Goal: Task Accomplishment & Management: Manage account settings

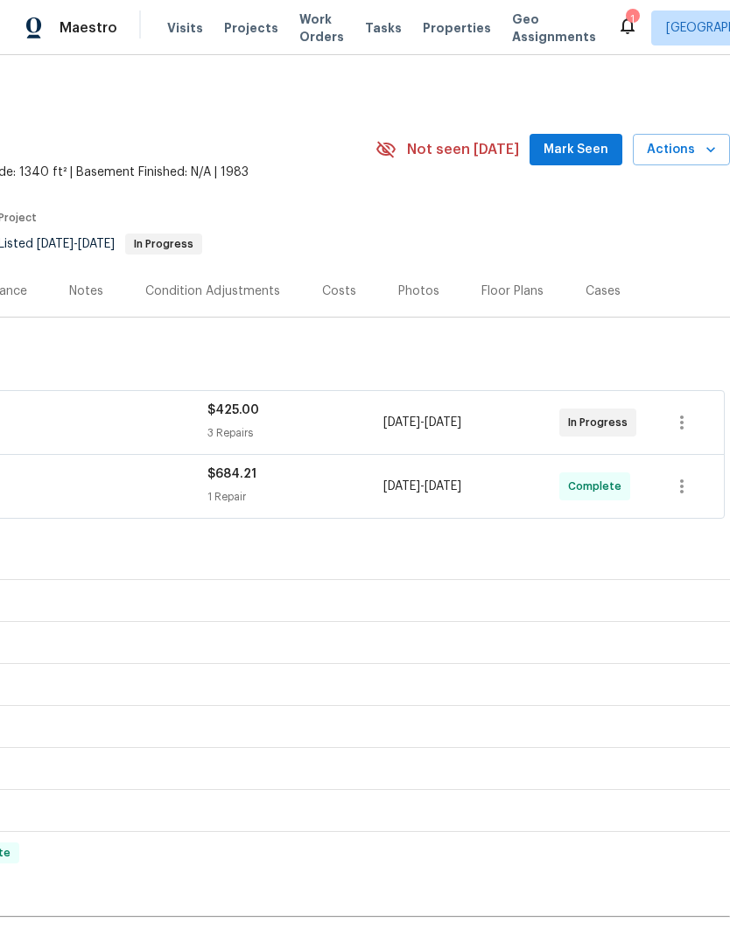
scroll to position [0, 259]
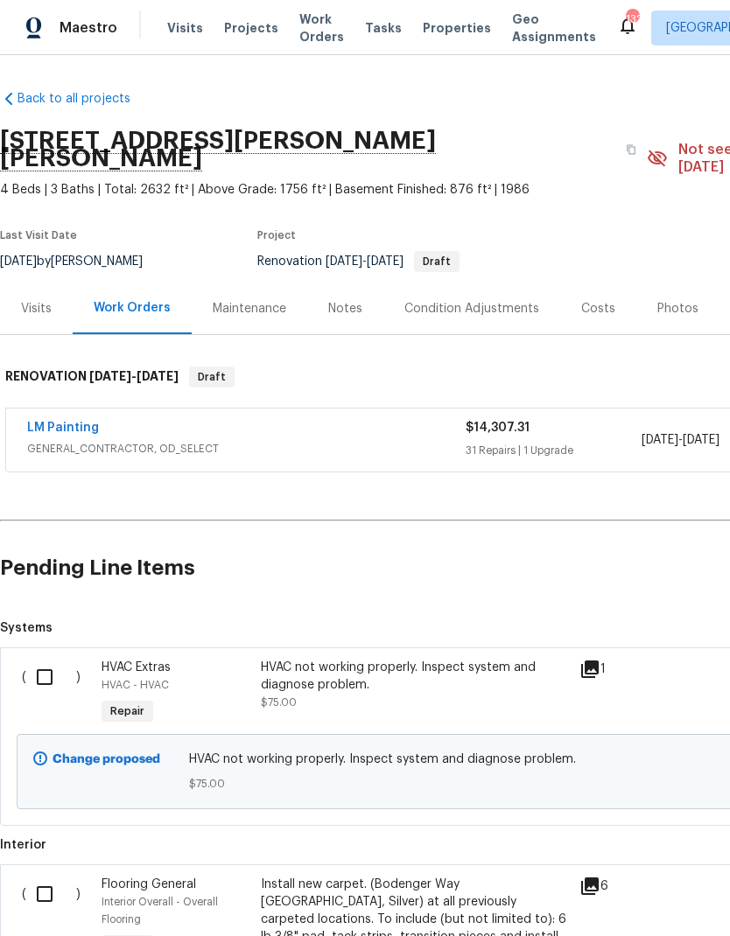
click at [45, 659] on input "checkbox" at bounding box center [51, 677] width 50 height 37
checkbox input "true"
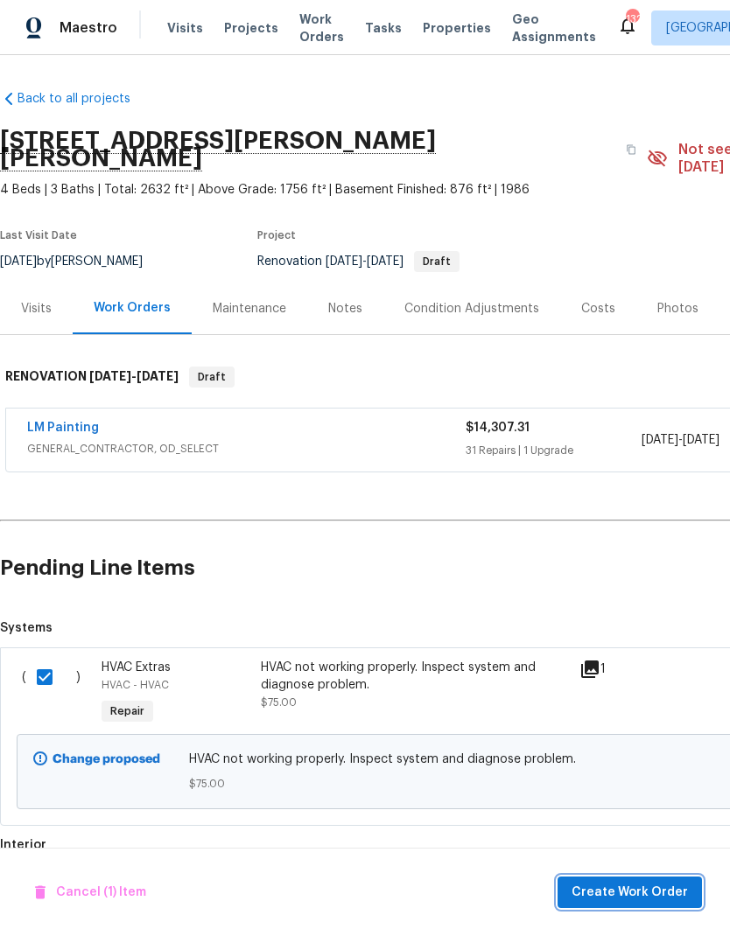
click at [643, 890] on span "Create Work Order" at bounding box center [630, 893] width 116 height 22
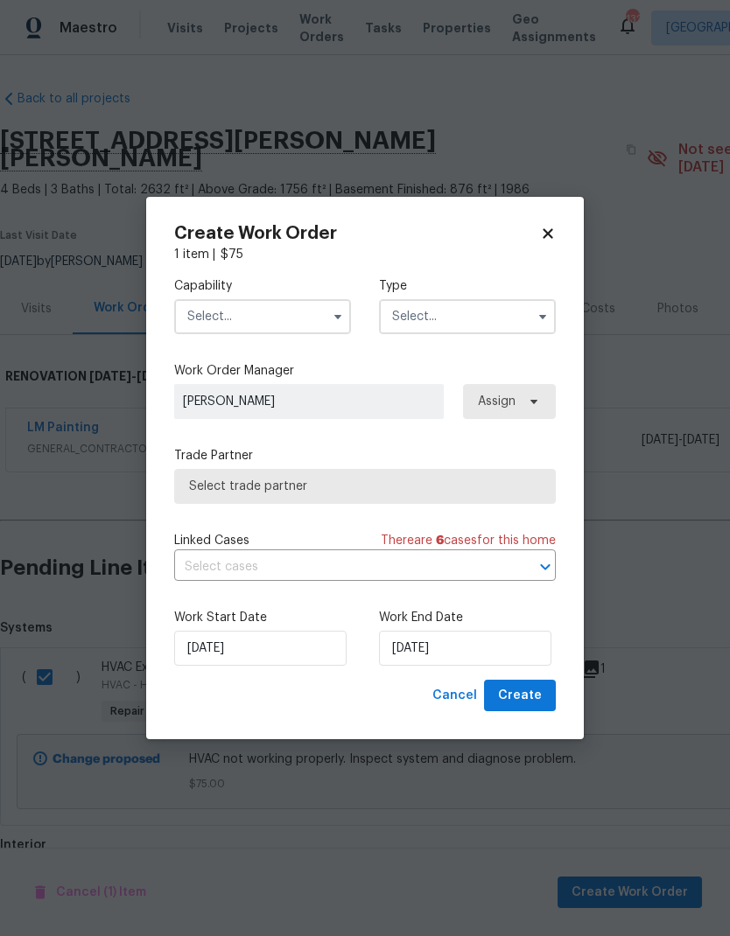
click at [249, 304] on input "text" at bounding box center [262, 316] width 177 height 35
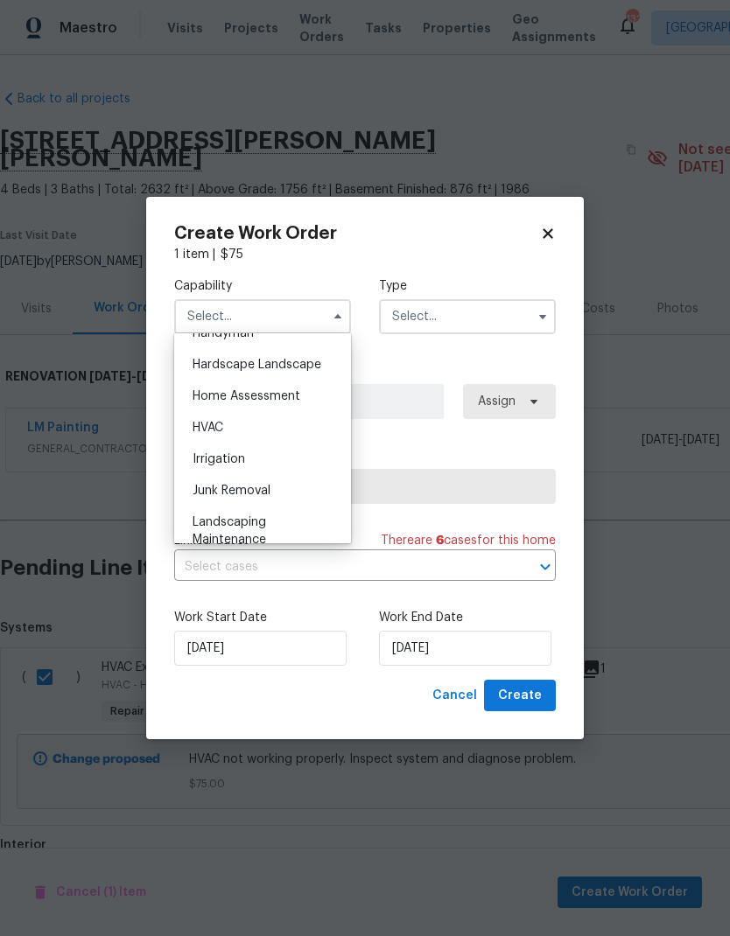
scroll to position [985, 0]
click at [247, 430] on div "HVAC" at bounding box center [263, 426] width 168 height 32
type input "HVAC"
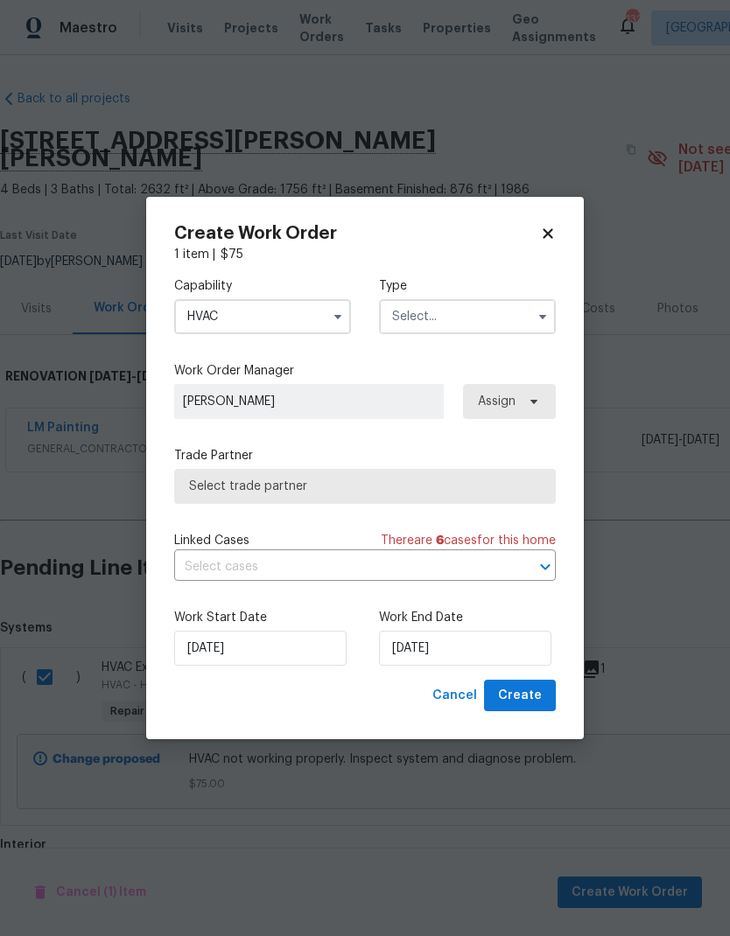
click at [456, 323] on input "text" at bounding box center [467, 316] width 177 height 35
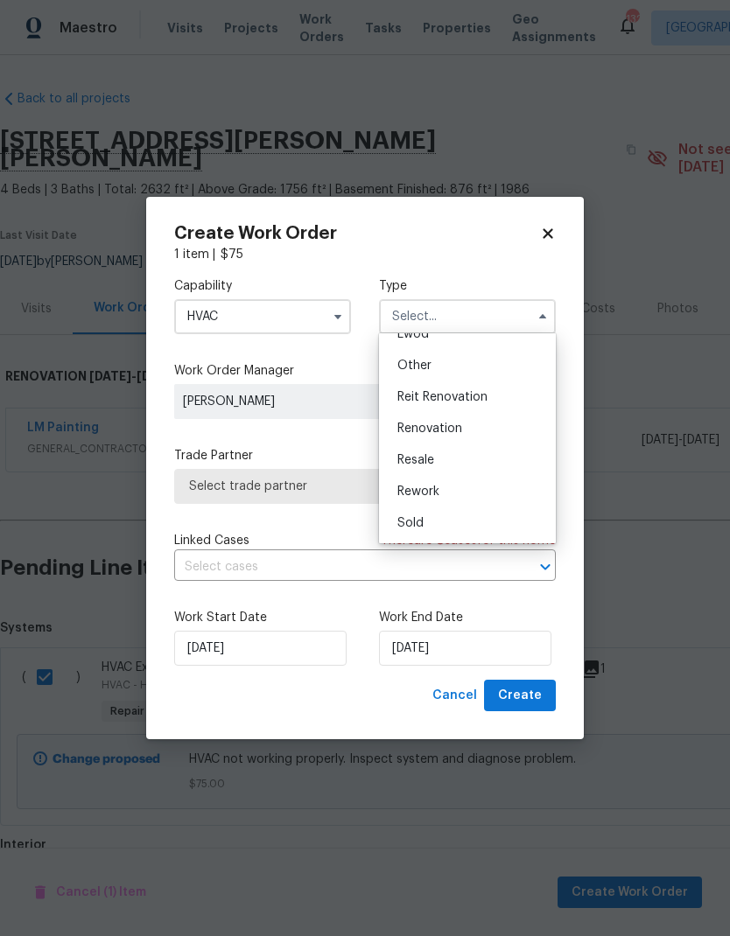
scroll to position [208, 0]
click at [465, 431] on div "Renovation" at bounding box center [467, 429] width 168 height 32
type input "Renovation"
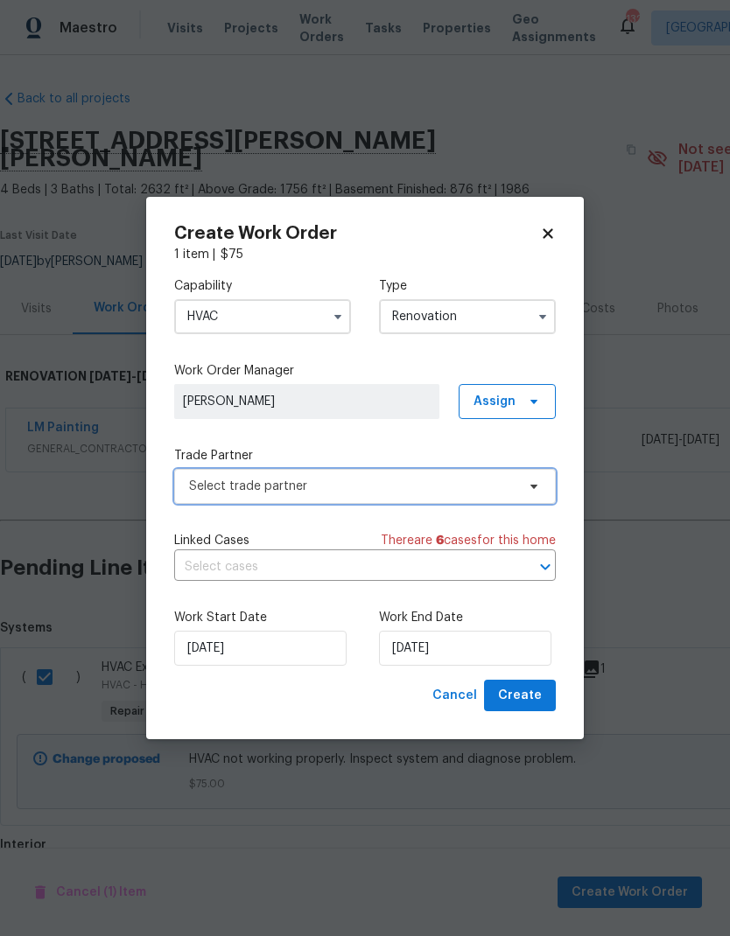
click at [393, 482] on span "Select trade partner" at bounding box center [352, 487] width 326 height 18
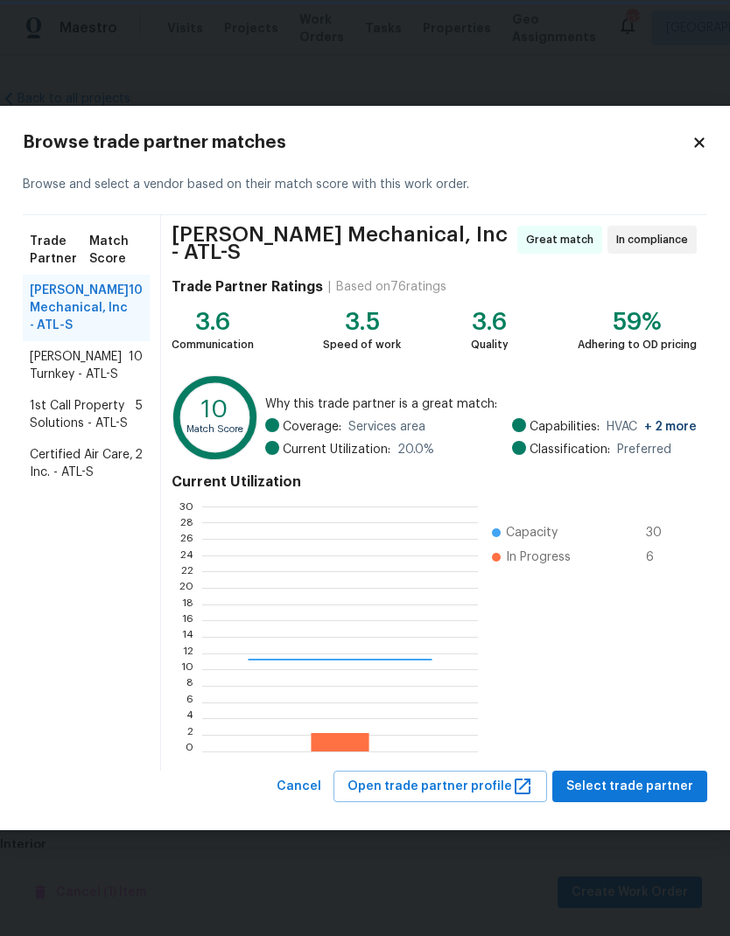
scroll to position [245, 275]
click at [84, 361] on span "Davis Turnkey - ATL-S" at bounding box center [79, 365] width 99 height 35
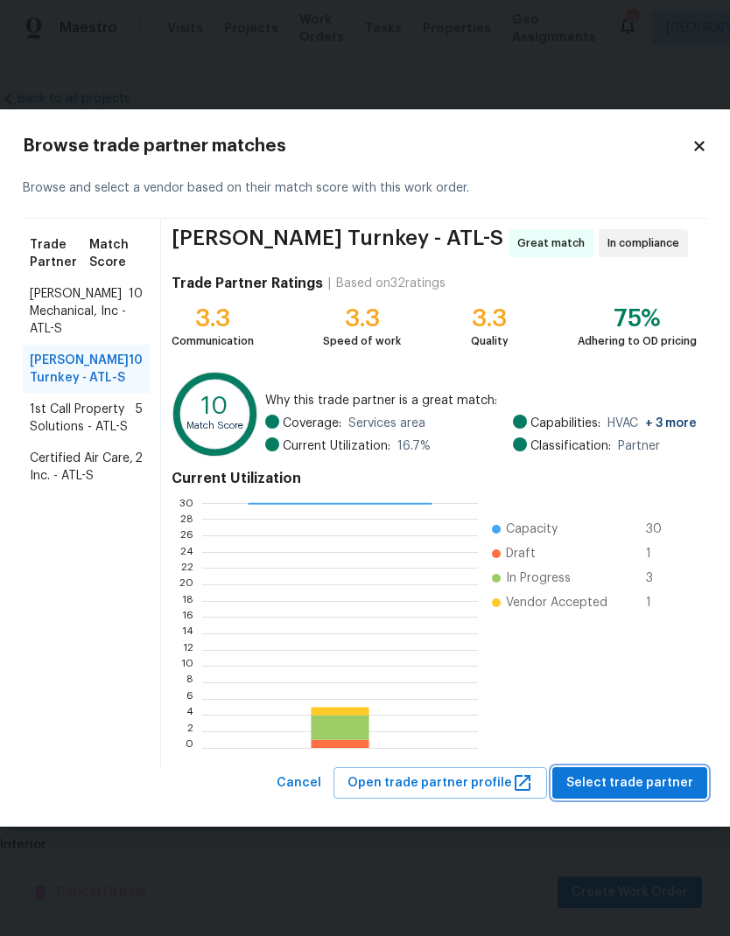
click at [631, 781] on span "Select trade partner" at bounding box center [629, 784] width 127 height 22
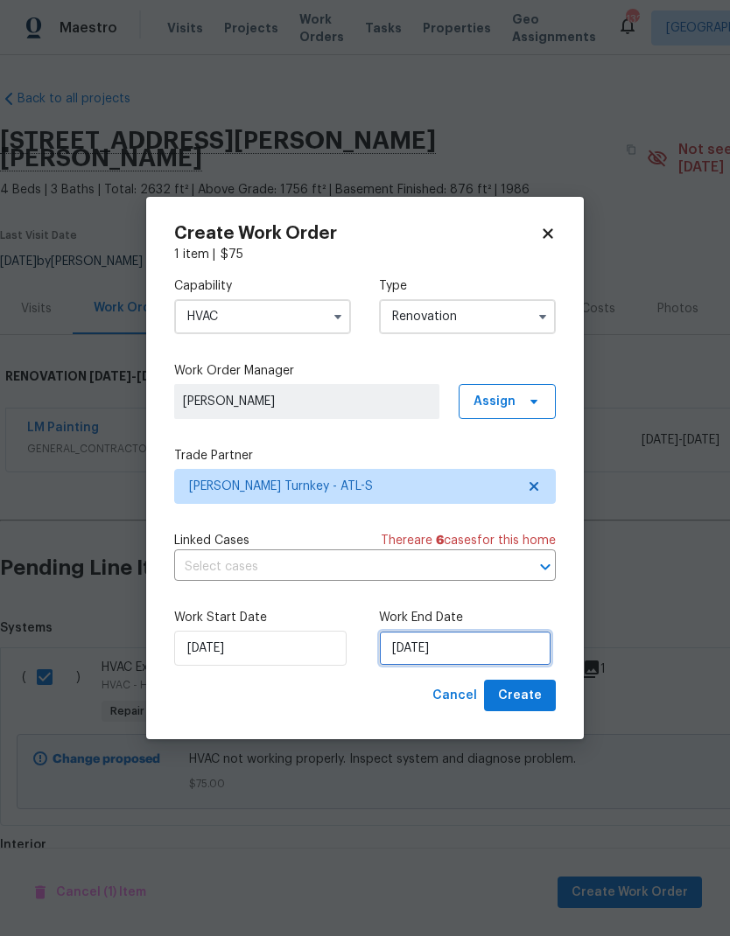
click at [495, 655] on input "[DATE]" at bounding box center [465, 648] width 172 height 35
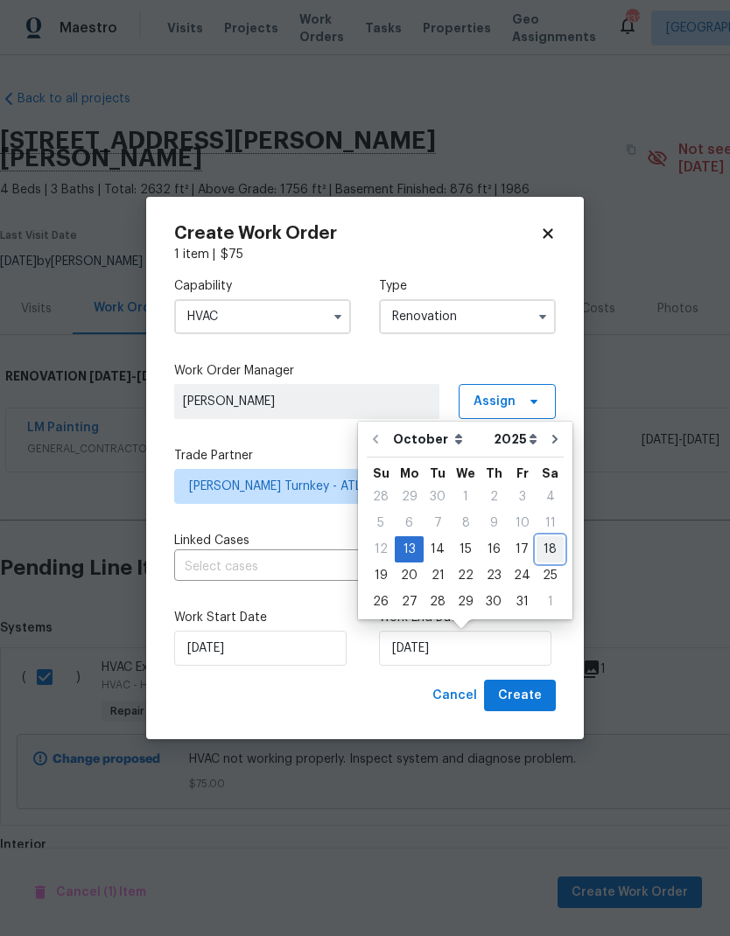
click at [543, 548] on div "18" at bounding box center [550, 549] width 27 height 25
type input "[DATE]"
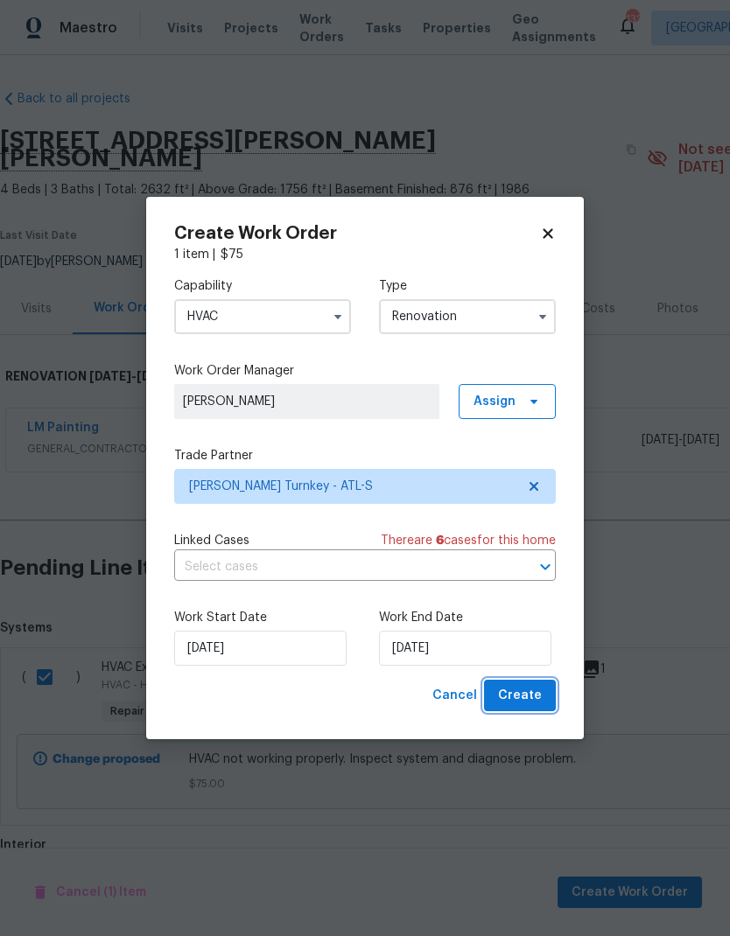
click at [531, 691] on span "Create" at bounding box center [520, 696] width 44 height 22
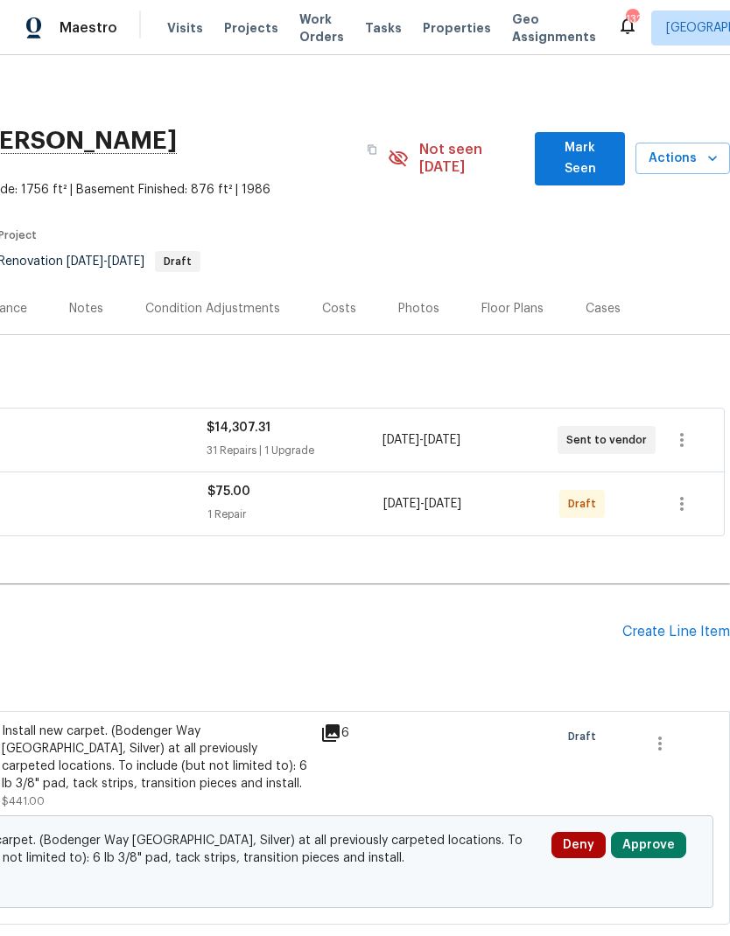
scroll to position [0, 259]
click at [682, 497] on icon "button" at bounding box center [682, 504] width 4 height 14
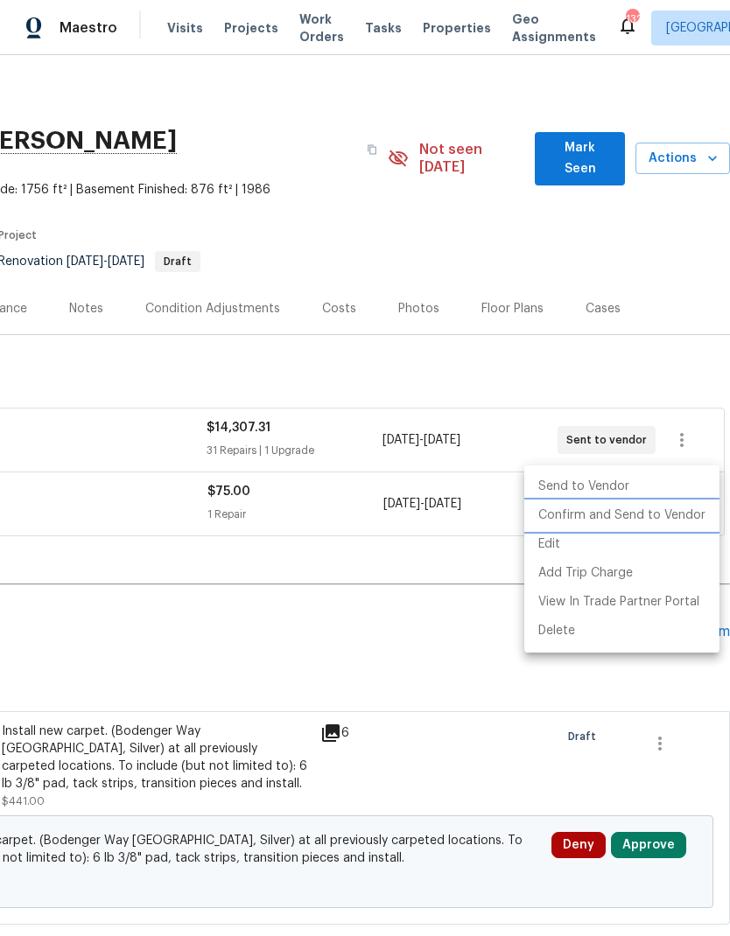
click at [659, 518] on li "Confirm and Send to Vendor" at bounding box center [621, 516] width 195 height 29
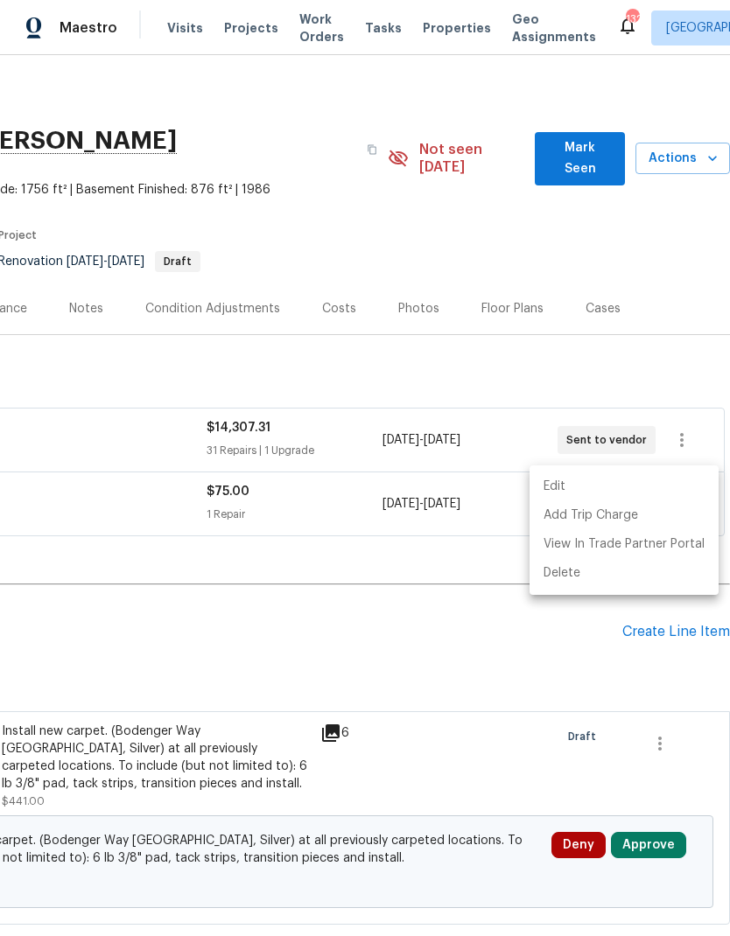
click at [479, 635] on div at bounding box center [365, 468] width 730 height 936
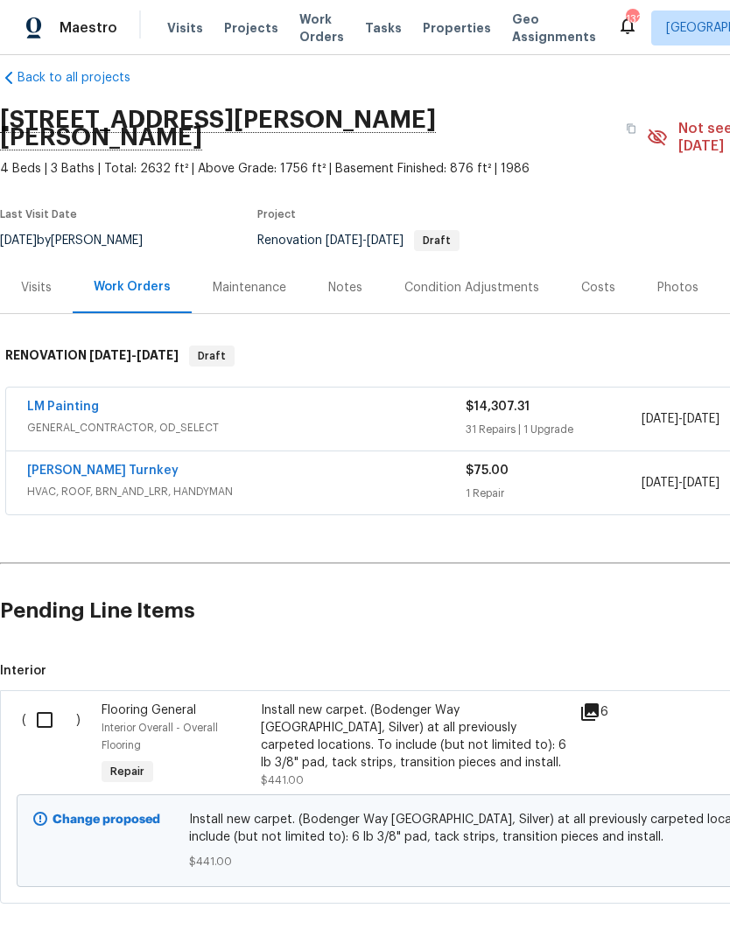
scroll to position [21, -1]
click at [42, 703] on input "checkbox" at bounding box center [51, 720] width 50 height 37
checkbox input "true"
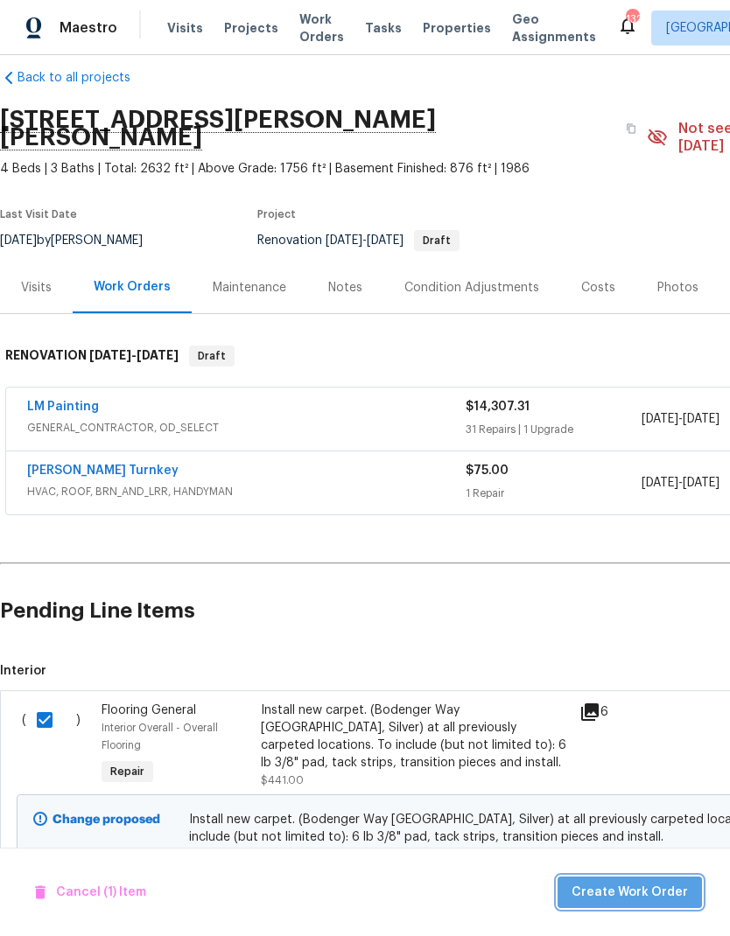
click at [648, 891] on span "Create Work Order" at bounding box center [630, 893] width 116 height 22
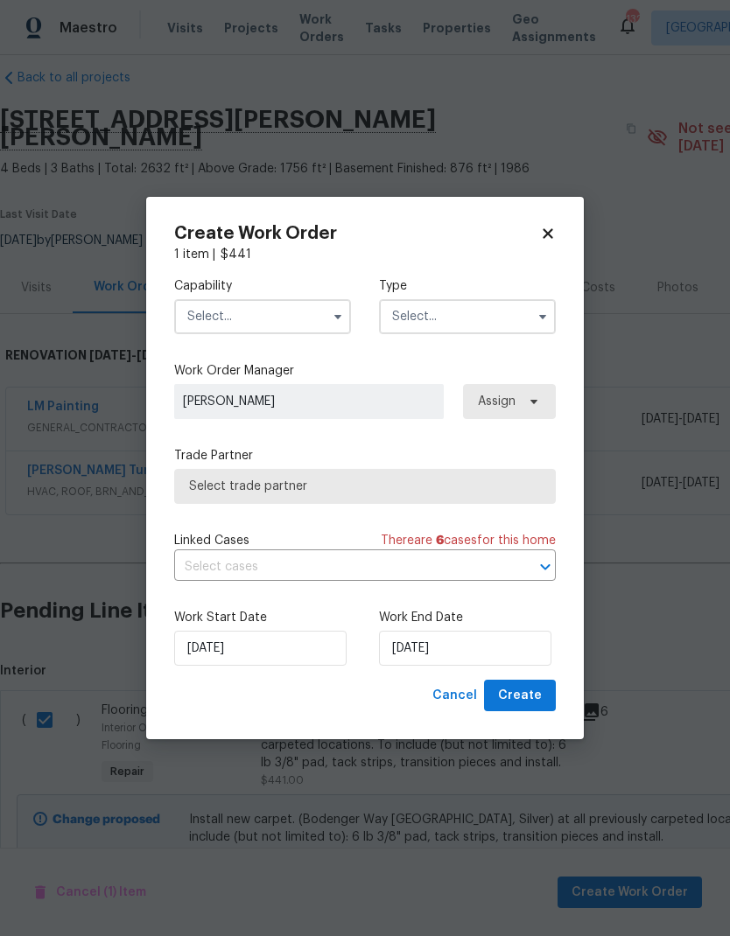
click at [291, 309] on input "text" at bounding box center [262, 316] width 177 height 35
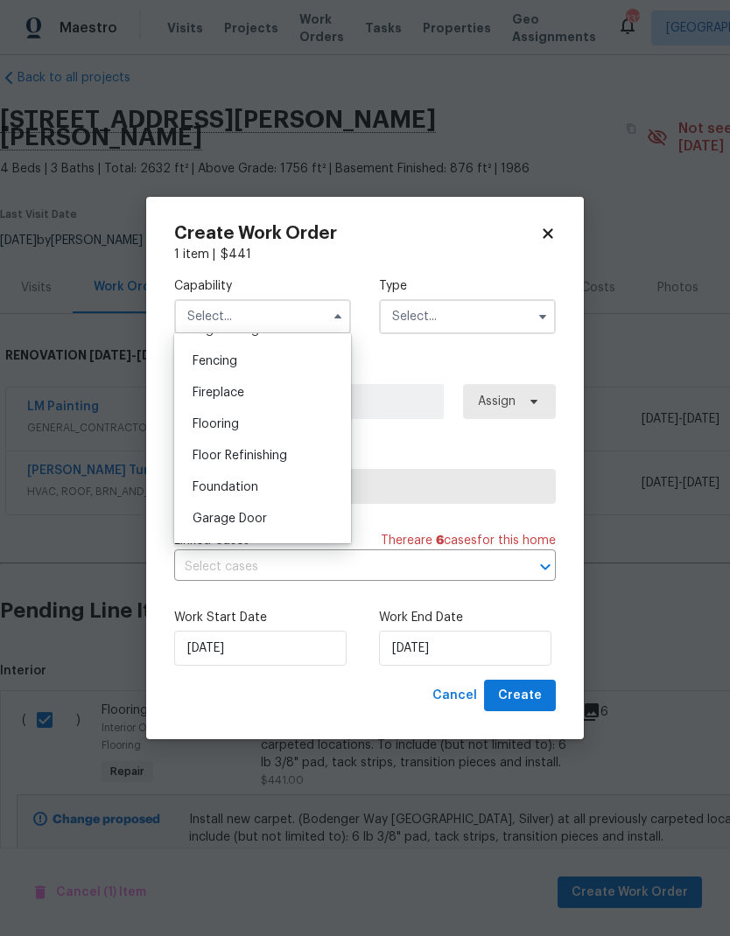
scroll to position [626, 0]
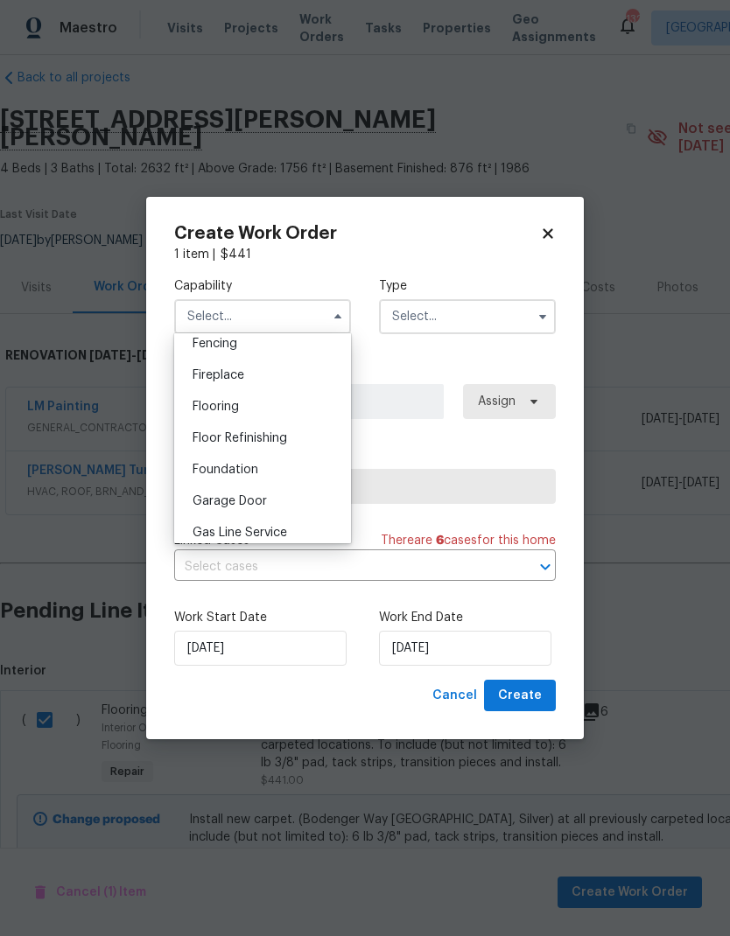
click at [235, 403] on span "Flooring" at bounding box center [216, 407] width 46 height 12
type input "Flooring"
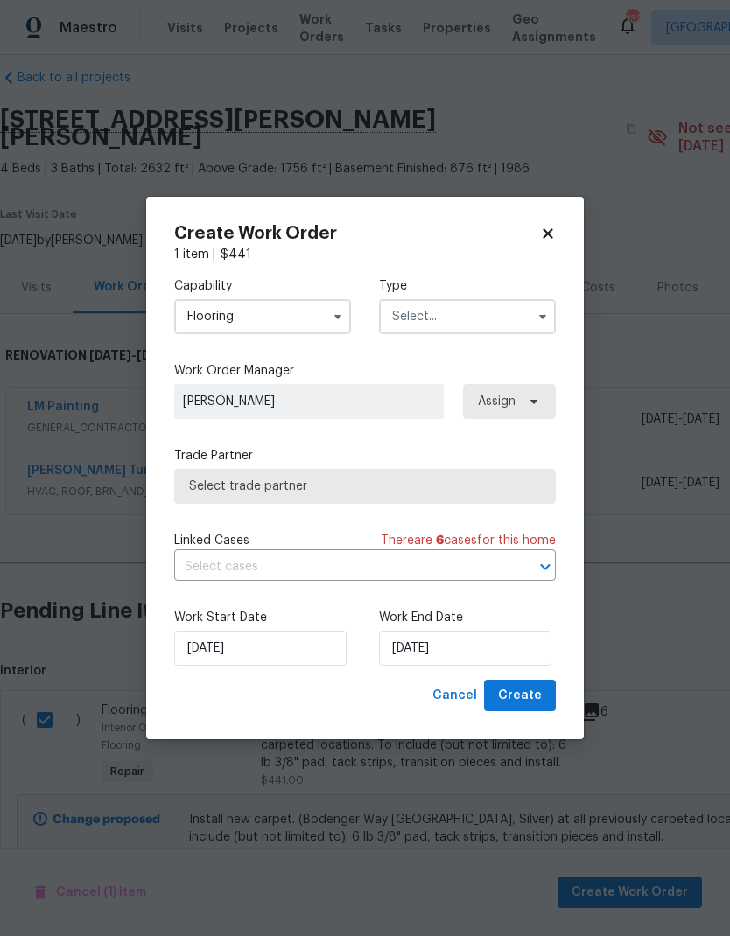
click at [463, 325] on input "text" at bounding box center [467, 316] width 177 height 35
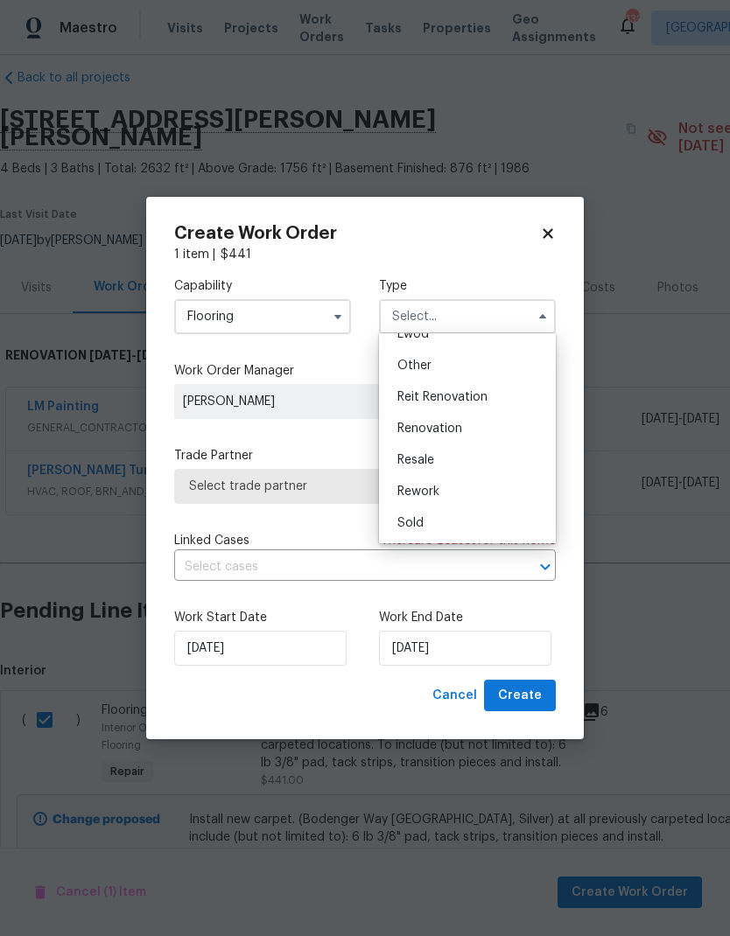
scroll to position [208, 0]
click at [456, 427] on span "Renovation" at bounding box center [429, 429] width 65 height 12
type input "Renovation"
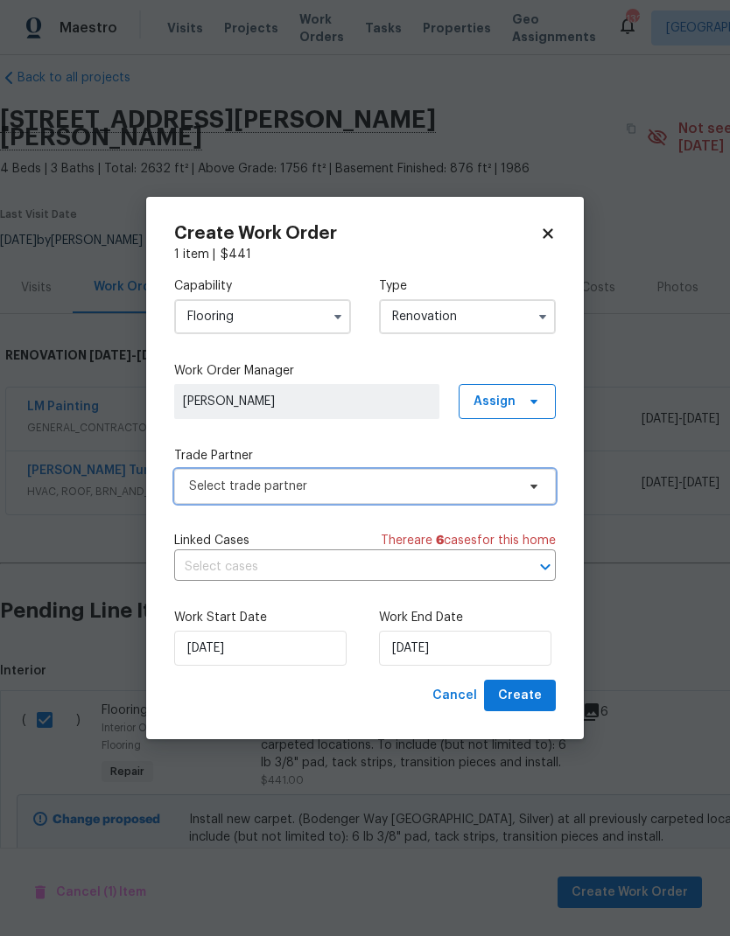
click at [374, 487] on span "Select trade partner" at bounding box center [352, 487] width 326 height 18
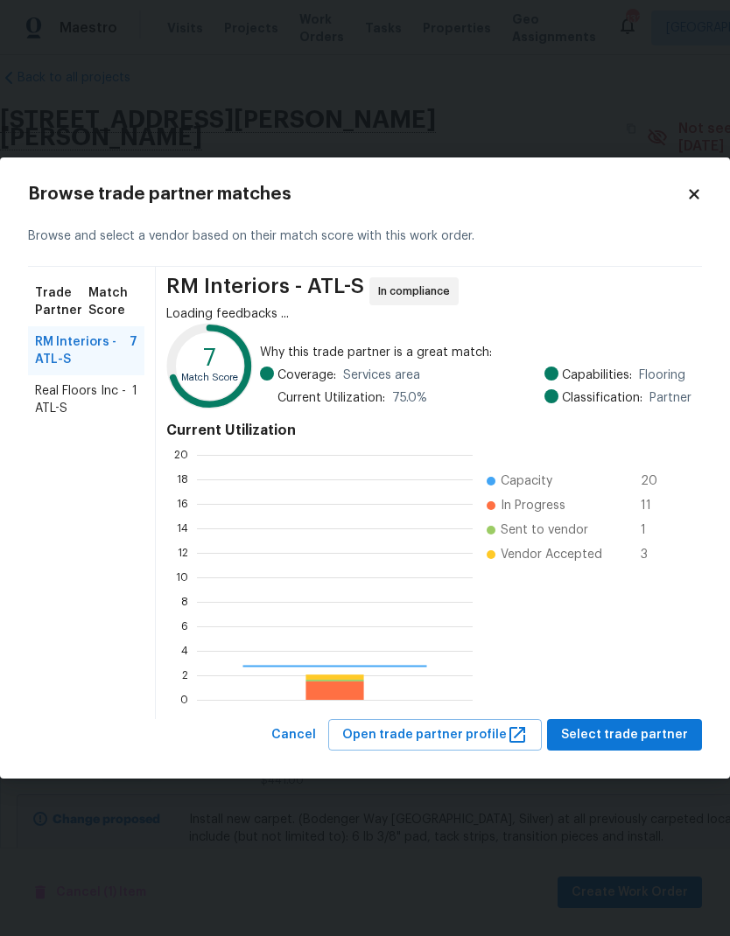
scroll to position [245, 276]
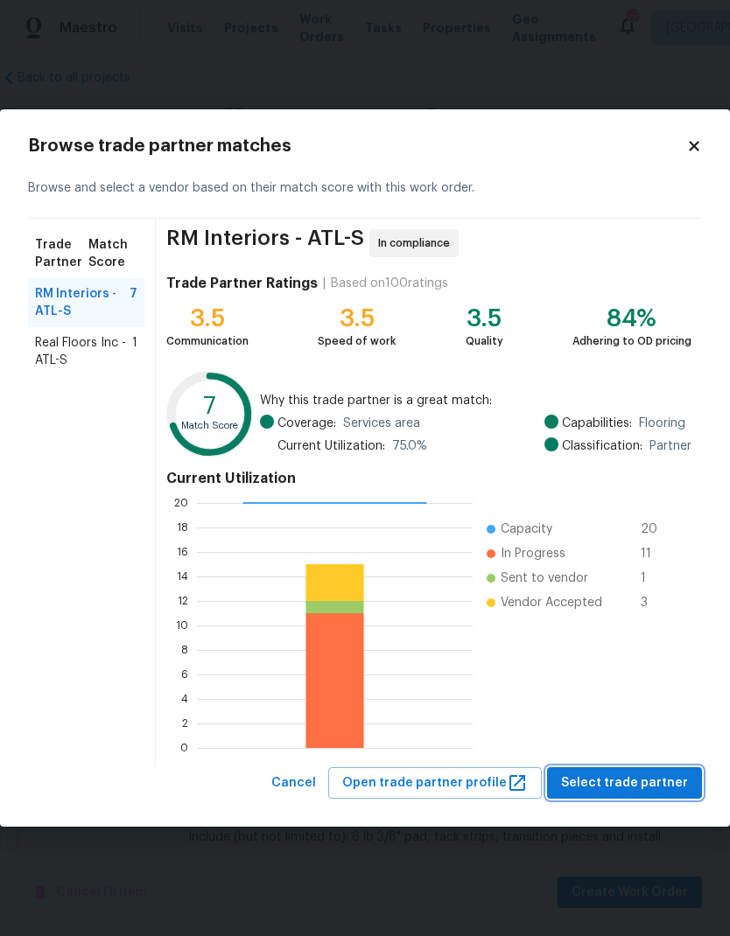
click at [640, 768] on button "Select trade partner" at bounding box center [624, 784] width 155 height 32
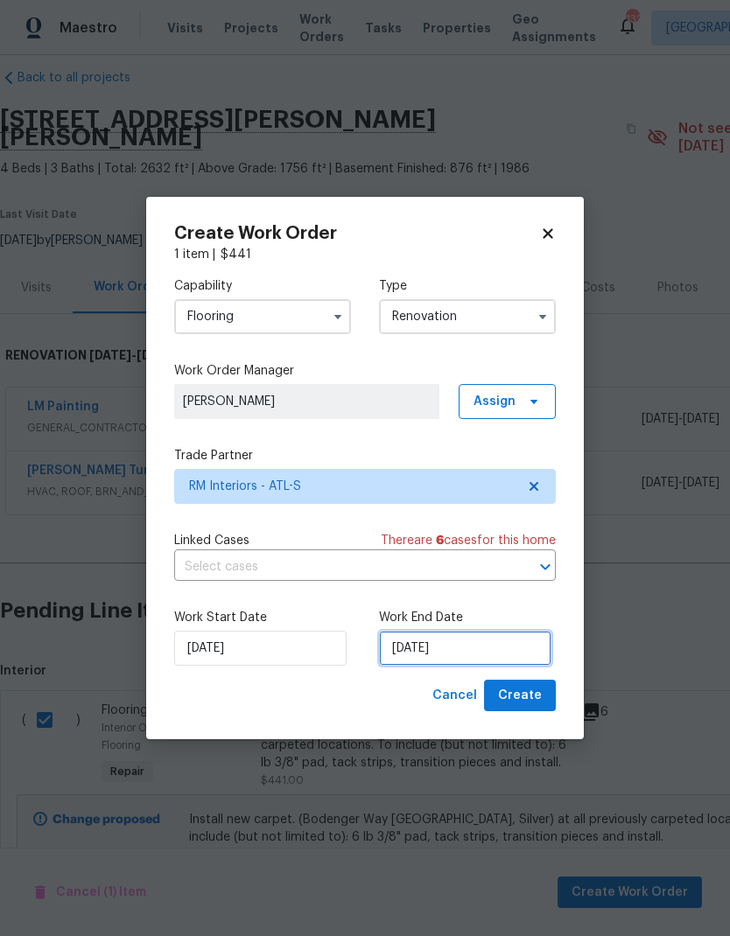
click at [510, 648] on input "[DATE]" at bounding box center [465, 648] width 172 height 35
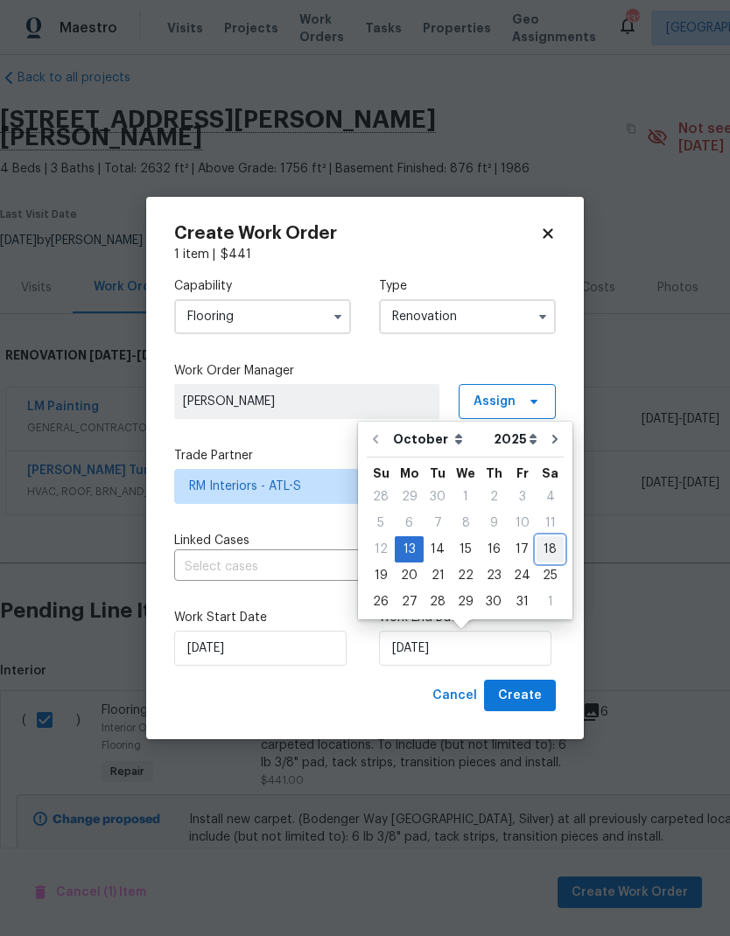
click at [548, 552] on div "18" at bounding box center [550, 549] width 27 height 25
type input "[DATE]"
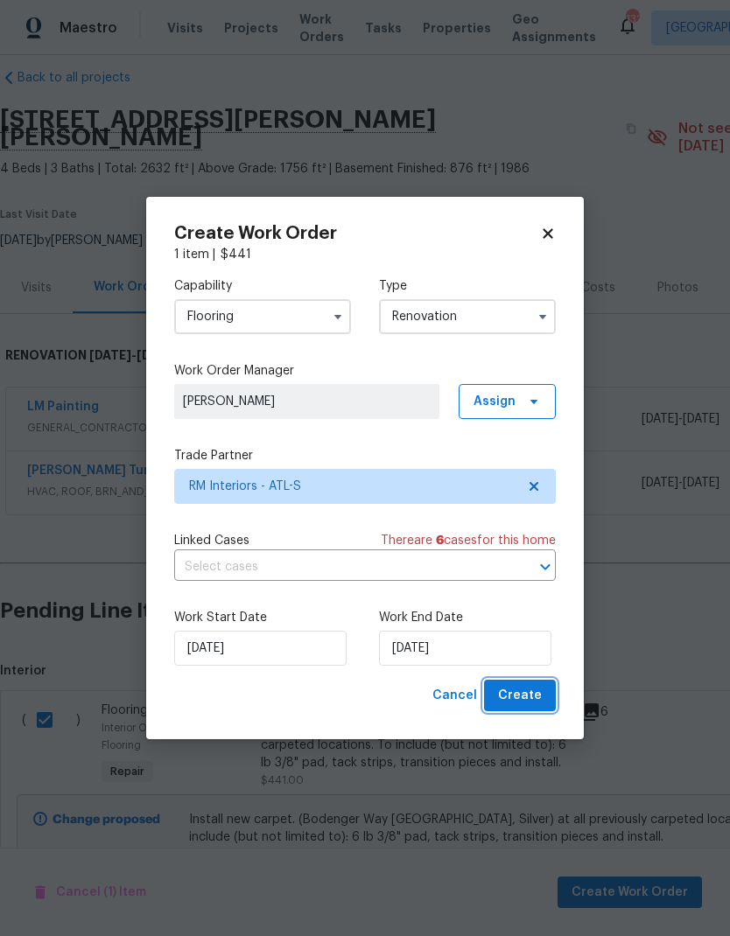
click at [531, 706] on span "Create" at bounding box center [520, 696] width 44 height 22
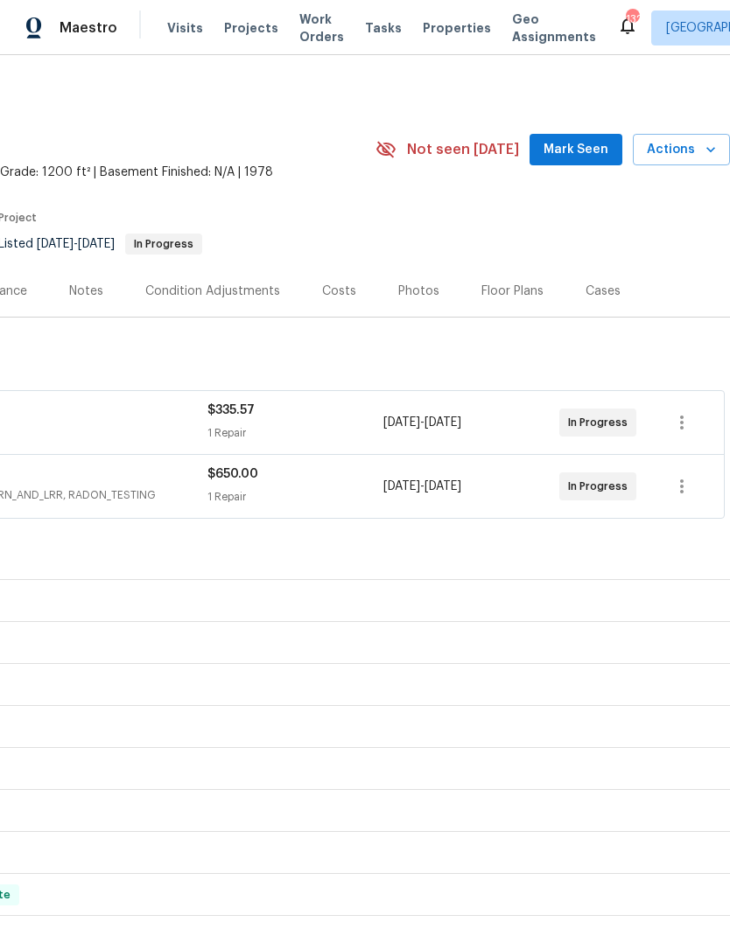
scroll to position [0, 259]
click at [589, 147] on span "Mark Seen" at bounding box center [576, 150] width 65 height 22
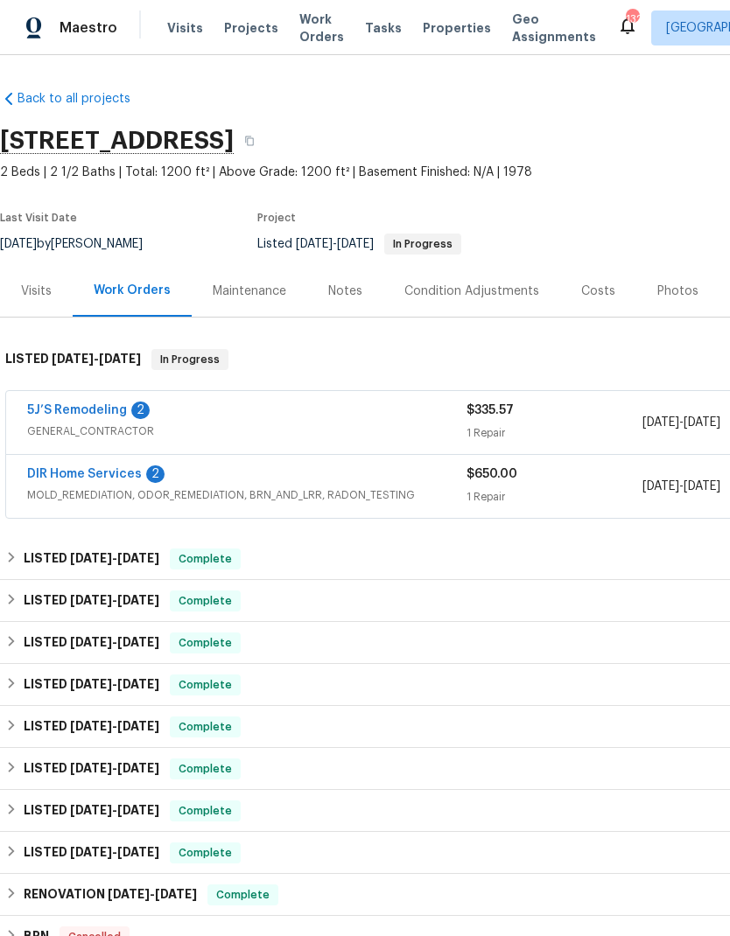
scroll to position [0, 0]
click at [71, 416] on link "5J’S Remodeling" at bounding box center [77, 410] width 100 height 12
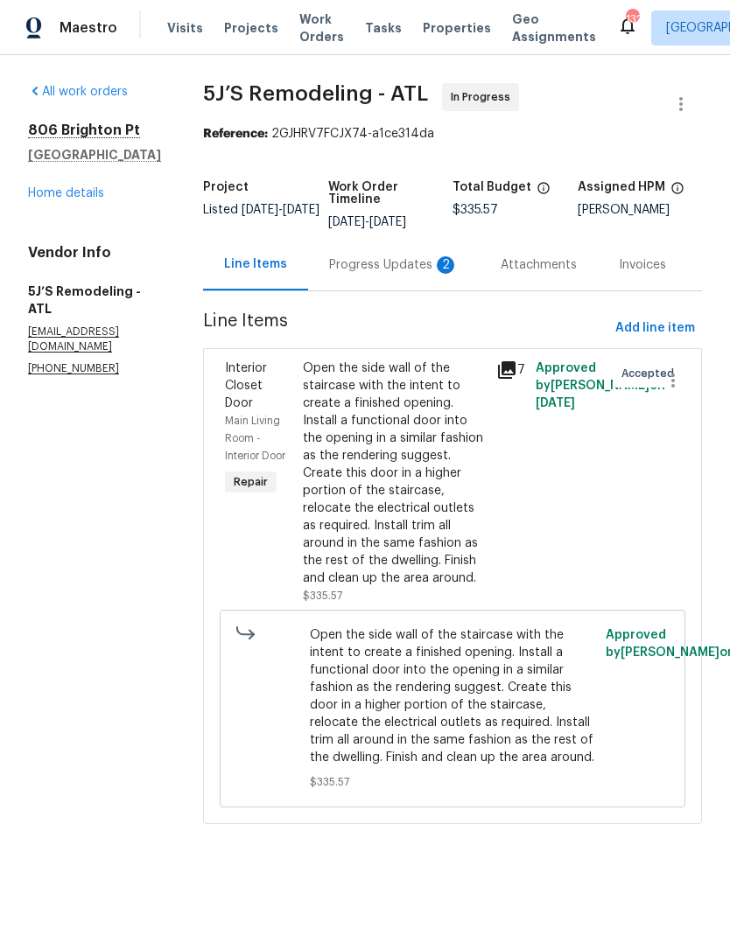
click at [370, 260] on div "Progress Updates 2" at bounding box center [394, 265] width 130 height 18
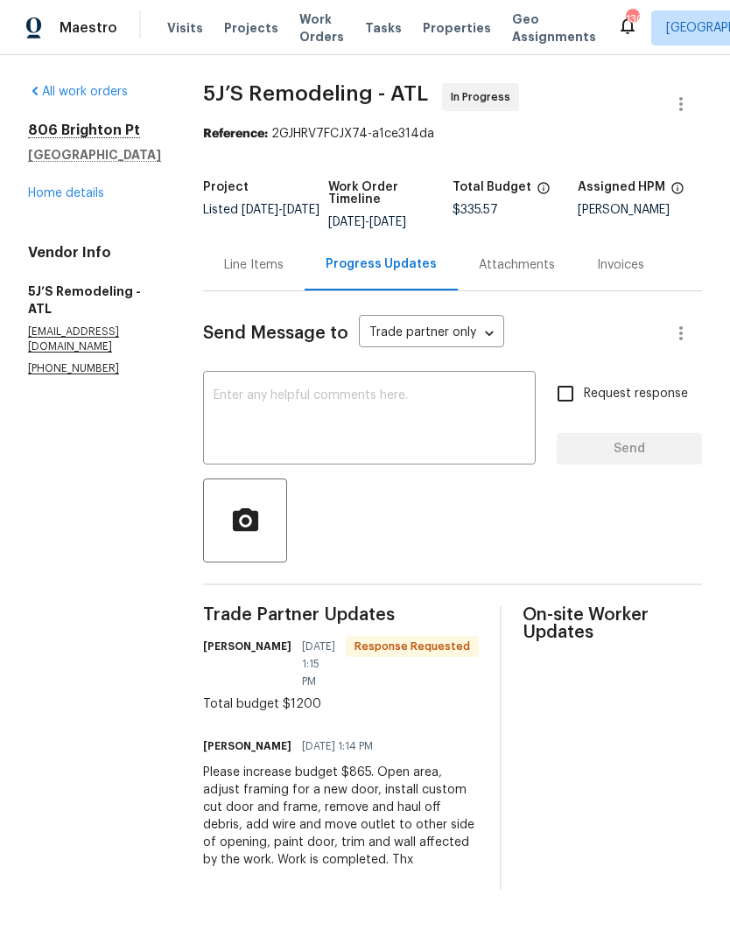
click at [253, 269] on div "Line Items" at bounding box center [254, 265] width 60 height 18
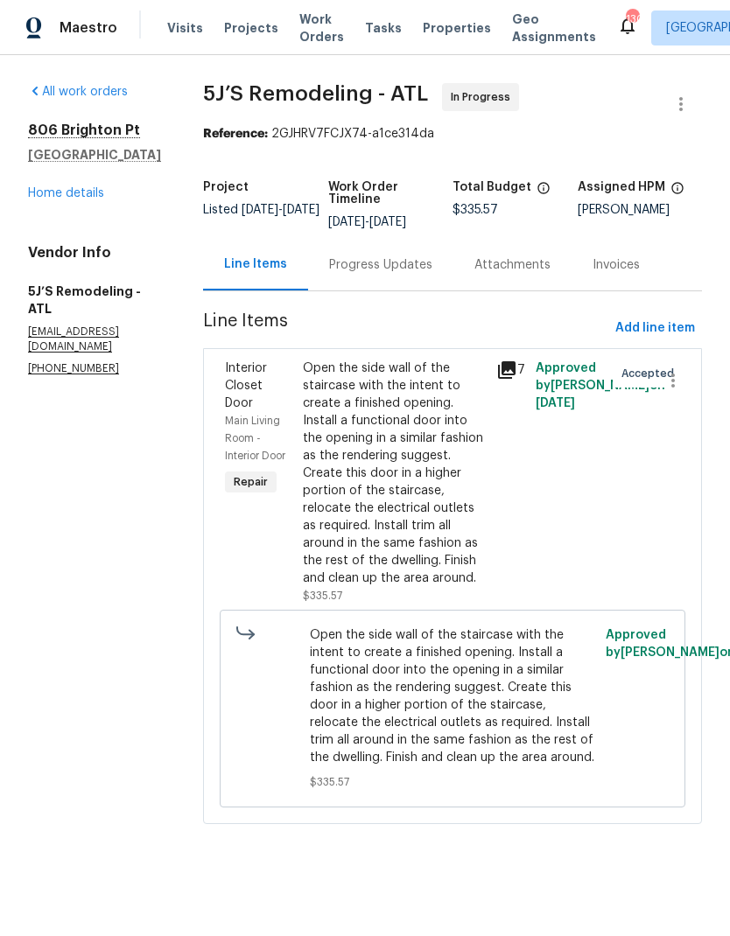
click at [411, 514] on div "Open the side wall of the staircase with the intent to create a finished openin…" at bounding box center [395, 474] width 184 height 228
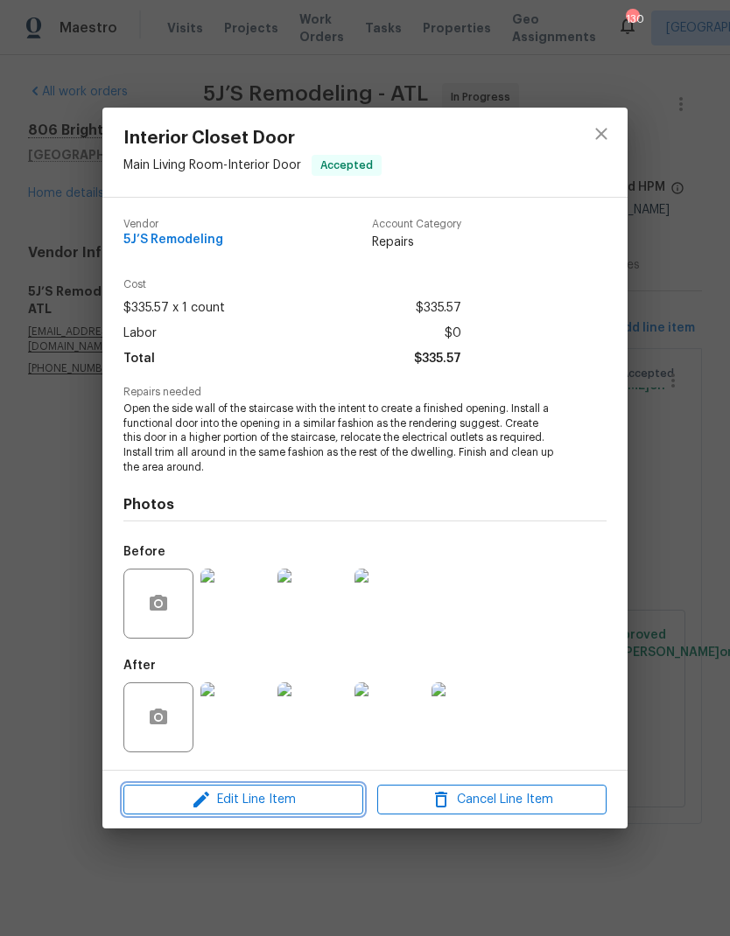
click at [258, 796] on span "Edit Line Item" at bounding box center [243, 800] width 229 height 22
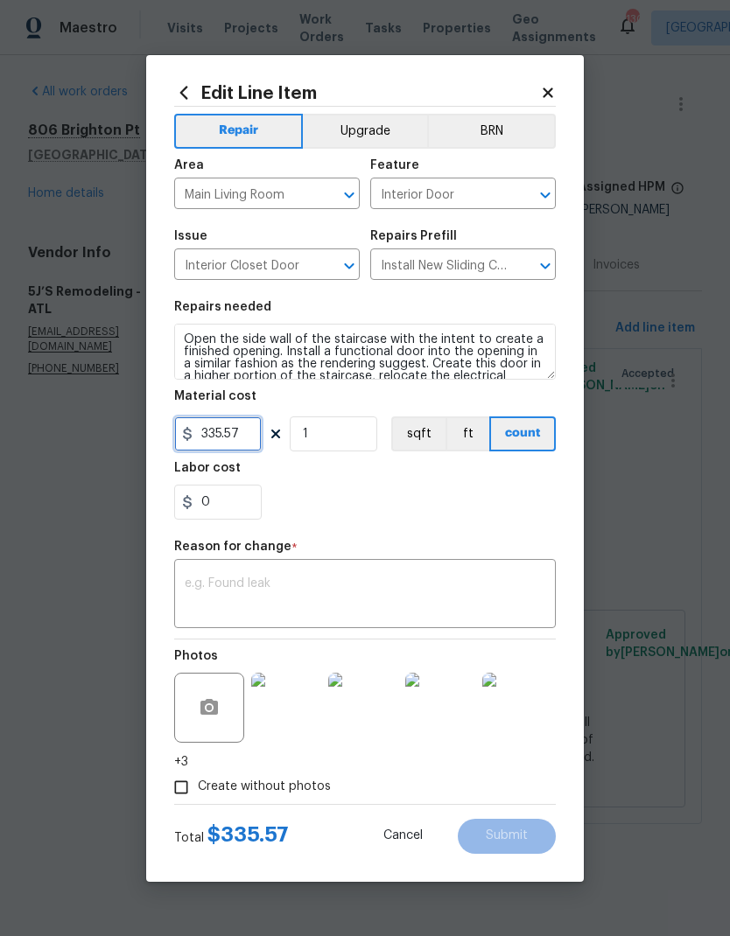
click at [249, 434] on input "335.57" at bounding box center [218, 434] width 88 height 35
type input "1200"
click at [379, 582] on textarea at bounding box center [365, 596] width 361 height 37
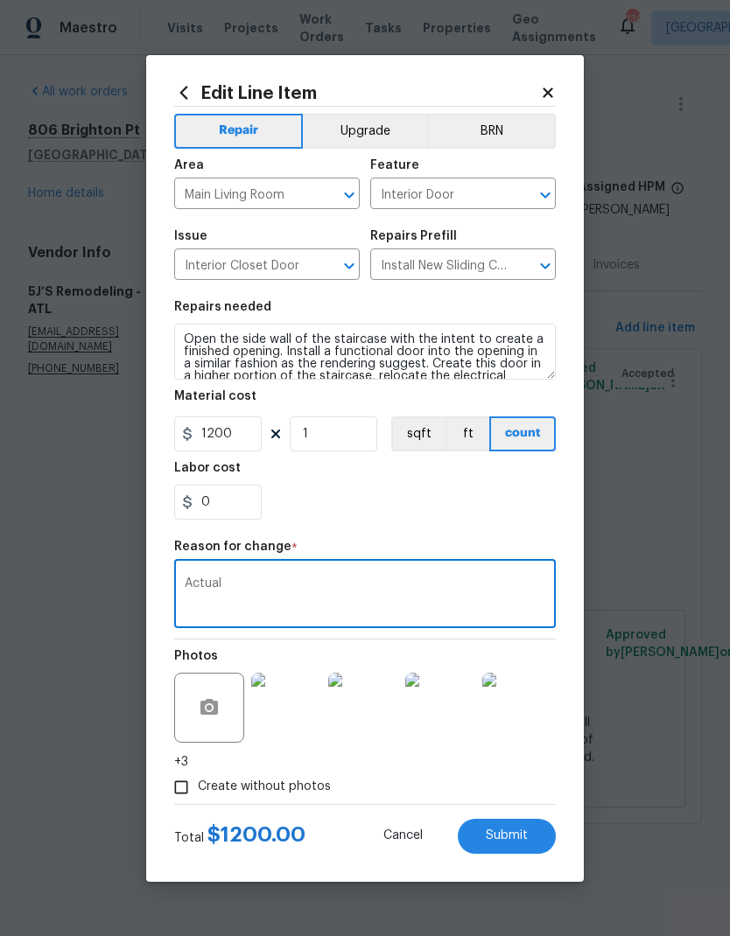
type textarea "Actual"
click at [512, 831] on span "Submit" at bounding box center [507, 836] width 42 height 13
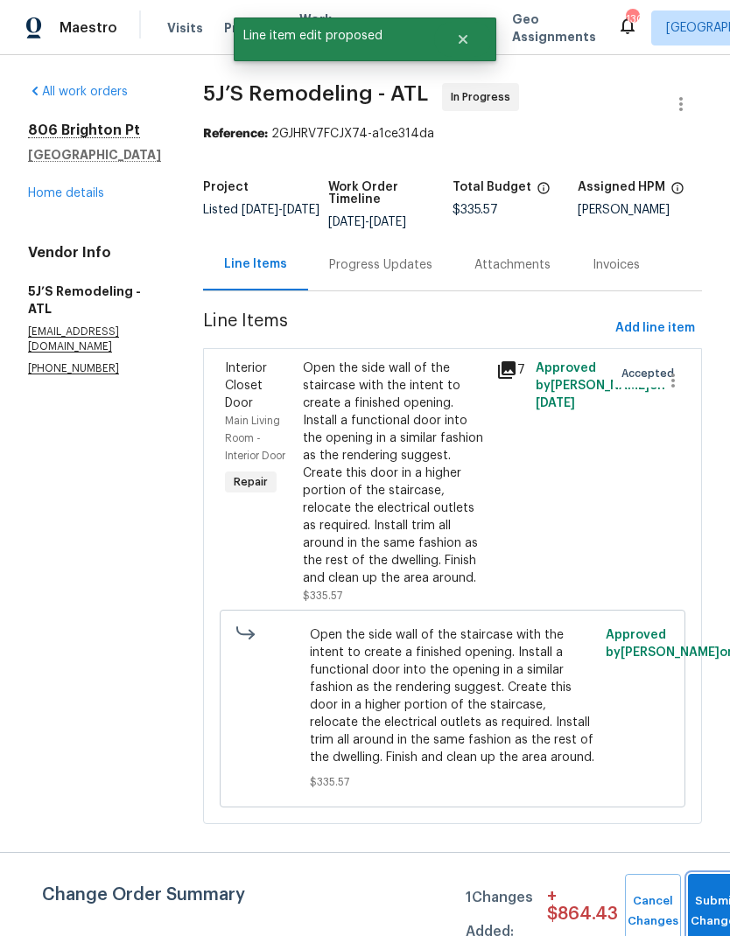
click at [703, 899] on button "Submit Changes" at bounding box center [716, 911] width 56 height 75
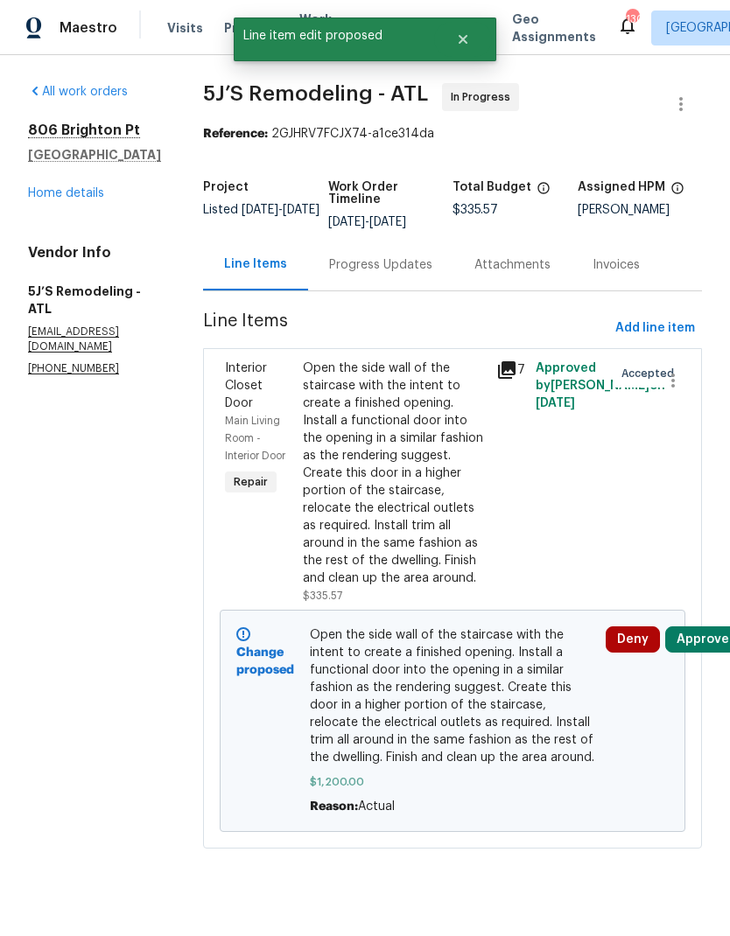
click at [509, 377] on icon at bounding box center [507, 370] width 18 height 18
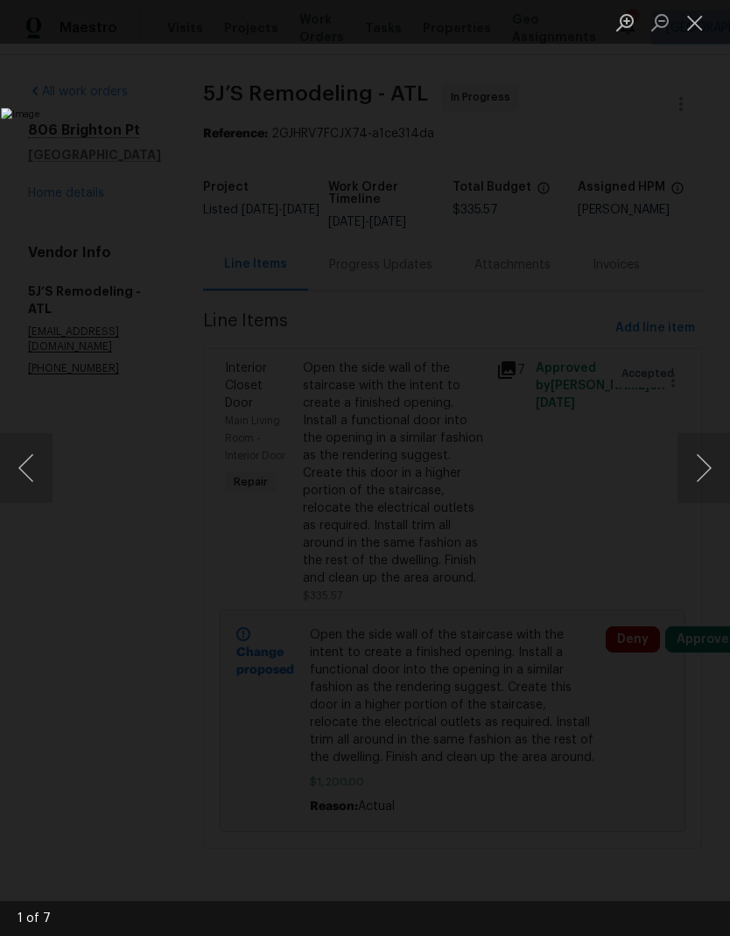
click at [701, 472] on button "Next image" at bounding box center [703, 468] width 53 height 70
click at [699, 481] on button "Next image" at bounding box center [703, 468] width 53 height 70
click at [698, 488] on button "Next image" at bounding box center [703, 468] width 53 height 70
click at [702, 478] on button "Next image" at bounding box center [703, 468] width 53 height 70
click at [696, 476] on button "Next image" at bounding box center [703, 468] width 53 height 70
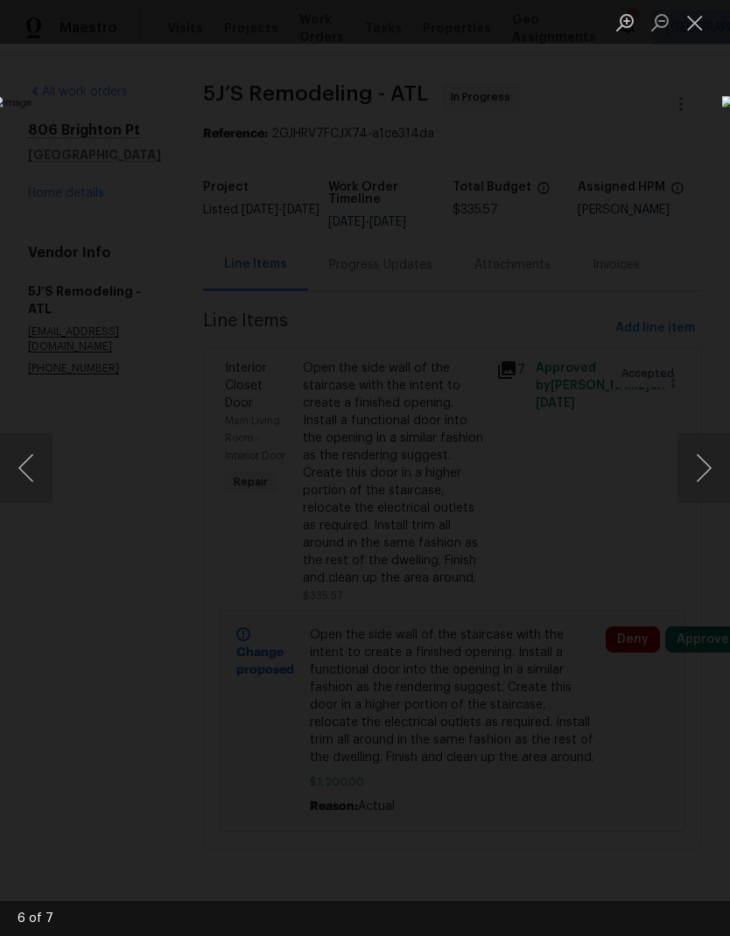
click at [704, 472] on button "Next image" at bounding box center [703, 468] width 53 height 70
click at [694, 26] on button "Close lightbox" at bounding box center [694, 22] width 35 height 31
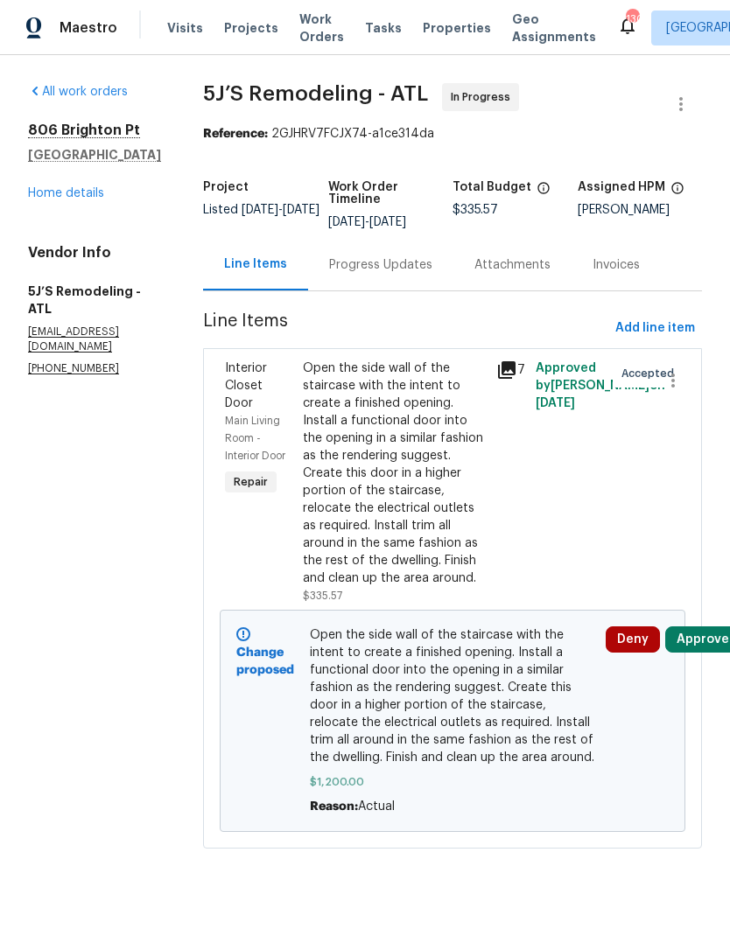
click at [76, 190] on link "Home details" at bounding box center [66, 193] width 76 height 12
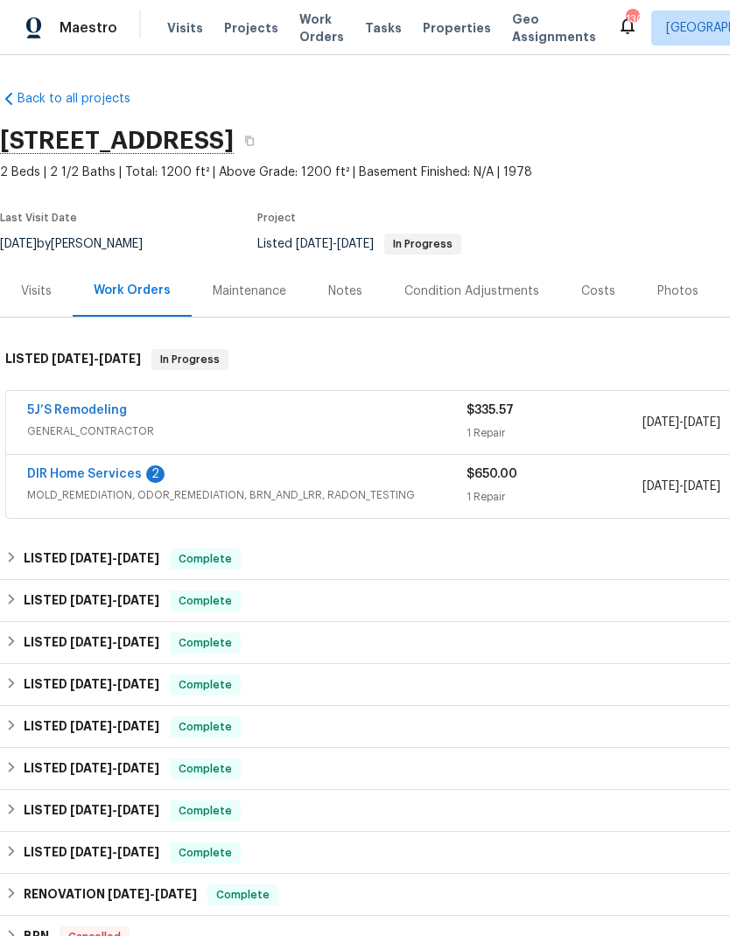
click at [98, 469] on link "DIR Home Services" at bounding box center [84, 474] width 115 height 12
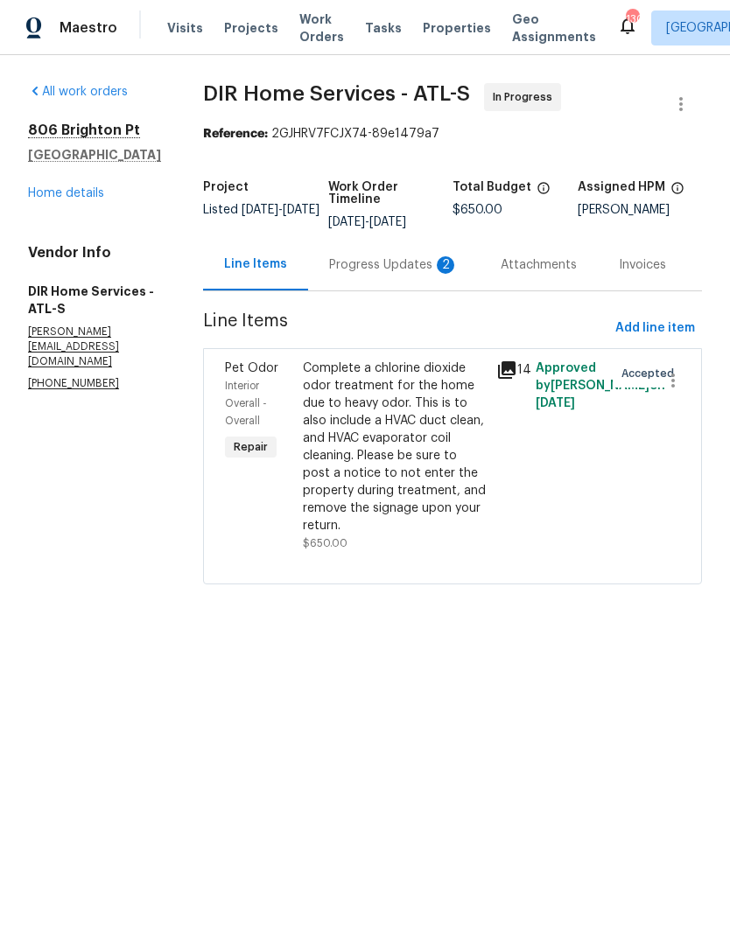
click at [404, 274] on div "Progress Updates 2" at bounding box center [394, 265] width 130 height 18
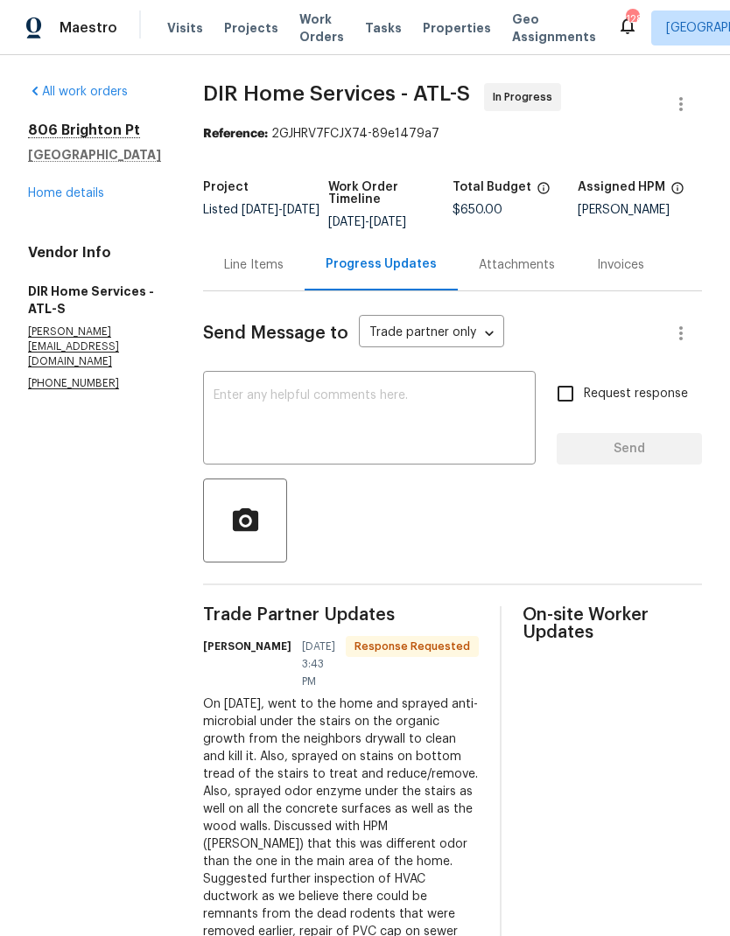
click at [80, 187] on link "Home details" at bounding box center [66, 193] width 76 height 12
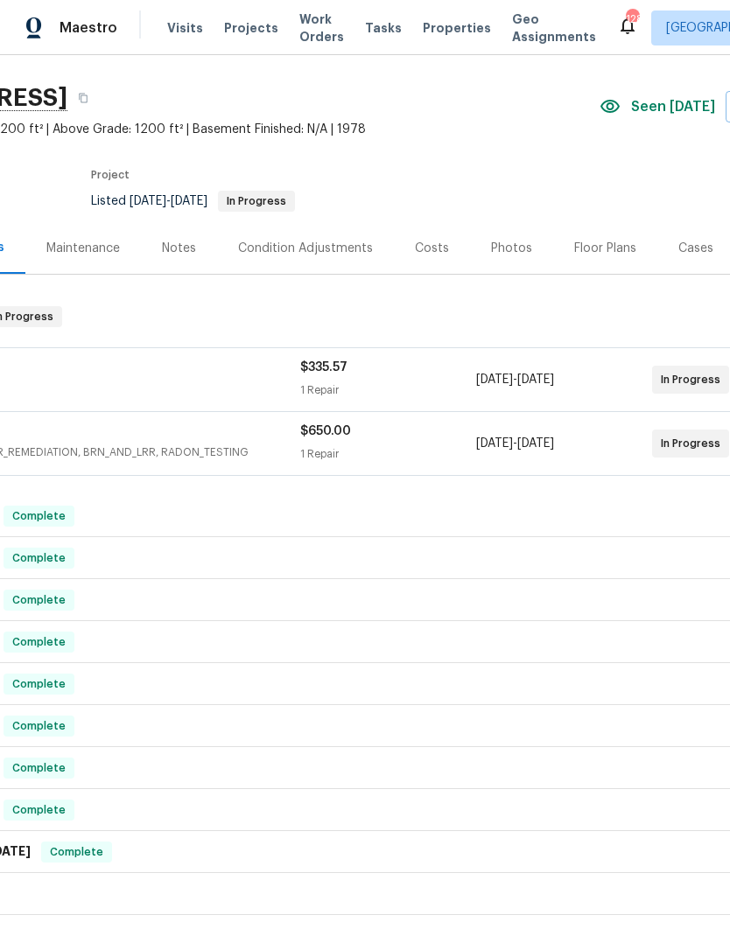
scroll to position [40, 166]
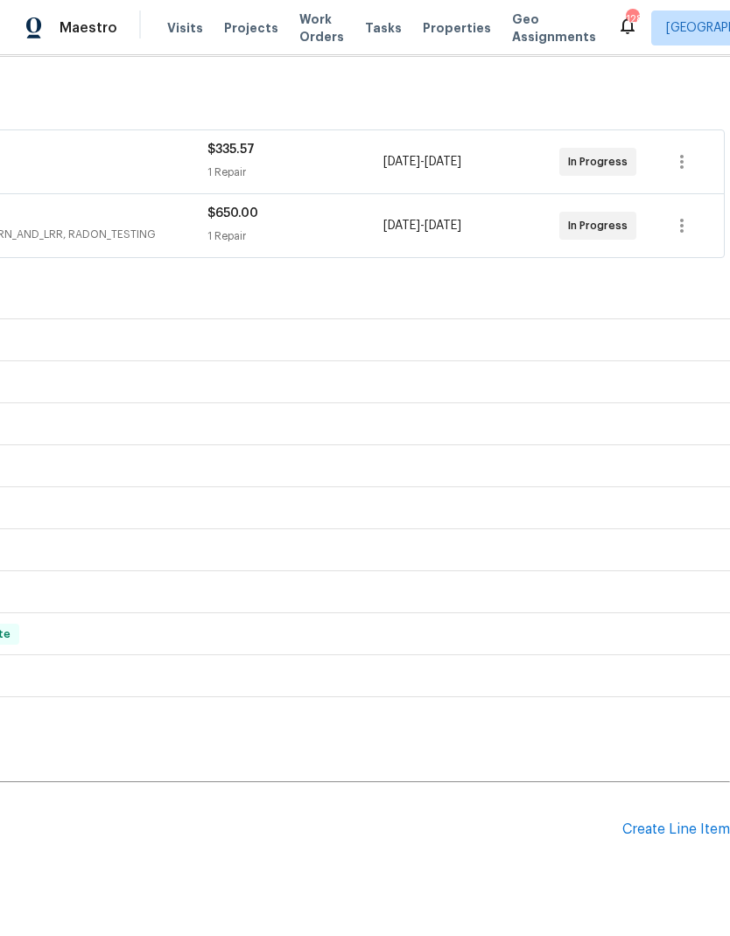
scroll to position [261, 259]
click at [663, 829] on div "Create Line Item" at bounding box center [676, 830] width 108 height 17
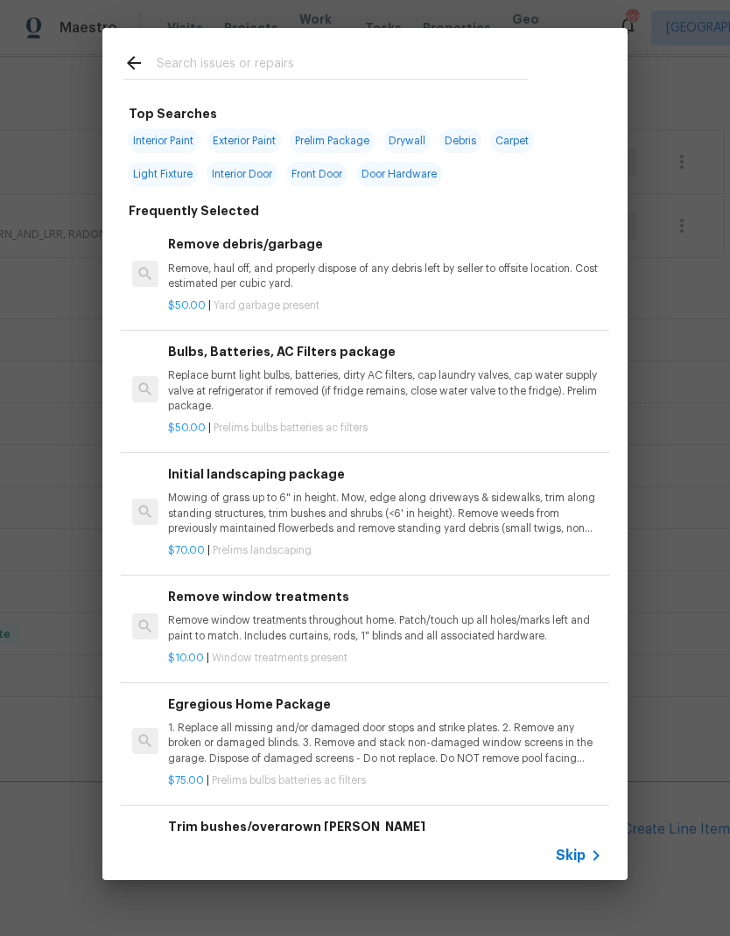
click at [266, 54] on input "text" at bounding box center [342, 66] width 371 height 26
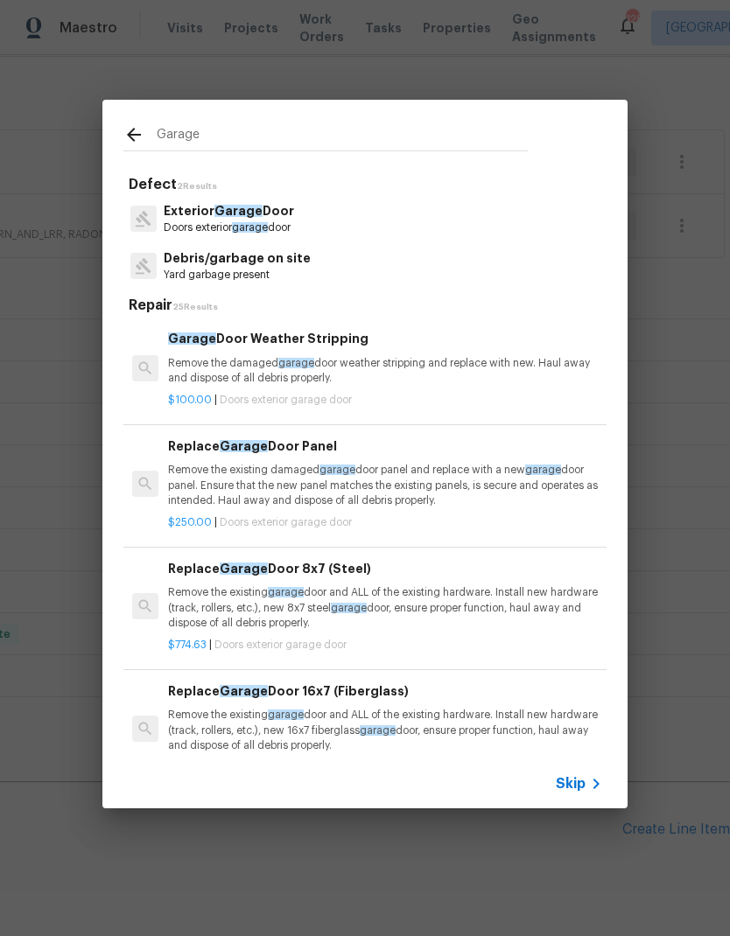
type input "Garag"
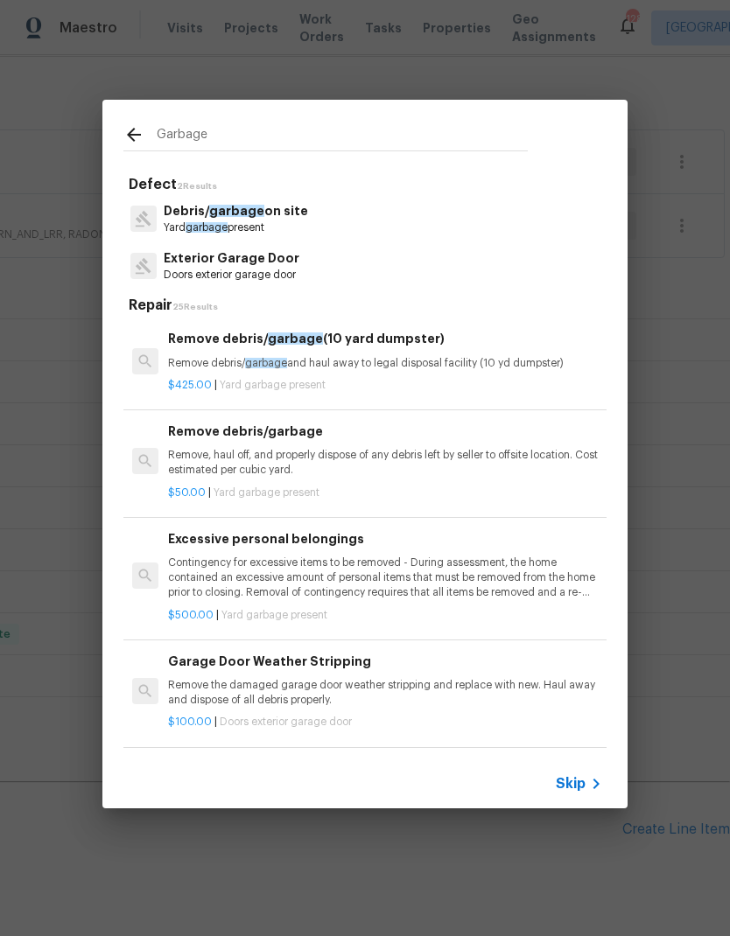
type input "Garbage disposal"
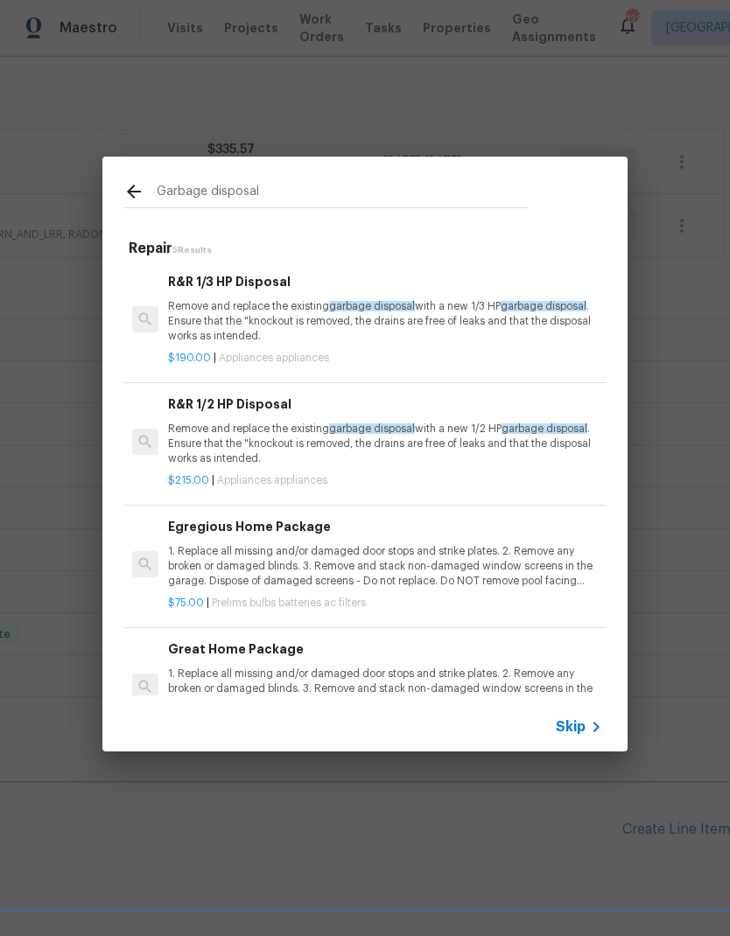
click at [343, 319] on p "Remove and replace the existing garbage disposal with a new 1/3 HP garbage disp…" at bounding box center [385, 321] width 434 height 45
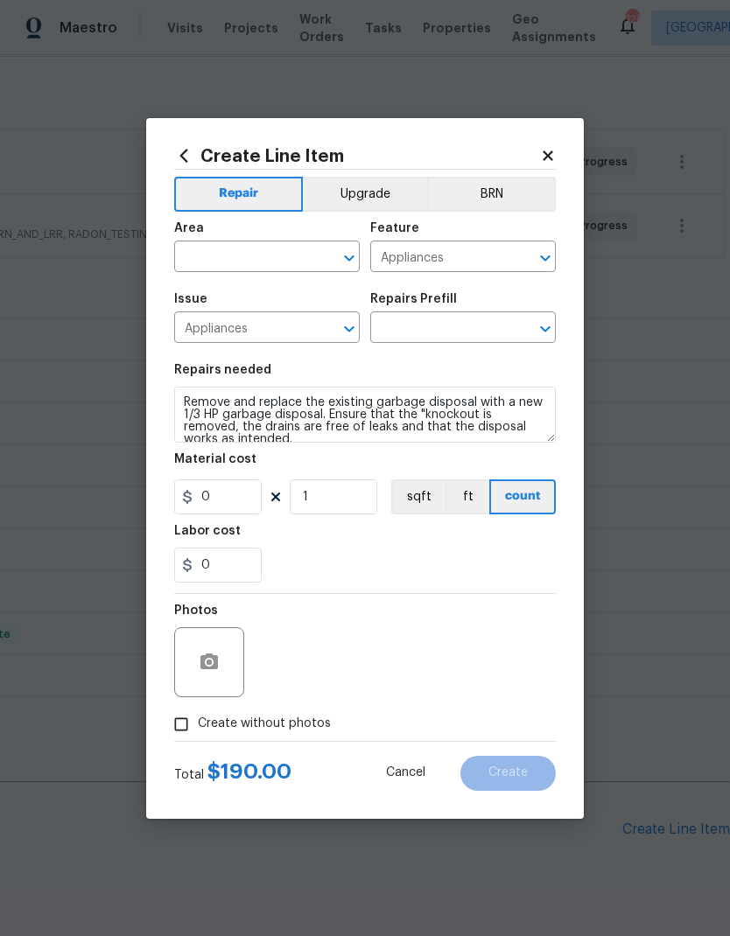
type input "R&R 1/3 HP Disposal $190.00"
type input "190"
click at [263, 260] on input "text" at bounding box center [242, 258] width 137 height 27
click at [256, 295] on li "Kitchen" at bounding box center [267, 297] width 186 height 29
type input "Kitchen"
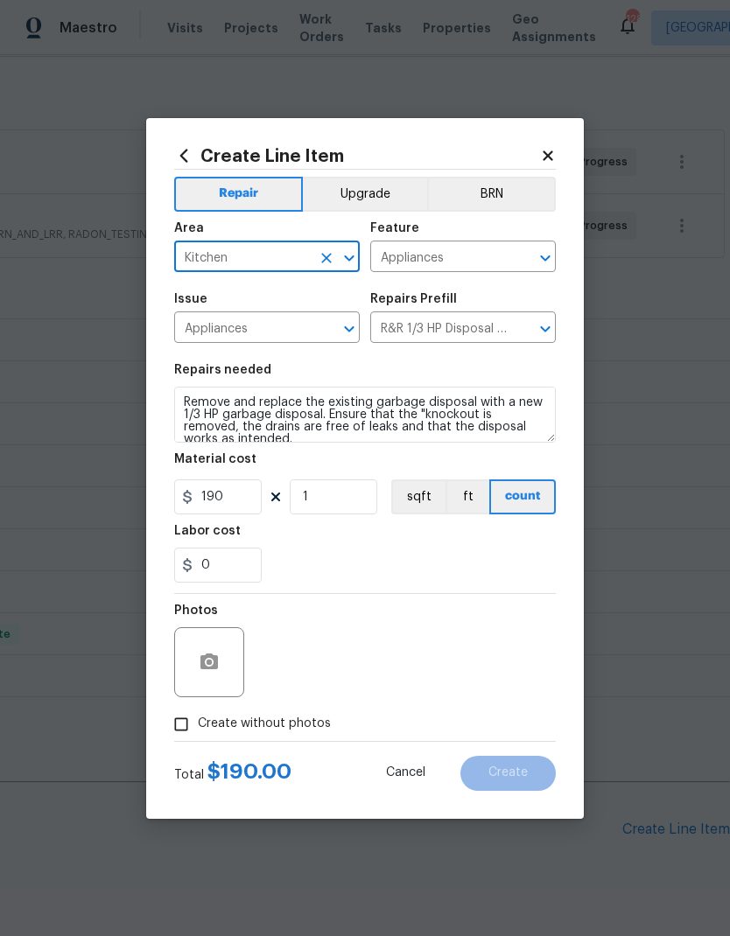
click at [277, 721] on span "Create without photos" at bounding box center [264, 724] width 133 height 18
click at [198, 721] on input "Create without photos" at bounding box center [181, 724] width 33 height 33
checkbox input "true"
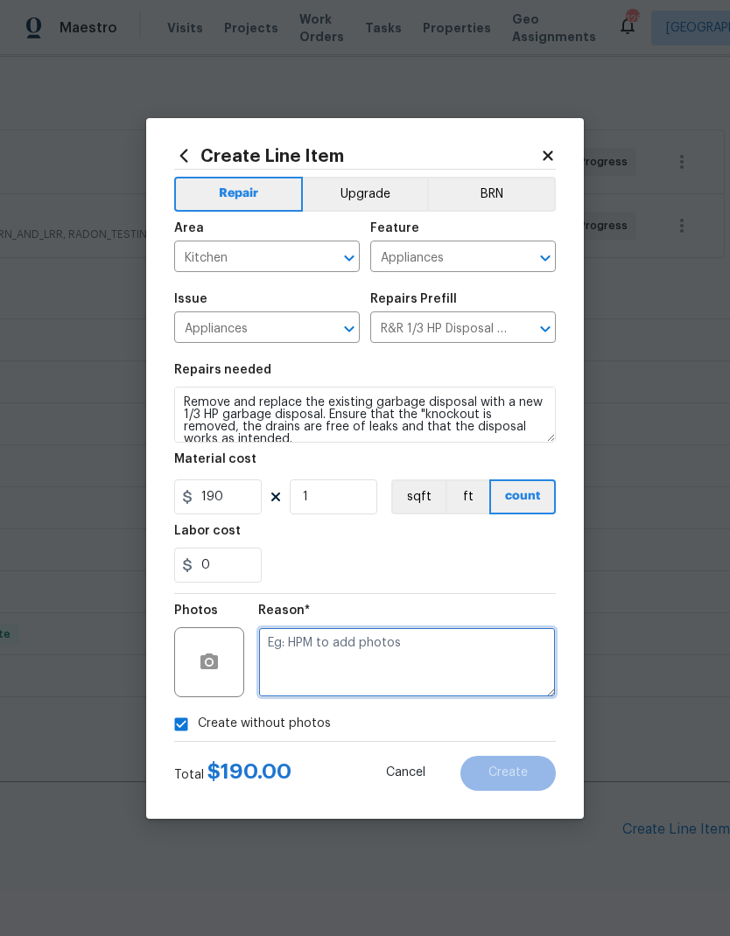
click at [400, 653] on textarea at bounding box center [407, 663] width 298 height 70
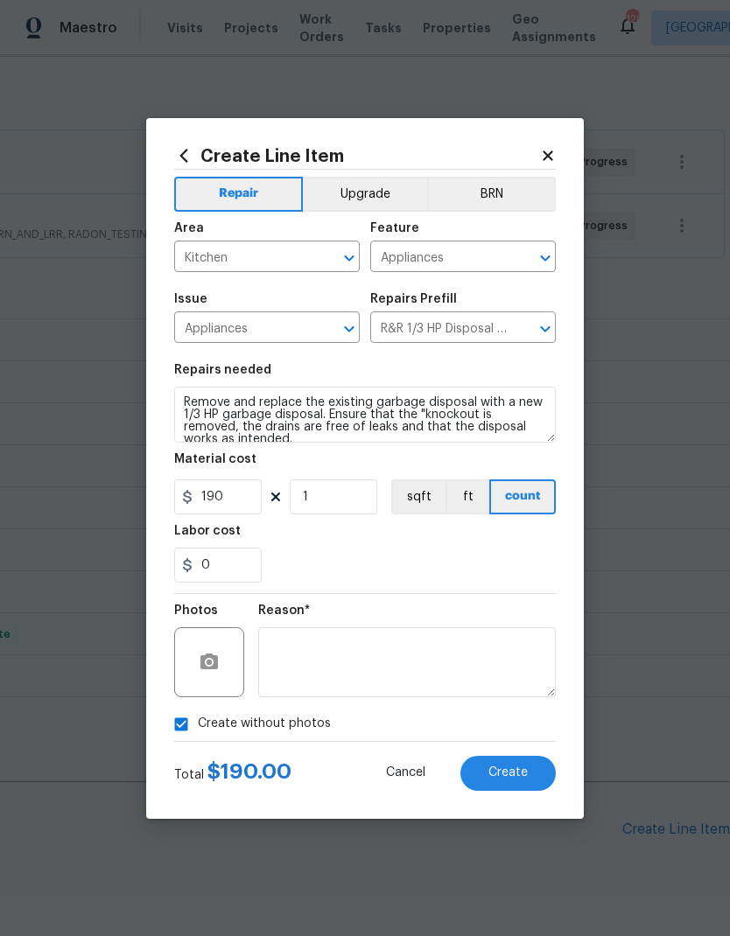
click at [501, 779] on span "Create" at bounding box center [507, 773] width 39 height 13
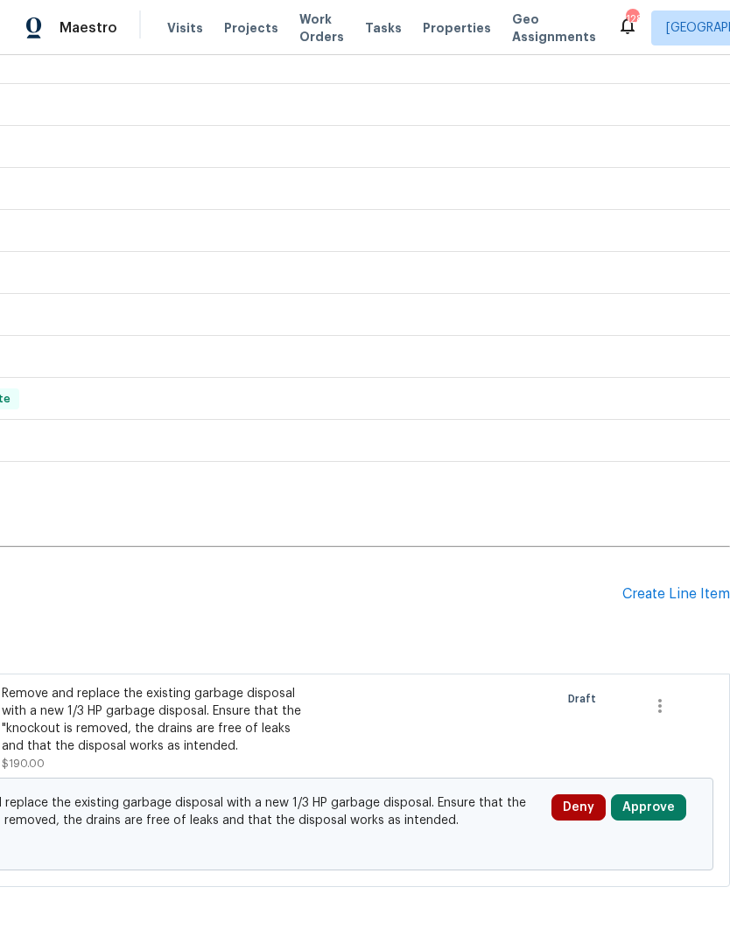
scroll to position [496, 259]
click at [661, 591] on div "Create Line Item" at bounding box center [676, 594] width 108 height 17
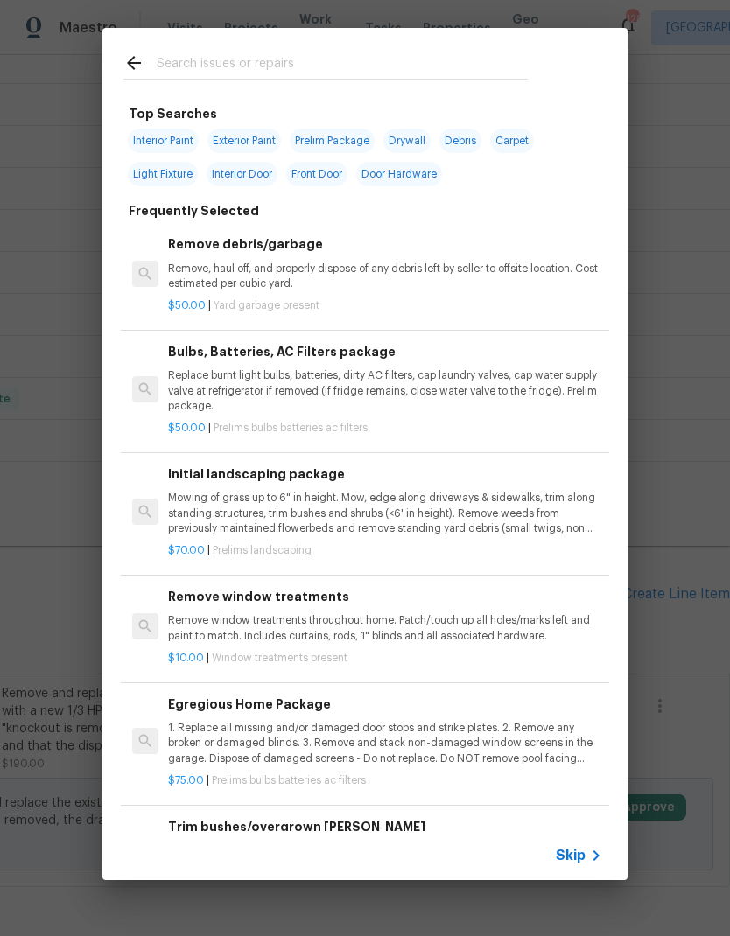
click at [581, 857] on span "Skip" at bounding box center [571, 856] width 30 height 18
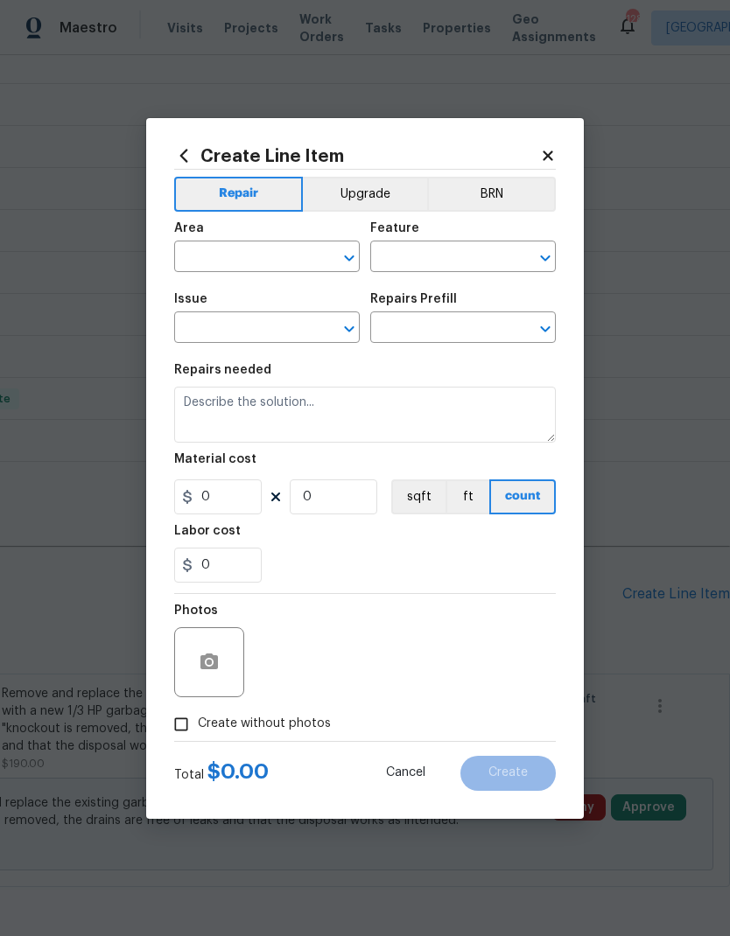
click at [255, 257] on input "text" at bounding box center [242, 258] width 137 height 27
click at [263, 298] on li "Plumbing" at bounding box center [267, 297] width 186 height 29
type input "Plumbing"
click at [396, 252] on input "text" at bounding box center [438, 258] width 137 height 27
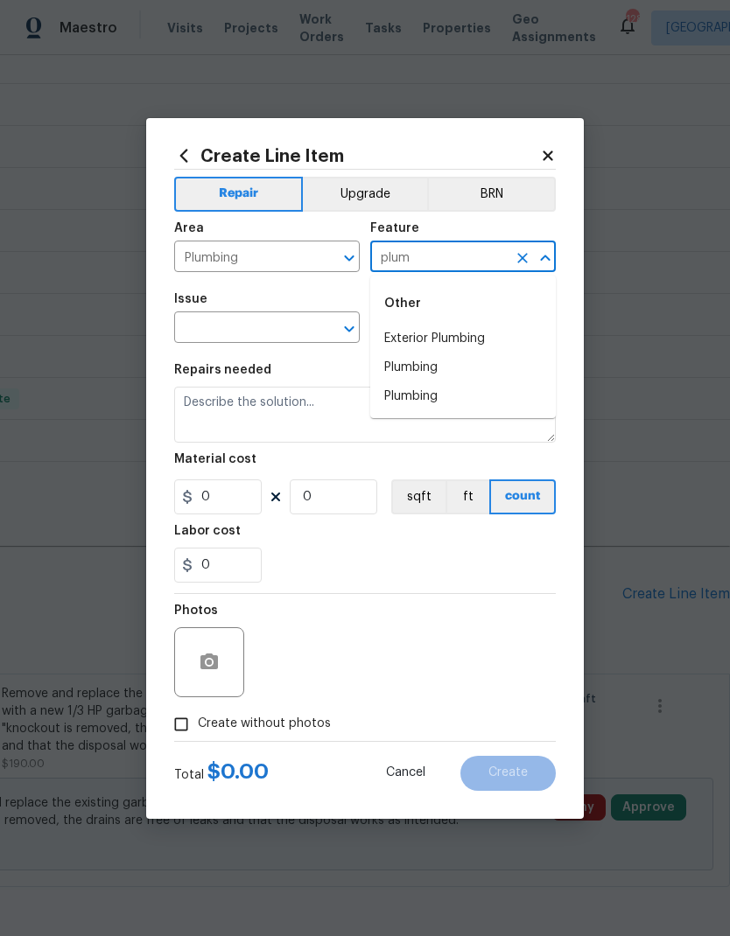
click at [426, 368] on li "Plumbing" at bounding box center [463, 368] width 186 height 29
type input "Plumbing"
click at [268, 323] on input "text" at bounding box center [242, 329] width 137 height 27
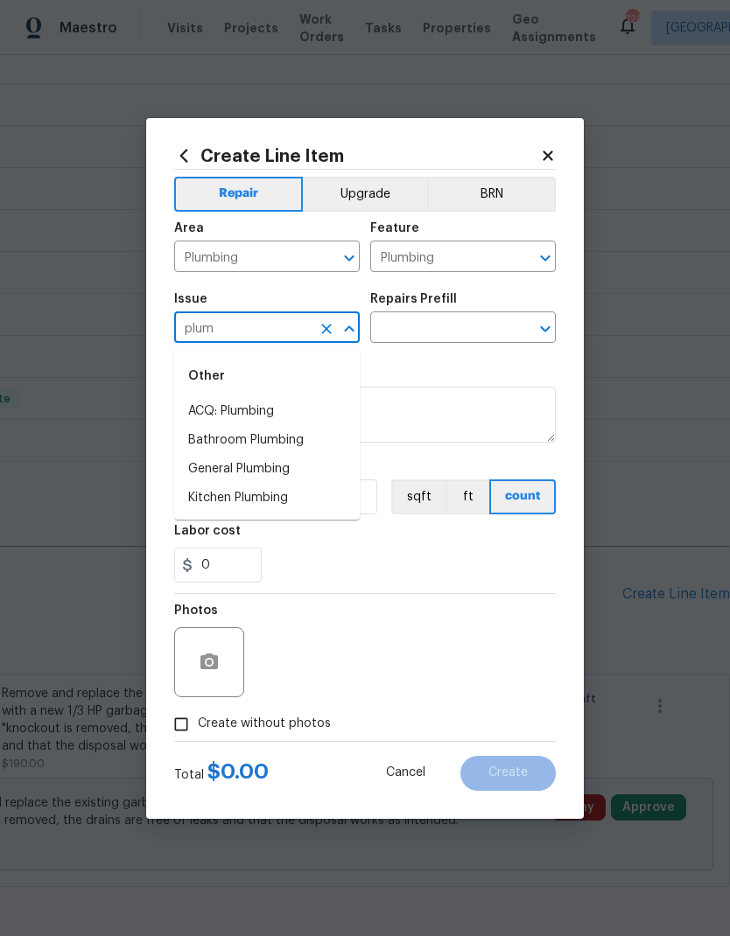
click at [271, 467] on li "General Plumbing" at bounding box center [267, 469] width 186 height 29
type input "General Plumbing"
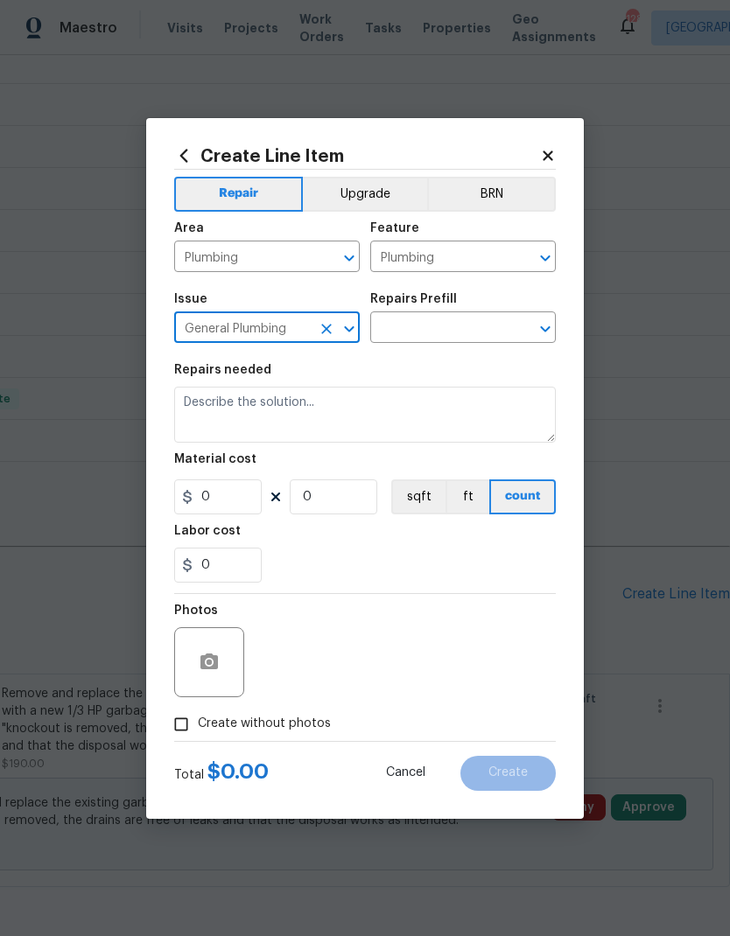
click at [435, 333] on input "text" at bounding box center [438, 329] width 137 height 27
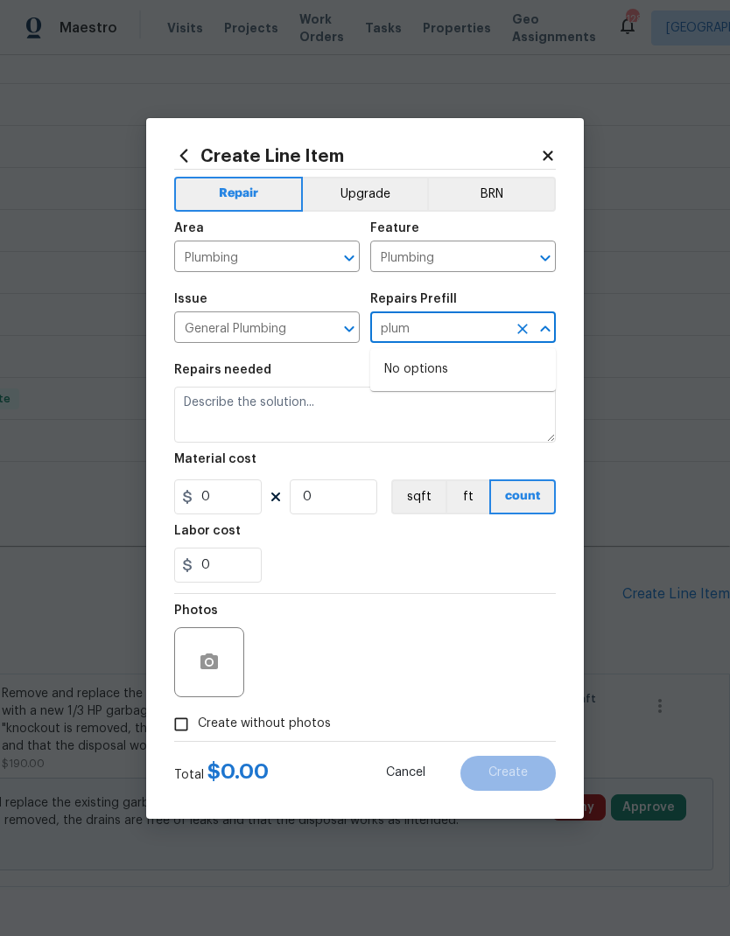
type input "plu"
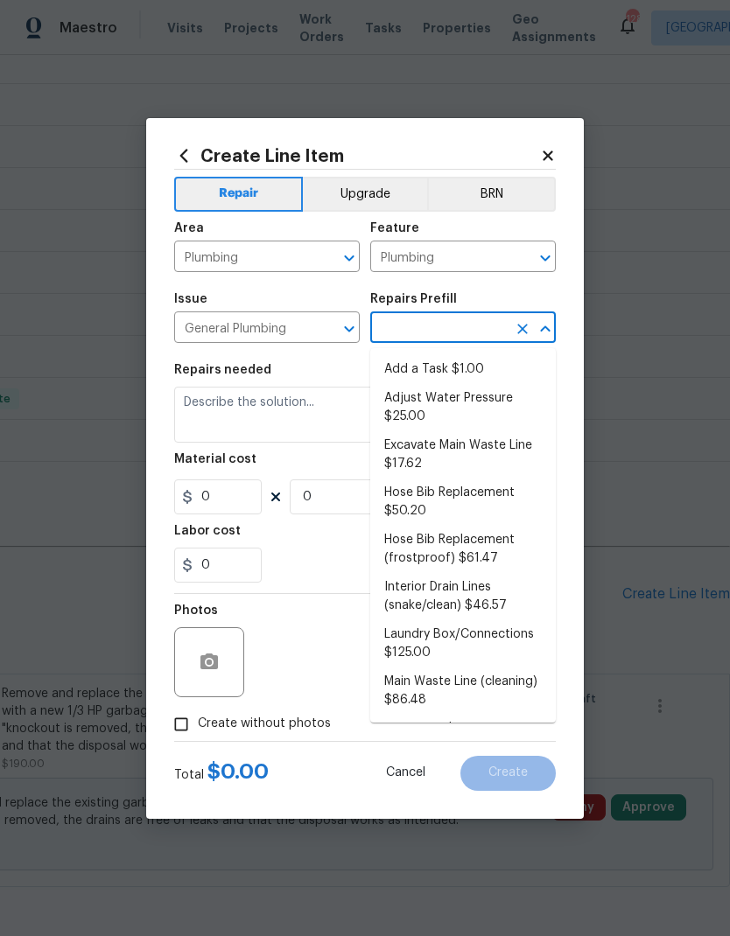
click at [431, 368] on li "Add a Task $1.00" at bounding box center [463, 369] width 186 height 29
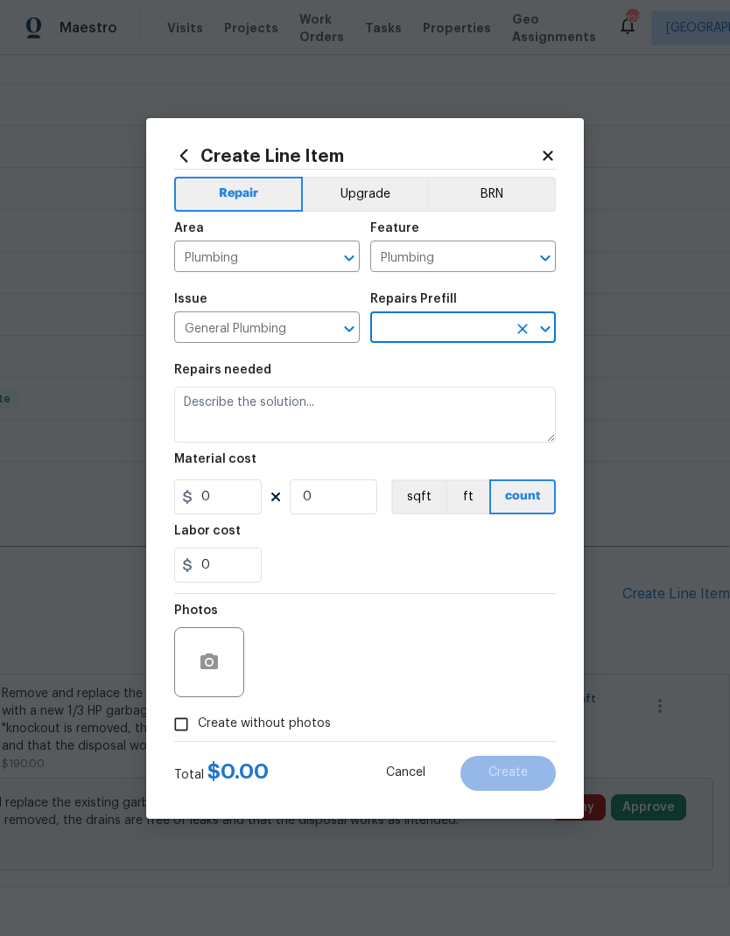
type input "Add a Task $1.00"
type textarea "HPM to detail"
type input "1"
type input "Add a Task $1.00"
type input "1"
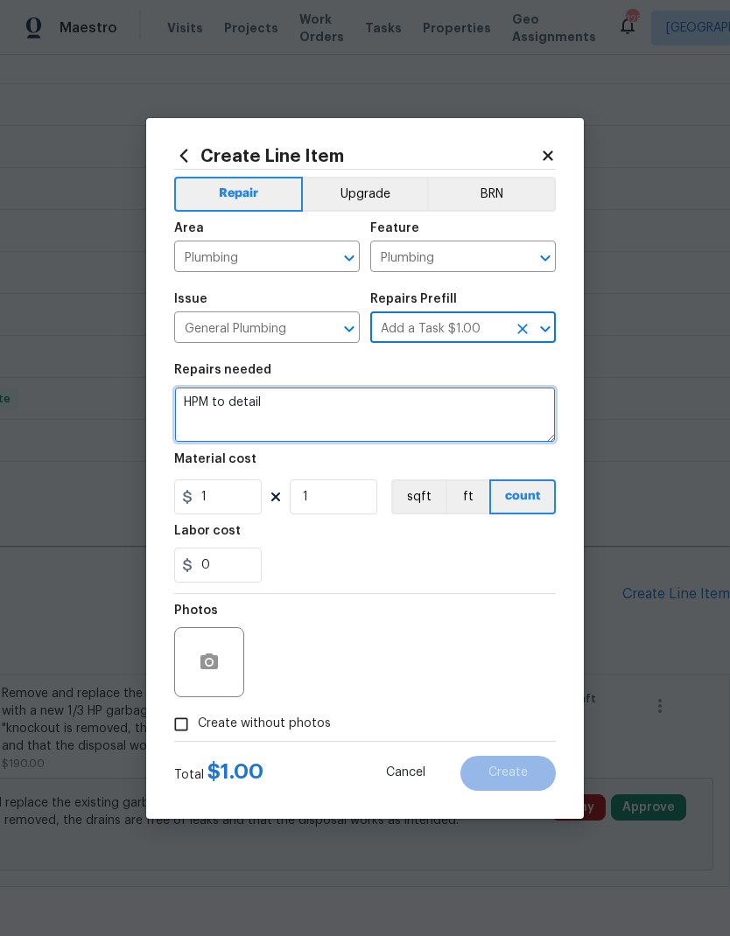
click at [322, 415] on textarea "HPM to detail" at bounding box center [365, 415] width 382 height 56
type textarea "H"
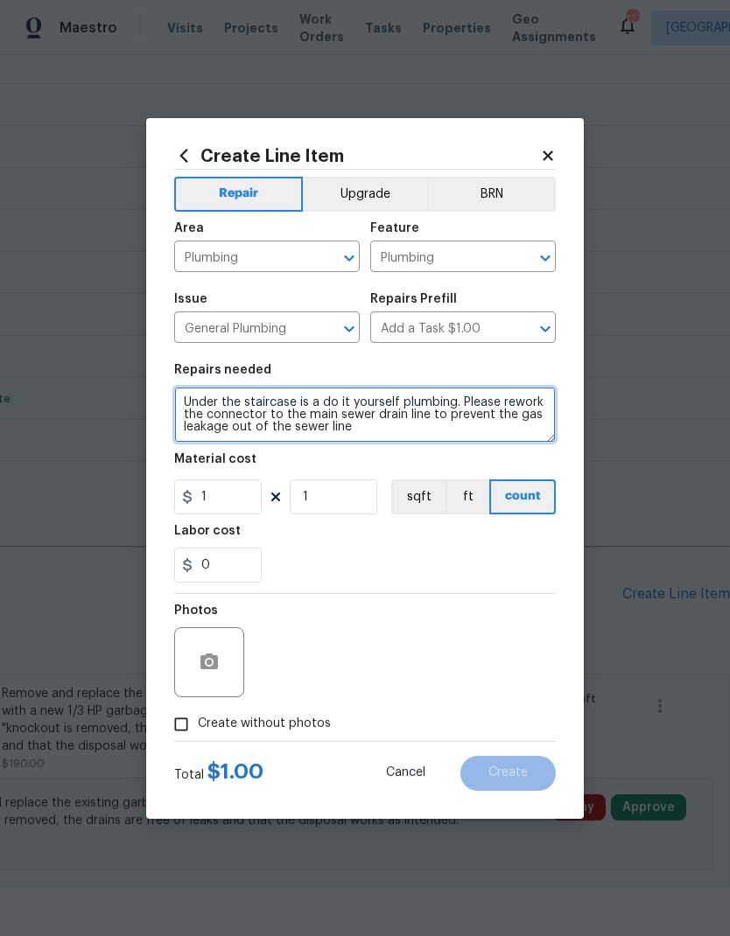
type textarea "Under the staircase is a do it yourself plumbing. Please rework the connector t…"
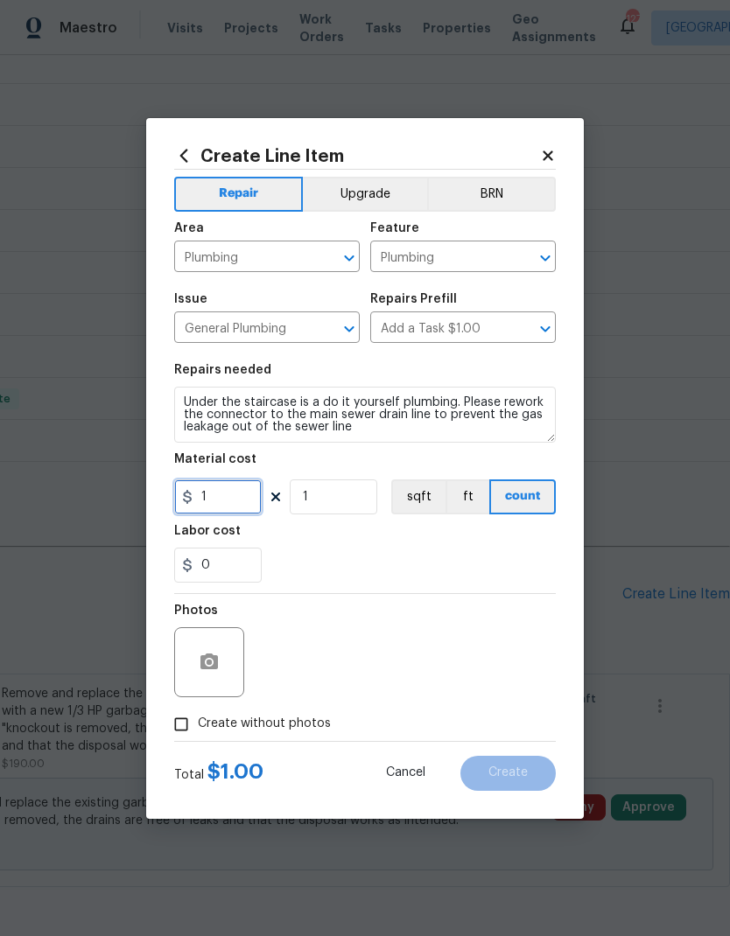
click at [223, 490] on input "1" at bounding box center [218, 497] width 88 height 35
click at [232, 495] on input "1" at bounding box center [218, 497] width 88 height 35
type input "250"
click at [221, 661] on button "button" at bounding box center [209, 663] width 42 height 42
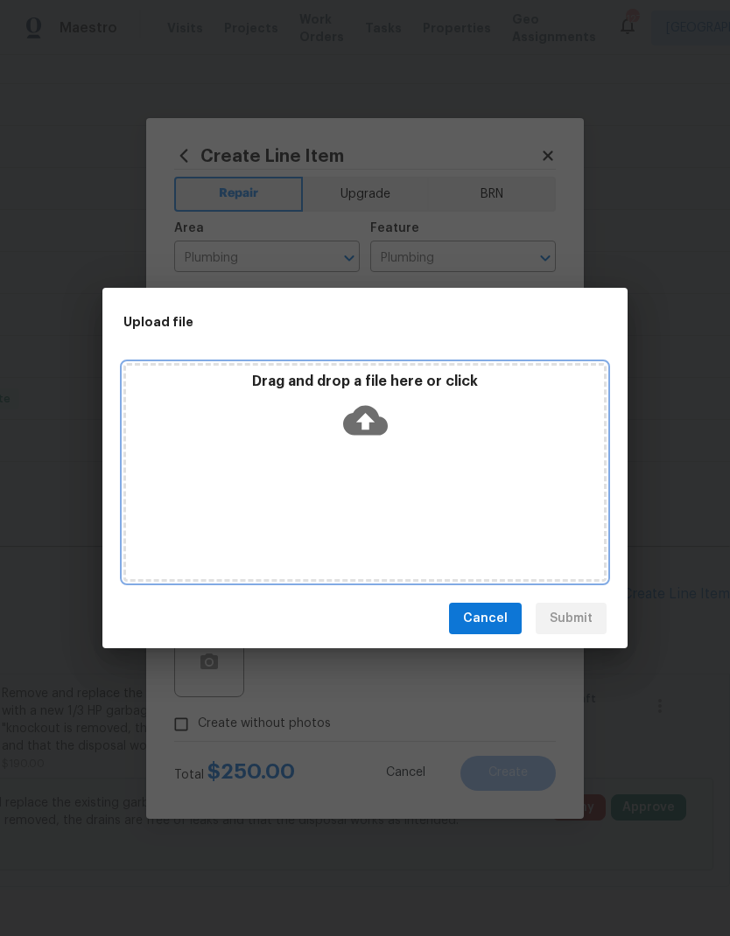
click at [410, 478] on div "Drag and drop a file here or click" at bounding box center [364, 472] width 483 height 219
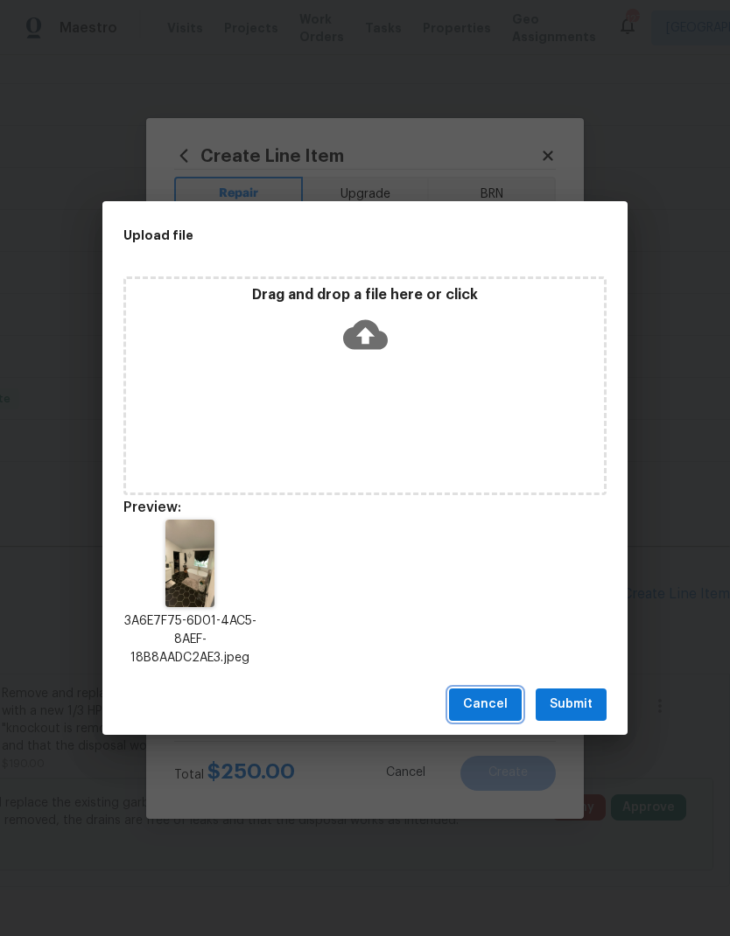
click at [481, 702] on span "Cancel" at bounding box center [485, 705] width 45 height 22
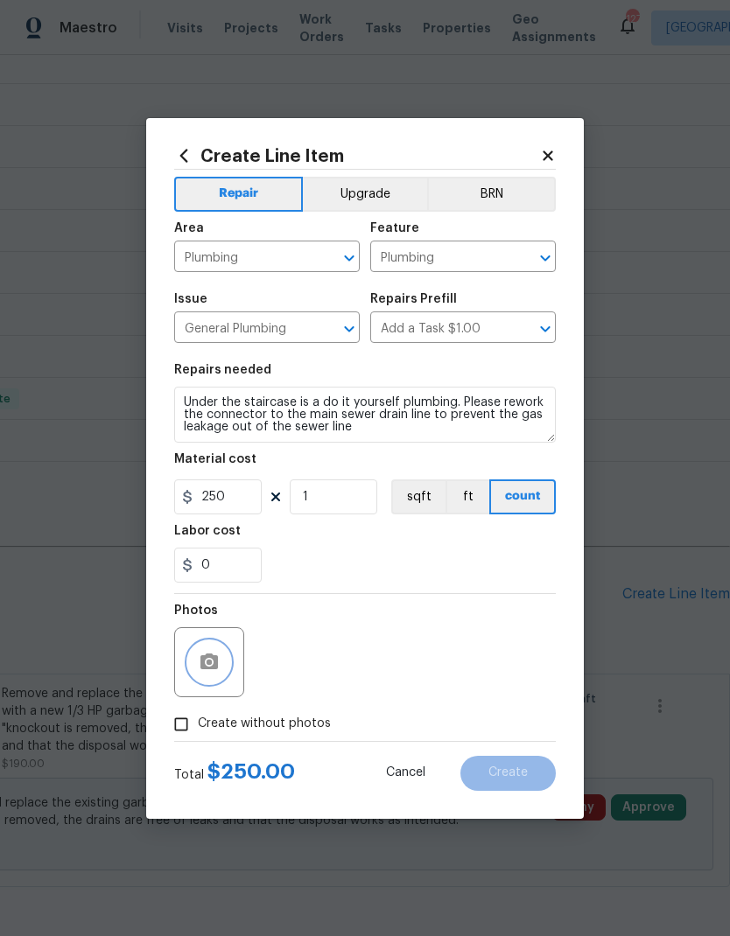
click at [206, 660] on icon "button" at bounding box center [209, 662] width 18 height 16
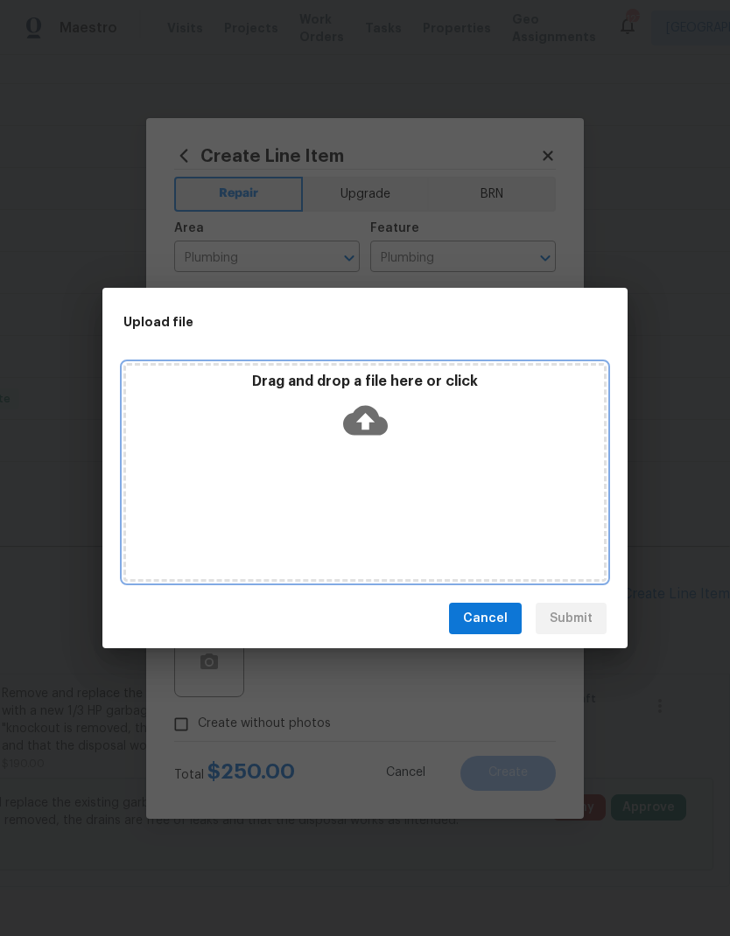
click at [442, 463] on div "Drag and drop a file here or click" at bounding box center [364, 472] width 483 height 219
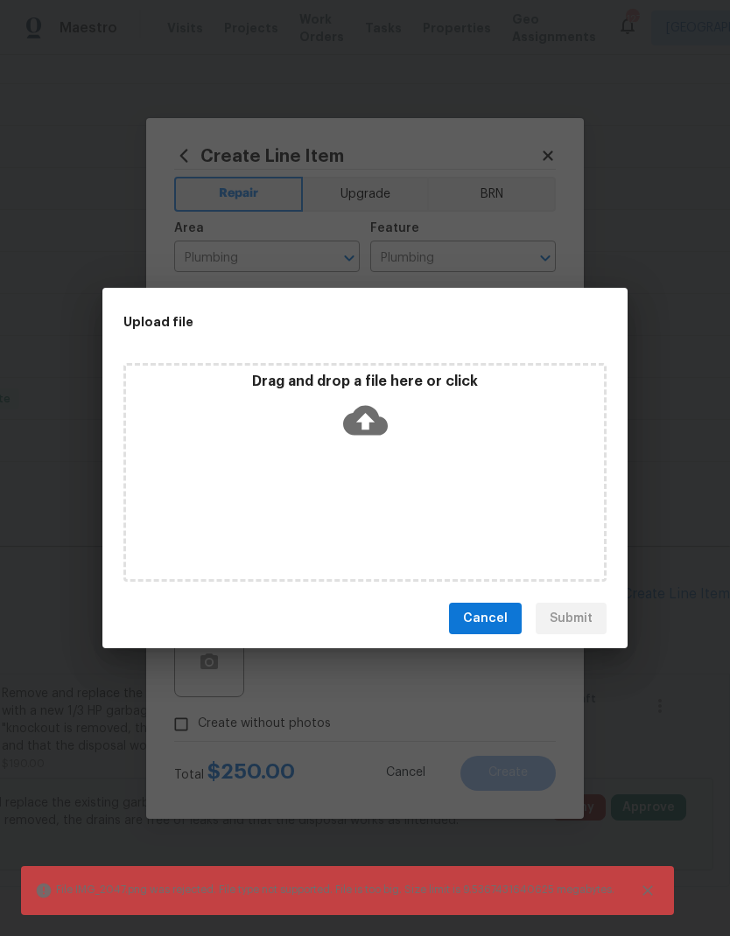
click at [494, 615] on span "Cancel" at bounding box center [485, 619] width 45 height 22
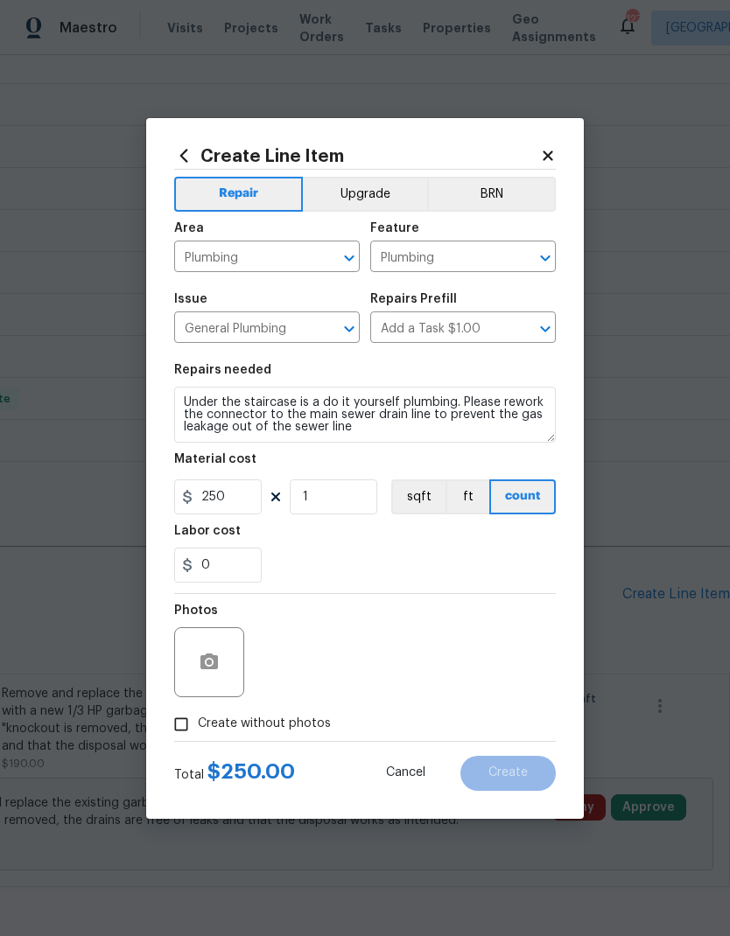
click at [274, 725] on span "Create without photos" at bounding box center [264, 724] width 133 height 18
click at [198, 725] on input "Create without photos" at bounding box center [181, 724] width 33 height 33
checkbox input "true"
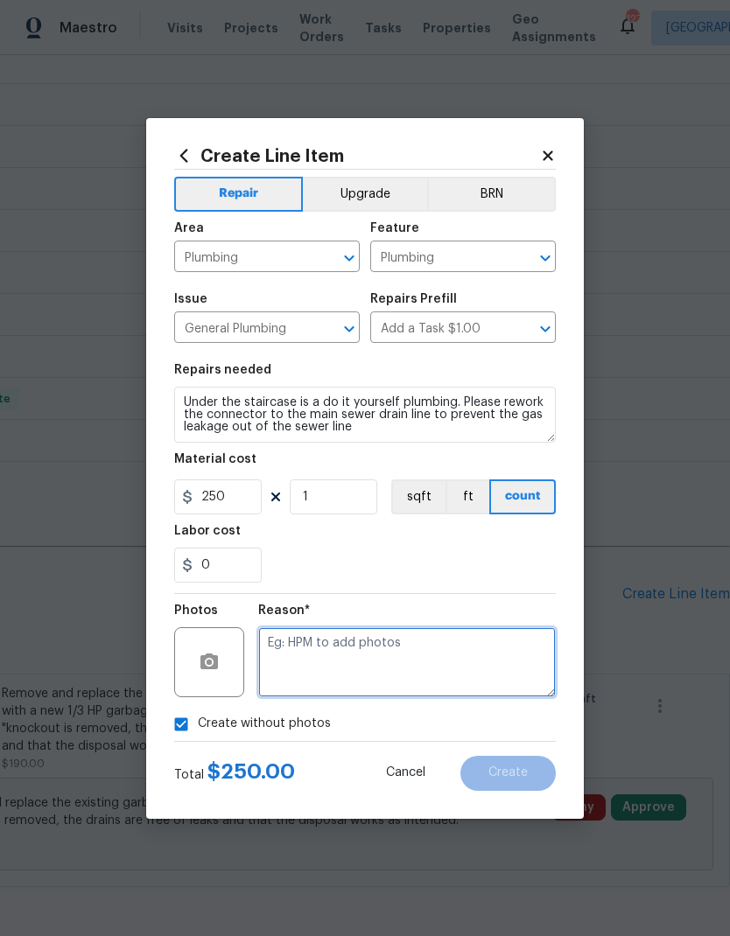
click at [410, 656] on textarea at bounding box center [407, 663] width 298 height 70
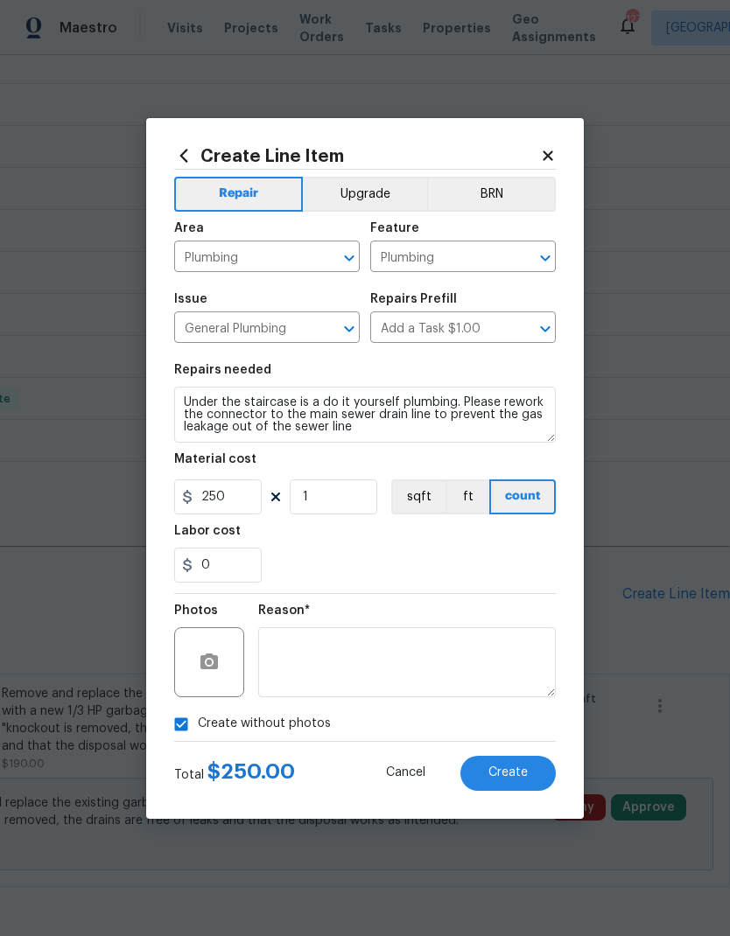
click at [514, 757] on button "Create" at bounding box center [507, 773] width 95 height 35
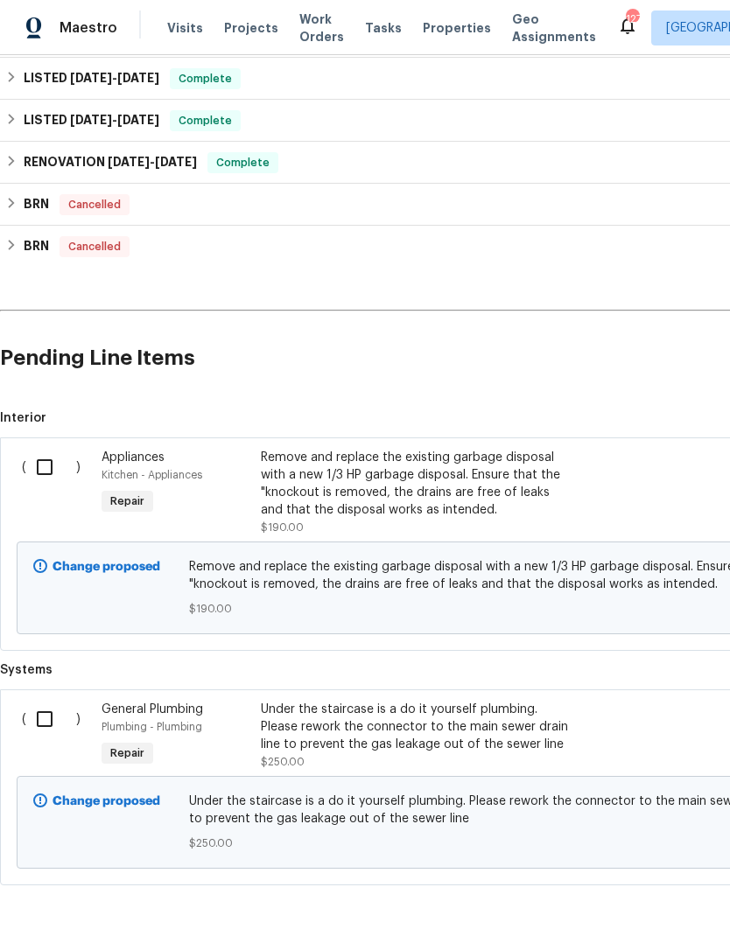
scroll to position [732, 0]
click at [46, 469] on input "checkbox" at bounding box center [51, 468] width 50 height 37
checkbox input "true"
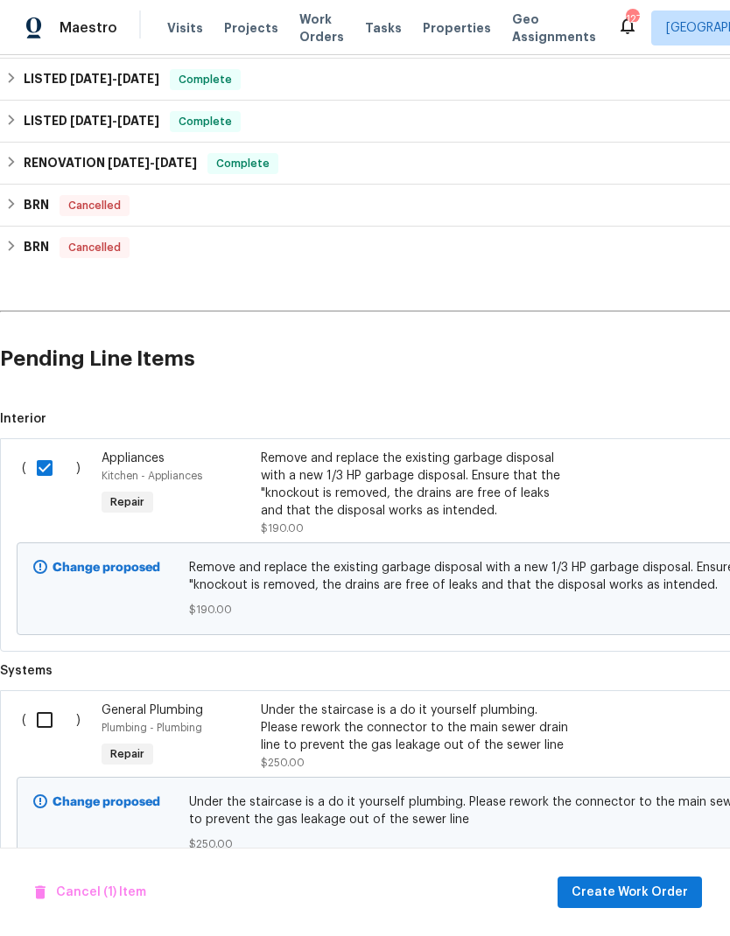
click at [52, 722] on input "checkbox" at bounding box center [51, 720] width 50 height 37
checkbox input "true"
click at [642, 894] on span "Create Work Order" at bounding box center [630, 893] width 116 height 22
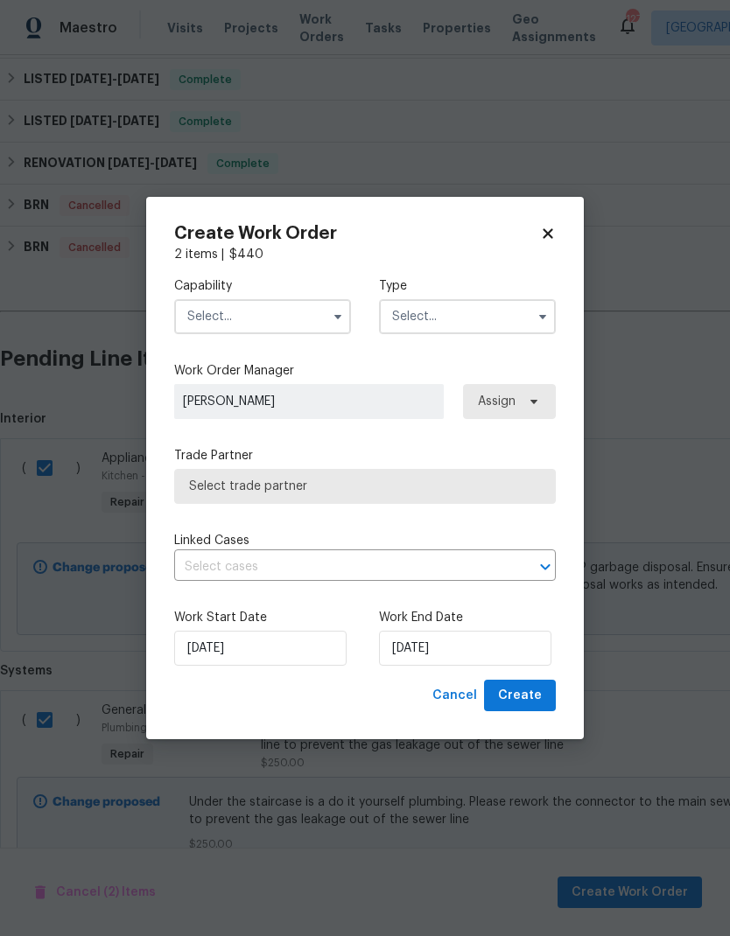
checkbox input "false"
click at [275, 328] on input "text" at bounding box center [262, 316] width 177 height 35
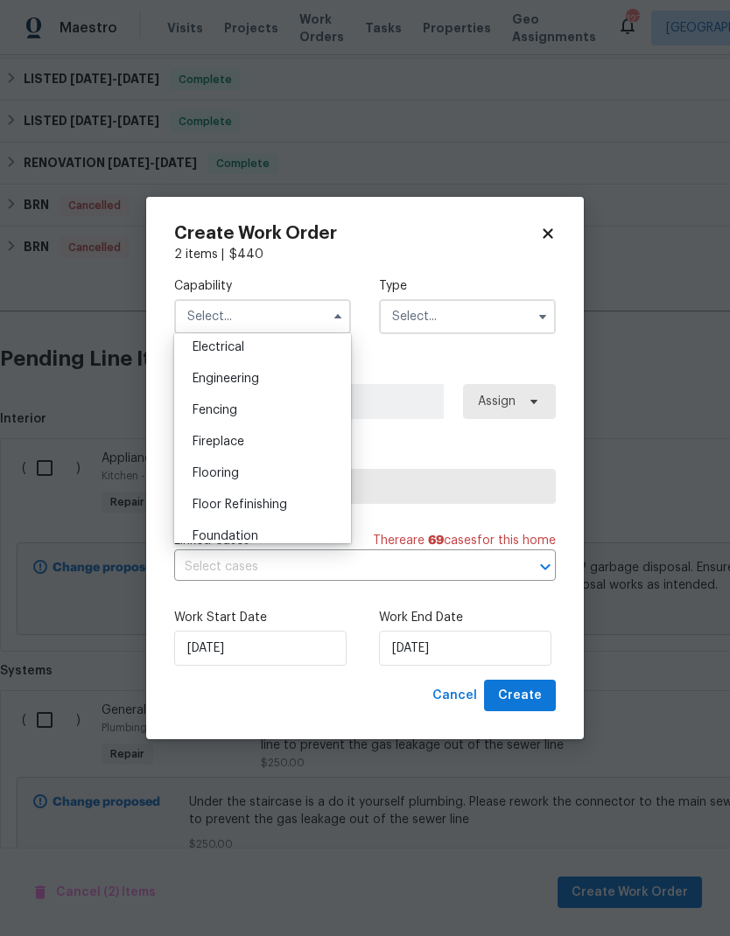
scroll to position [565, 0]
click at [249, 467] on div "Flooring" at bounding box center [263, 468] width 168 height 32
type input "Flooring"
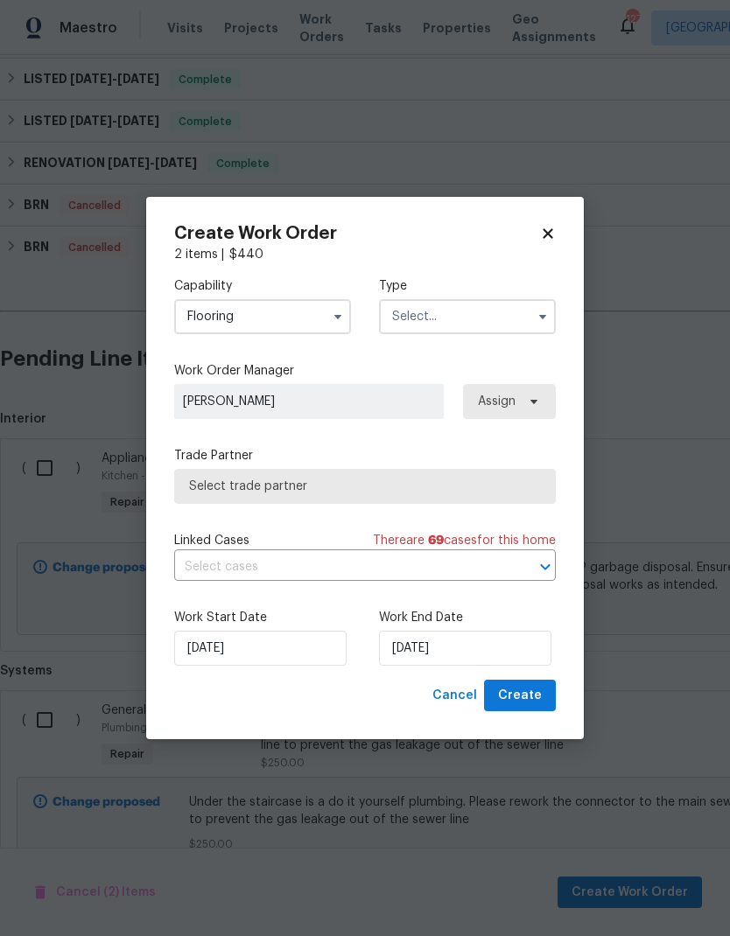
click at [458, 312] on input "text" at bounding box center [467, 316] width 177 height 35
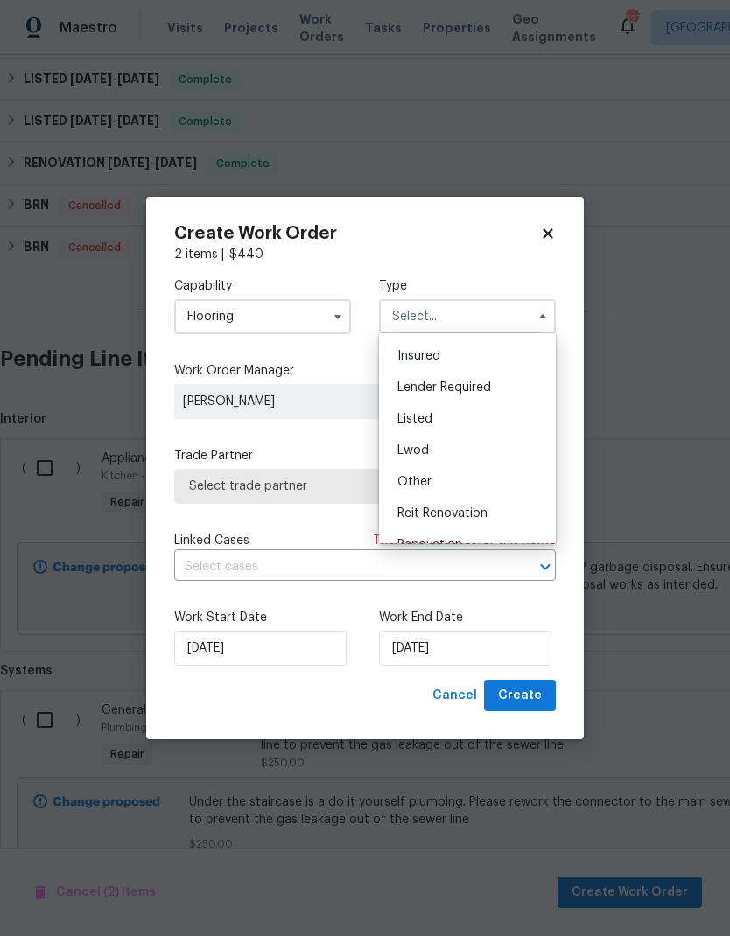
scroll to position [87, 0]
click at [453, 417] on div "Listed" at bounding box center [467, 425] width 168 height 32
type input "Listed"
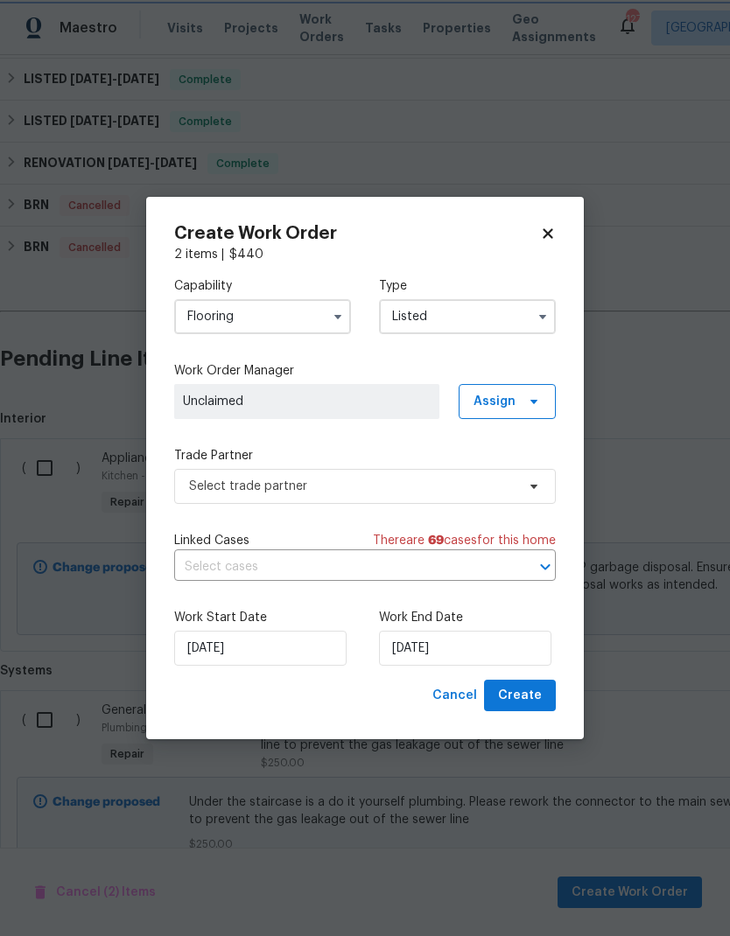
scroll to position [0, 0]
click at [475, 645] on input "[DATE]" at bounding box center [465, 648] width 172 height 35
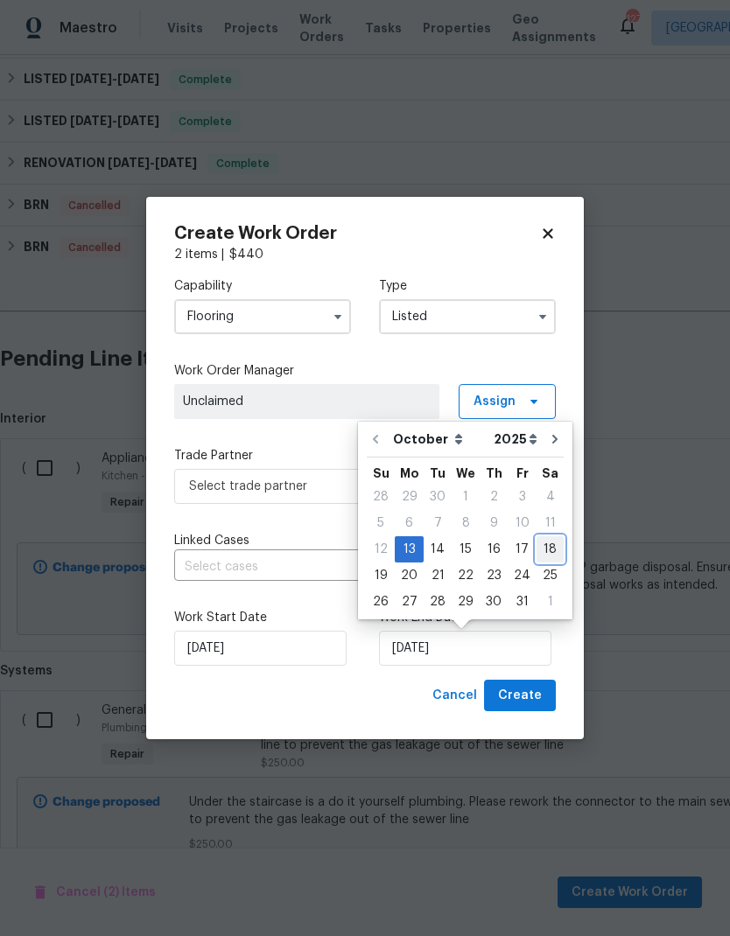
click at [537, 548] on div "18" at bounding box center [550, 549] width 27 height 25
type input "[DATE]"
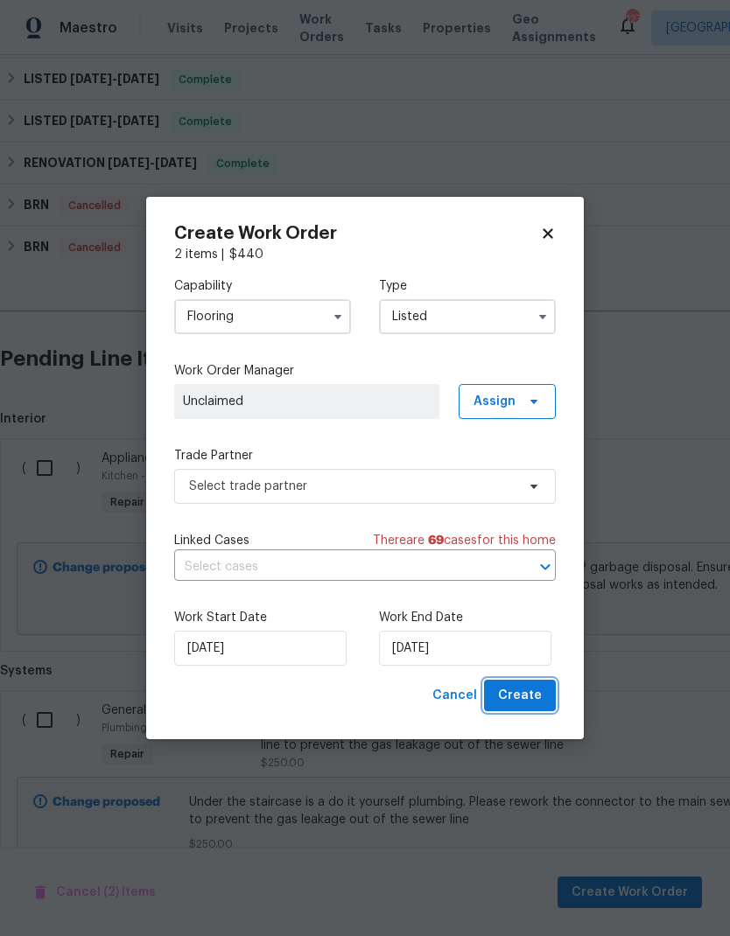
click at [523, 698] on span "Create" at bounding box center [520, 696] width 44 height 22
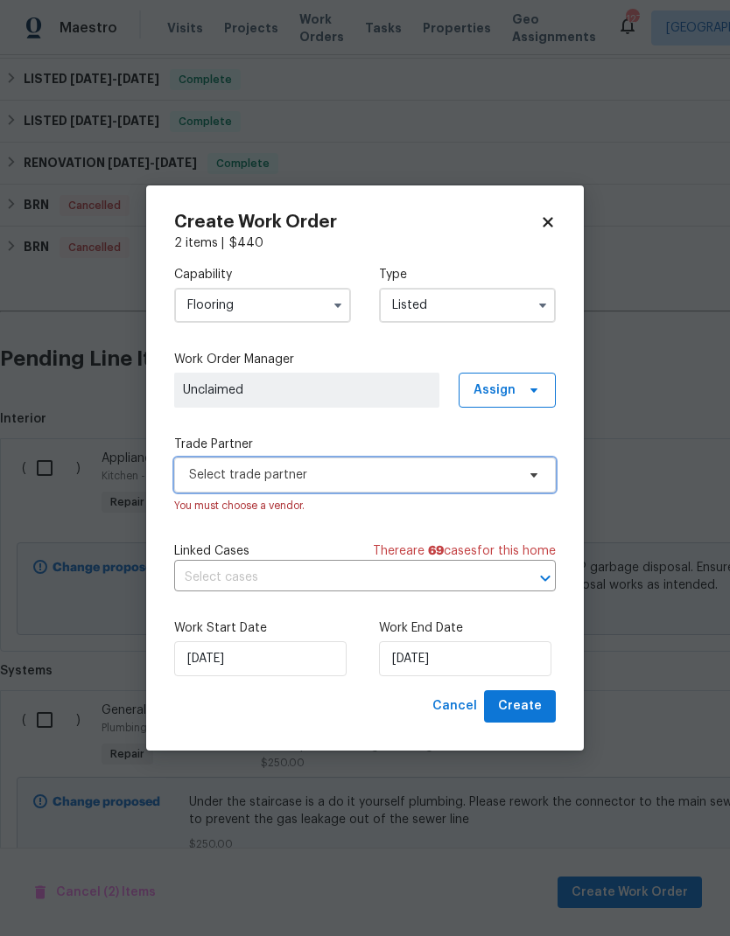
click at [500, 478] on span "Select trade partner" at bounding box center [352, 475] width 326 height 18
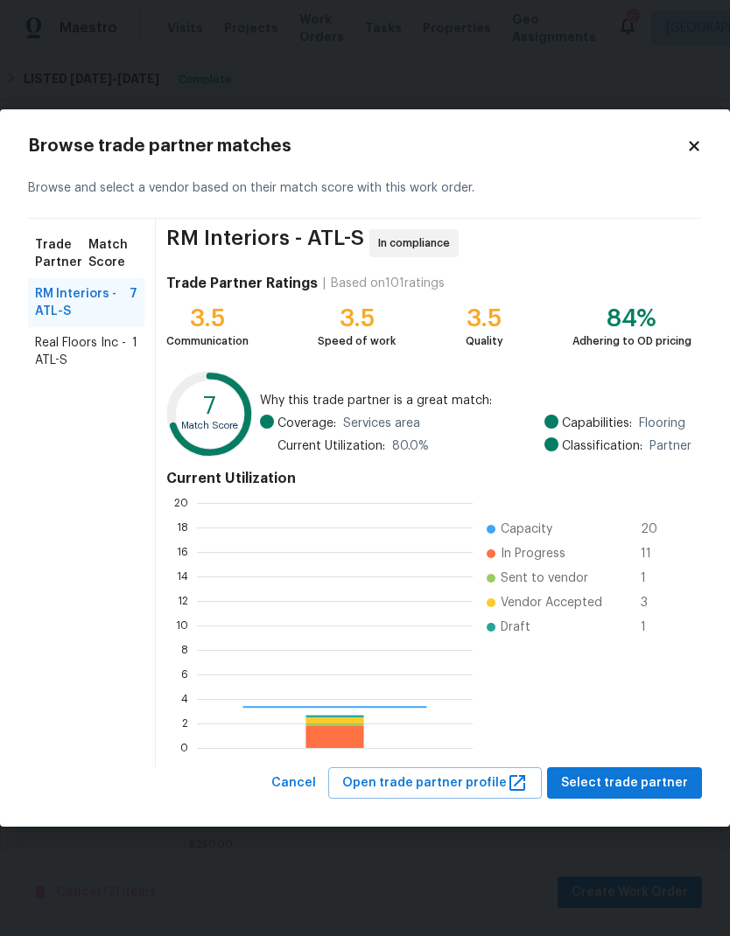
scroll to position [245, 276]
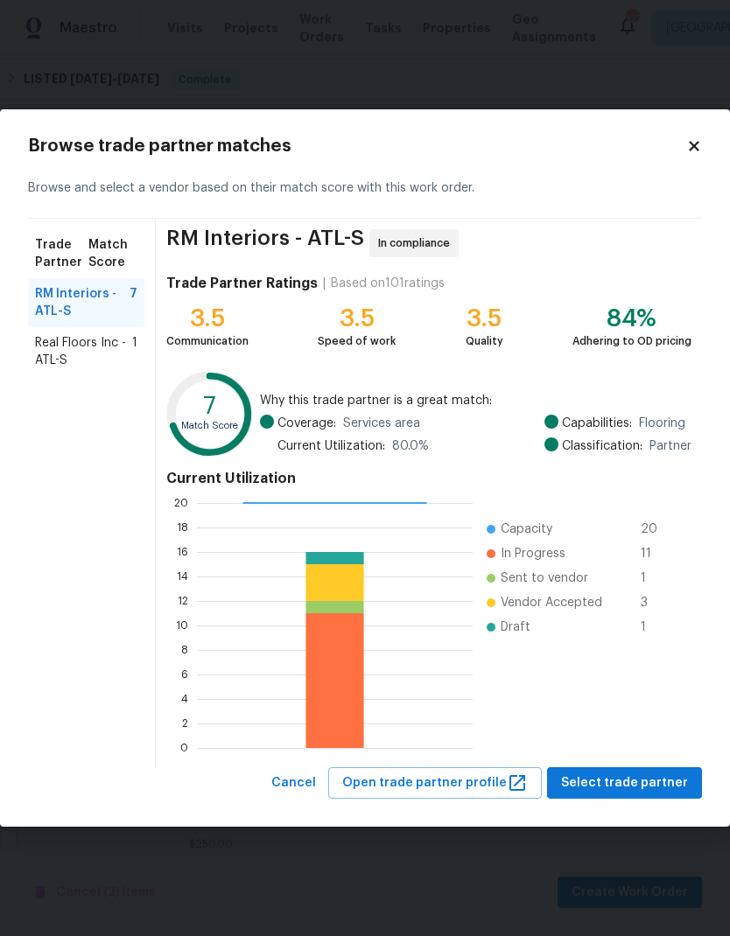
click at [692, 148] on icon at bounding box center [694, 146] width 10 height 10
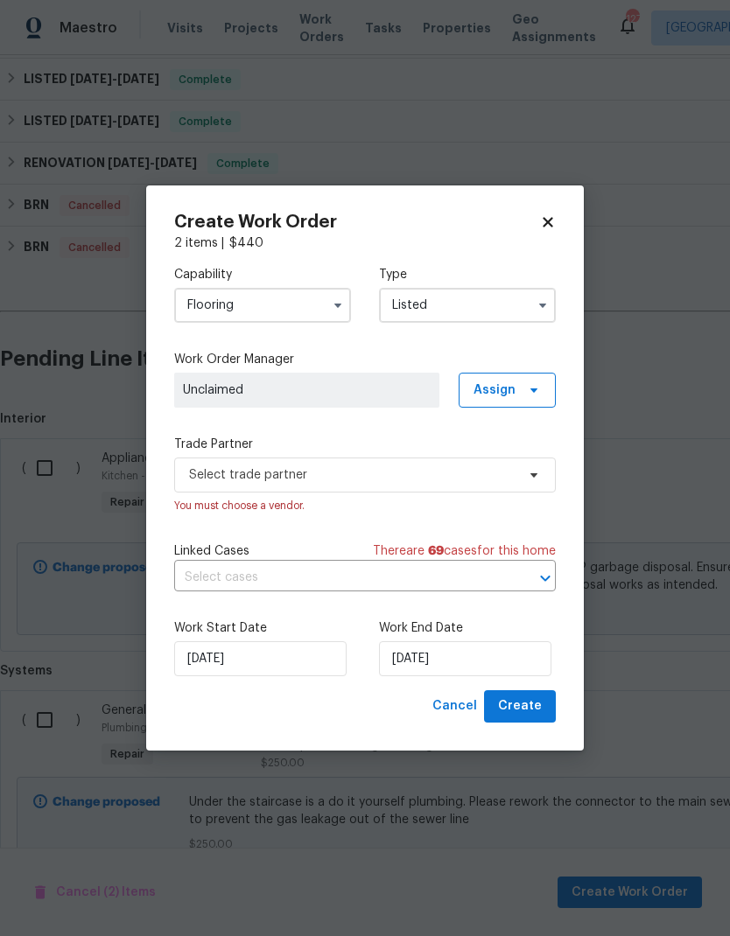
click at [306, 303] on input "Flooring" at bounding box center [262, 305] width 177 height 35
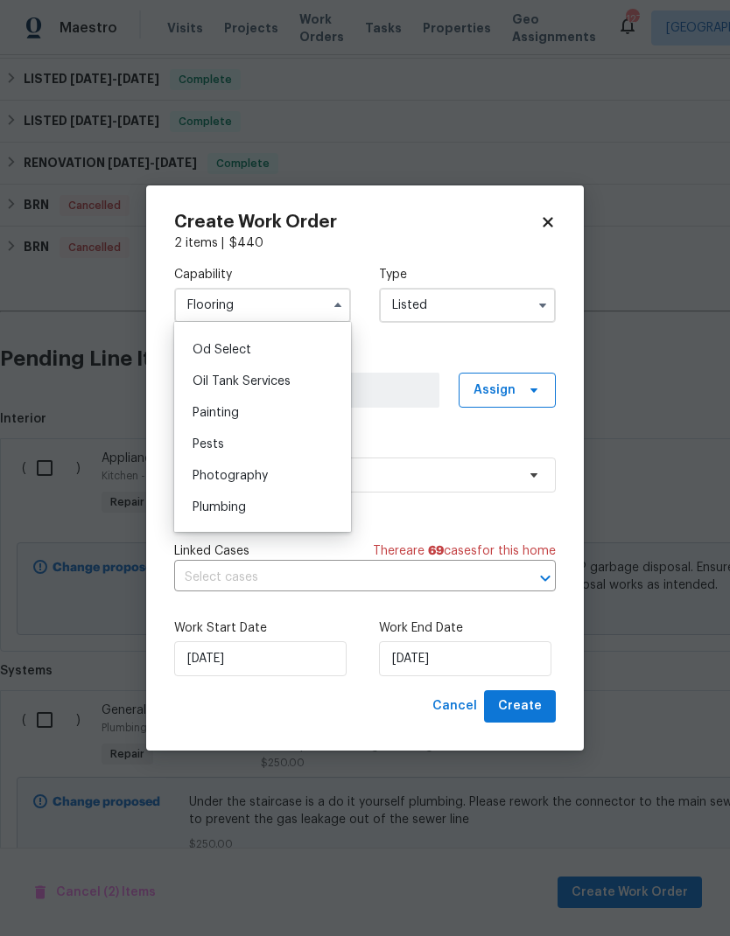
scroll to position [1405, 0]
click at [242, 503] on span "Plumbing" at bounding box center [219, 502] width 53 height 12
type input "Plumbing"
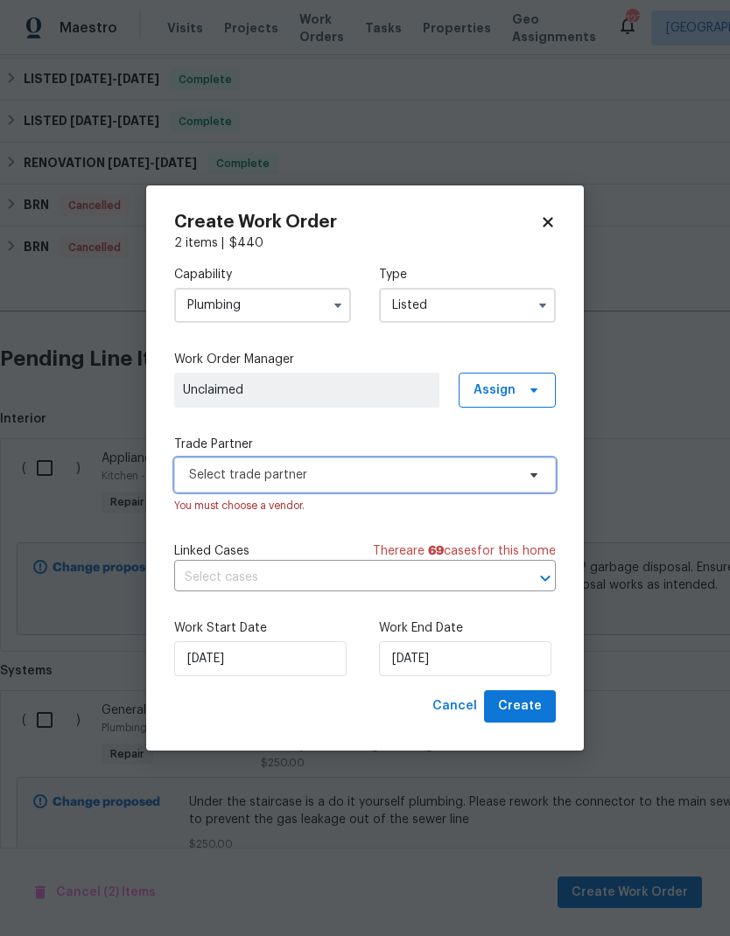
click at [503, 472] on span "Select trade partner" at bounding box center [352, 475] width 326 height 18
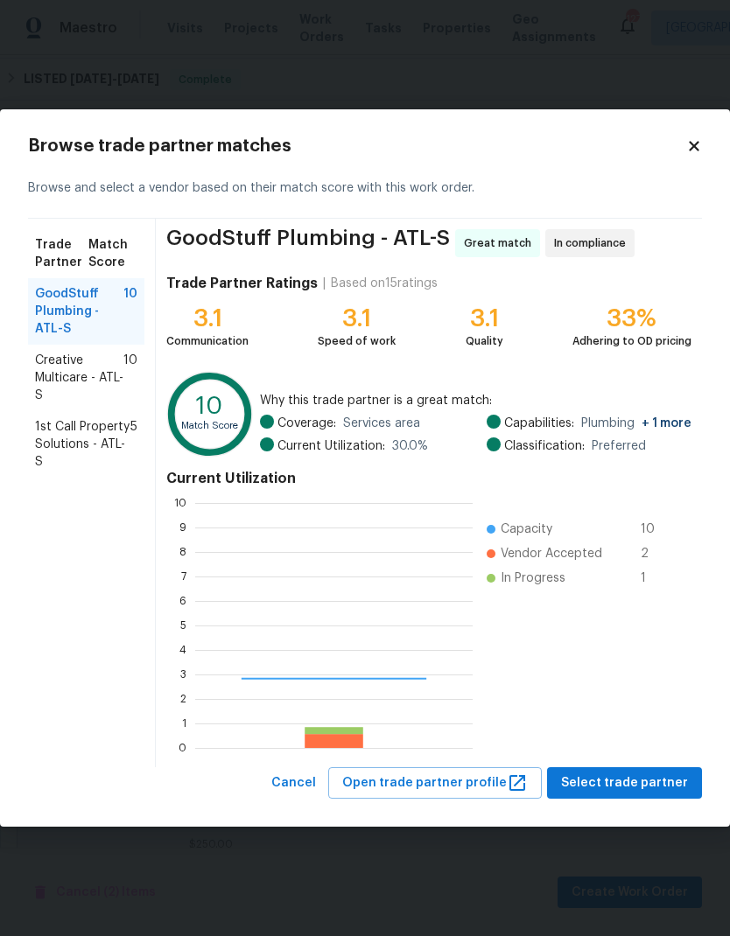
scroll to position [245, 277]
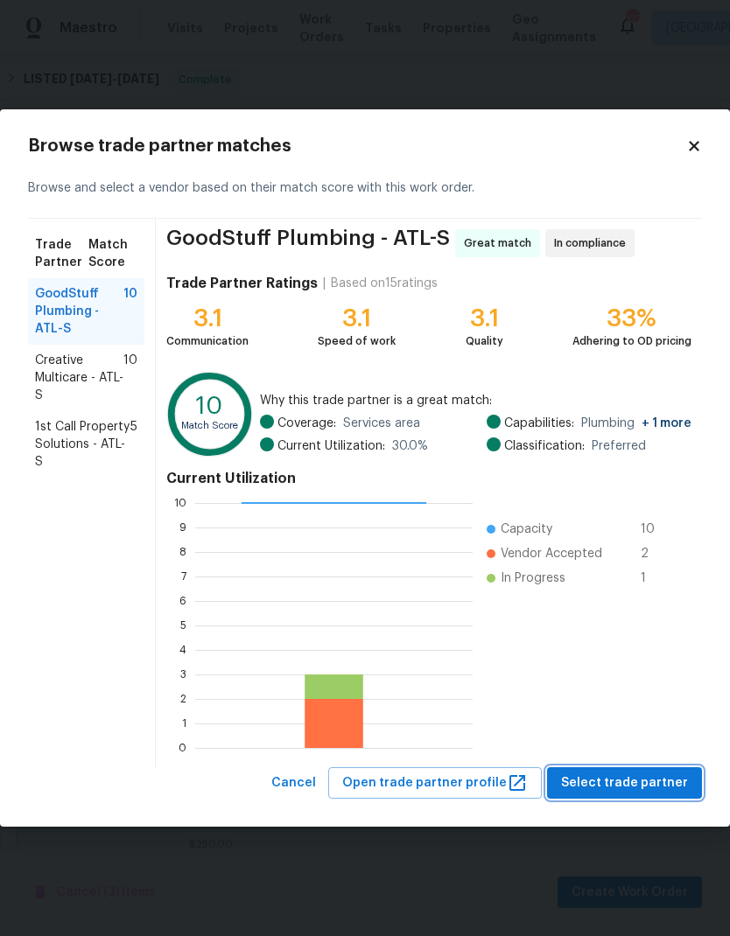
click at [635, 782] on span "Select trade partner" at bounding box center [624, 784] width 127 height 22
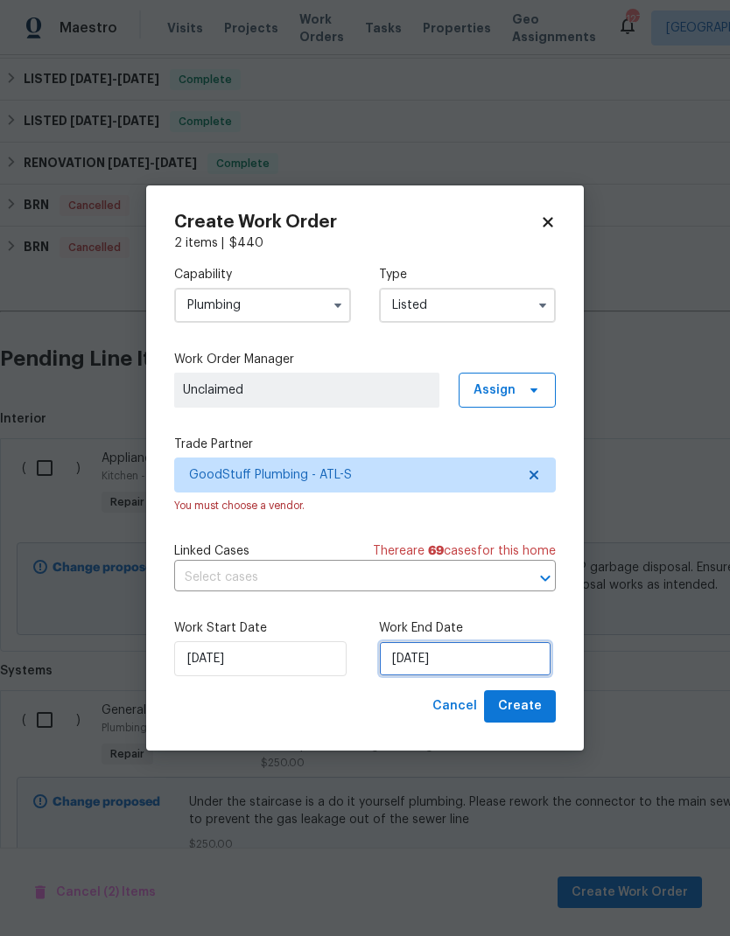
click at [461, 664] on input "[DATE]" at bounding box center [465, 659] width 172 height 35
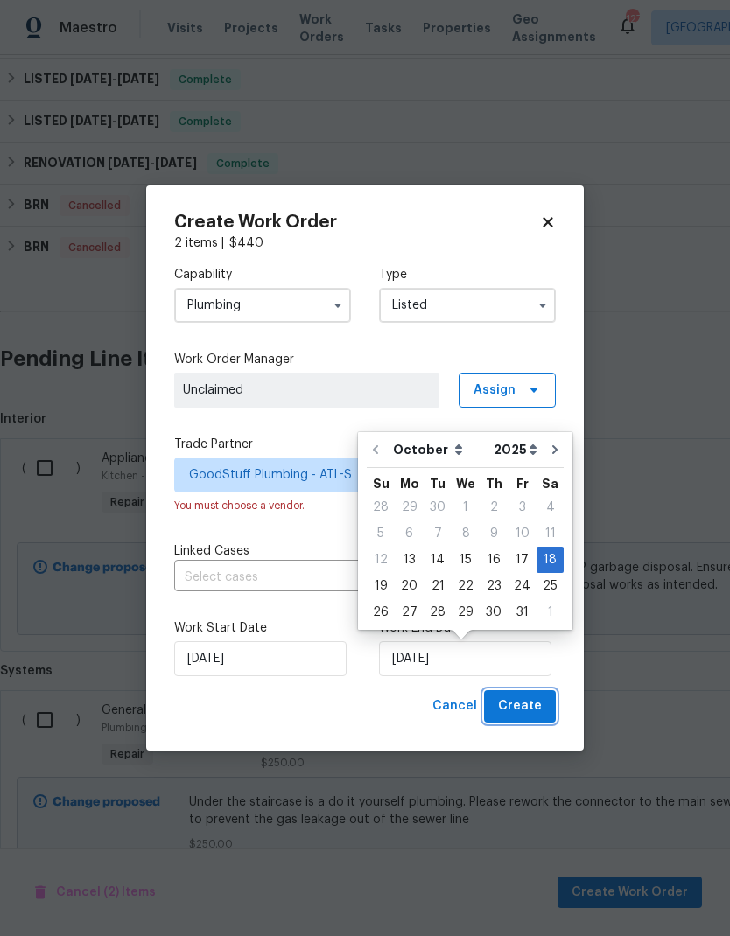
click at [533, 713] on span "Create" at bounding box center [520, 707] width 44 height 22
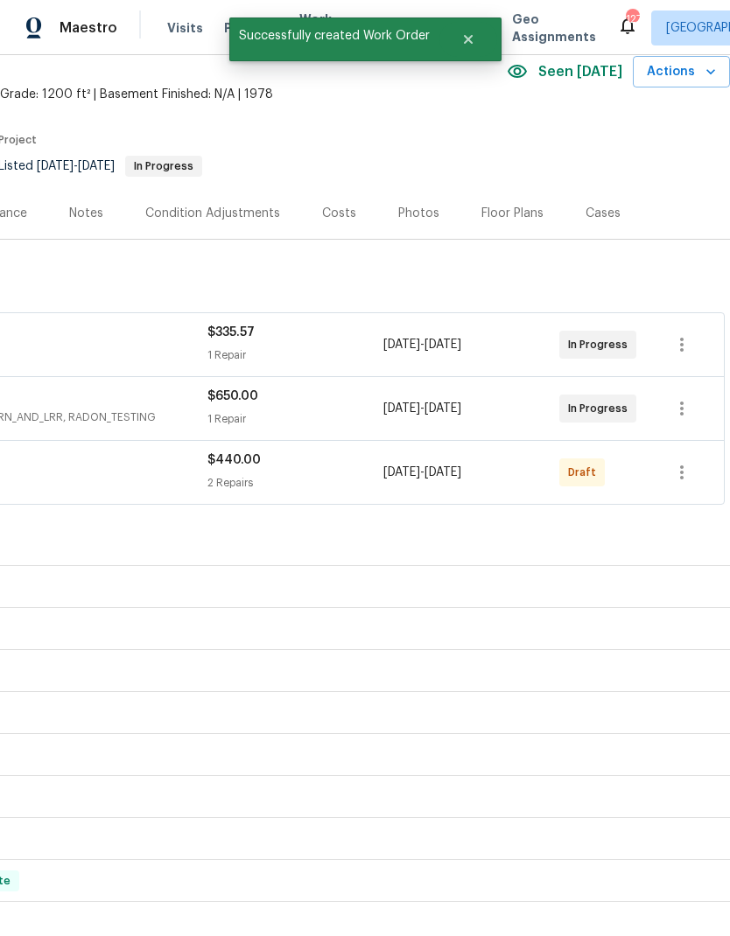
scroll to position [81, 259]
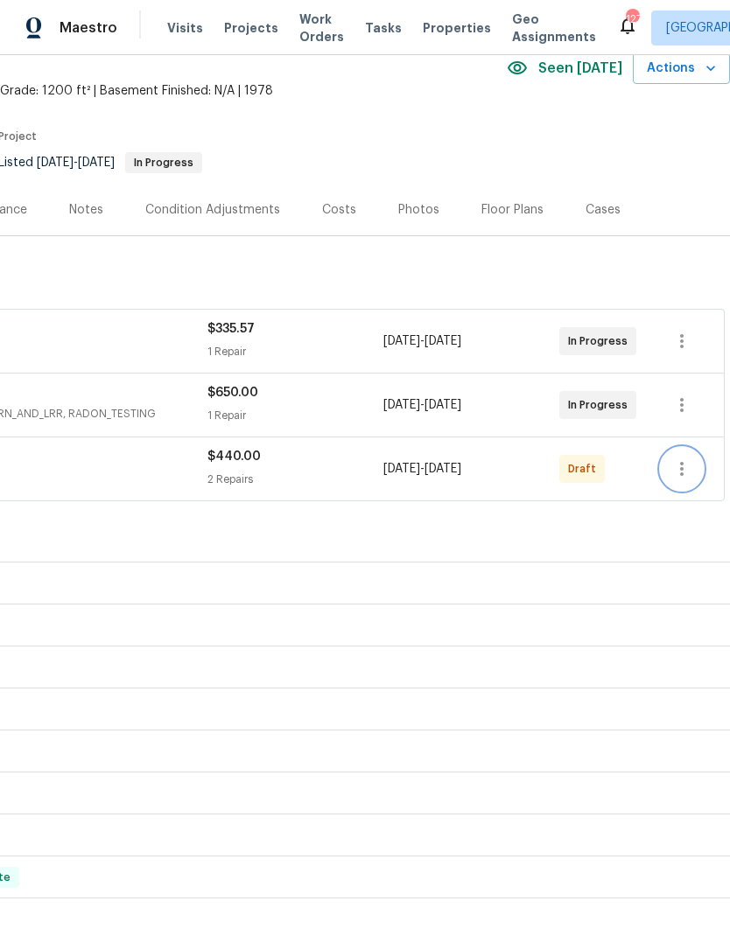
click at [680, 462] on icon "button" at bounding box center [681, 469] width 21 height 21
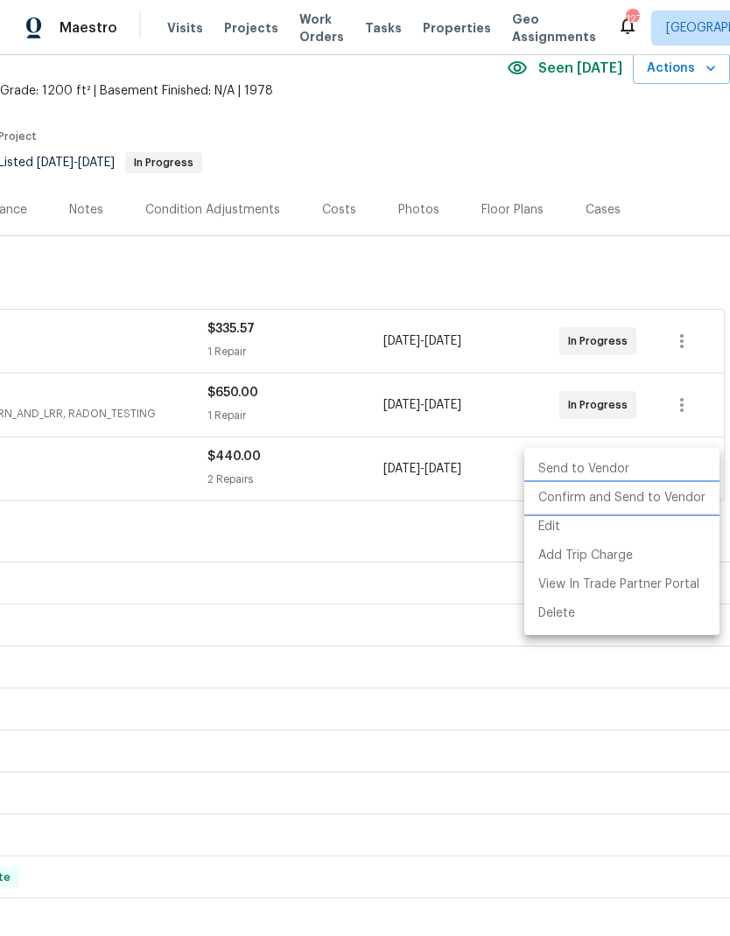
click at [649, 502] on li "Confirm and Send to Vendor" at bounding box center [621, 498] width 195 height 29
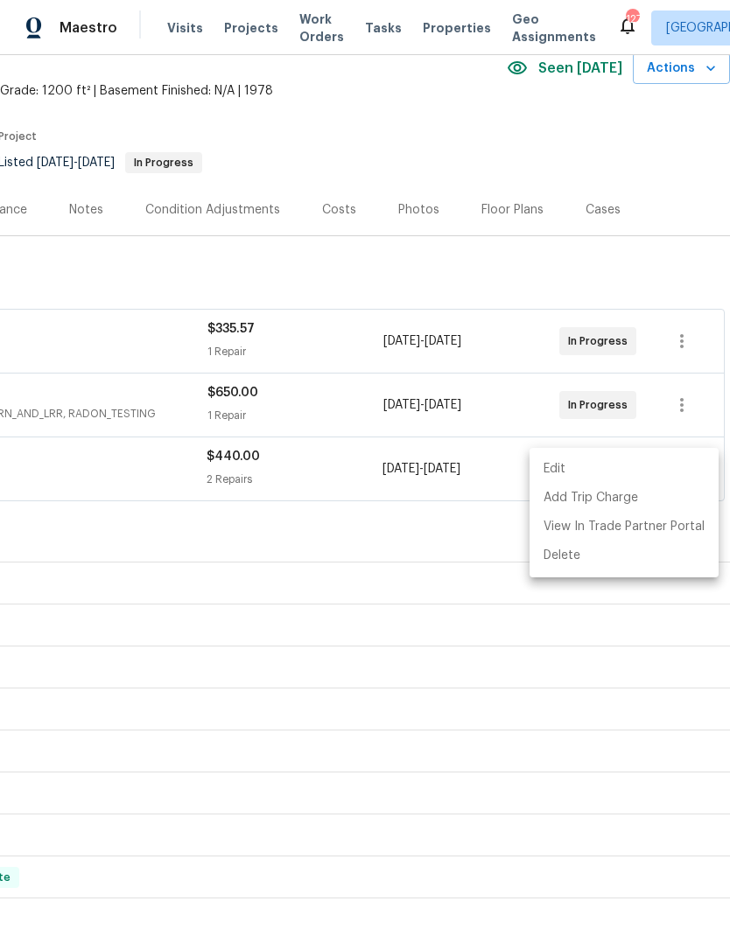
click at [438, 719] on div at bounding box center [365, 468] width 730 height 936
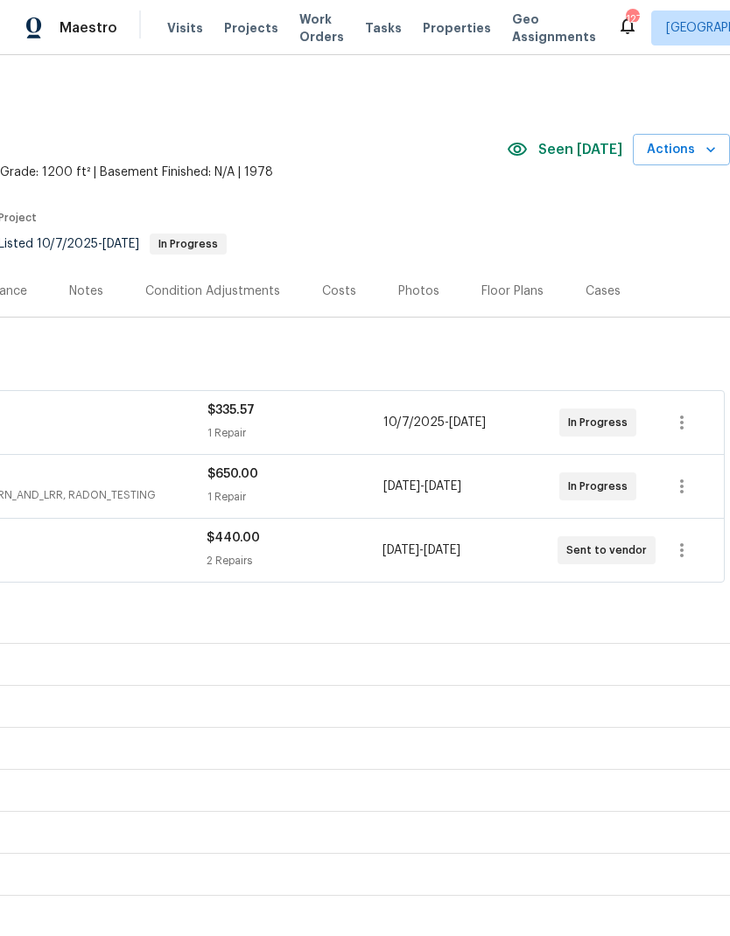
scroll to position [0, 259]
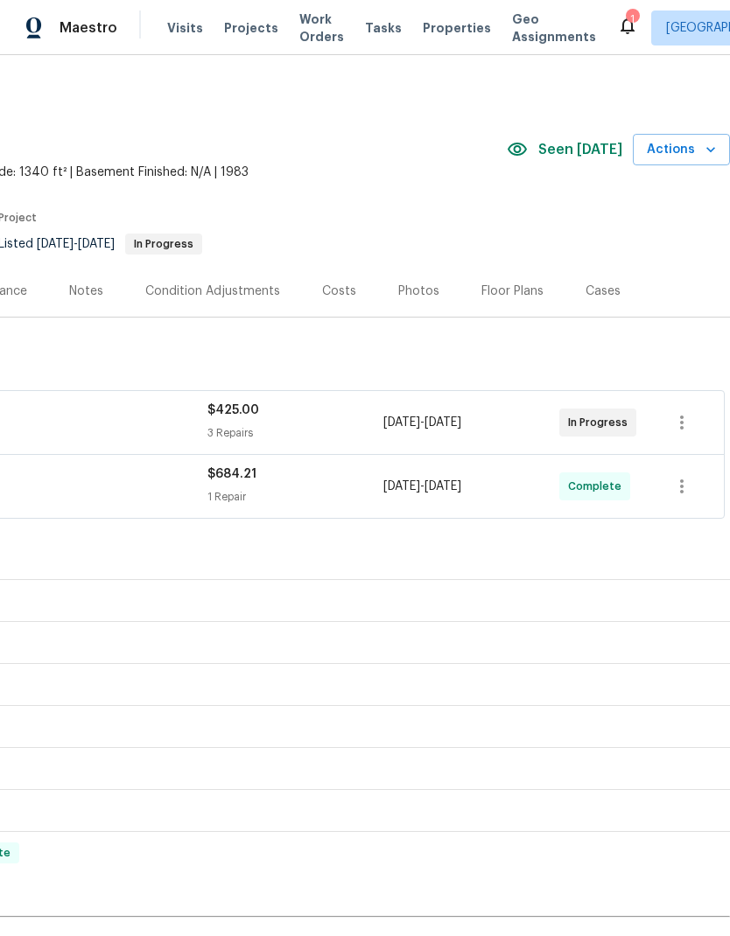
scroll to position [0, 259]
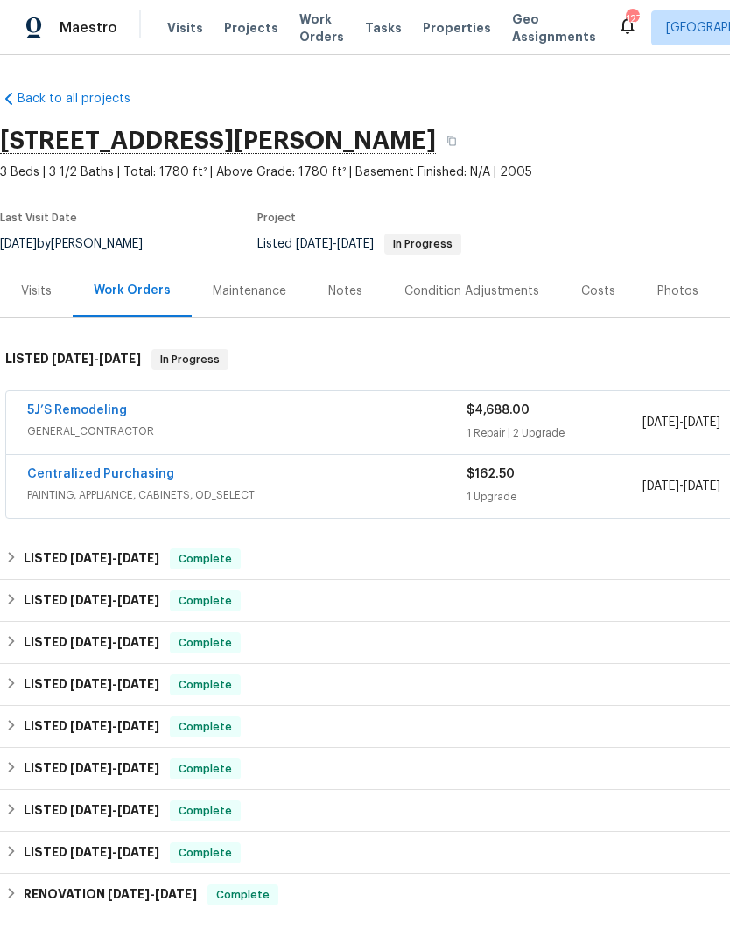
click at [85, 404] on link "5J’S Remodeling" at bounding box center [77, 410] width 100 height 12
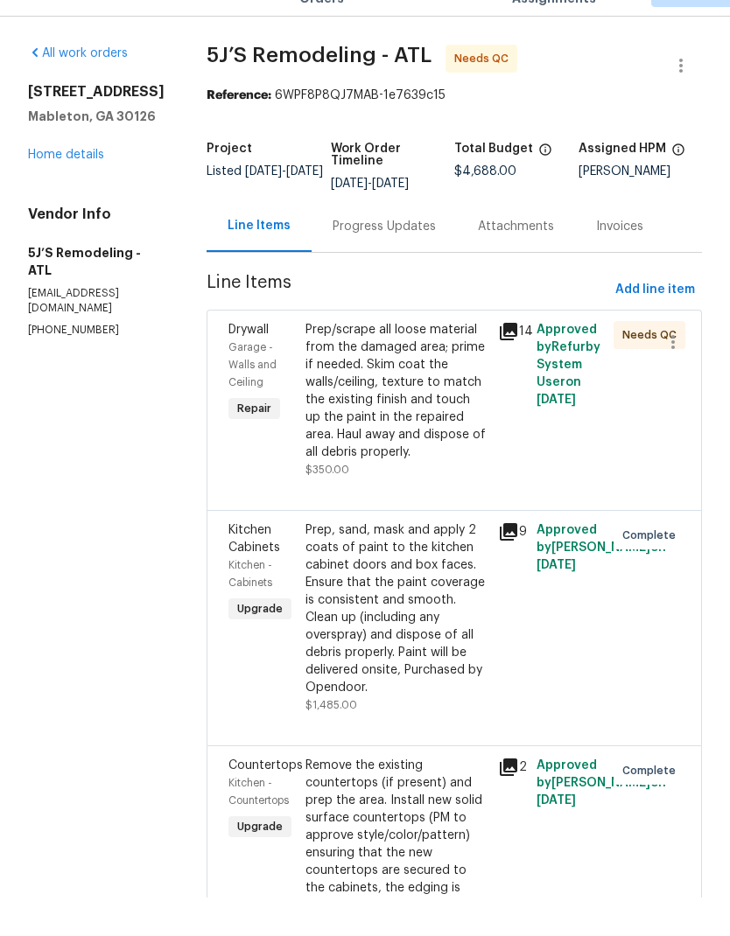
scroll to position [39, 0]
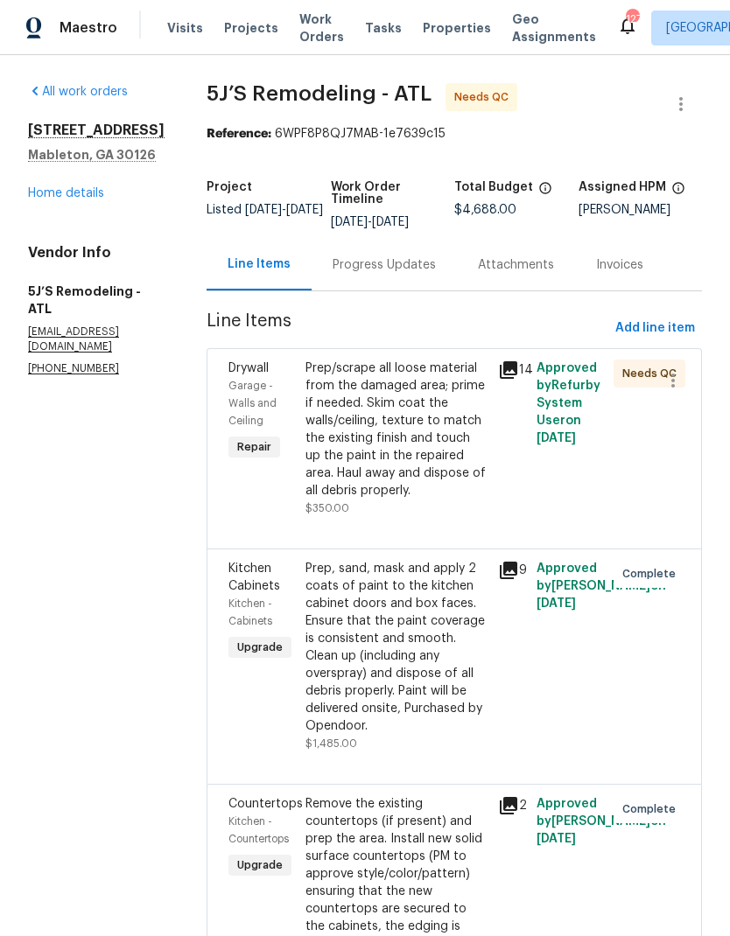
click at [400, 404] on div "Prep/scrape all loose material from the damaged area; prime if needed. Skim coa…" at bounding box center [396, 430] width 182 height 140
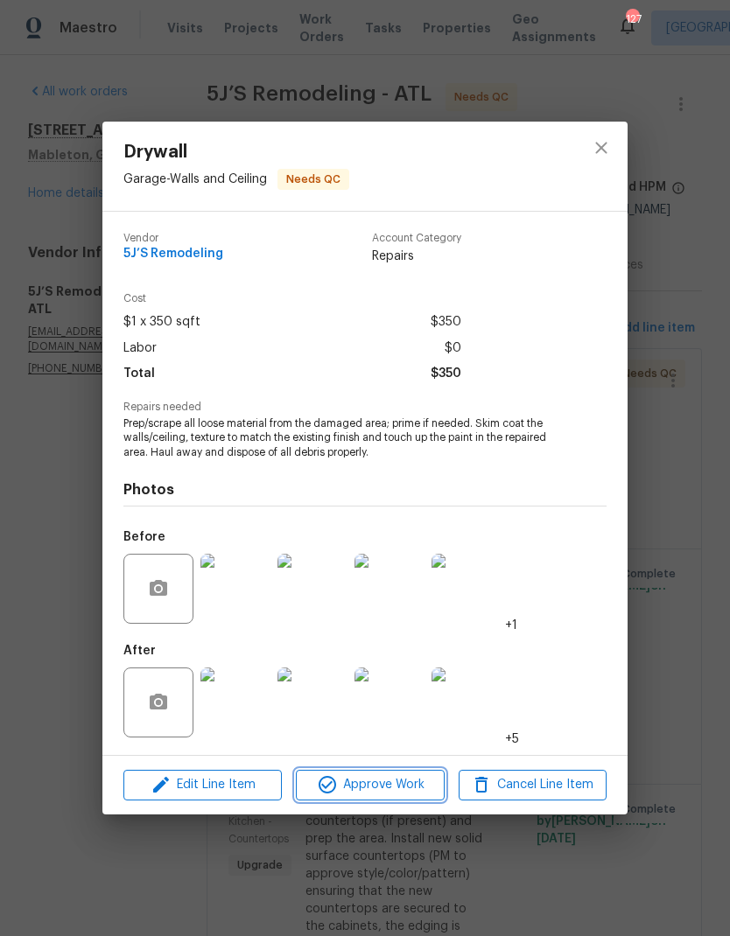
click at [396, 782] on span "Approve Work" at bounding box center [369, 786] width 137 height 22
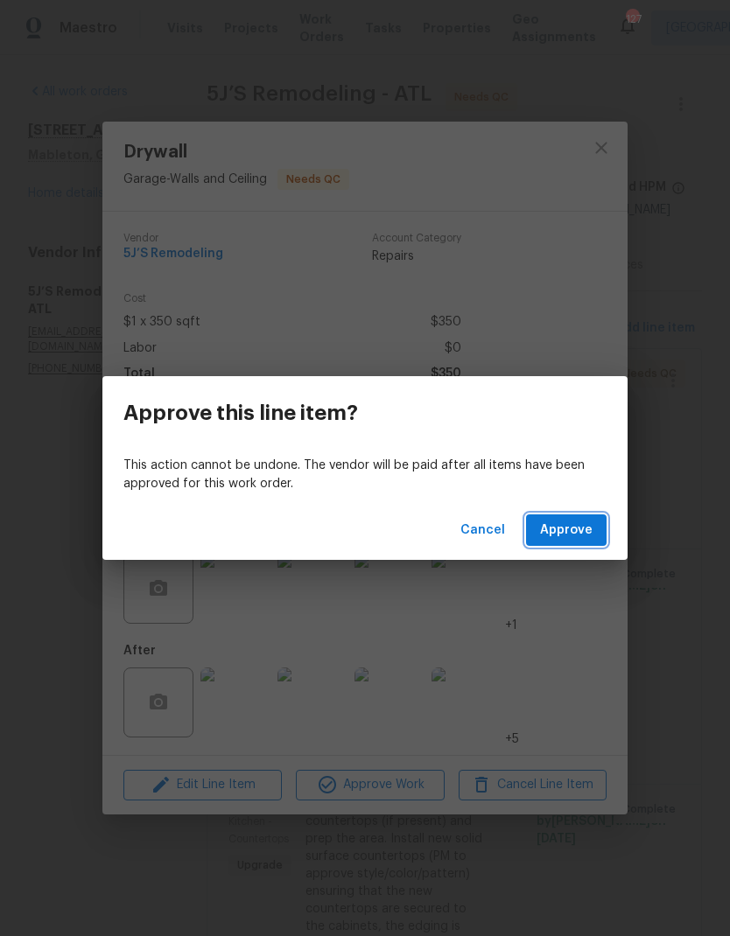
click at [579, 531] on span "Approve" at bounding box center [566, 531] width 53 height 22
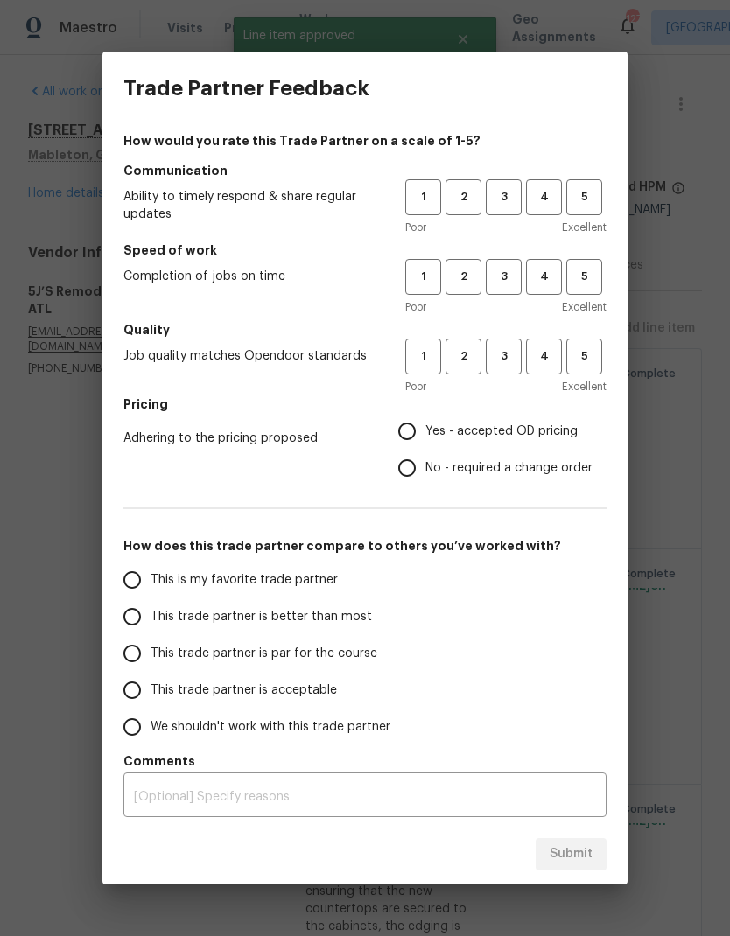
click at [508, 199] on span "3" at bounding box center [504, 197] width 32 height 20
click at [515, 278] on span "3" at bounding box center [504, 277] width 32 height 20
click at [513, 339] on button "3" at bounding box center [504, 357] width 36 height 36
click at [417, 432] on input "Yes - accepted OD pricing" at bounding box center [407, 431] width 37 height 37
radio input "true"
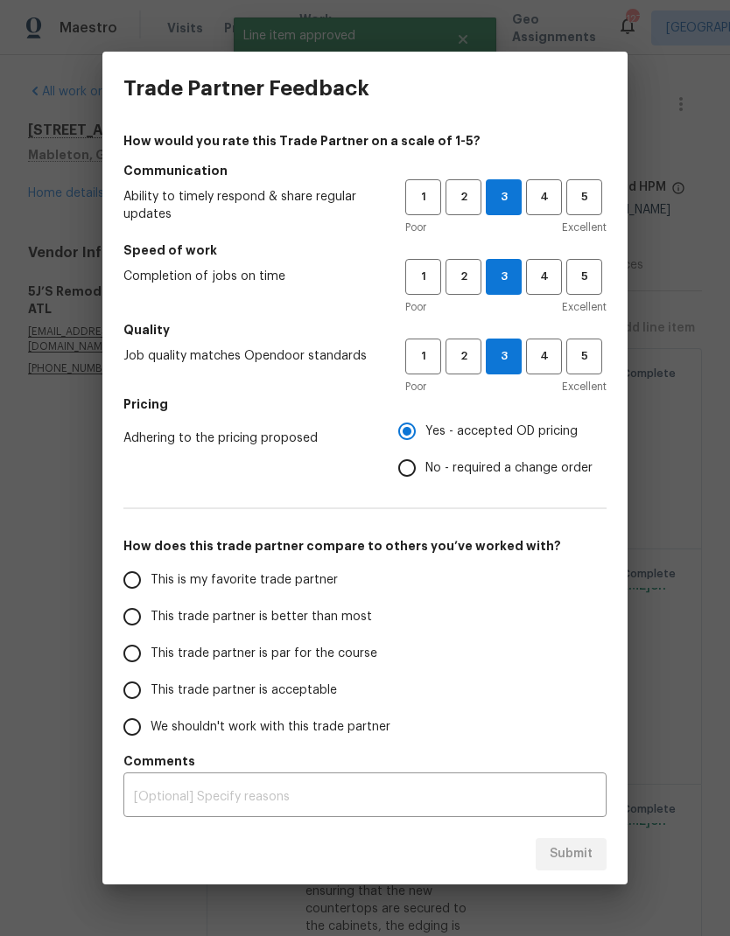
click at [280, 590] on label "This is my favorite trade partner" at bounding box center [252, 580] width 277 height 37
click at [151, 590] on input "This is my favorite trade partner" at bounding box center [132, 580] width 37 height 37
click at [587, 856] on span "Submit" at bounding box center [571, 855] width 43 height 22
radio input "true"
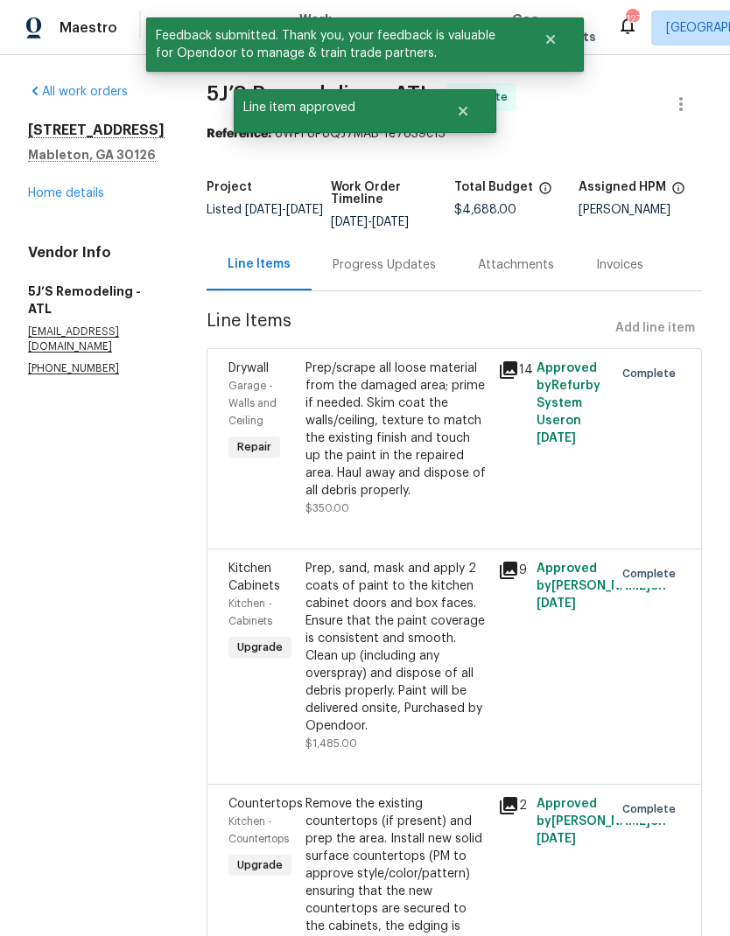
click at [76, 187] on link "Home details" at bounding box center [66, 193] width 76 height 12
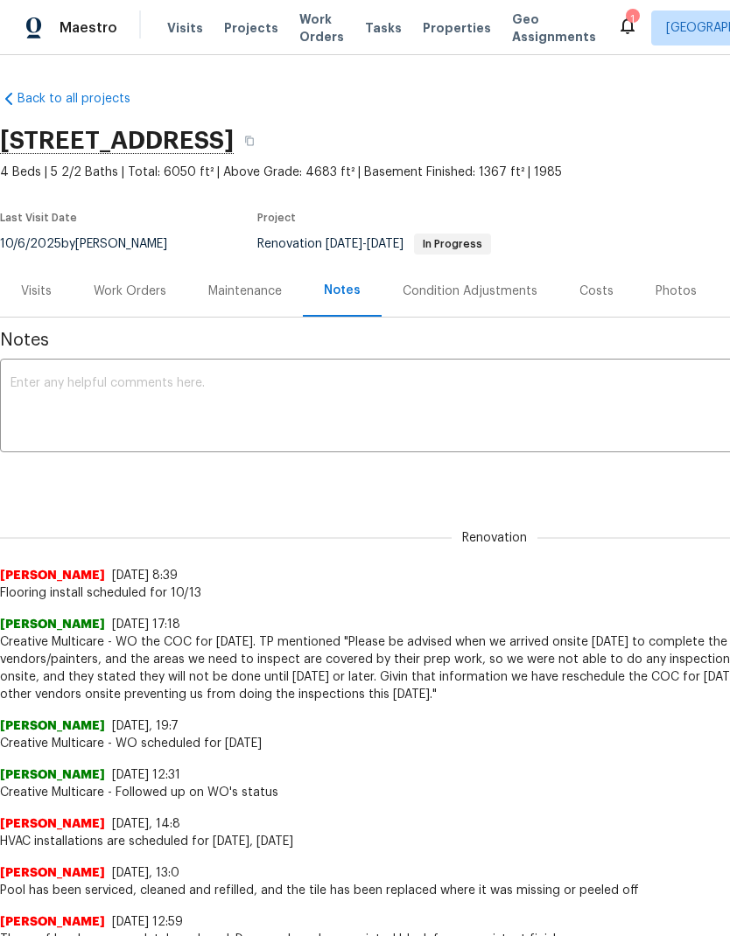
click at [140, 301] on div "Work Orders" at bounding box center [130, 291] width 115 height 52
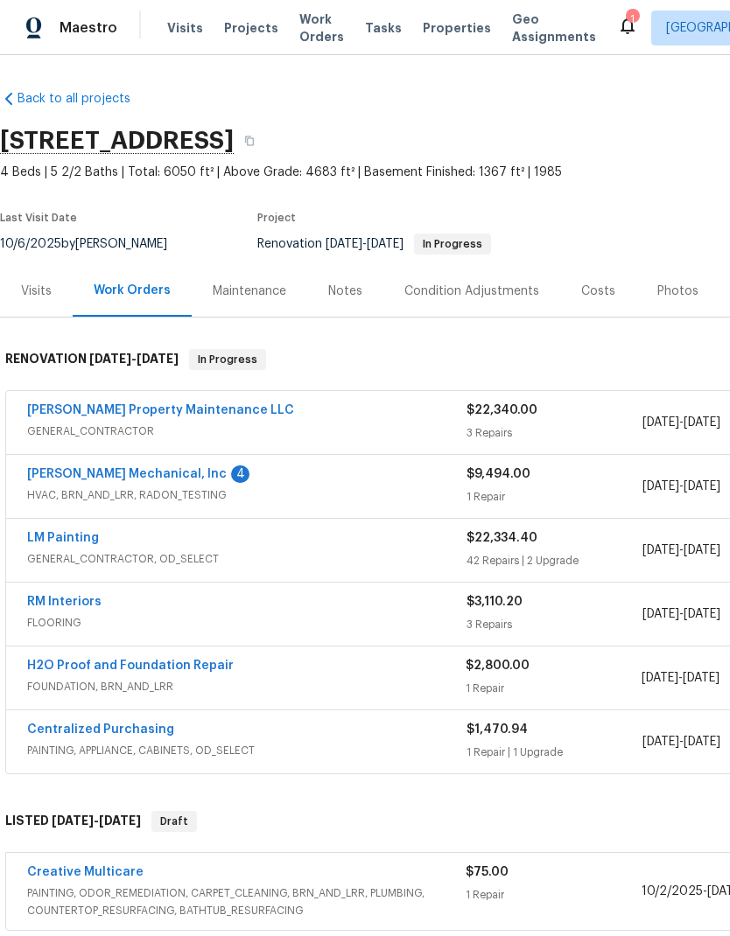
click at [104, 477] on link "[PERSON_NAME] Mechanical, Inc" at bounding box center [127, 474] width 200 height 12
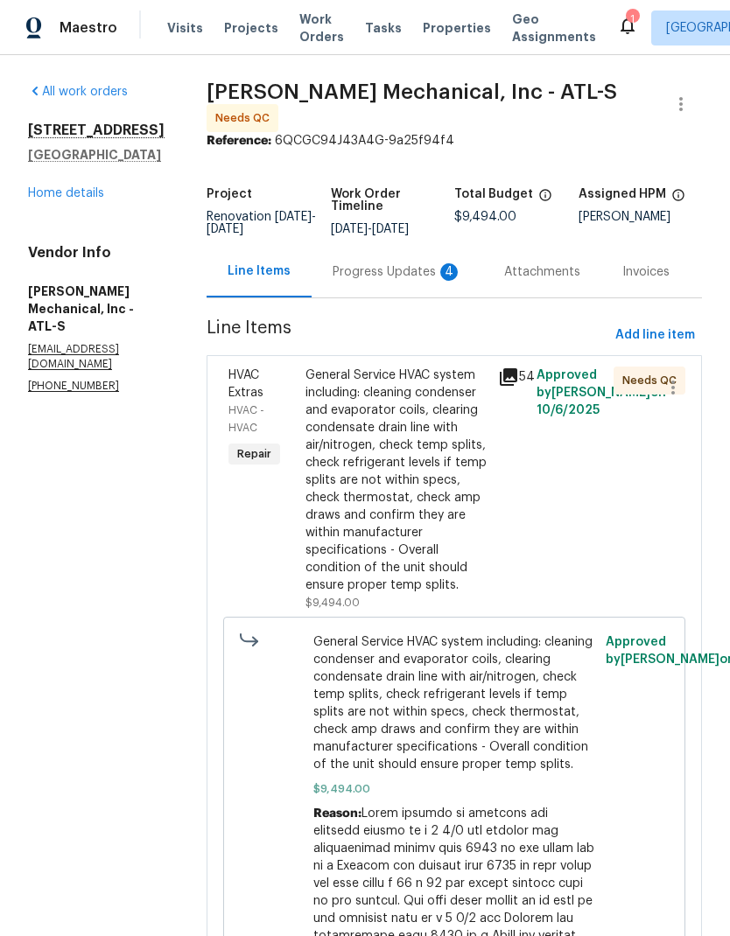
click at [389, 273] on div "Progress Updates 4" at bounding box center [398, 272] width 130 height 18
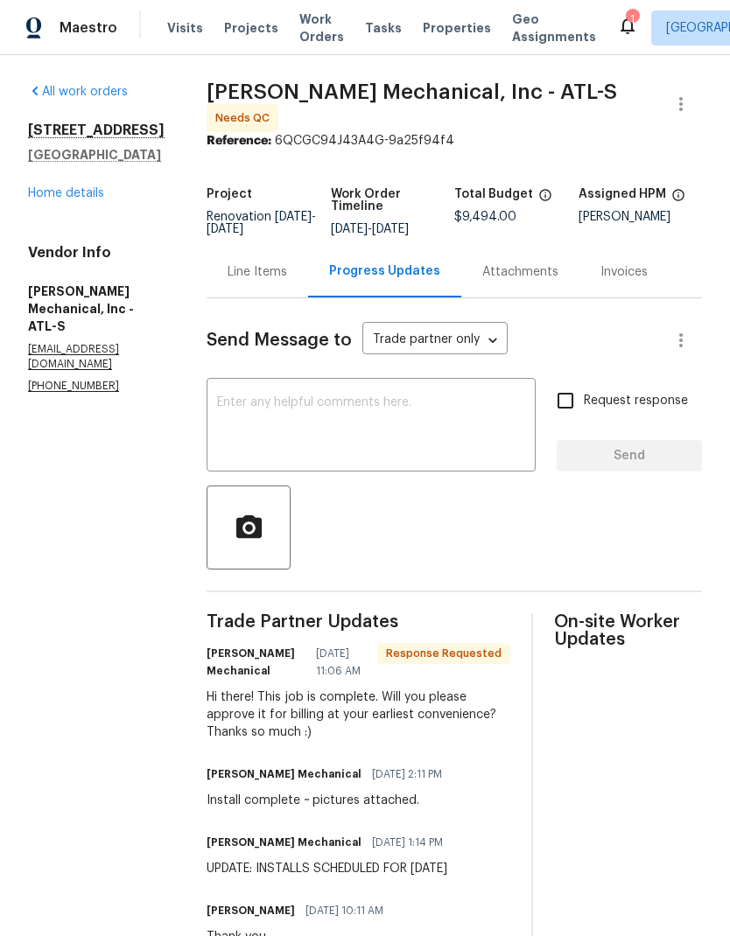
click at [284, 281] on div "Line Items" at bounding box center [258, 272] width 60 height 18
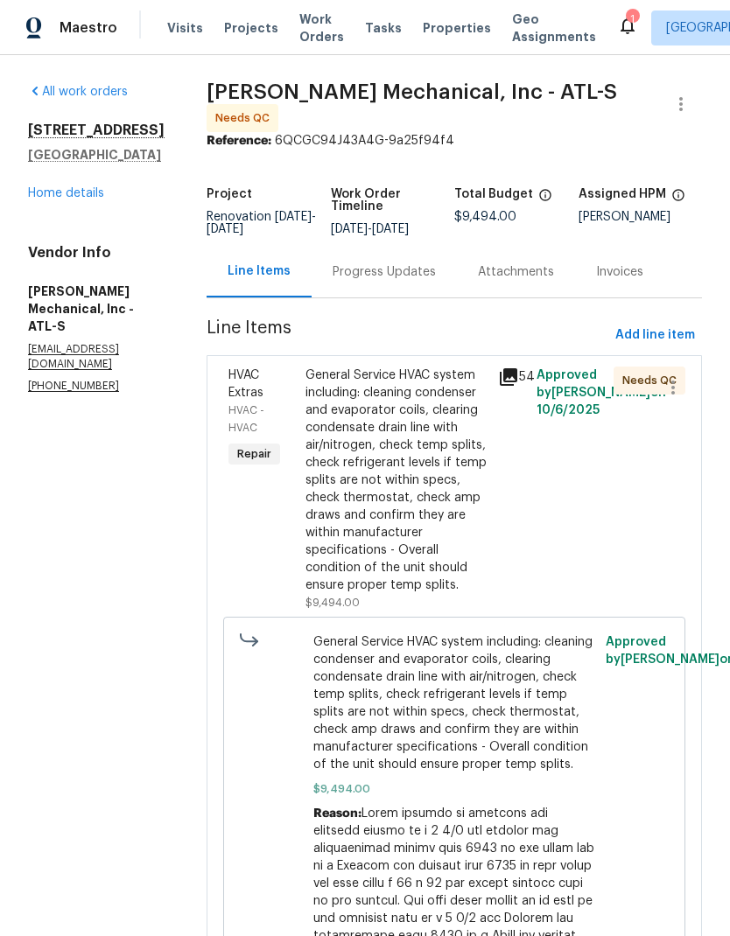
click at [427, 510] on div "General Service HVAC system including: cleaning condenser and evaporator coils,…" at bounding box center [396, 481] width 182 height 228
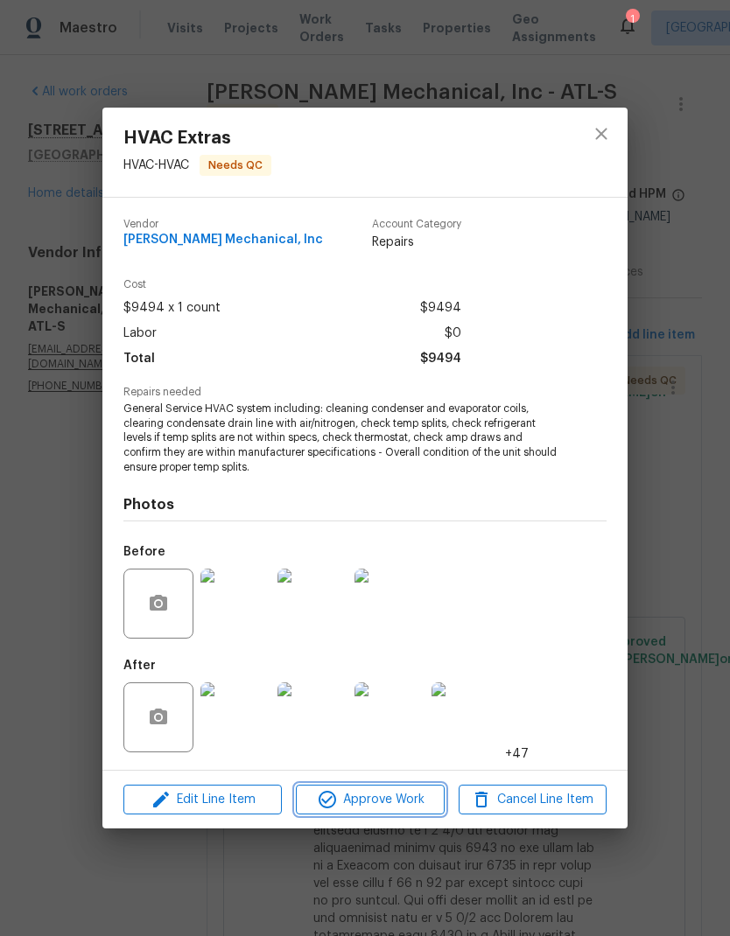
click at [403, 798] on span "Approve Work" at bounding box center [369, 800] width 137 height 22
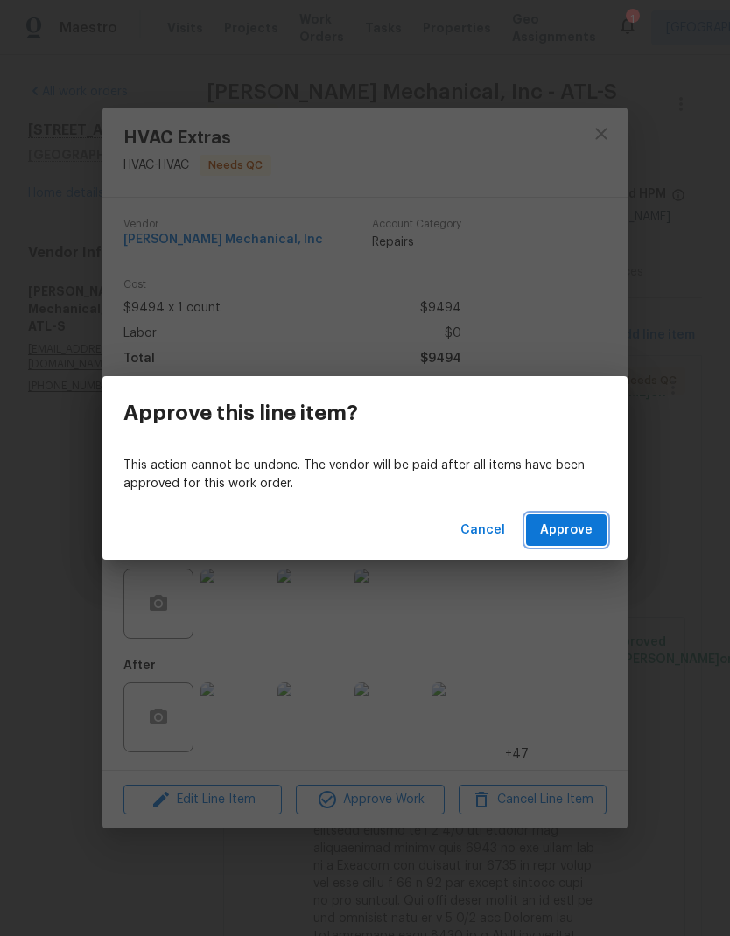
click at [574, 522] on span "Approve" at bounding box center [566, 531] width 53 height 22
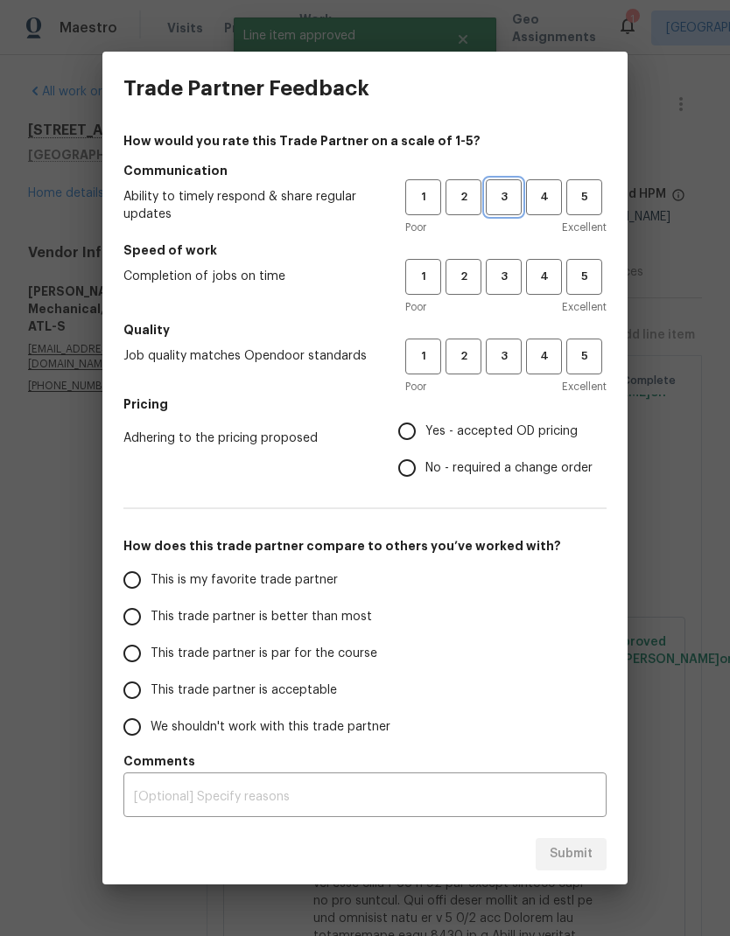
click at [501, 194] on span "3" at bounding box center [504, 197] width 32 height 20
click at [502, 279] on span "3" at bounding box center [504, 277] width 32 height 20
click at [505, 361] on span "3" at bounding box center [504, 357] width 32 height 20
click at [421, 438] on input "Yes - accepted OD pricing" at bounding box center [407, 431] width 37 height 37
radio input "true"
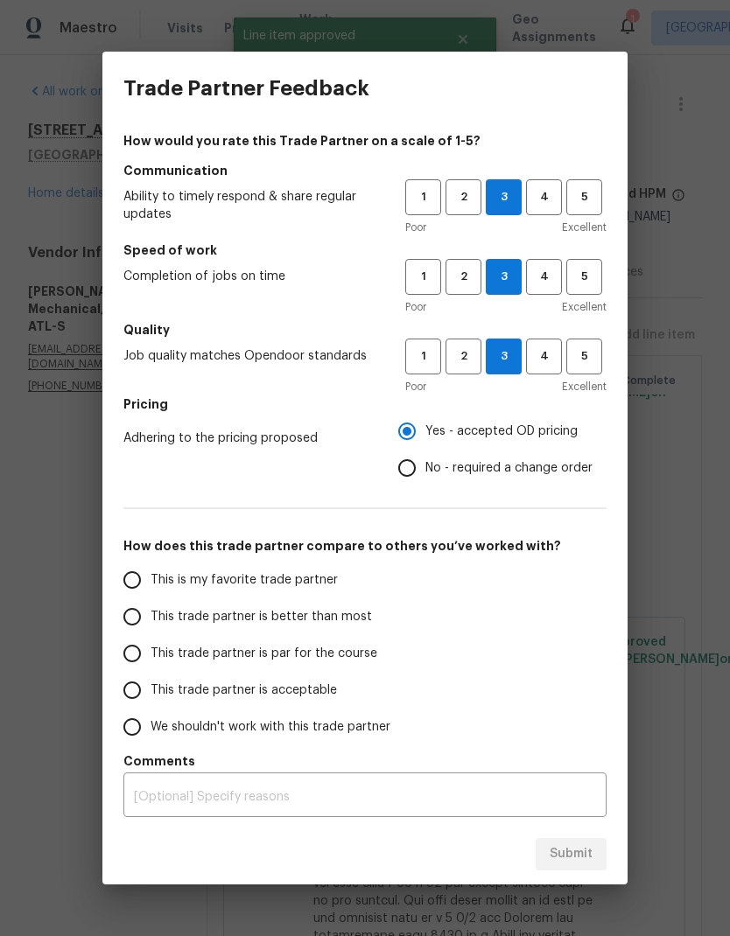
click at [269, 586] on span "This is my favorite trade partner" at bounding box center [244, 581] width 187 height 18
click at [151, 586] on input "This is my favorite trade partner" at bounding box center [132, 580] width 37 height 37
click at [579, 862] on span "Submit" at bounding box center [571, 855] width 43 height 22
radio input "true"
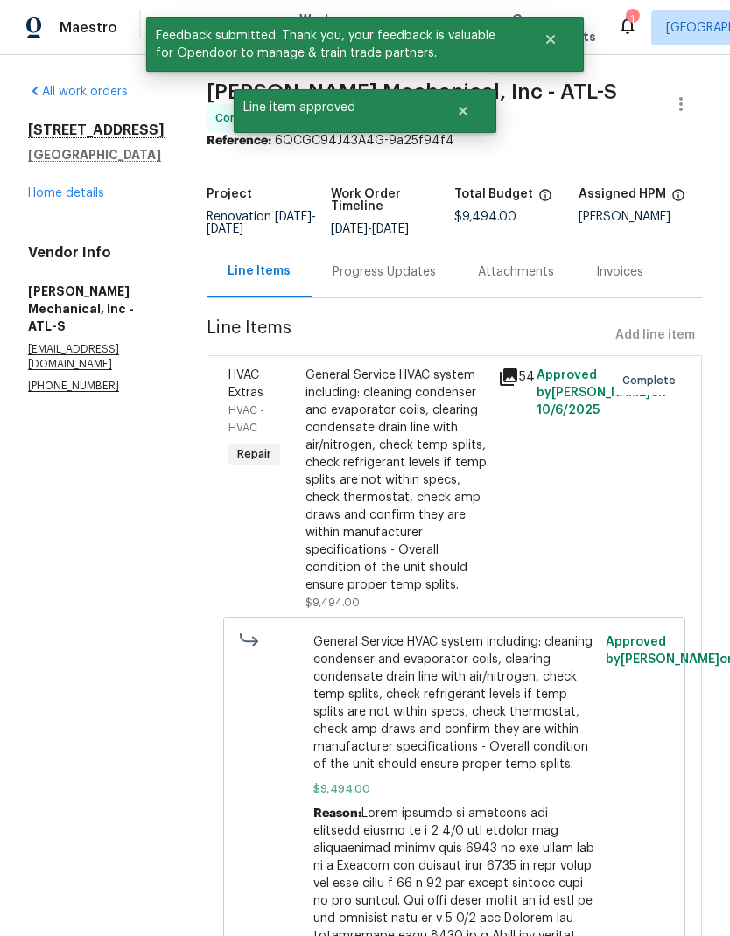
click at [85, 191] on link "Home details" at bounding box center [66, 193] width 76 height 12
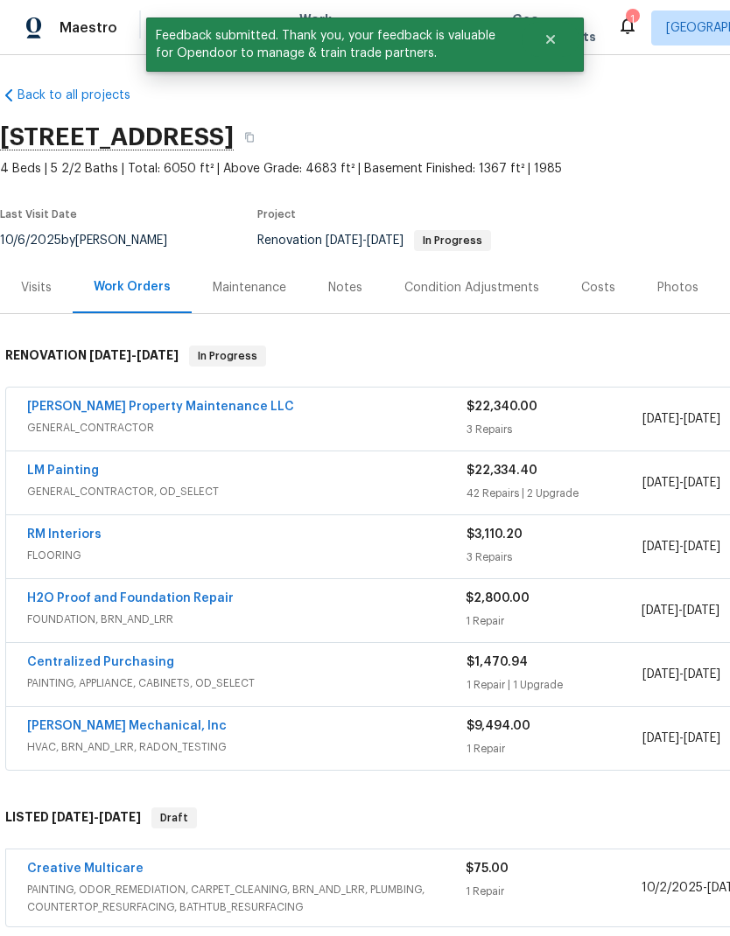
scroll to position [4, 0]
click at [129, 403] on link "[PERSON_NAME] Property Maintenance LLC" at bounding box center [160, 407] width 267 height 12
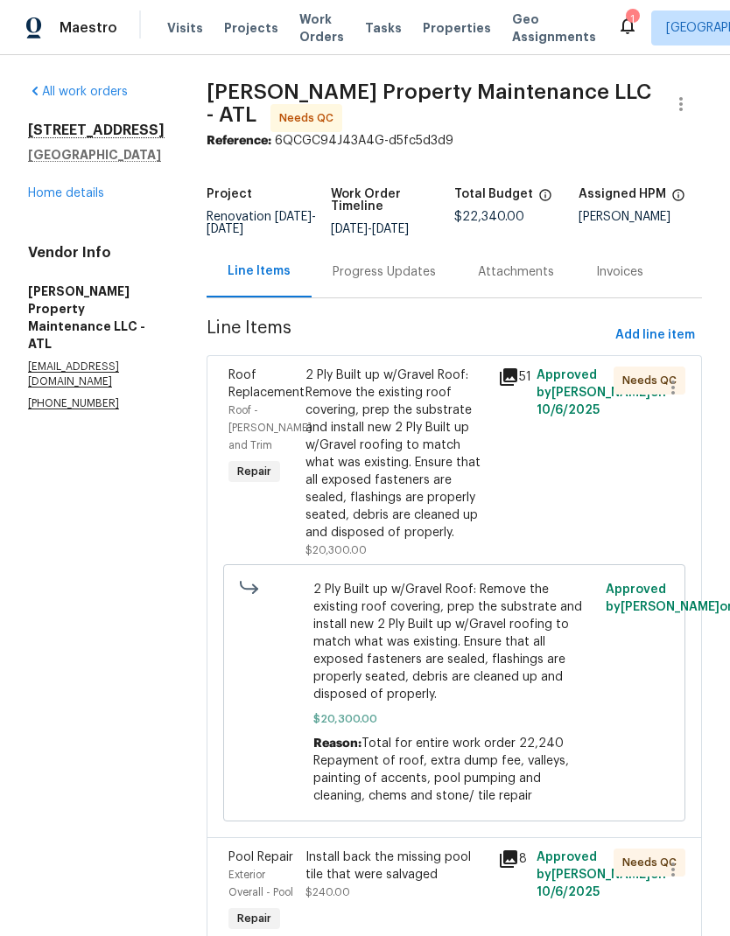
click at [391, 474] on div "2 Ply Built up w/Gravel Roof: Remove the existing roof covering, prep the subst…" at bounding box center [396, 454] width 182 height 175
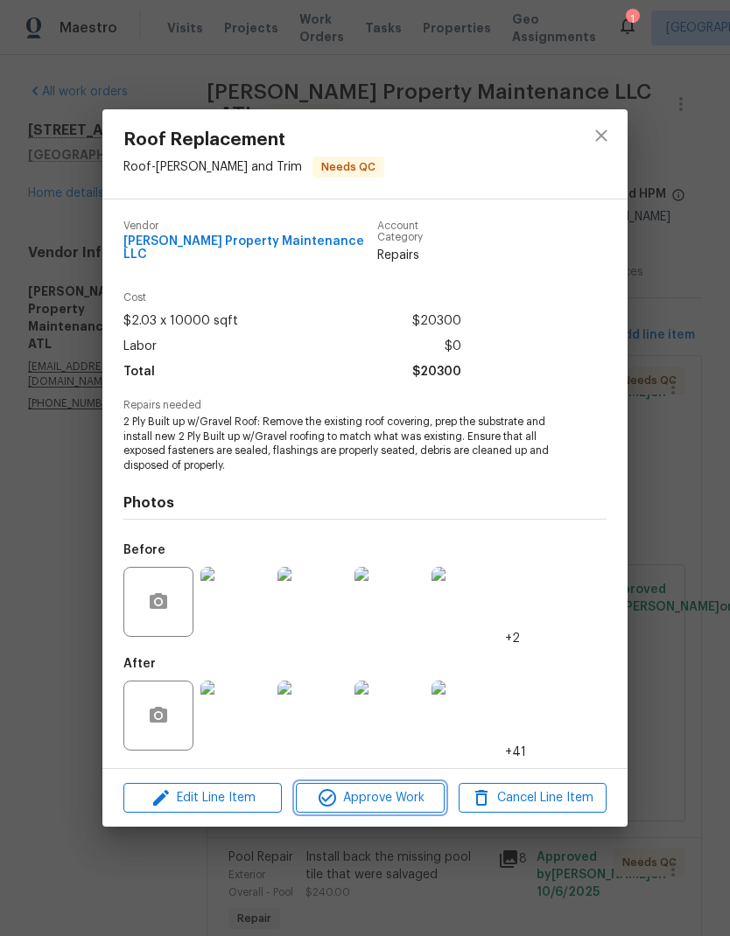
click at [379, 800] on span "Approve Work" at bounding box center [369, 799] width 137 height 22
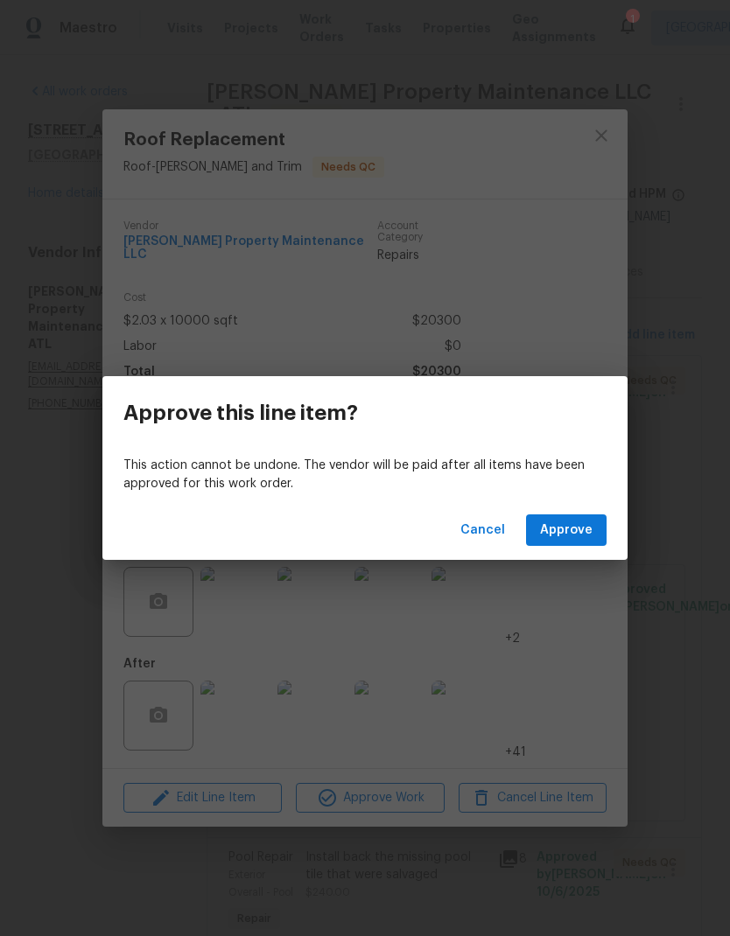
click at [573, 529] on span "Approve" at bounding box center [566, 531] width 53 height 22
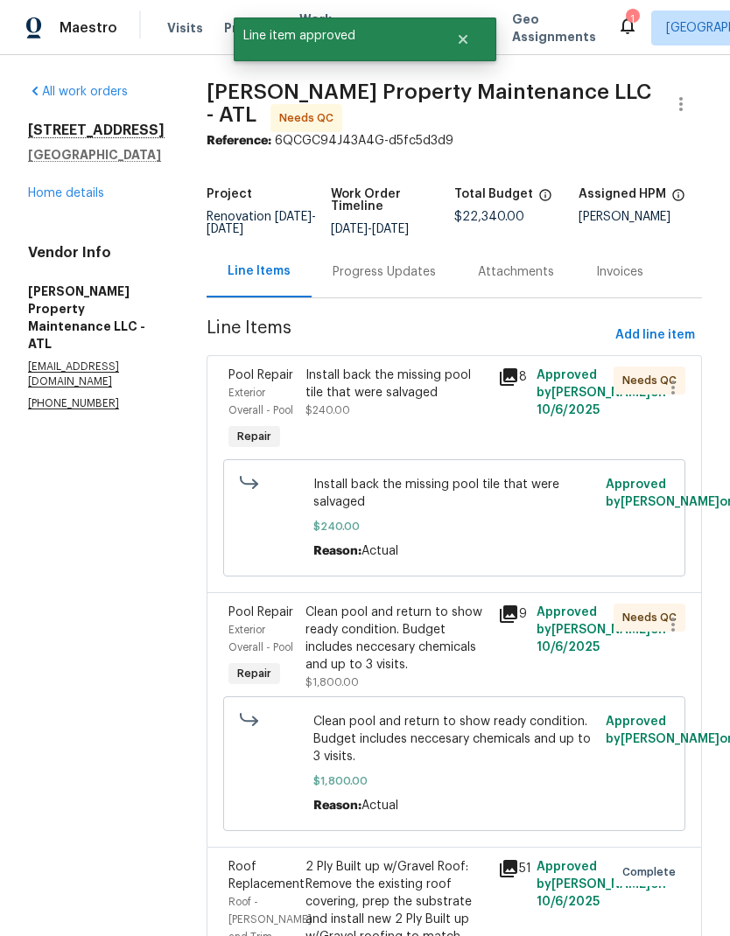
click at [416, 431] on div "Install back the missing pool tile that were salvaged $240.00" at bounding box center [396, 410] width 193 height 98
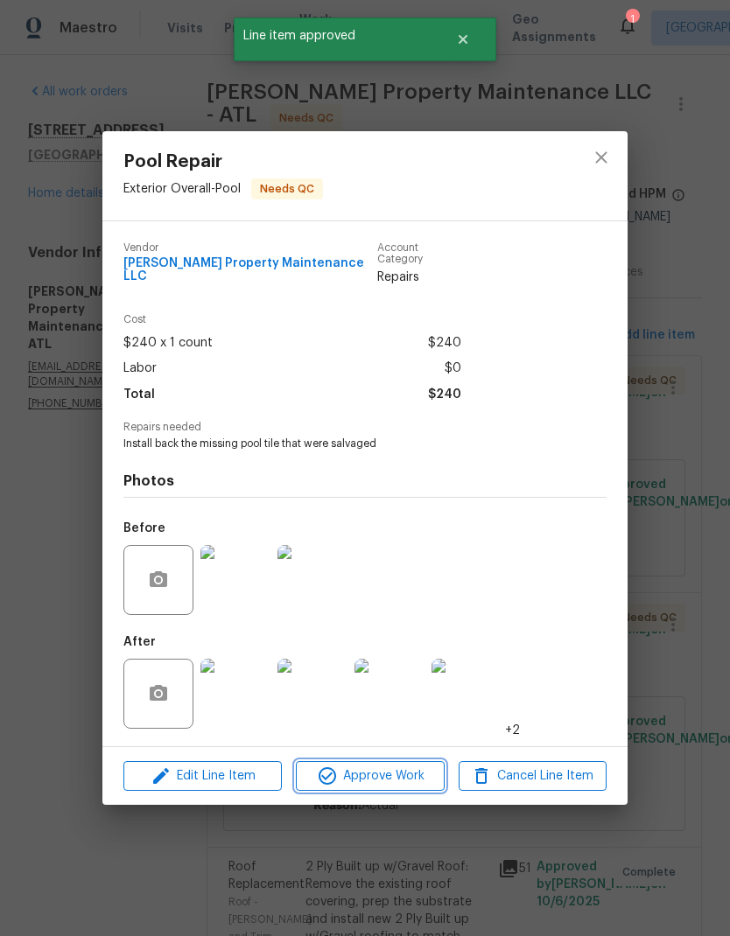
click at [394, 770] on span "Approve Work" at bounding box center [369, 777] width 137 height 22
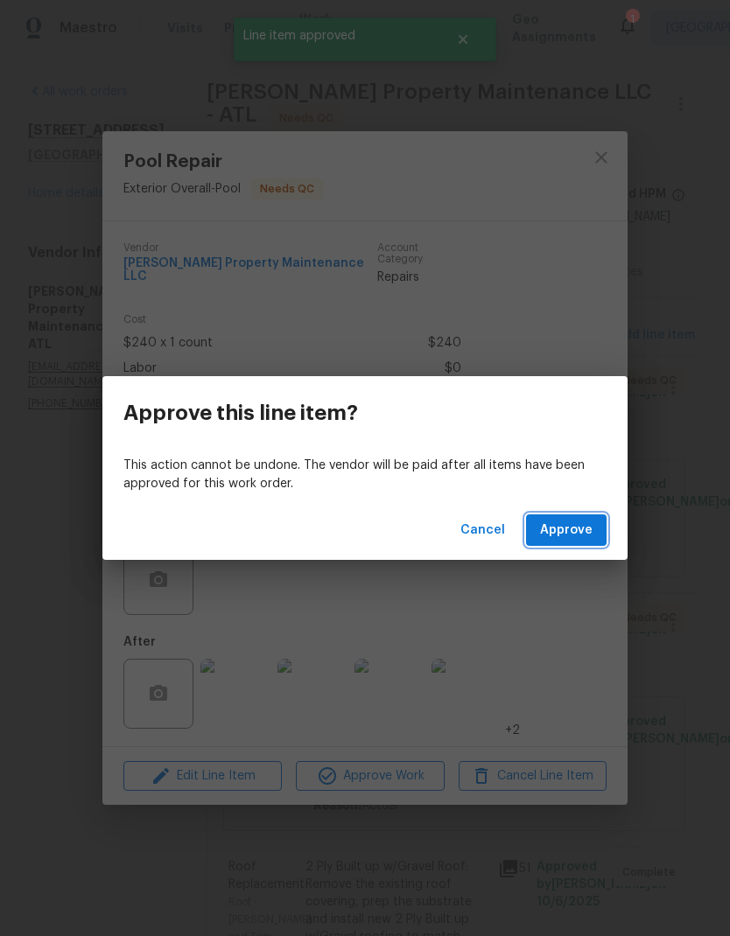
click at [580, 524] on span "Approve" at bounding box center [566, 531] width 53 height 22
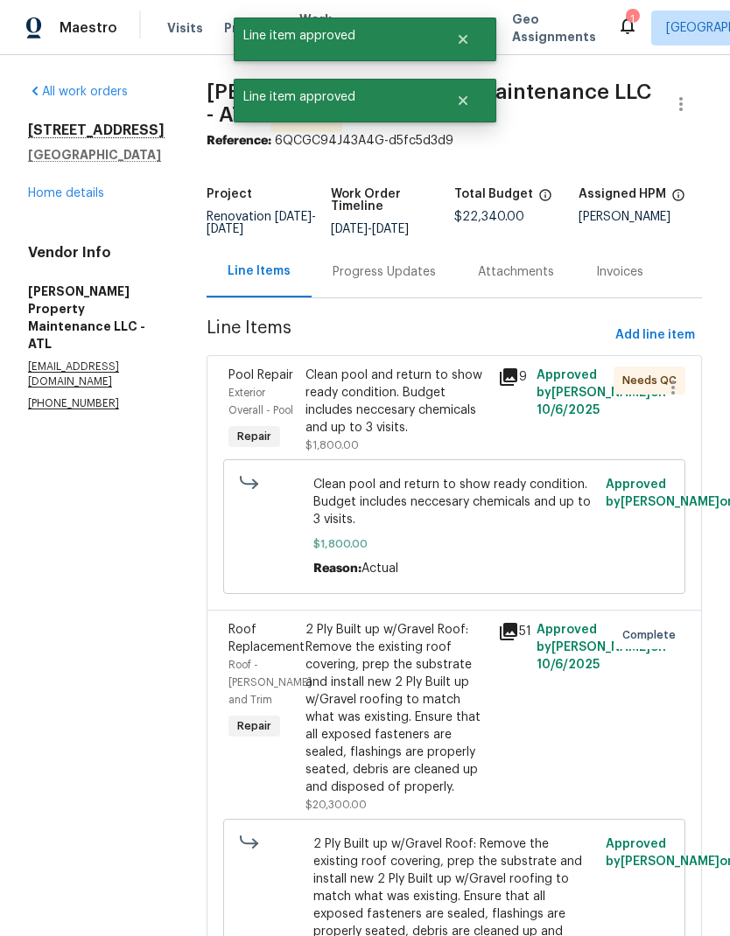
click at [426, 431] on div "Clean pool and return to show ready condition. Budget includes neccesary chemic…" at bounding box center [396, 402] width 182 height 70
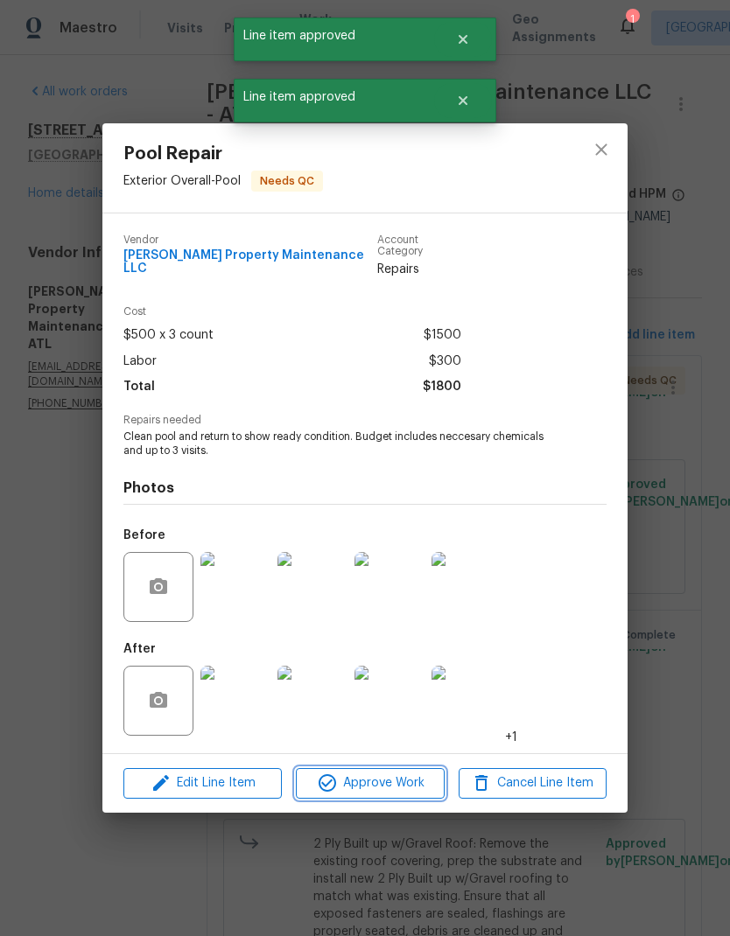
click at [396, 779] on span "Approve Work" at bounding box center [369, 784] width 137 height 22
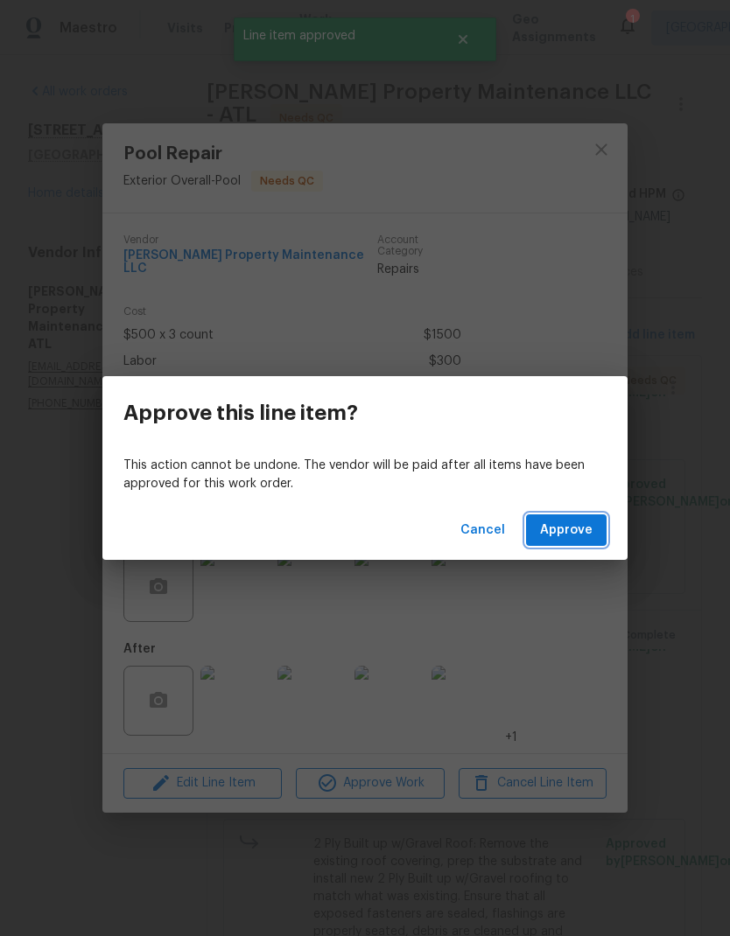
click at [575, 529] on span "Approve" at bounding box center [566, 531] width 53 height 22
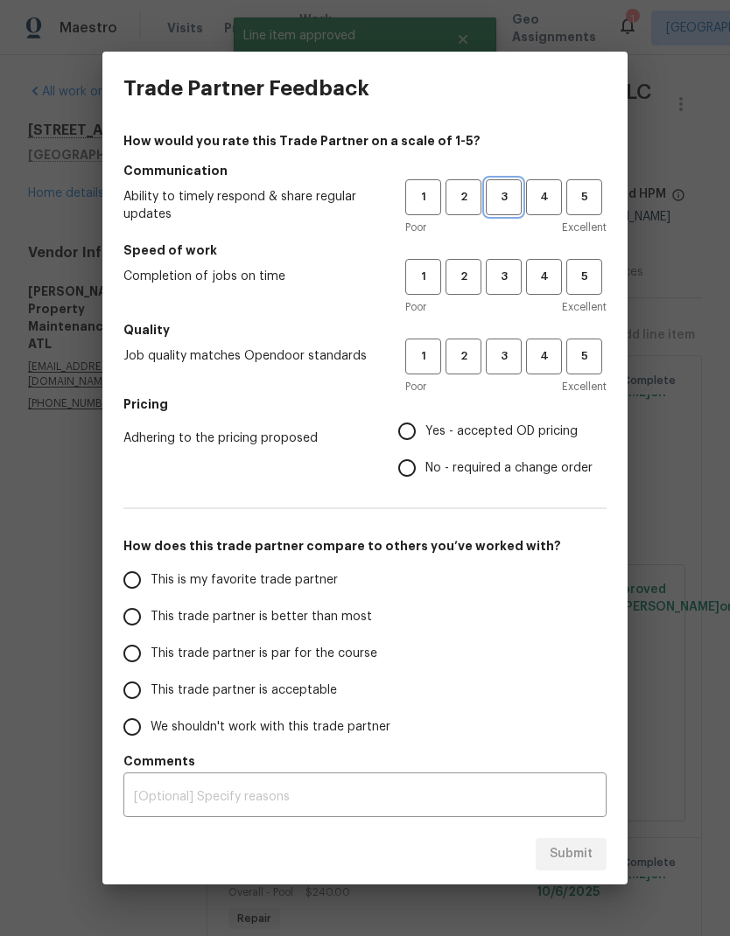
click at [506, 204] on span "3" at bounding box center [504, 197] width 32 height 20
click at [504, 285] on span "3" at bounding box center [504, 277] width 32 height 20
click at [507, 340] on button "3" at bounding box center [504, 357] width 36 height 36
click at [421, 434] on input "Yes - accepted OD pricing" at bounding box center [407, 431] width 37 height 37
radio input "true"
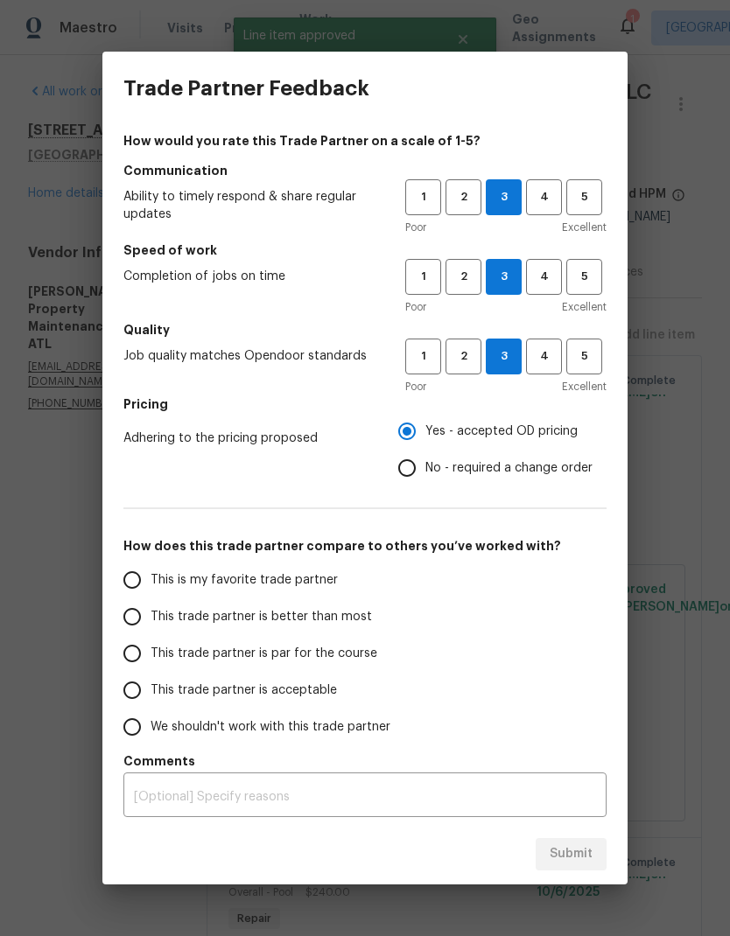
click at [299, 588] on span "This is my favorite trade partner" at bounding box center [244, 581] width 187 height 18
click at [151, 588] on input "This is my favorite trade partner" at bounding box center [132, 580] width 37 height 37
click at [572, 854] on span "Submit" at bounding box center [571, 855] width 43 height 22
radio input "true"
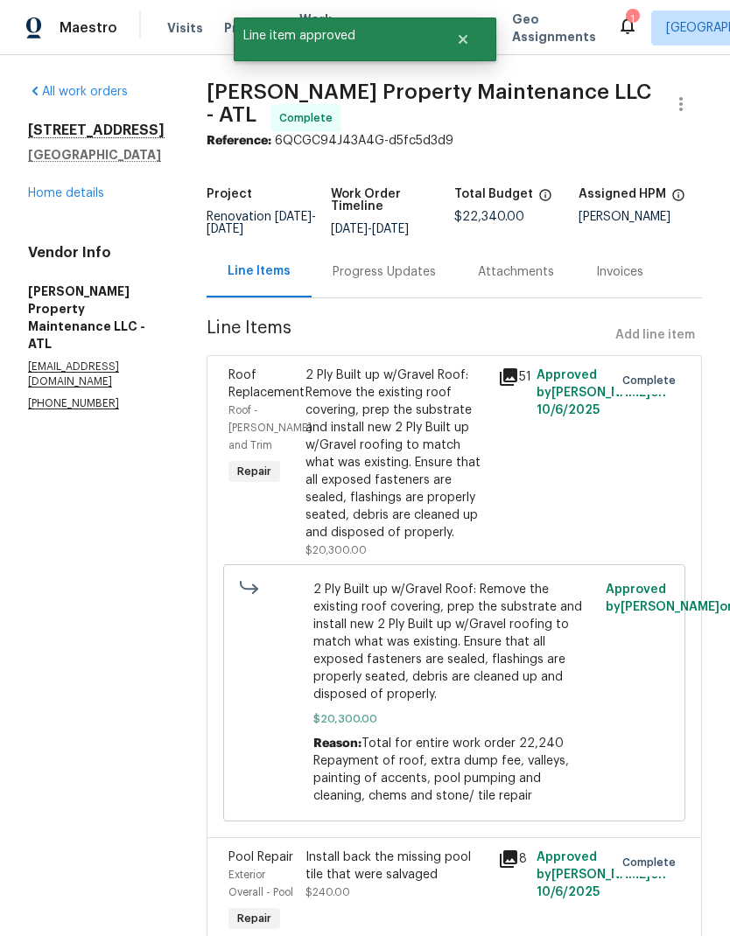
radio input "false"
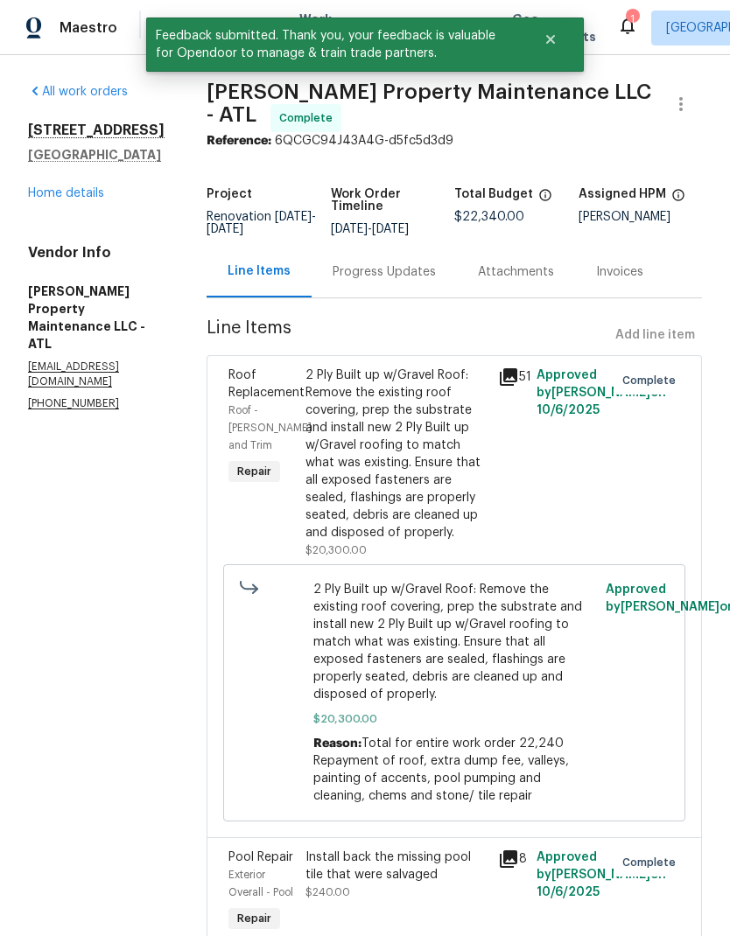
click at [65, 200] on link "Home details" at bounding box center [66, 193] width 76 height 12
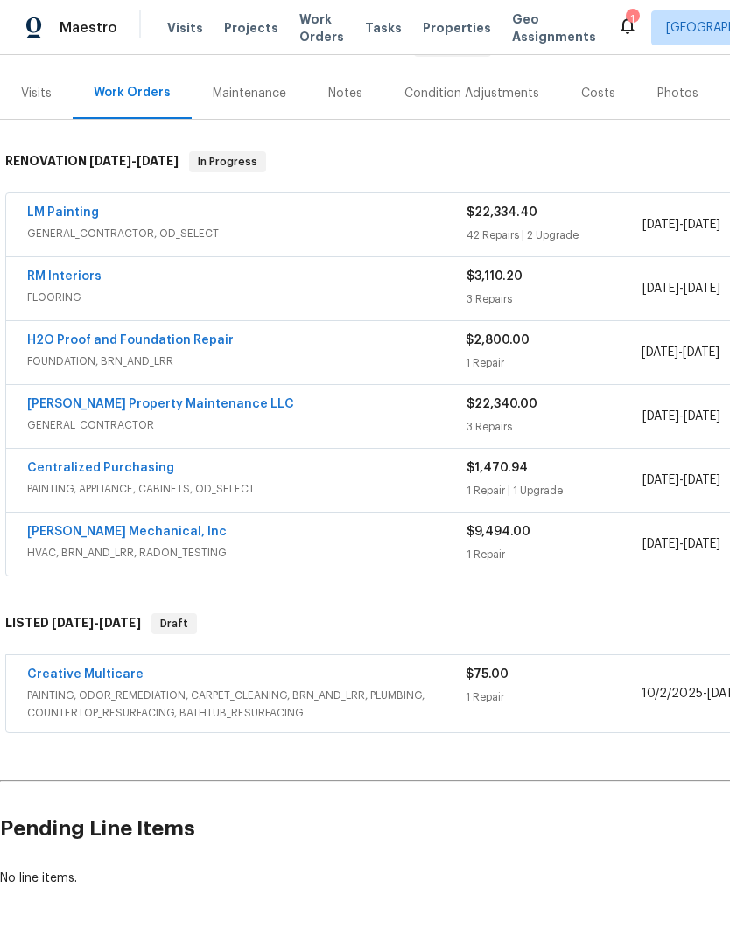
scroll to position [197, 0]
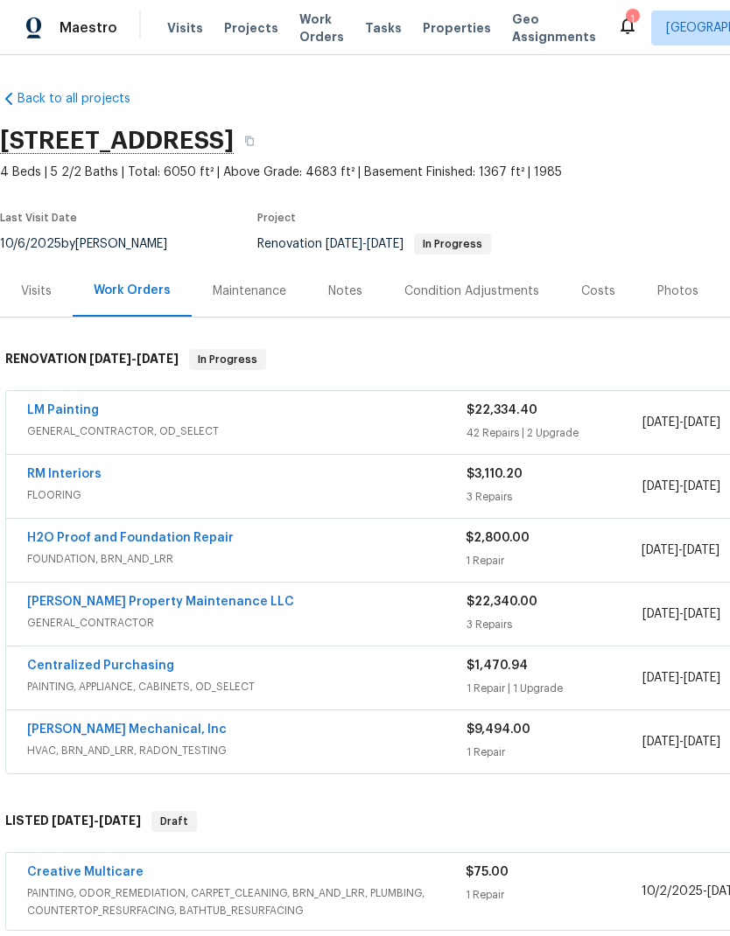
click at [593, 291] on div "Costs" at bounding box center [598, 292] width 34 height 18
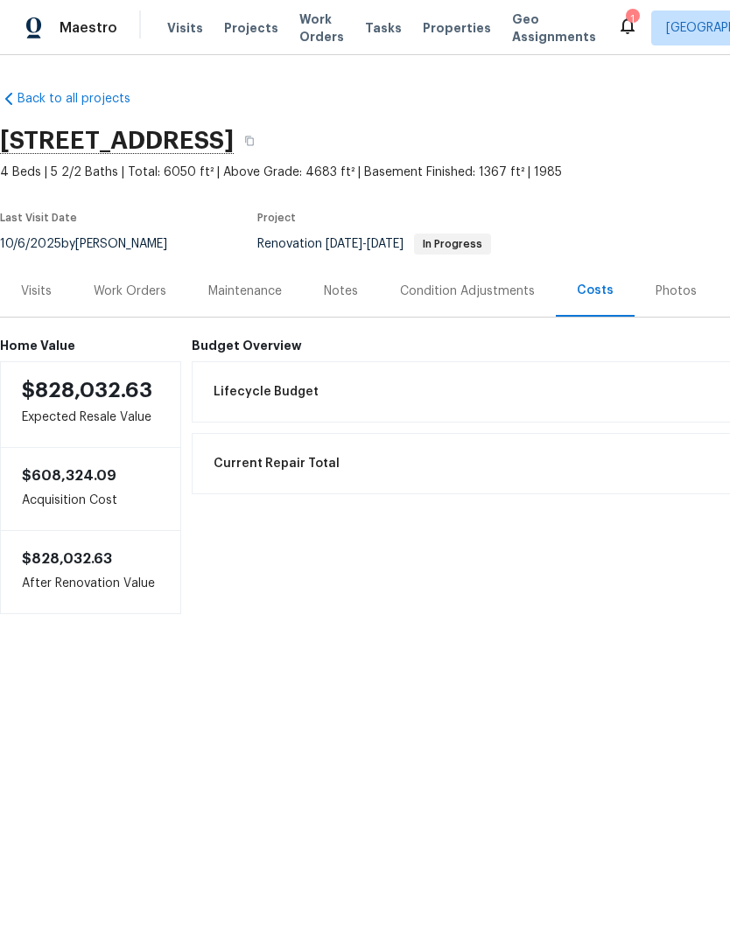
click at [479, 286] on div "Condition Adjustments" at bounding box center [467, 292] width 135 height 18
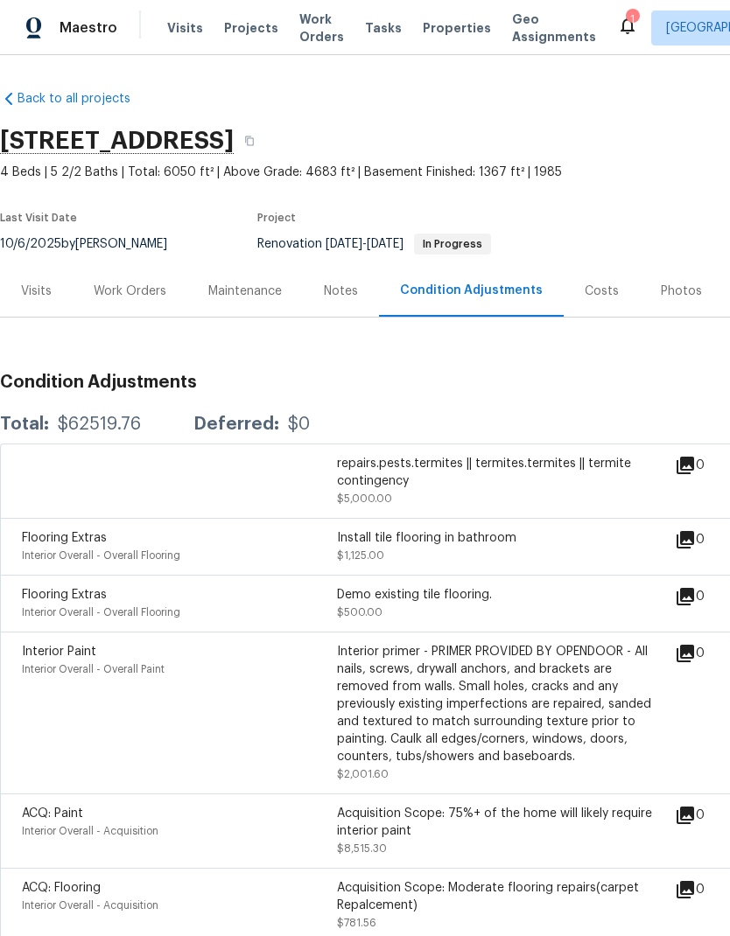
click at [593, 297] on div "Costs" at bounding box center [602, 292] width 34 height 18
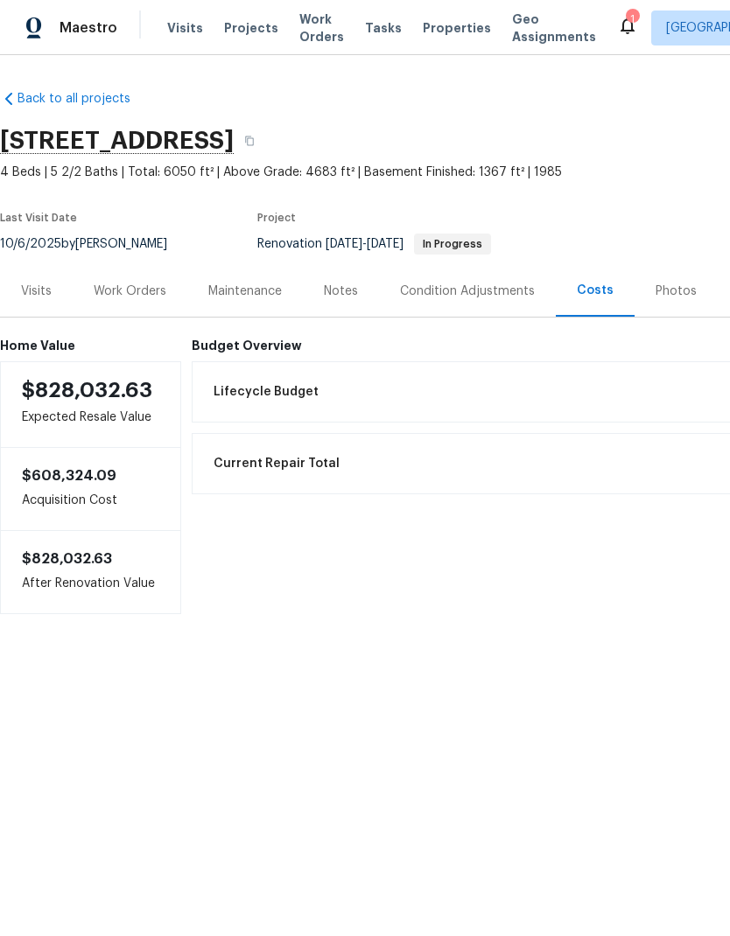
click at [130, 289] on div "Work Orders" at bounding box center [130, 292] width 73 height 18
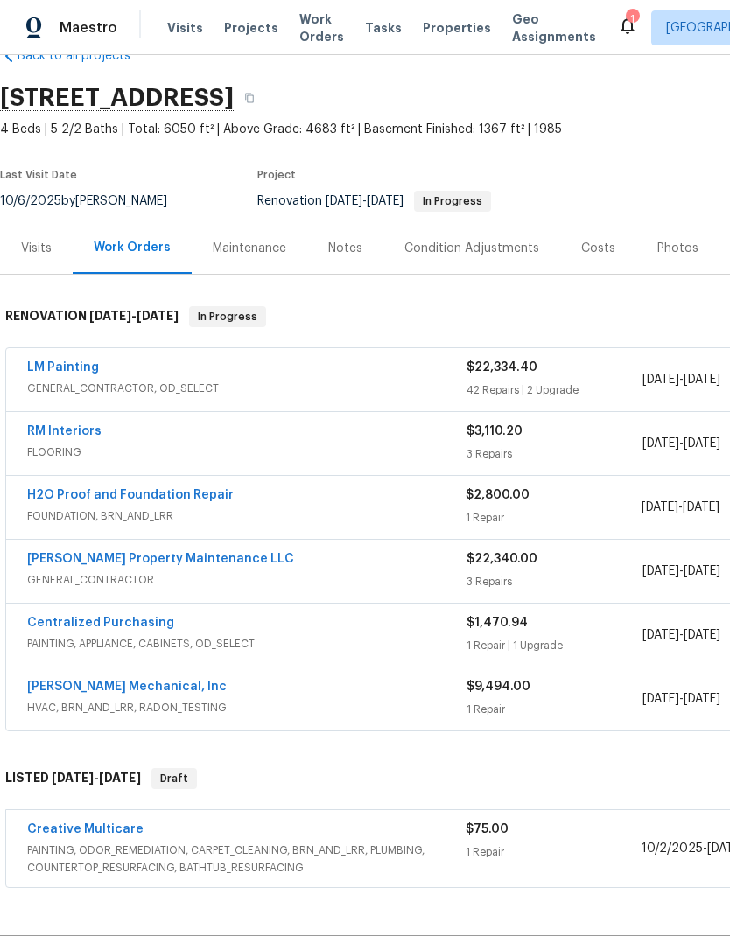
scroll to position [51, -2]
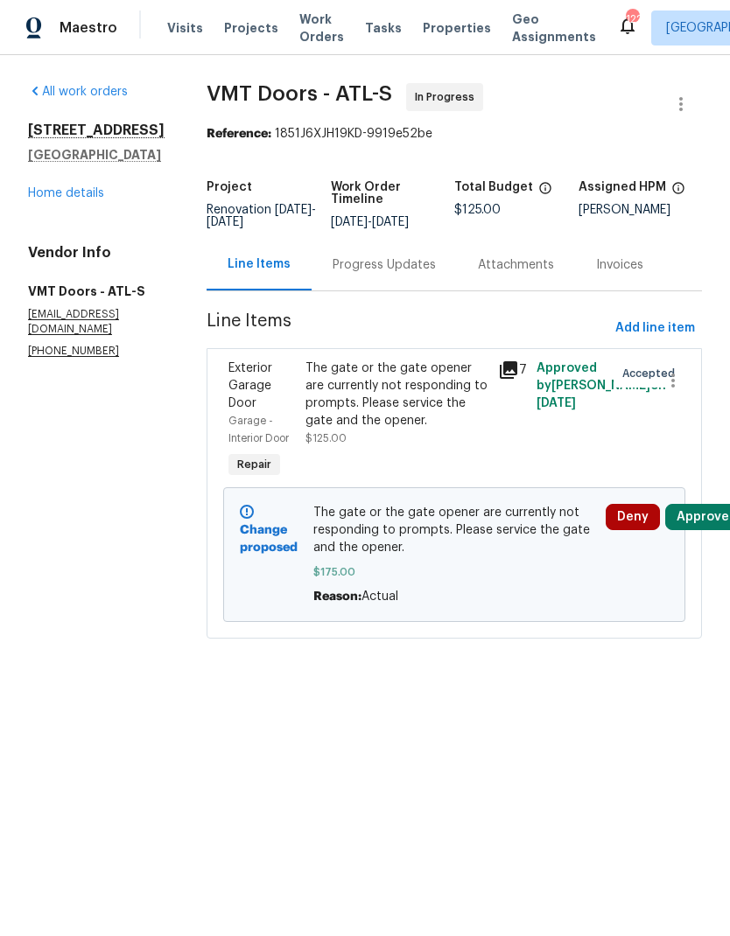
click at [76, 200] on link "Home details" at bounding box center [66, 193] width 76 height 12
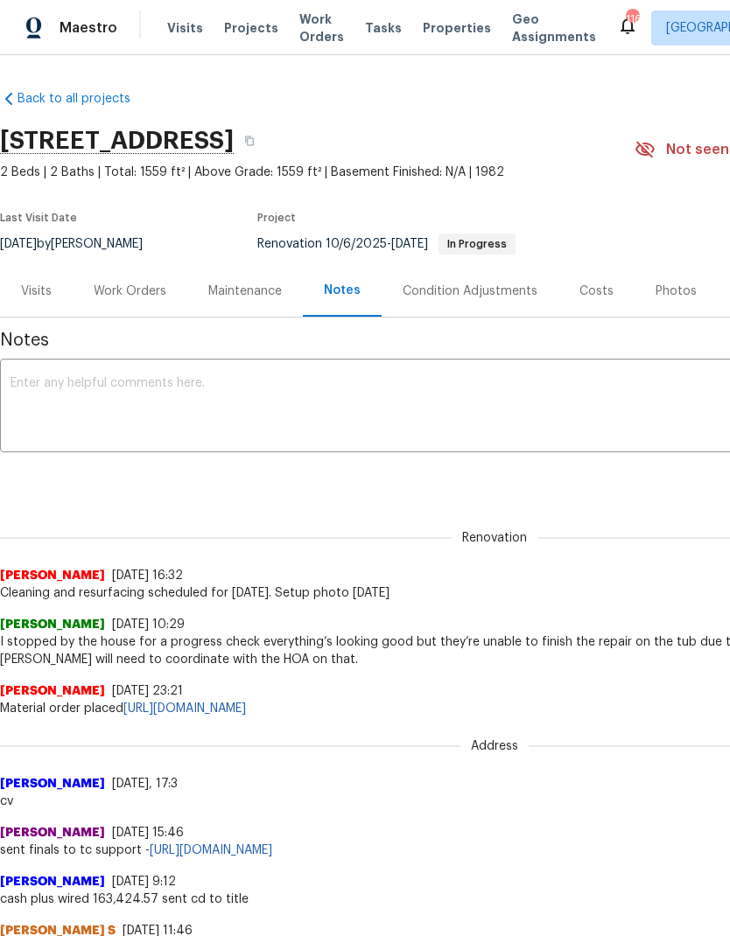
click at [593, 281] on div "Costs" at bounding box center [596, 291] width 76 height 52
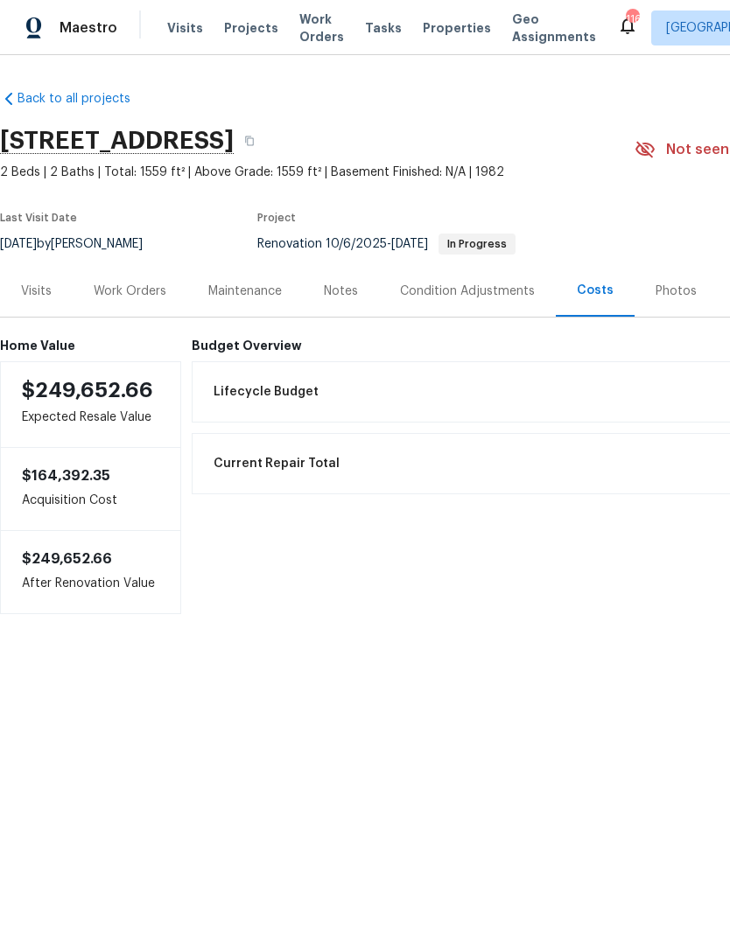
click at [468, 289] on div "Condition Adjustments" at bounding box center [467, 292] width 135 height 18
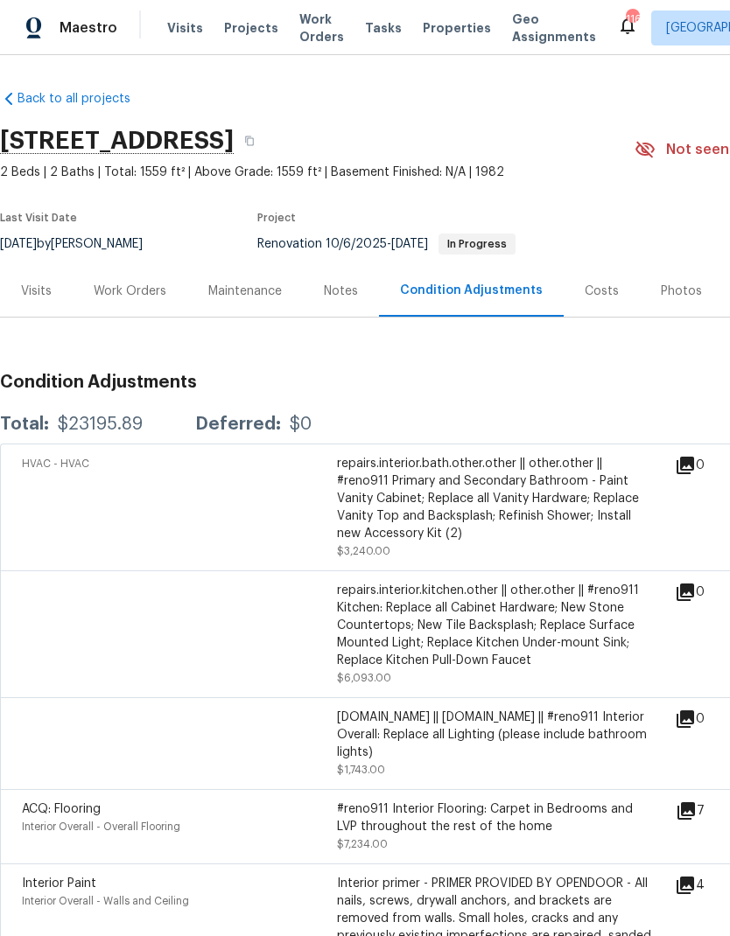
click at [111, 297] on div "Work Orders" at bounding box center [130, 292] width 73 height 18
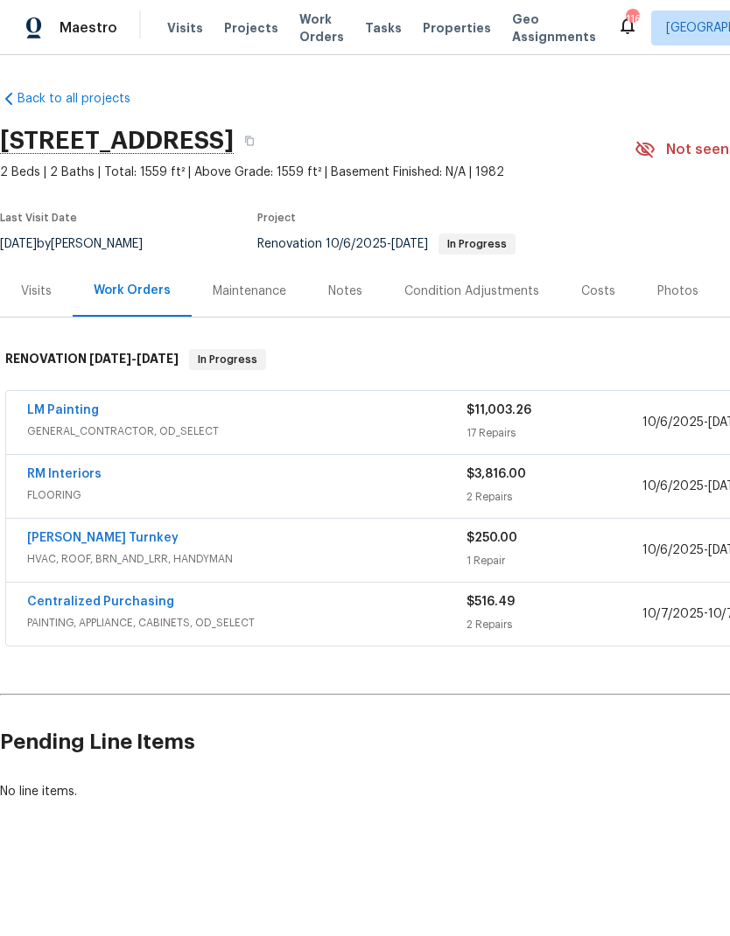
click at [69, 456] on div "RM Interiors FLOORING $3,816.00 2 Repairs [DATE] - [DATE] In Progress" at bounding box center [494, 486] width 977 height 63
click at [65, 469] on link "RM Interiors" at bounding box center [64, 474] width 74 height 12
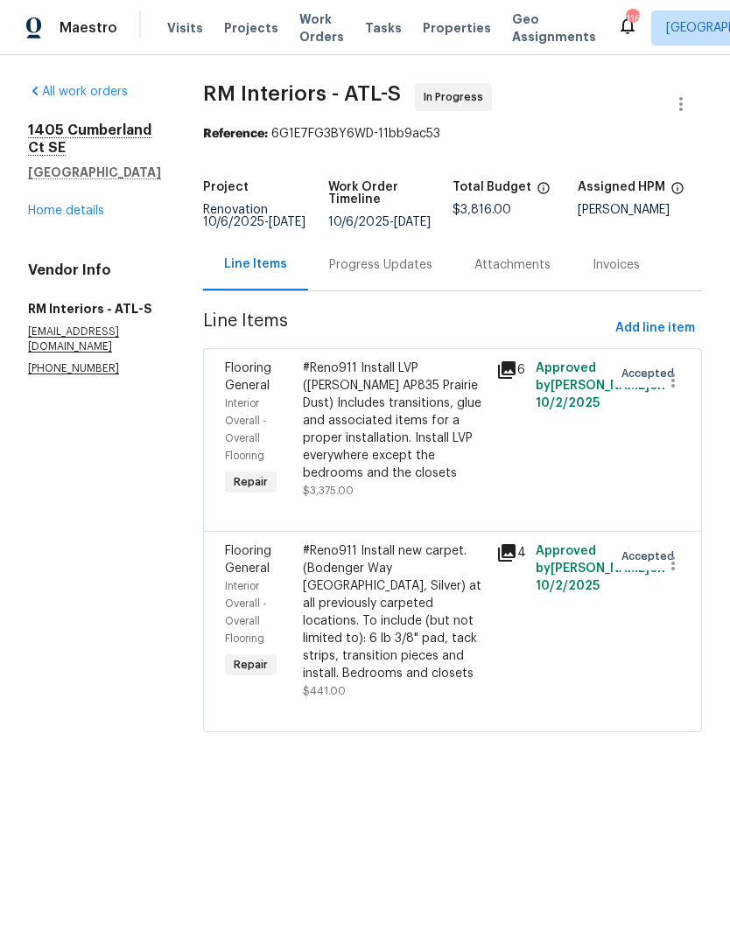
click at [368, 270] on div "Progress Updates" at bounding box center [380, 265] width 103 height 18
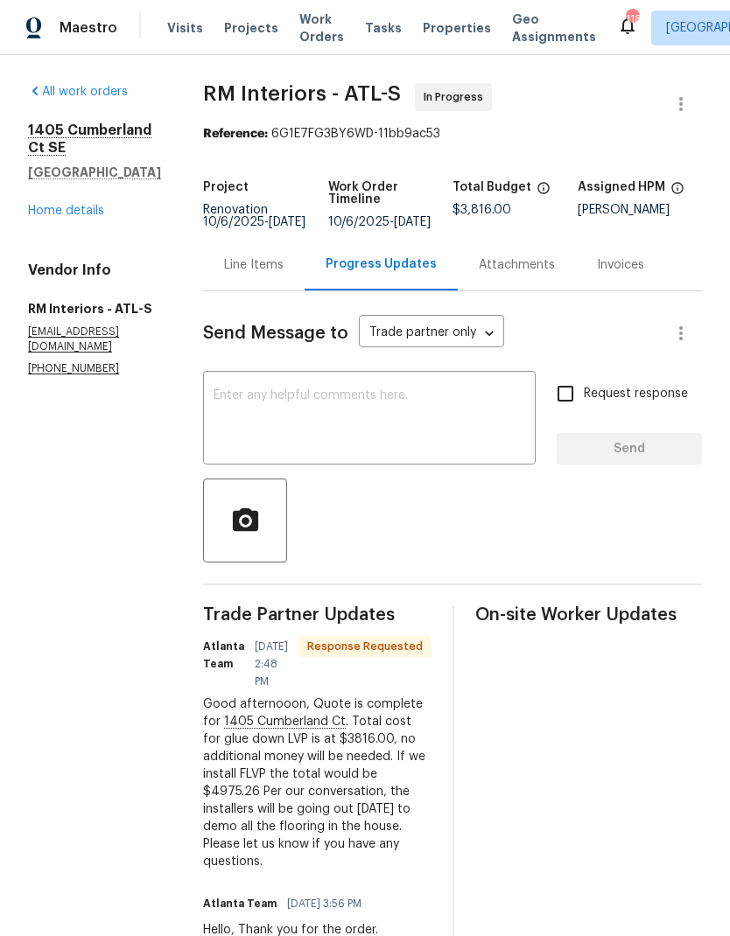
click at [242, 274] on div "Line Items" at bounding box center [254, 265] width 60 height 18
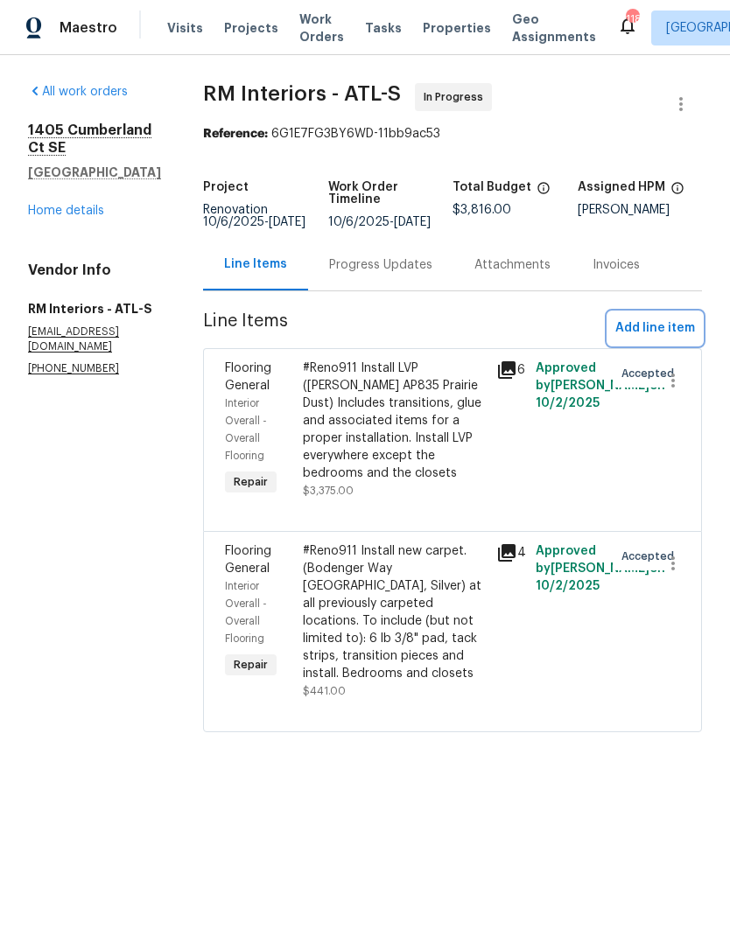
click at [649, 320] on span "Add line item" at bounding box center [655, 329] width 80 height 22
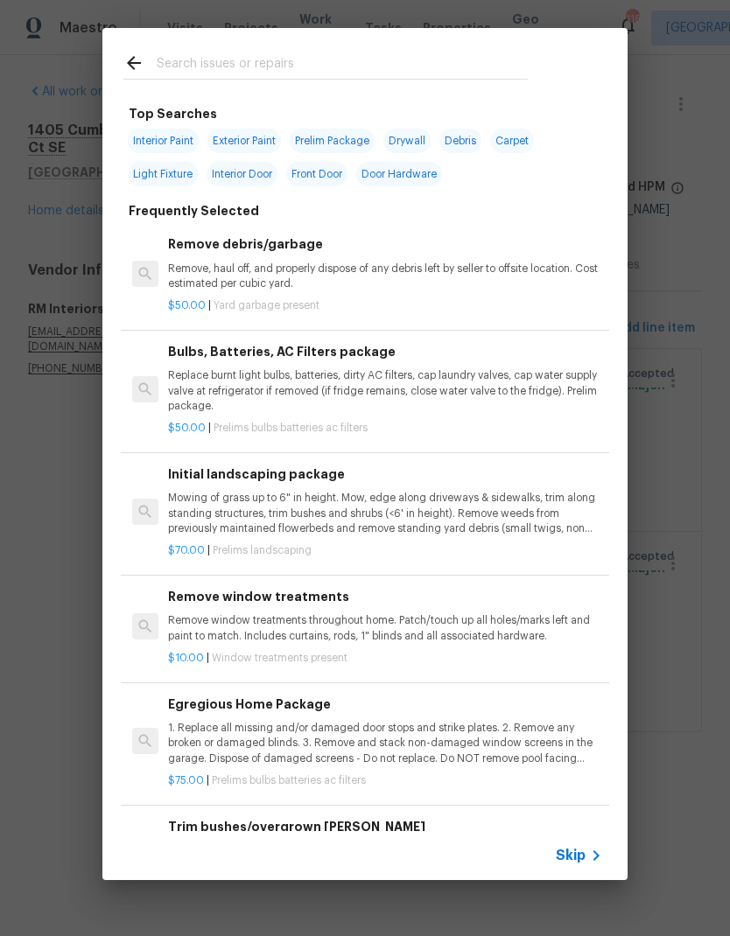
click at [574, 859] on span "Skip" at bounding box center [571, 856] width 30 height 18
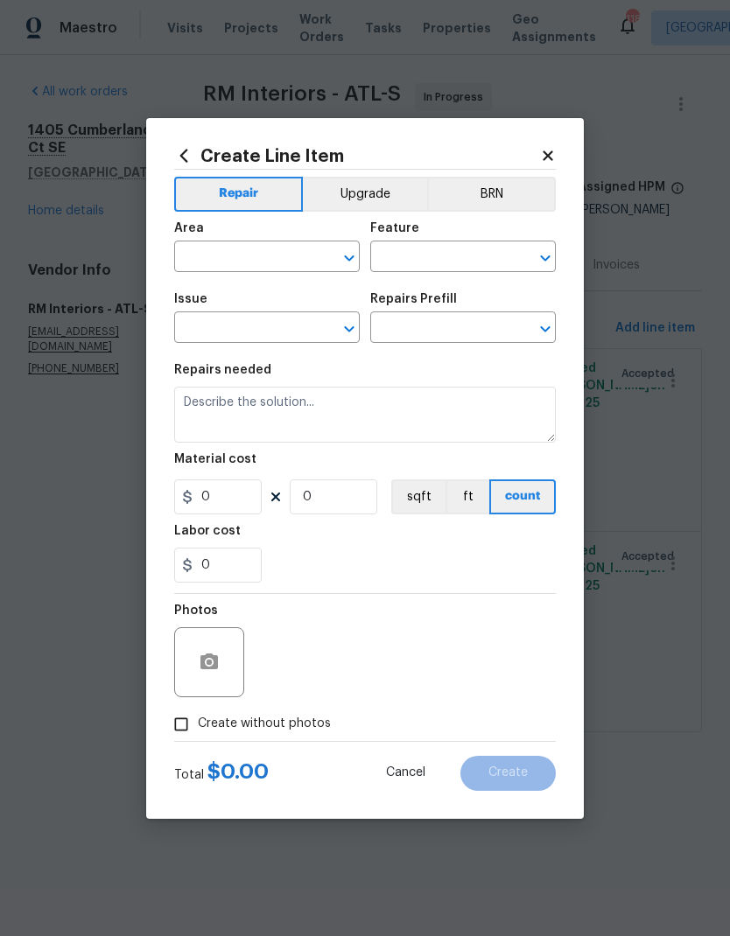
click at [270, 253] on input "text" at bounding box center [242, 258] width 137 height 27
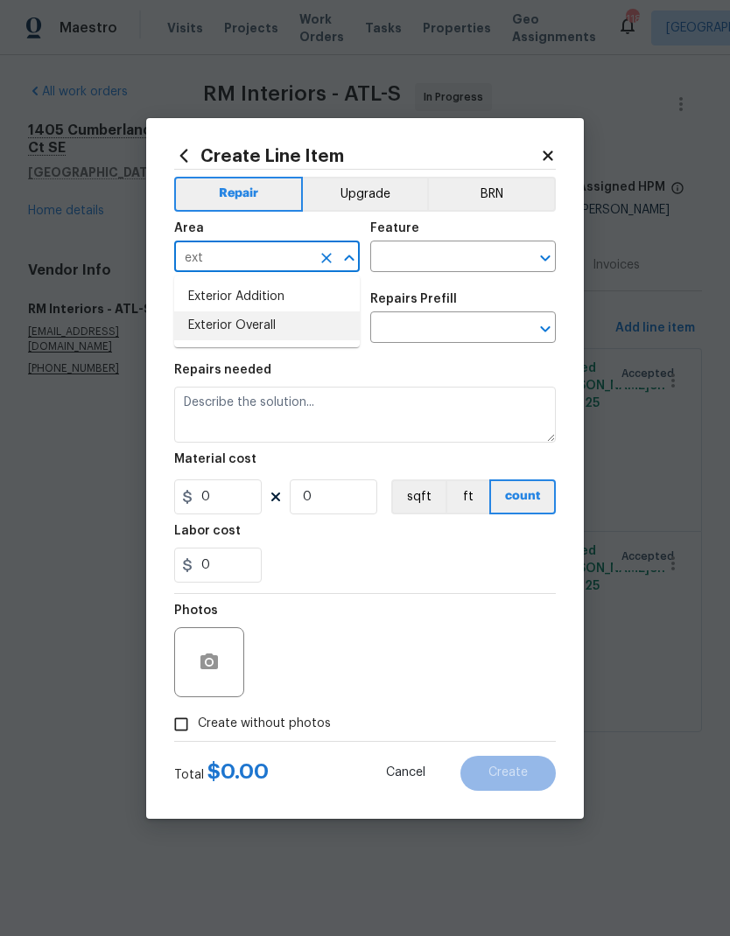
click at [283, 329] on li "Exterior Overall" at bounding box center [267, 326] width 186 height 29
type input "Exterior Overall"
click at [407, 256] on input "text" at bounding box center [438, 258] width 137 height 27
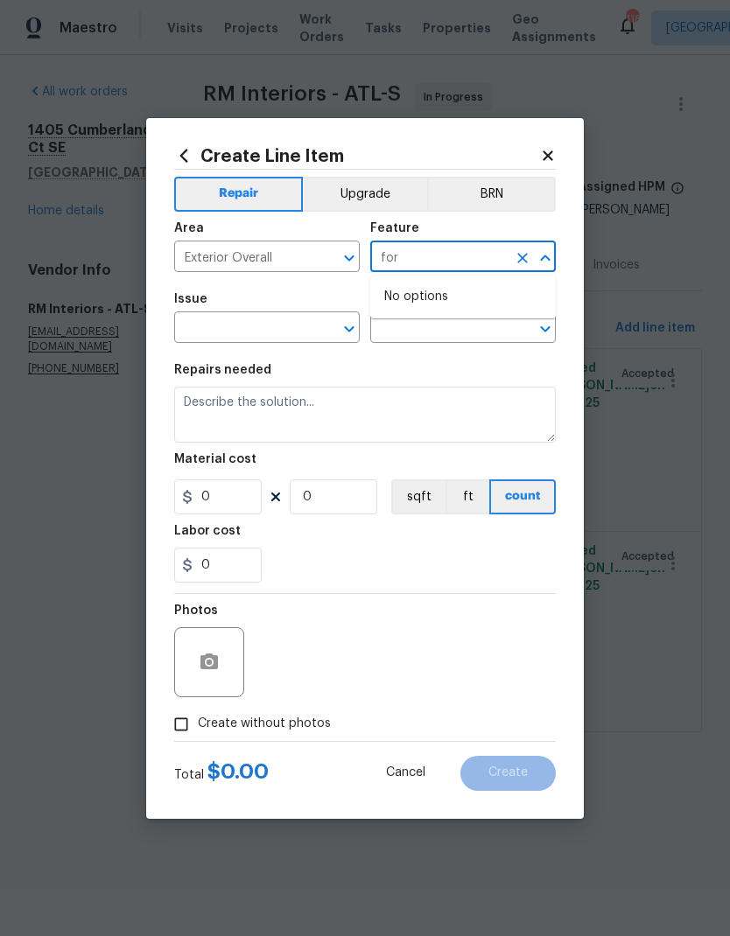
type input "fo"
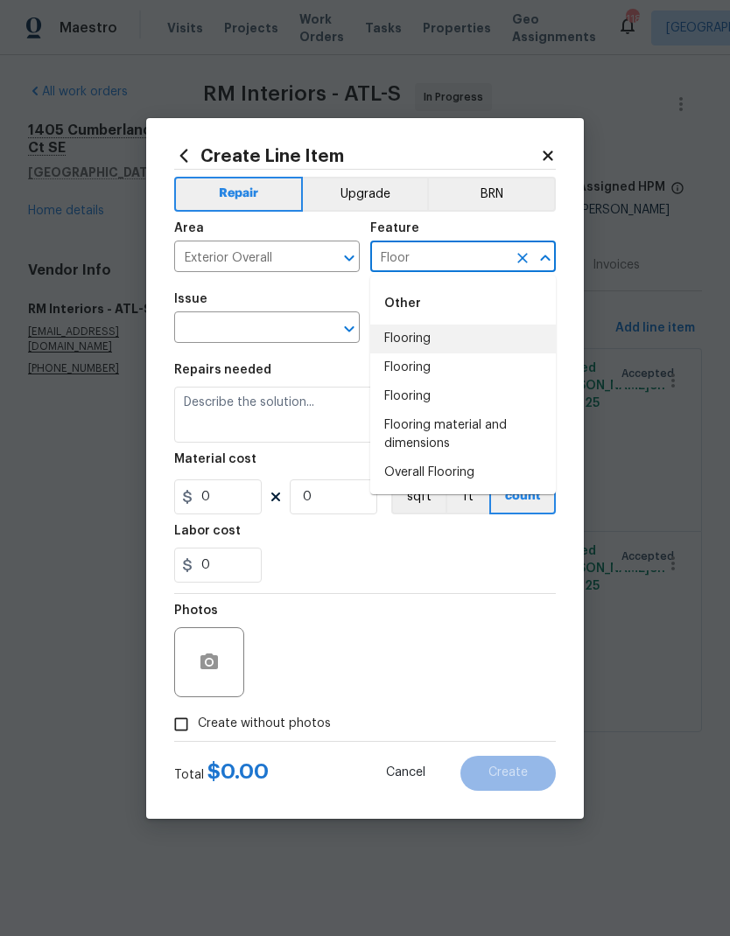
click at [442, 340] on li "Flooring" at bounding box center [463, 339] width 186 height 29
type input "Flooring"
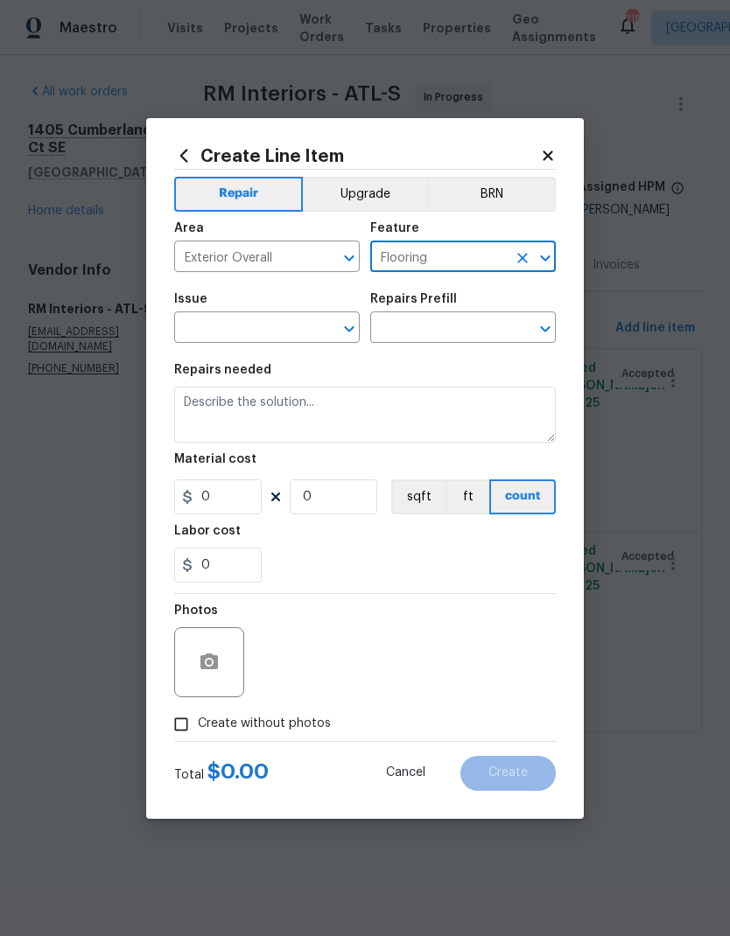
click at [296, 326] on input "text" at bounding box center [242, 329] width 137 height 27
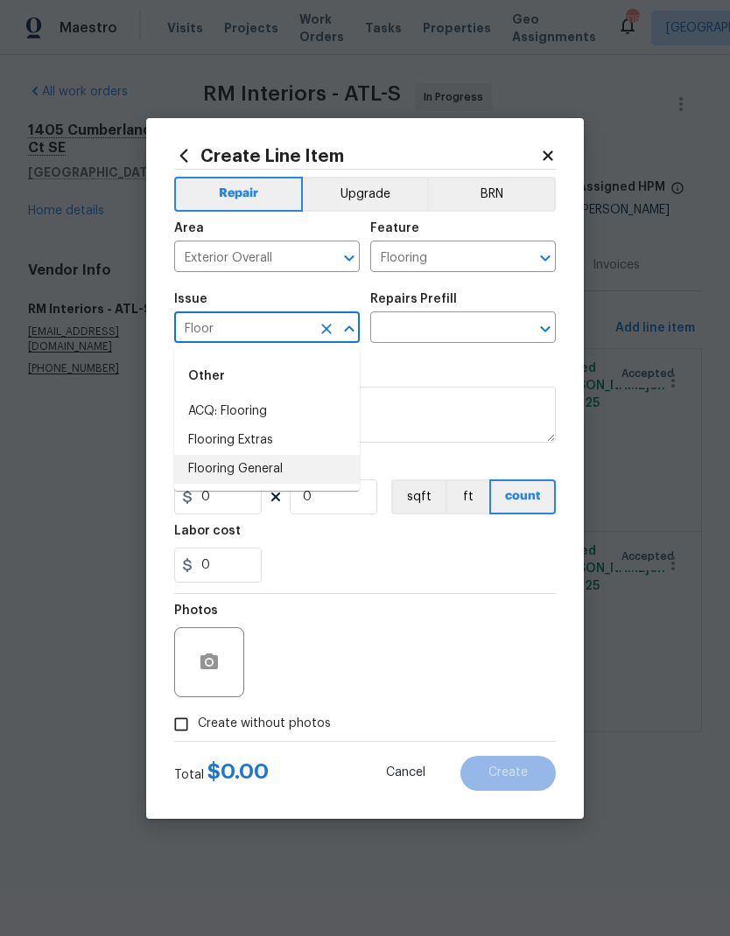
click at [269, 467] on li "Flooring General" at bounding box center [267, 469] width 186 height 29
type input "Flooring General"
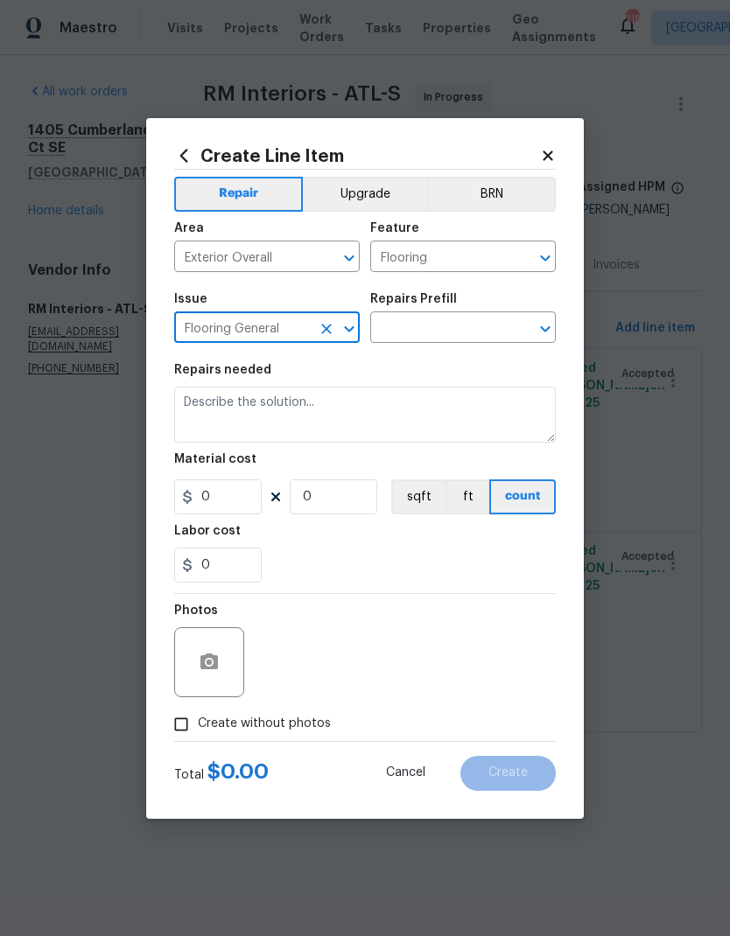
click at [445, 325] on input "text" at bounding box center [438, 329] width 137 height 27
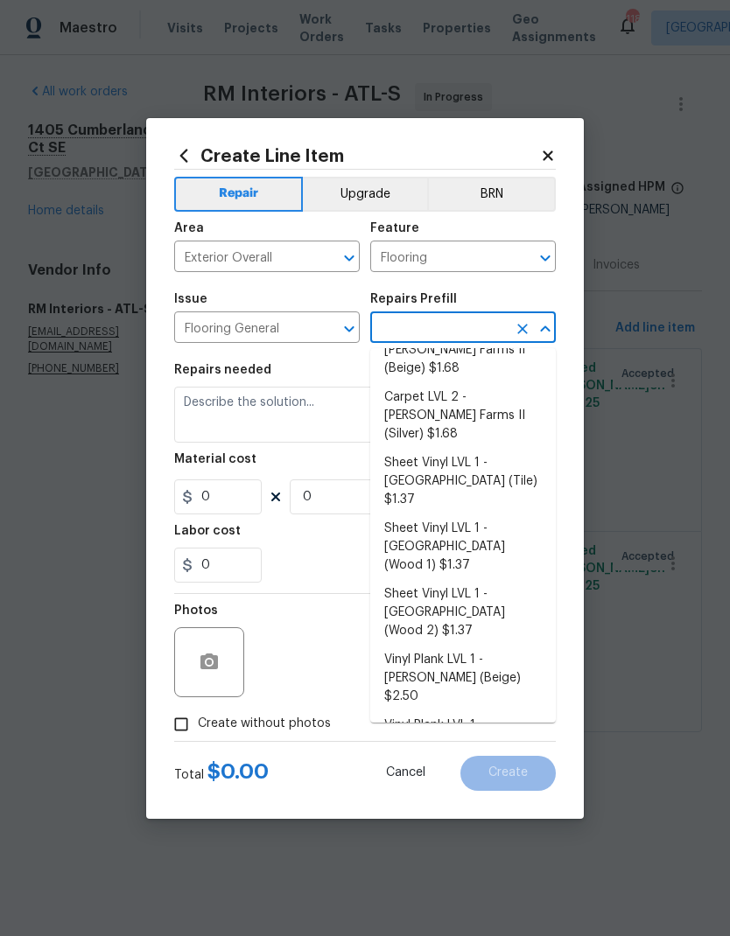
scroll to position [131, 0]
click at [482, 778] on li "Vinyl Plank LVL 2 - Best Door 4.5 (Beige) $3.22" at bounding box center [463, 801] width 186 height 47
type input "Vinyl Plank LVL 2 - Best Door 4.5 (Beige) $3.22"
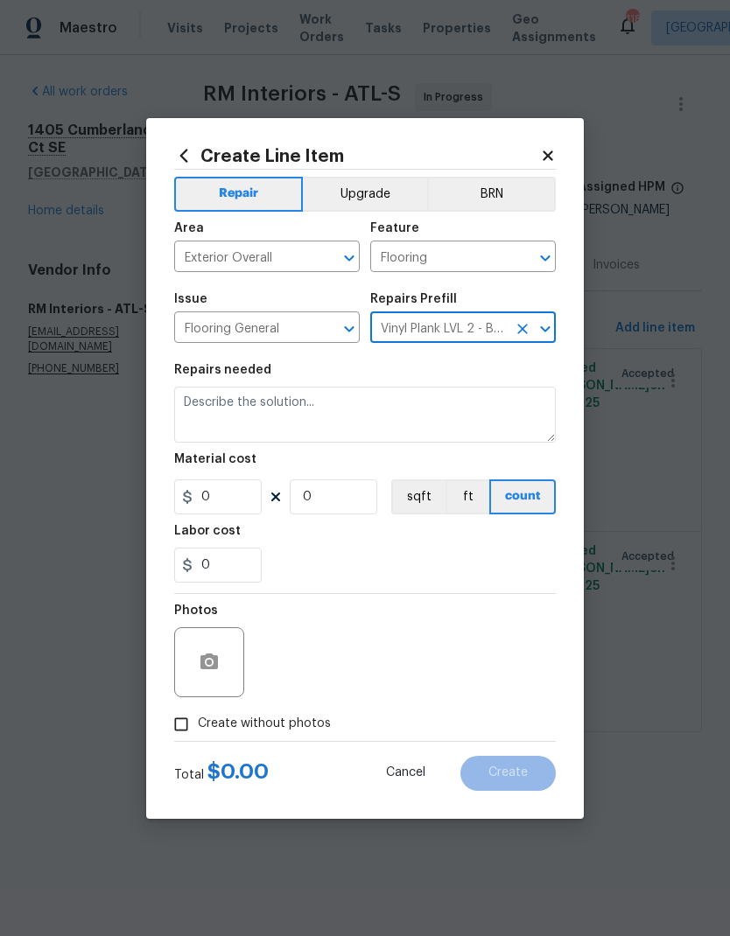
type input "Overall Flooring"
type textarea "Install LVP (Best Door 4.5 220 Sweeper Beige) Includes transitions, glue and as…"
type input "1"
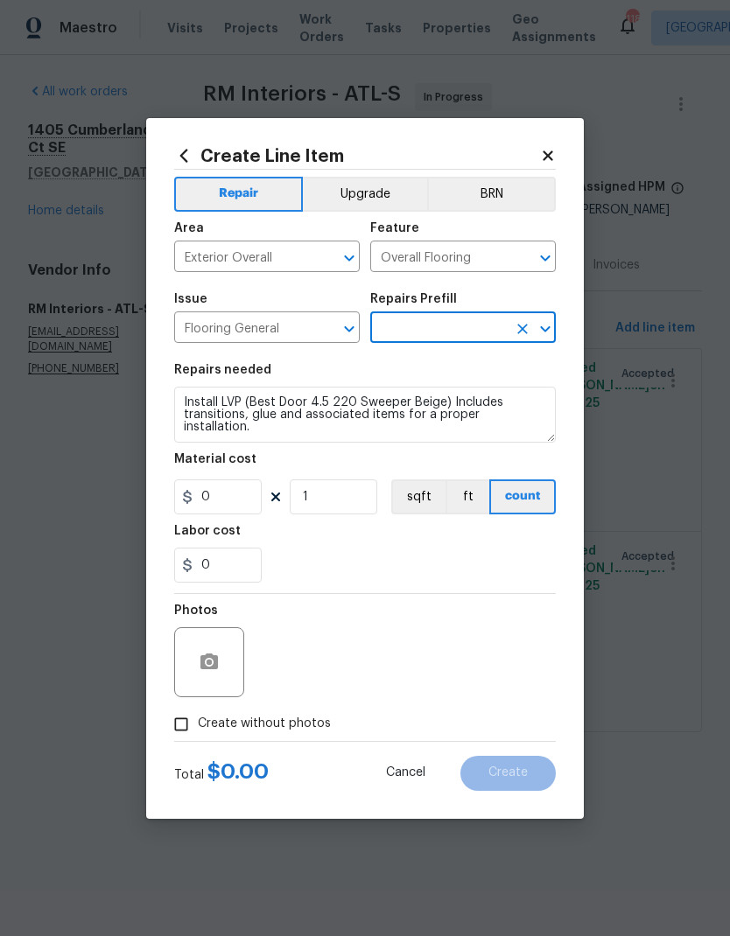
type input "Vinyl Plank LVL 2 - Best Door 4.5 (Beige) $3.22"
type input "3.22"
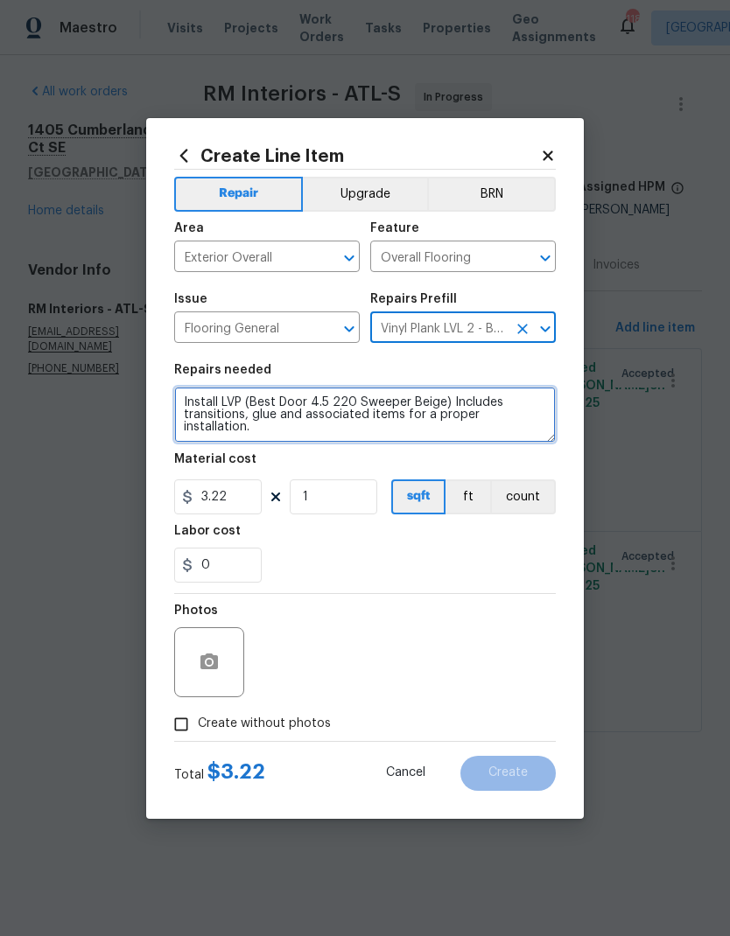
click at [193, 404] on textarea "Install LVP (Best Door 4.5 220 Sweeper Beige) Includes transitions, glue and as…" at bounding box center [365, 415] width 382 height 56
click at [192, 403] on textarea "Install LVP (Best Door 4.5 220 Sweeper Beige) Includes transitions, glue and as…" at bounding box center [365, 415] width 382 height 56
click at [191, 403] on textarea "Install LVP (Best Door 4.5 220 Sweeper Beige) Includes transitions, glue and as…" at bounding box center [365, 415] width 382 height 56
click at [190, 402] on textarea "Install LVP (Best Door 4.5 220 Sweeper Beige) Includes transitions, glue and as…" at bounding box center [365, 415] width 382 height 56
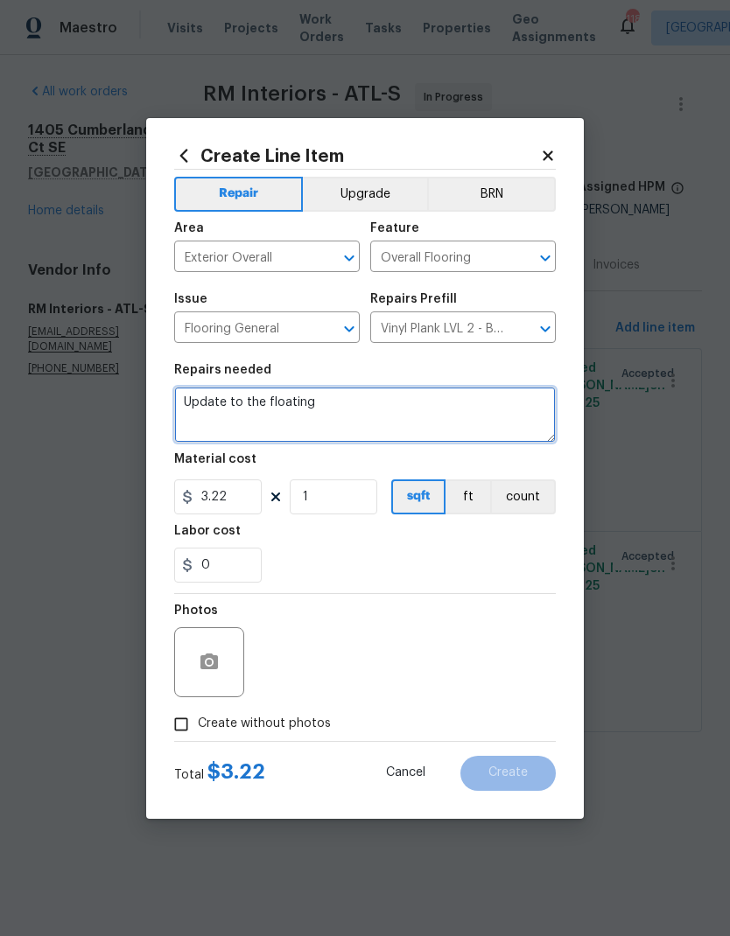
click at [218, 403] on textarea "Update to the floating" at bounding box center [365, 415] width 382 height 56
click at [389, 405] on textarea "Upgrade to the floating" at bounding box center [365, 415] width 382 height 56
type textarea "Upgrade to the floating flooring."
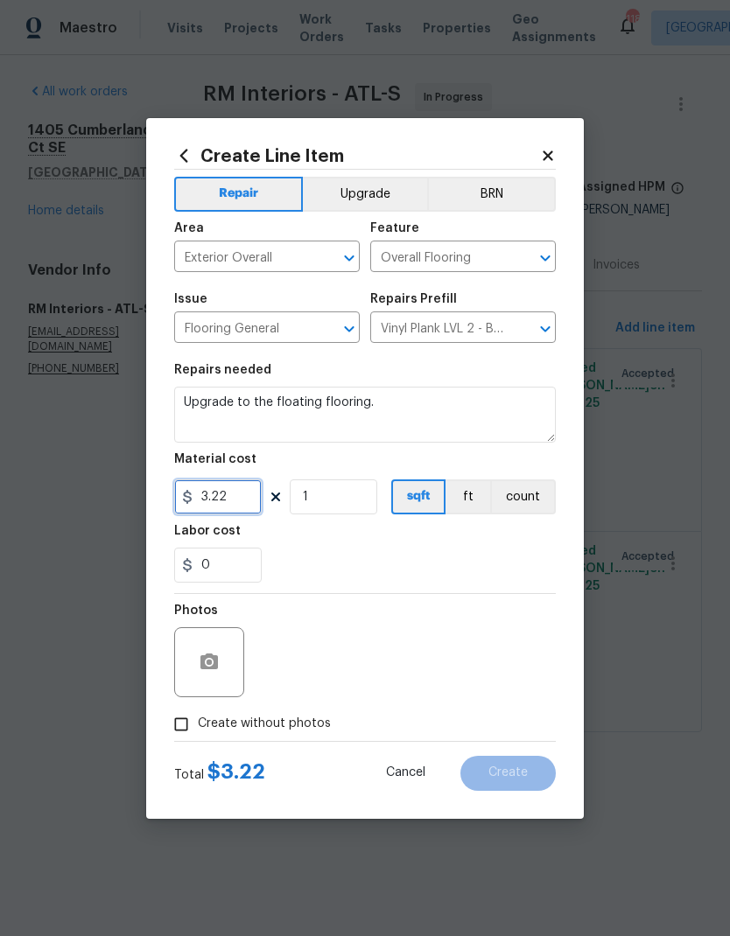
click at [236, 494] on input "3.22" at bounding box center [218, 497] width 88 height 35
type input "1159.26"
click at [304, 730] on span "Create without photos" at bounding box center [264, 724] width 133 height 18
click at [198, 730] on input "Create without photos" at bounding box center [181, 724] width 33 height 33
checkbox input "true"
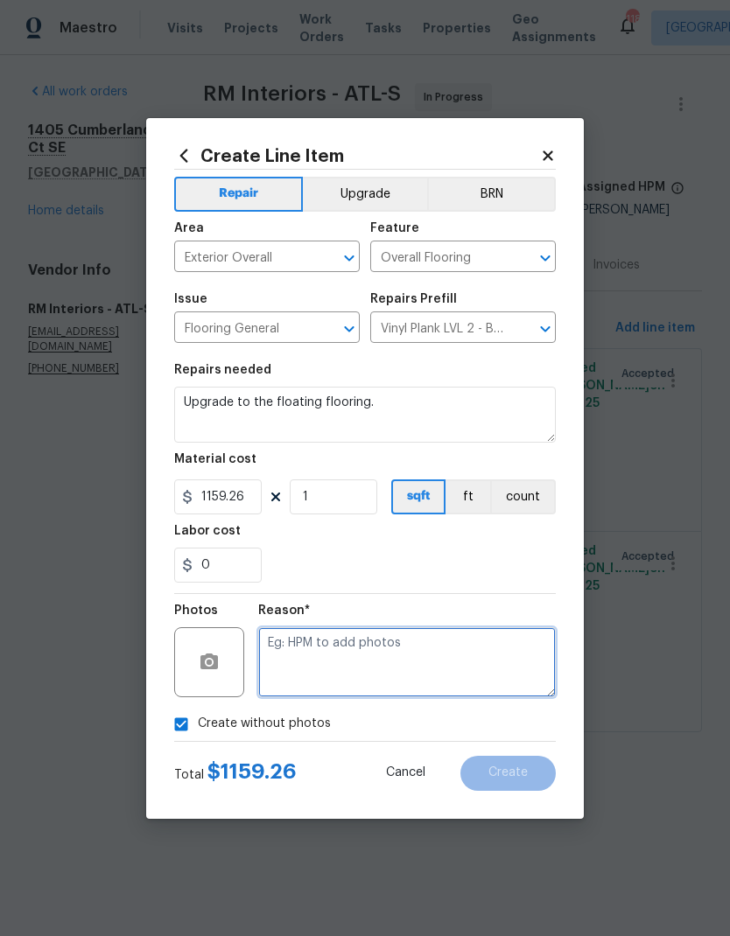
click at [396, 661] on textarea at bounding box center [407, 663] width 298 height 70
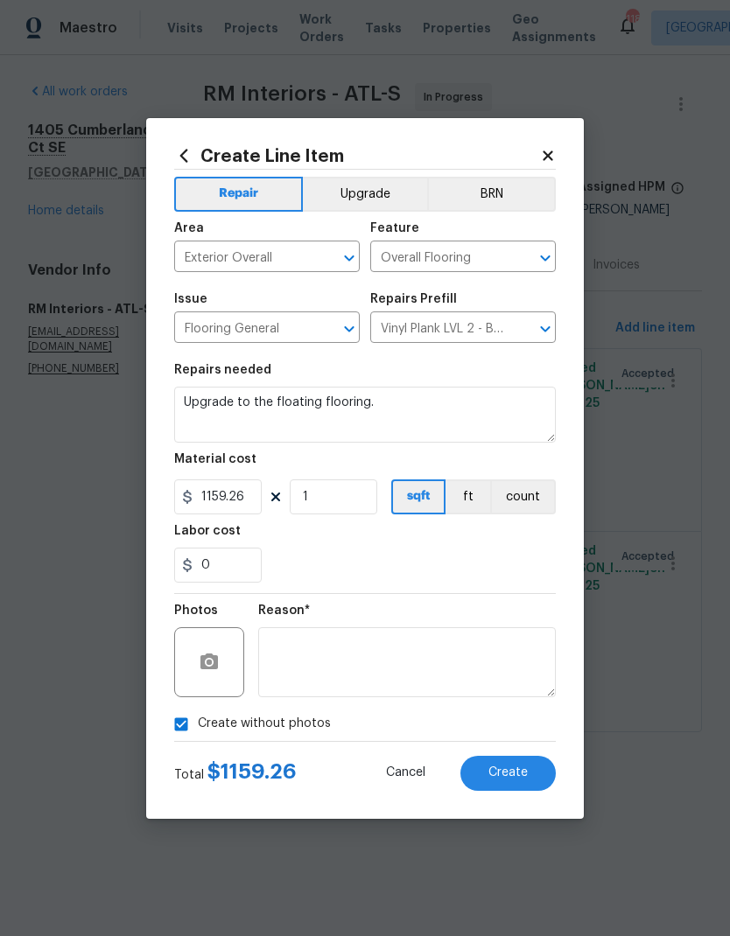
click at [511, 777] on span "Create" at bounding box center [507, 773] width 39 height 13
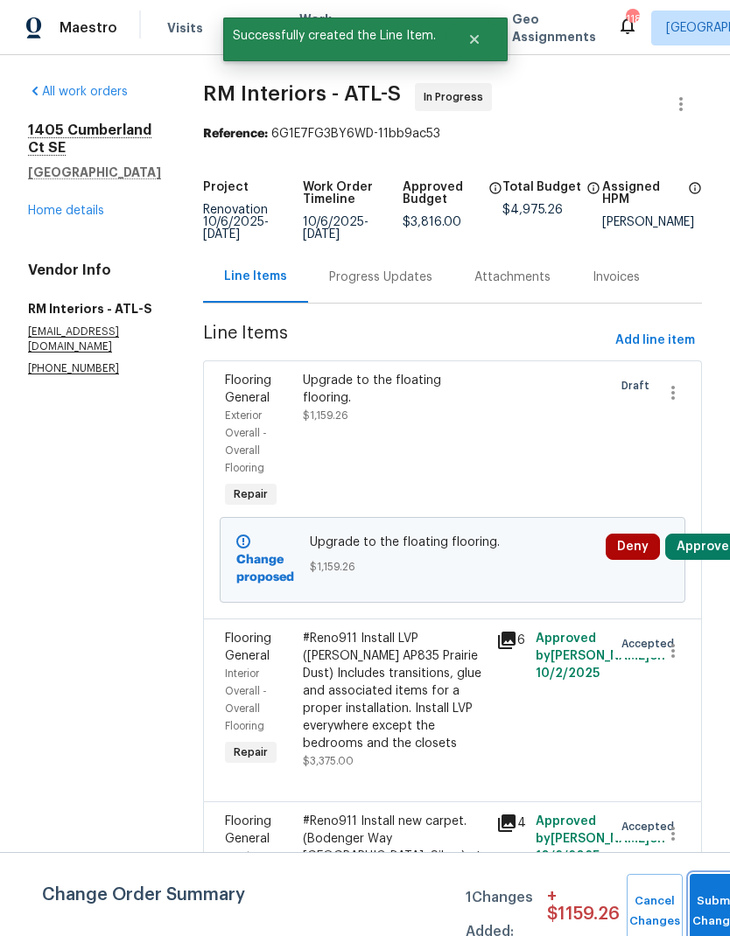
click at [704, 908] on button "Submit Changes" at bounding box center [718, 911] width 56 height 75
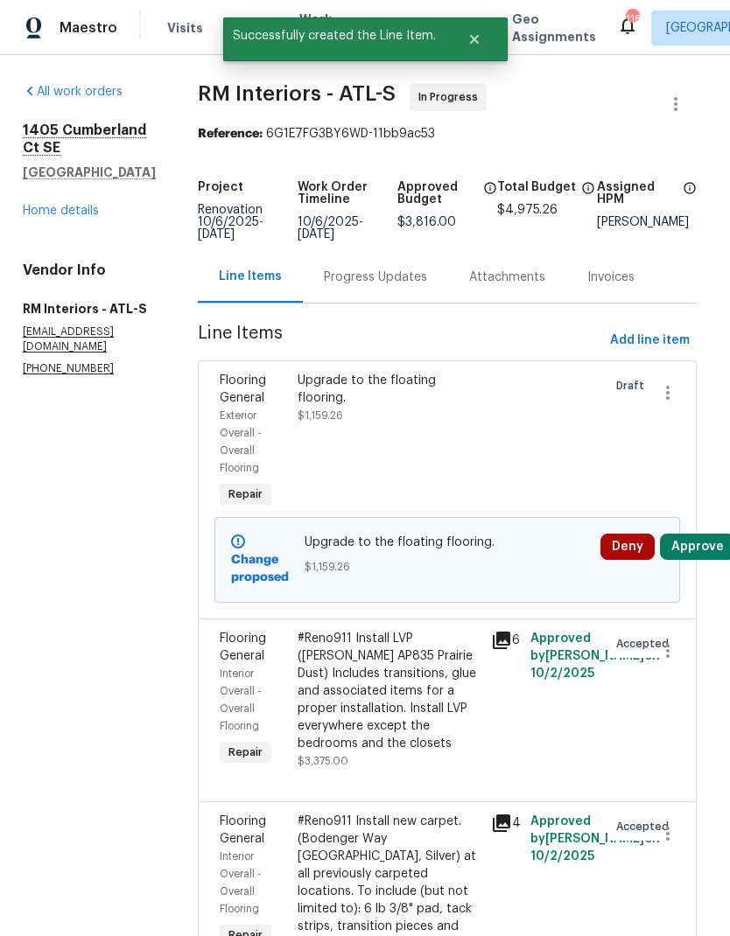
scroll to position [0, 4]
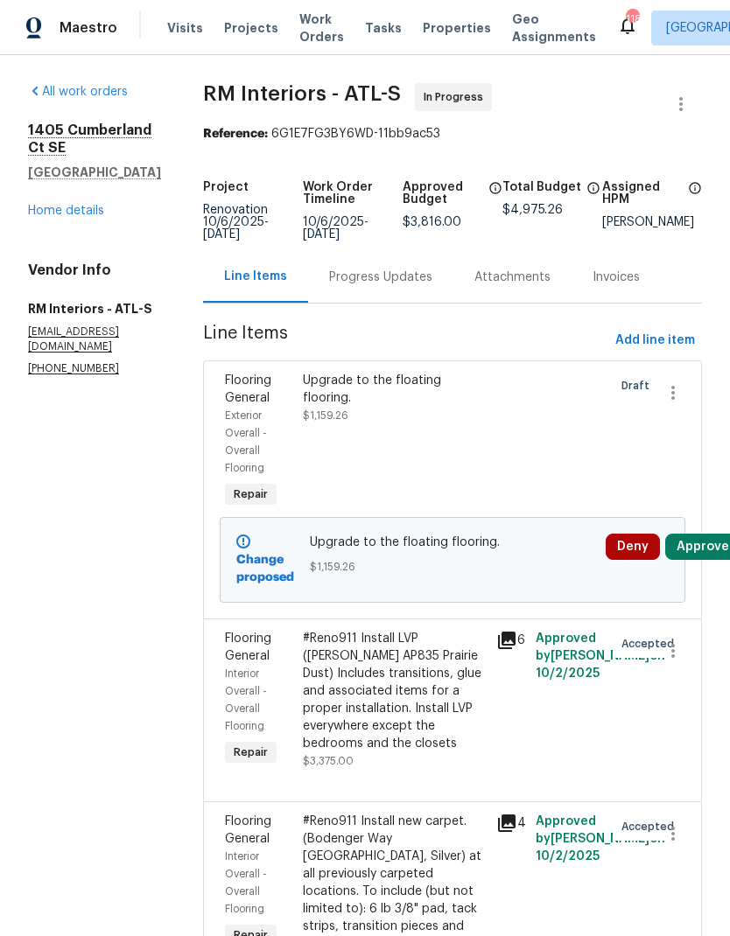
click at [74, 215] on link "Home details" at bounding box center [66, 211] width 76 height 12
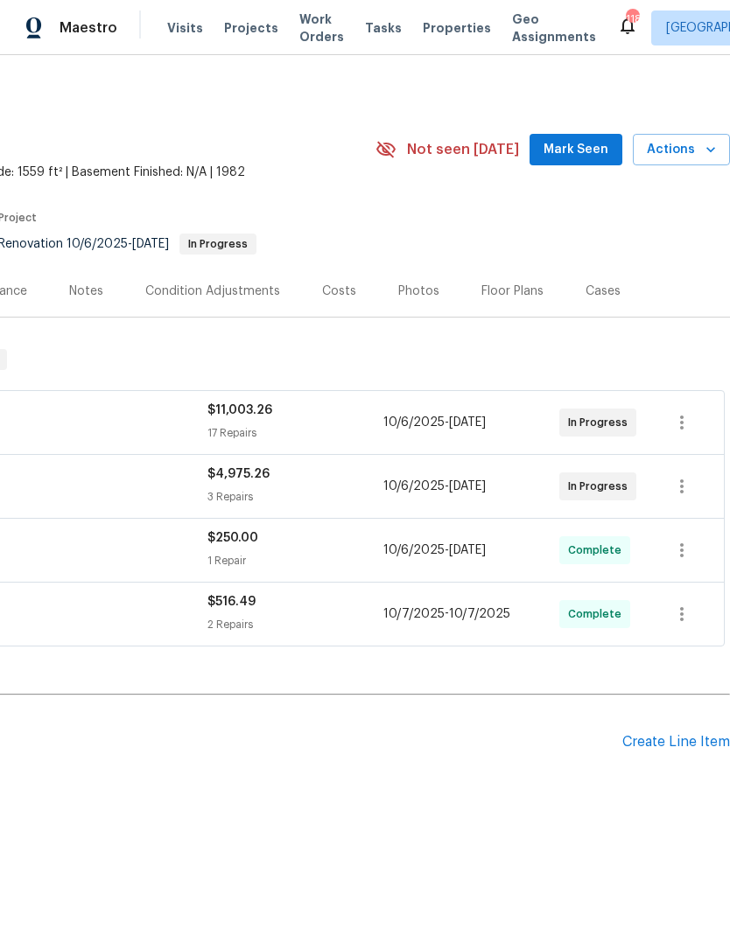
scroll to position [0, 259]
click at [581, 146] on span "Mark Seen" at bounding box center [576, 150] width 65 height 22
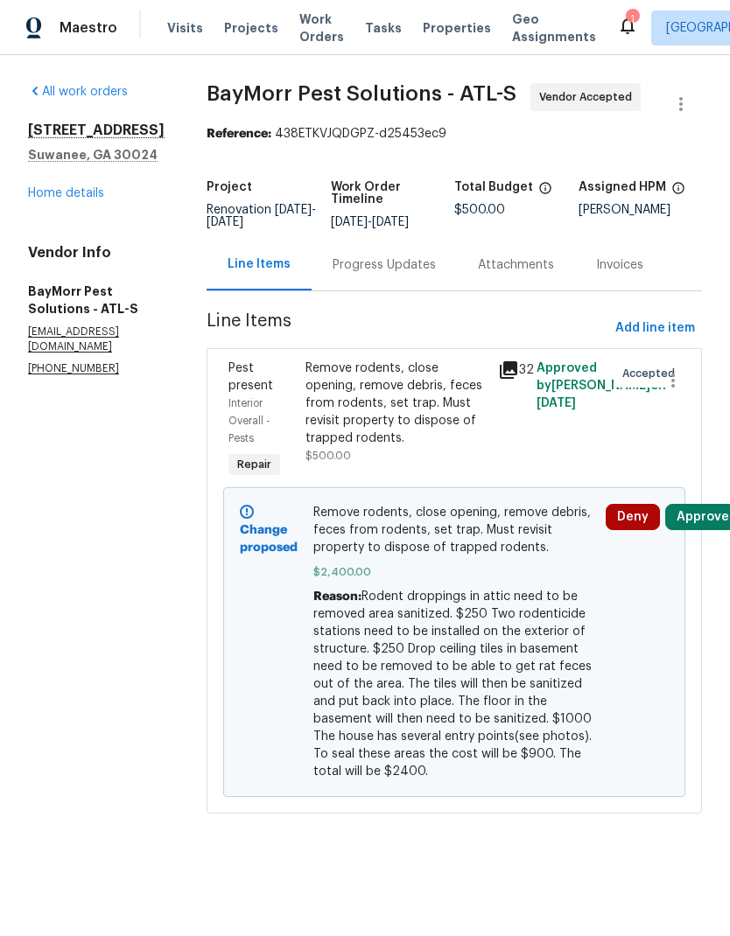
click at [77, 200] on link "Home details" at bounding box center [66, 193] width 76 height 12
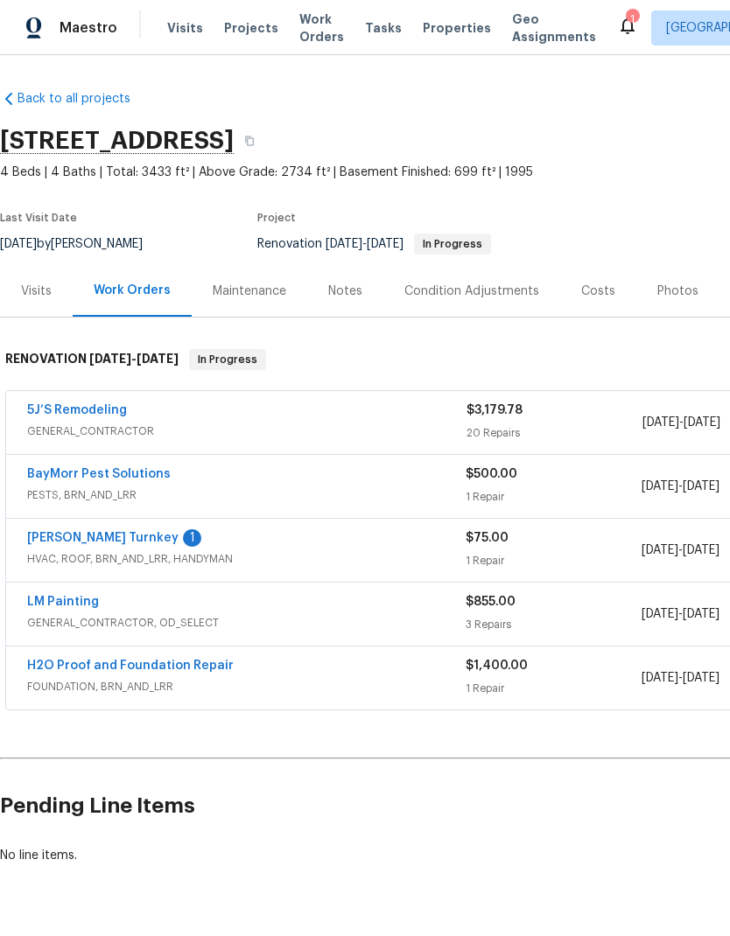
click at [79, 524] on div "[PERSON_NAME] Turnkey 1 HVAC, ROOF, BRN_AND_LRR, HANDYMAN $75.00 1 Repair [DATE…" at bounding box center [494, 550] width 977 height 63
click at [66, 532] on link "[PERSON_NAME] Turnkey" at bounding box center [102, 538] width 151 height 12
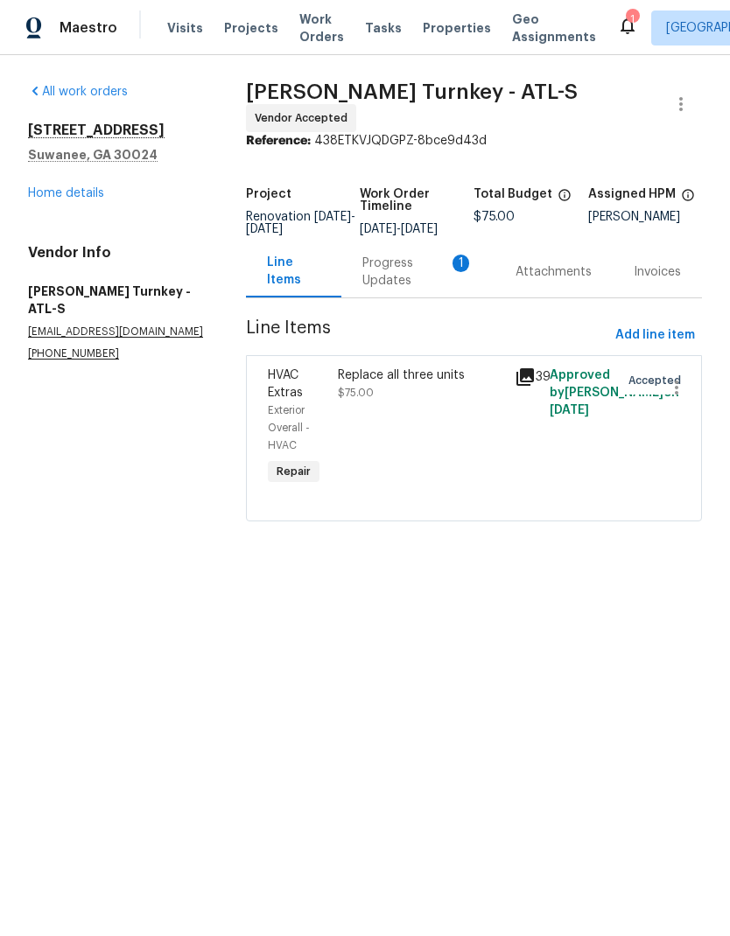
click at [386, 270] on div "Progress Updates 1" at bounding box center [417, 272] width 111 height 35
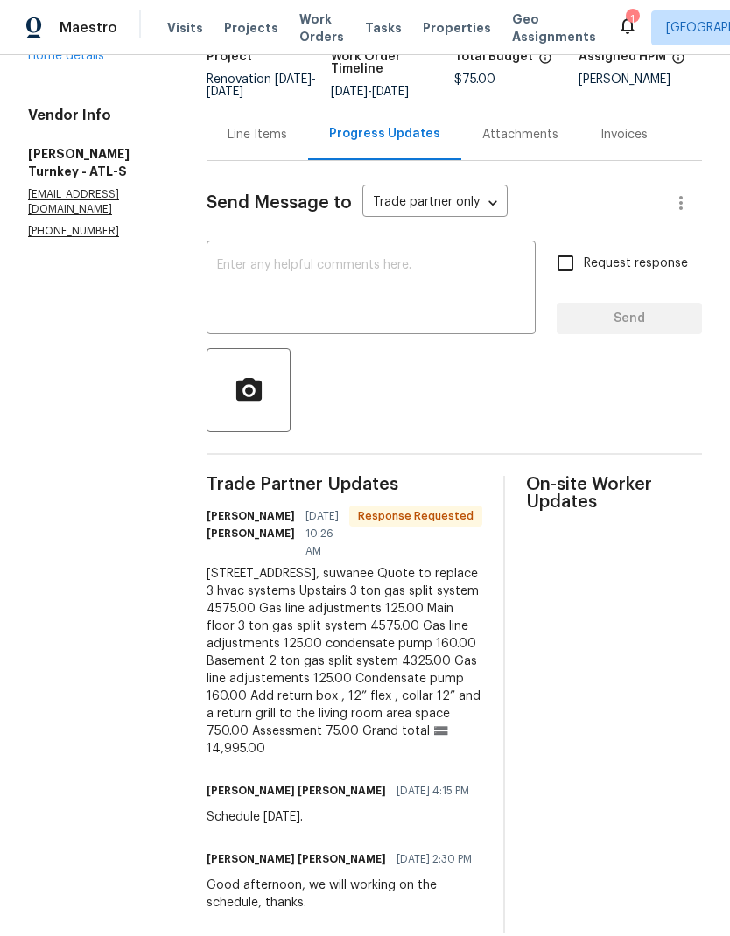
scroll to position [137, 0]
click at [239, 134] on div "Line Items" at bounding box center [258, 136] width 60 height 18
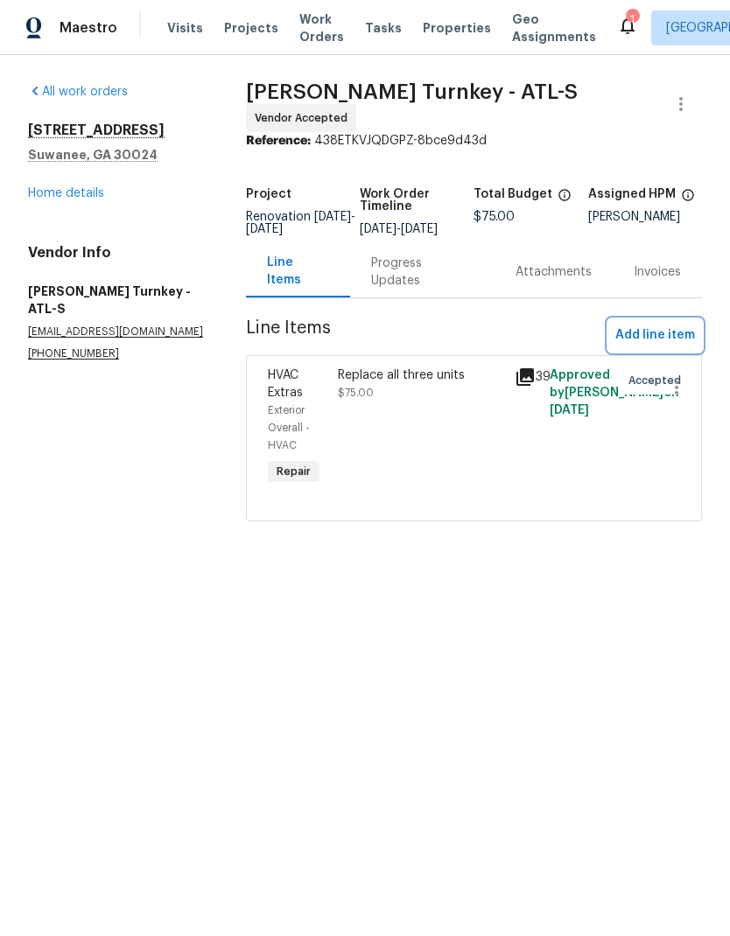
click at [648, 340] on span "Add line item" at bounding box center [655, 336] width 80 height 22
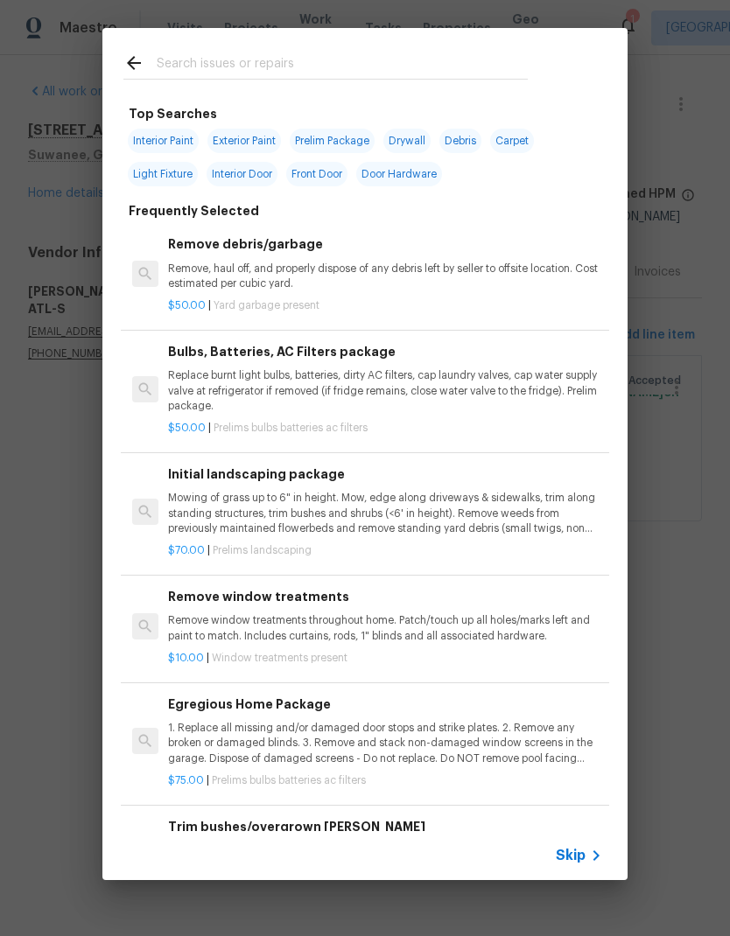
click at [577, 856] on span "Skip" at bounding box center [571, 856] width 30 height 18
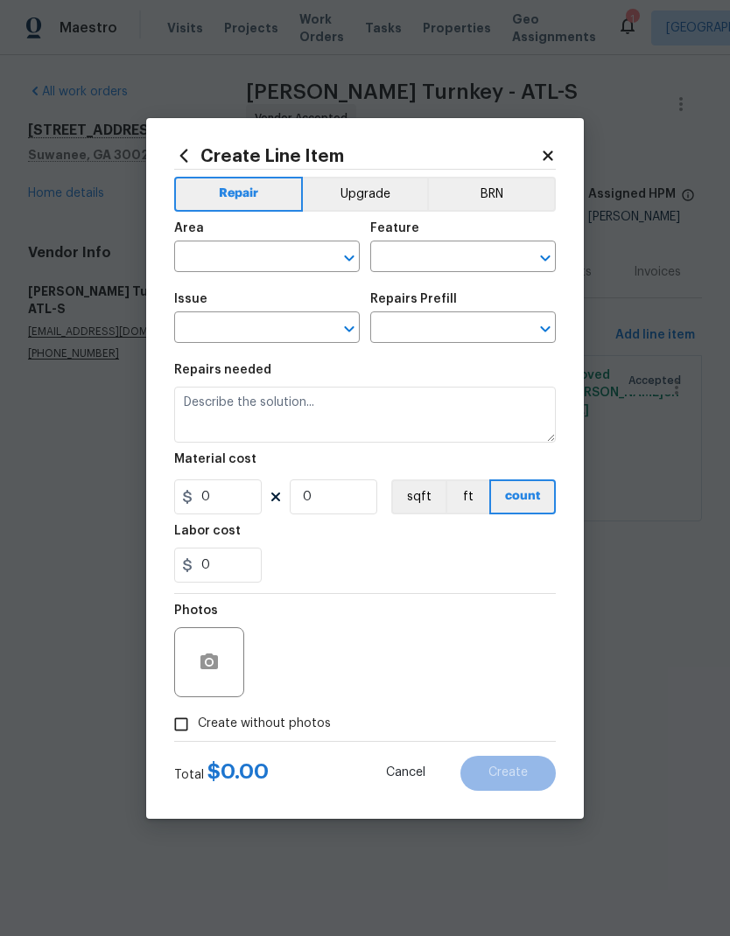
click at [268, 248] on input "text" at bounding box center [242, 258] width 137 height 27
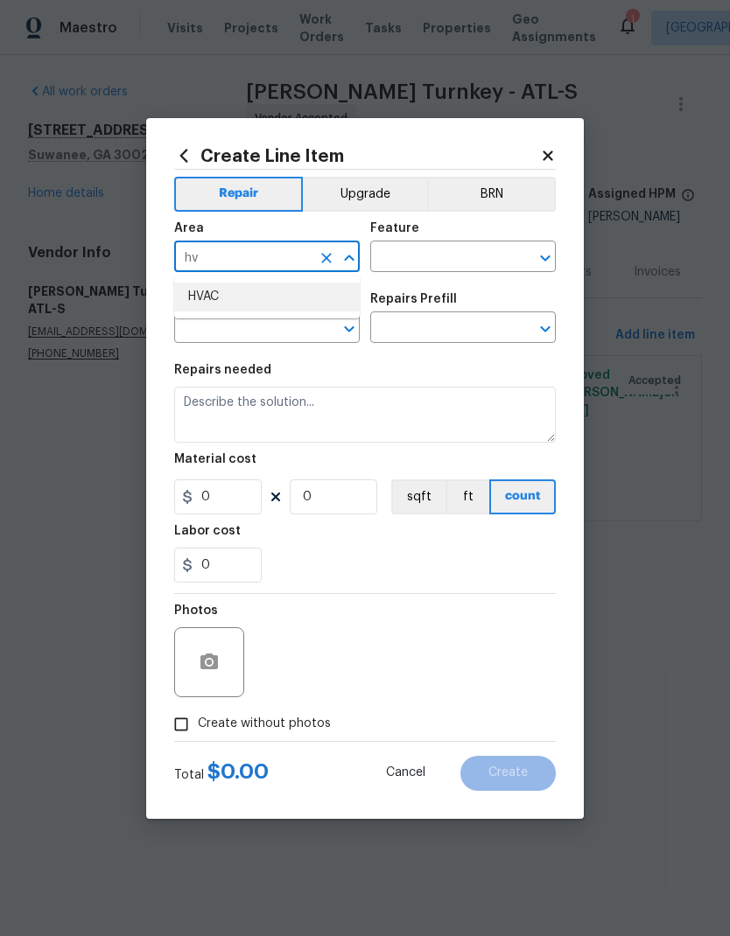
click at [266, 295] on li "HVAC" at bounding box center [267, 297] width 186 height 29
type input "HVAC"
click at [397, 250] on input "text" at bounding box center [438, 258] width 137 height 27
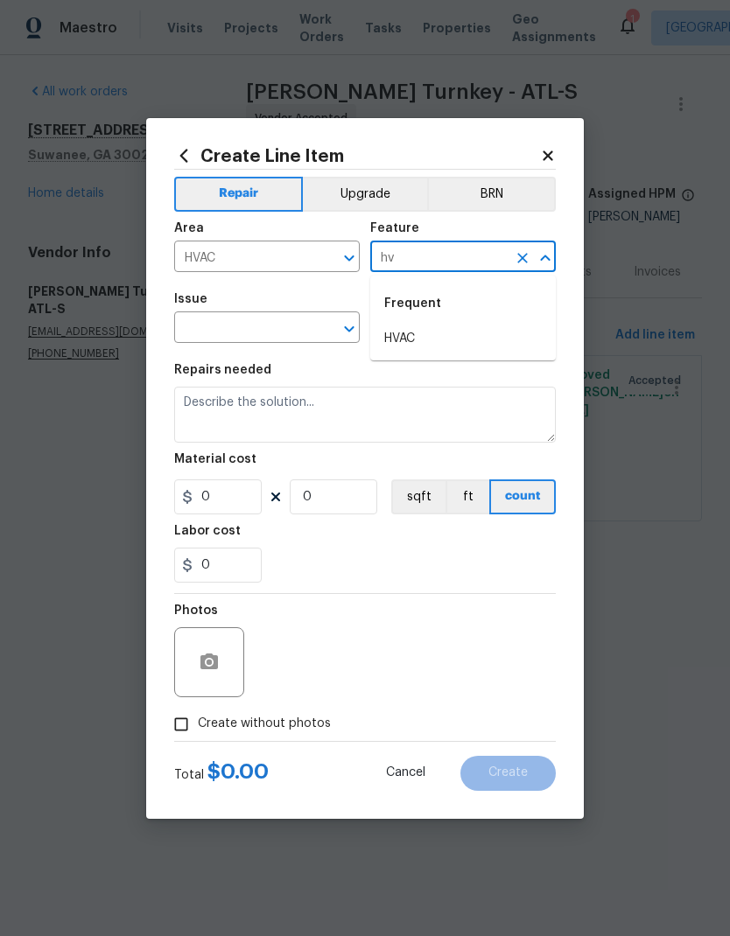
click at [433, 333] on li "HVAC" at bounding box center [463, 339] width 186 height 29
type input "HVAC"
click at [263, 321] on input "text" at bounding box center [242, 329] width 137 height 27
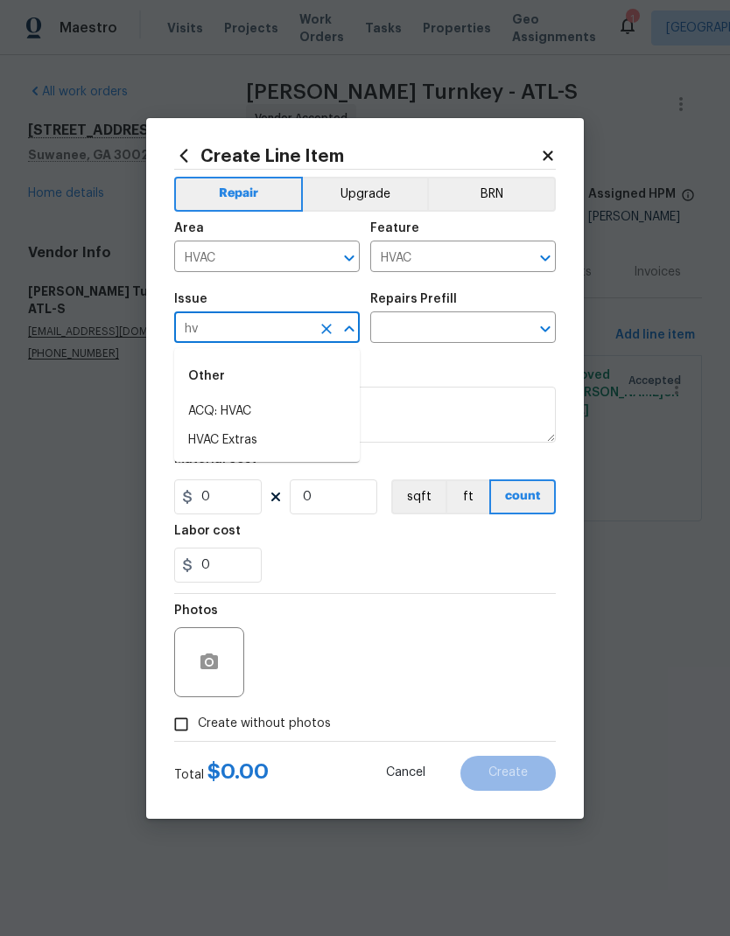
type input "h"
click at [258, 441] on li "HVAC Extras" at bounding box center [267, 440] width 186 height 29
type input "HVAC Extras"
click at [435, 330] on input "text" at bounding box center [438, 329] width 137 height 27
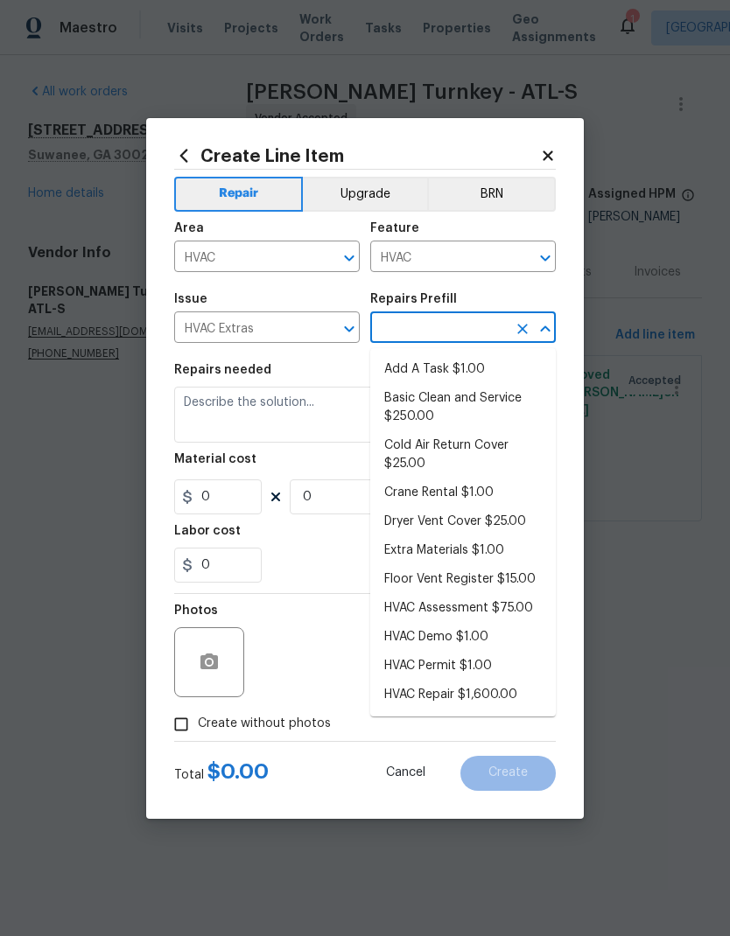
click at [326, 325] on icon "Clear" at bounding box center [327, 329] width 18 height 18
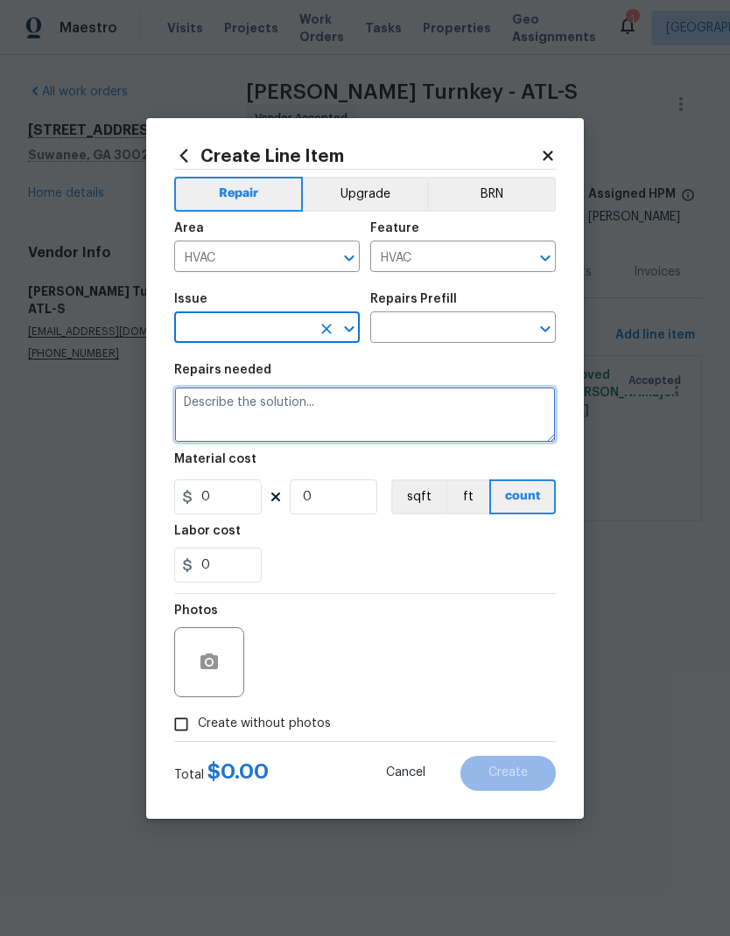
click at [295, 414] on textarea at bounding box center [365, 415] width 382 height 56
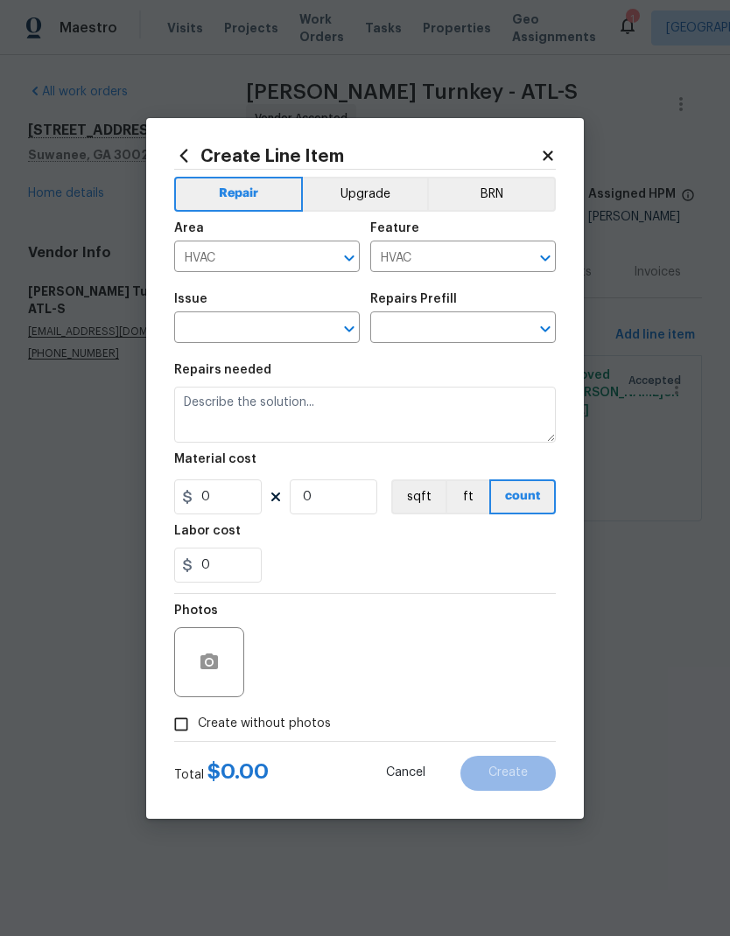
click at [289, 329] on input "text" at bounding box center [242, 329] width 137 height 27
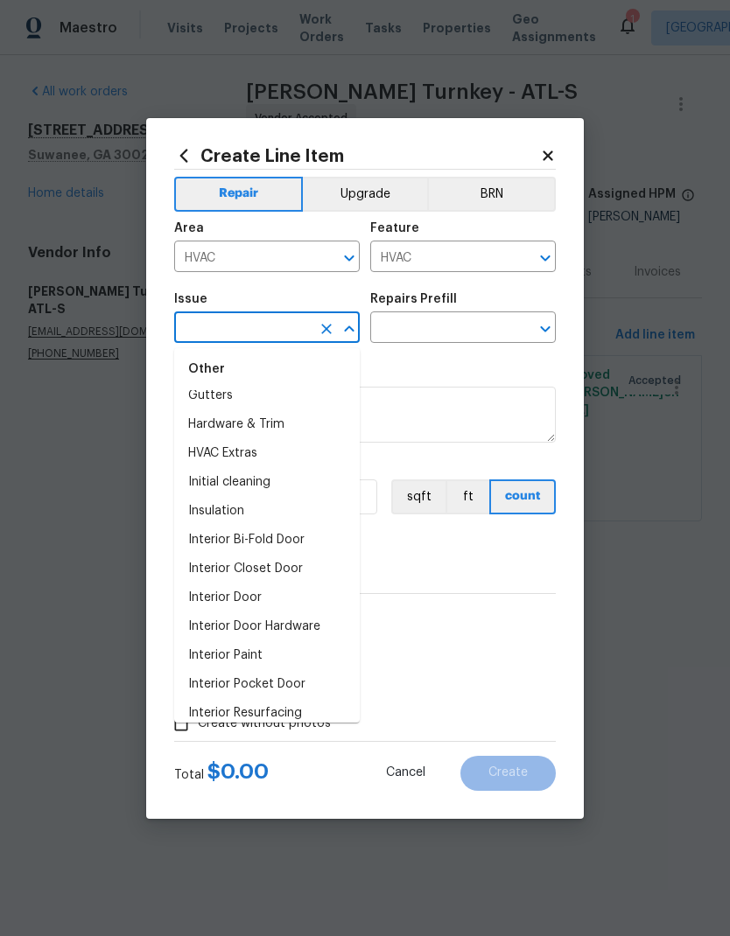
scroll to position [1540, 0]
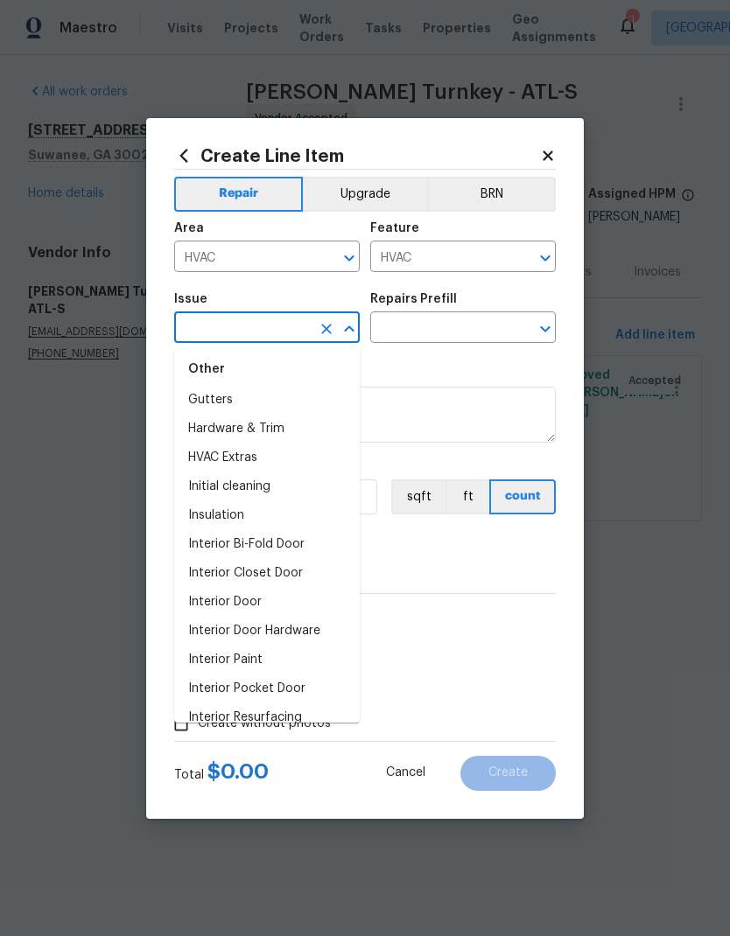
click at [490, 250] on input "HVAC" at bounding box center [438, 258] width 137 height 27
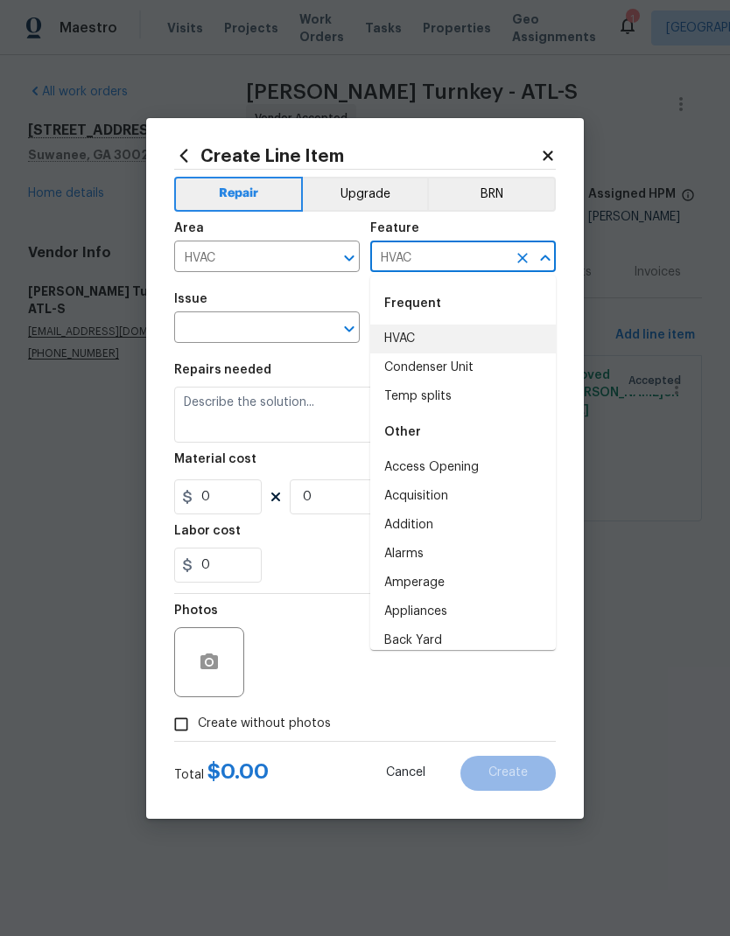
click at [437, 338] on li "HVAC" at bounding box center [463, 339] width 186 height 29
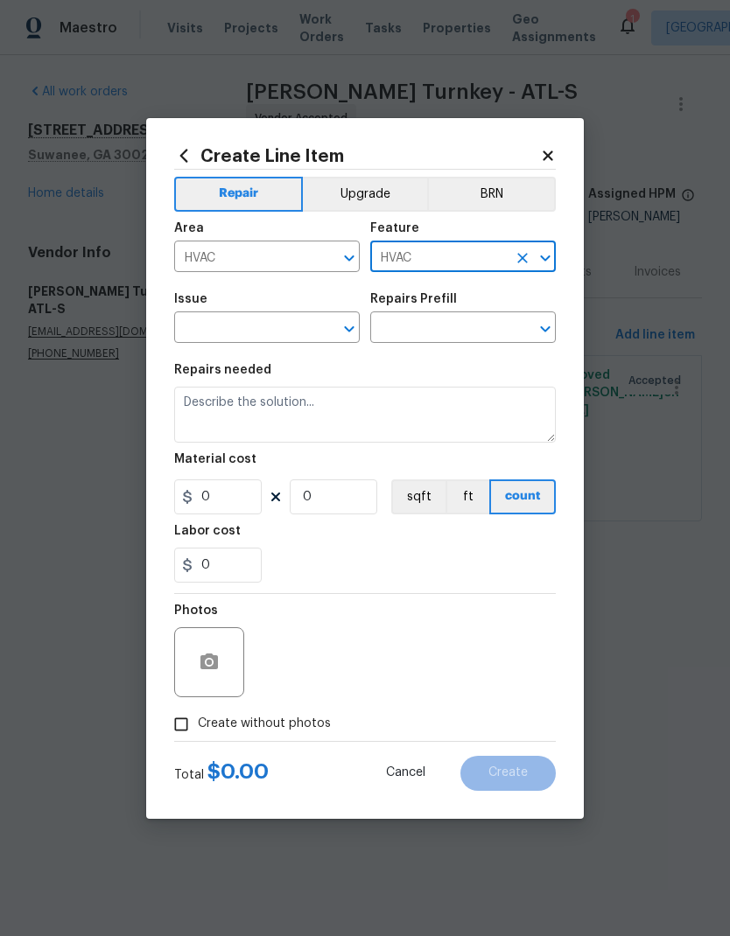
click at [519, 264] on icon "Clear" at bounding box center [523, 258] width 18 height 18
click at [460, 257] on input "text" at bounding box center [438, 258] width 137 height 27
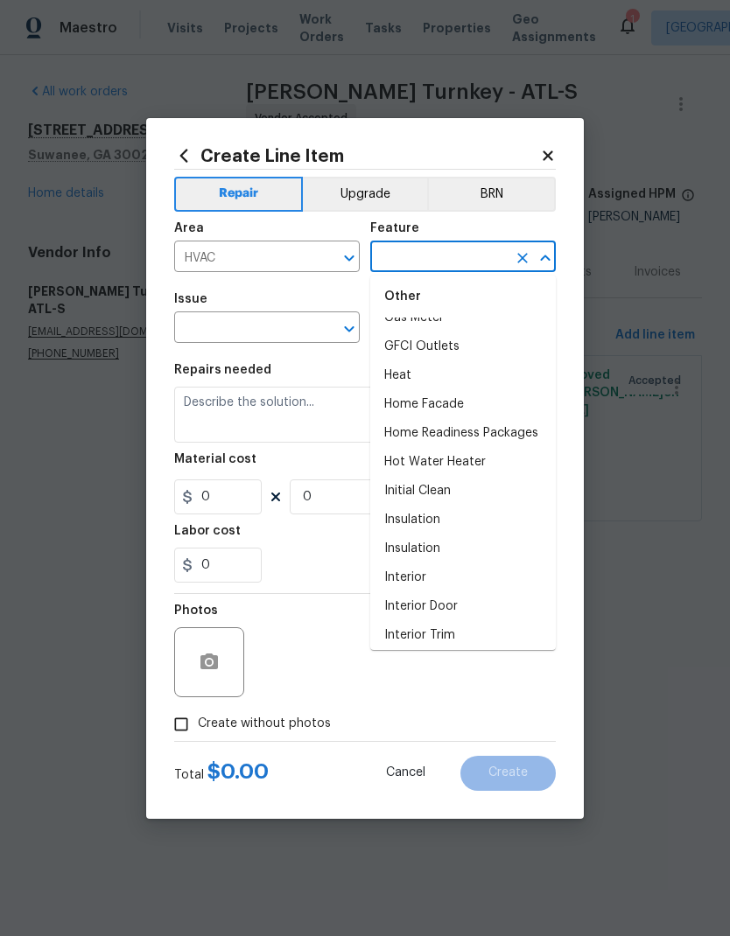
scroll to position [2057, 0]
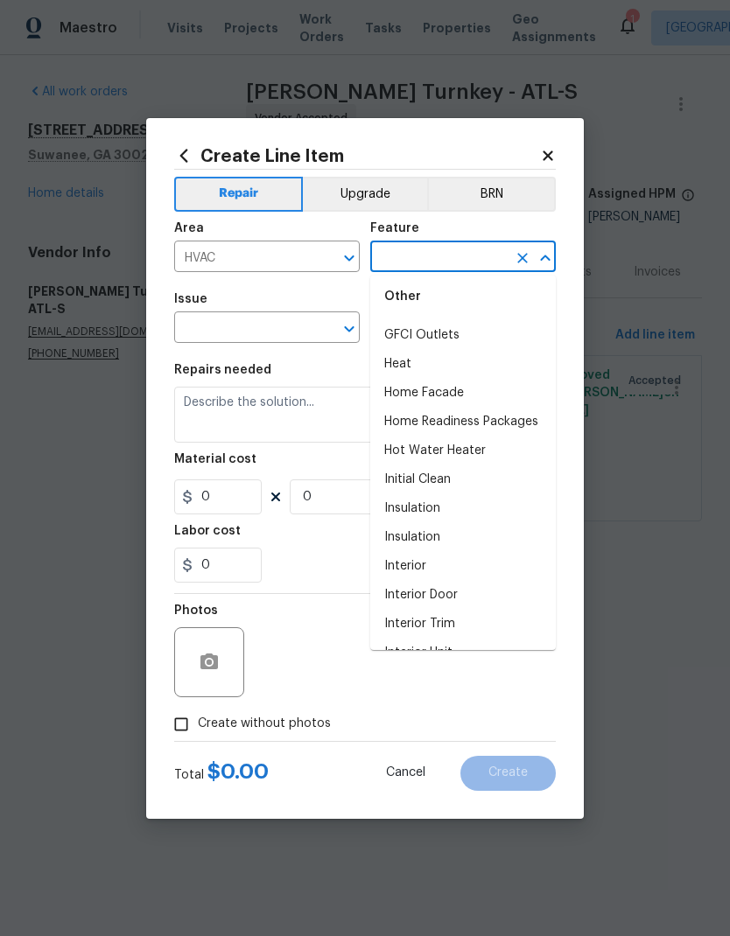
click at [465, 252] on input "text" at bounding box center [438, 258] width 137 height 27
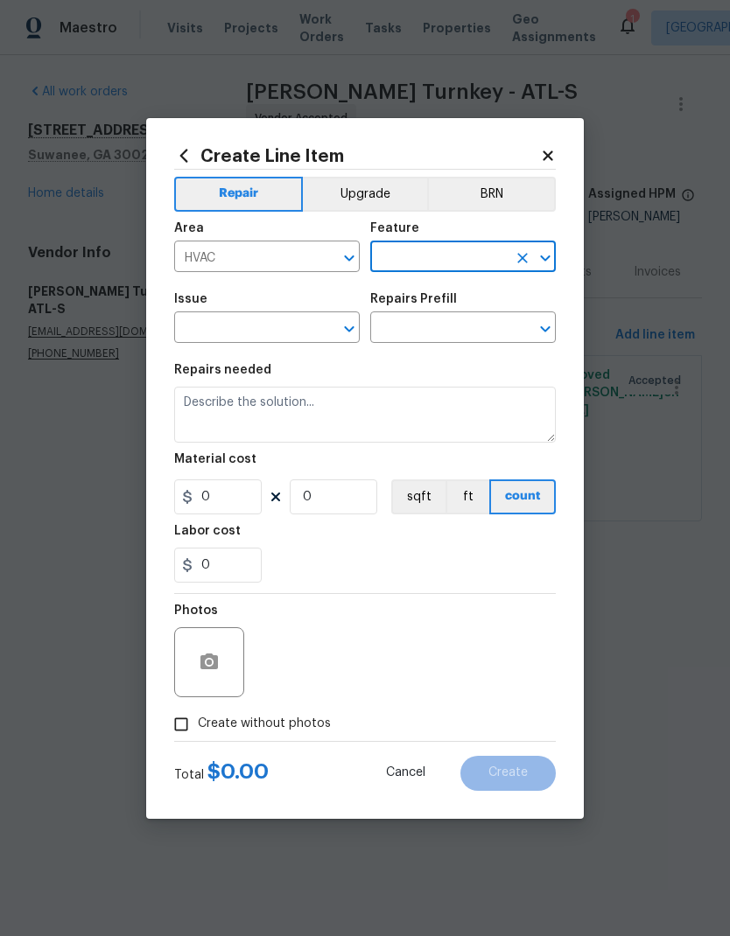
click at [482, 250] on input "text" at bounding box center [438, 258] width 137 height 27
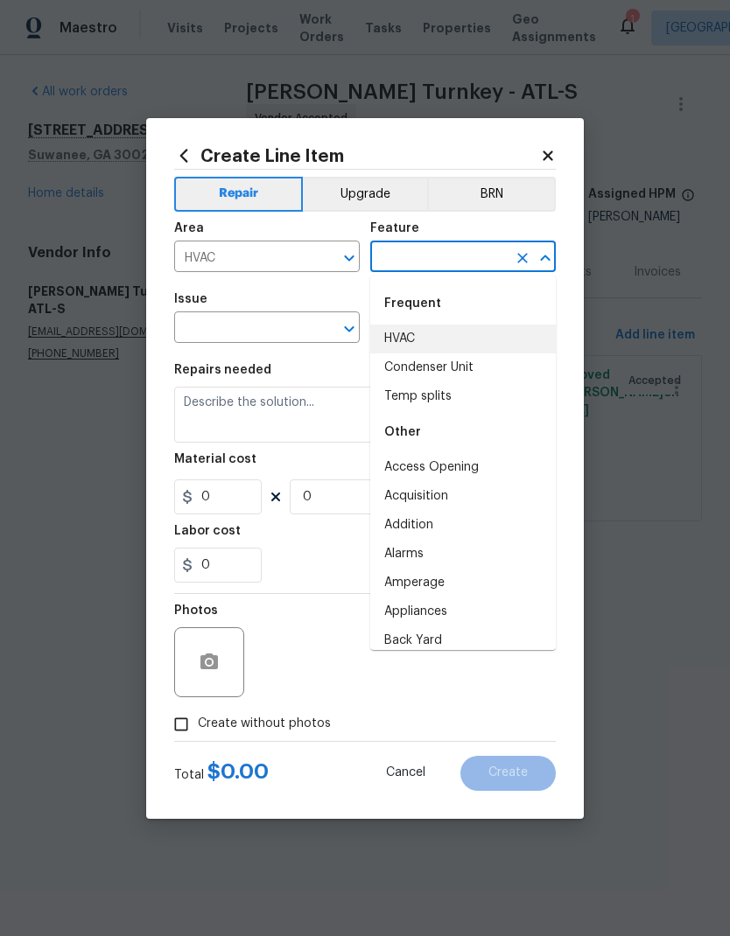
click at [439, 339] on li "HVAC" at bounding box center [463, 339] width 186 height 29
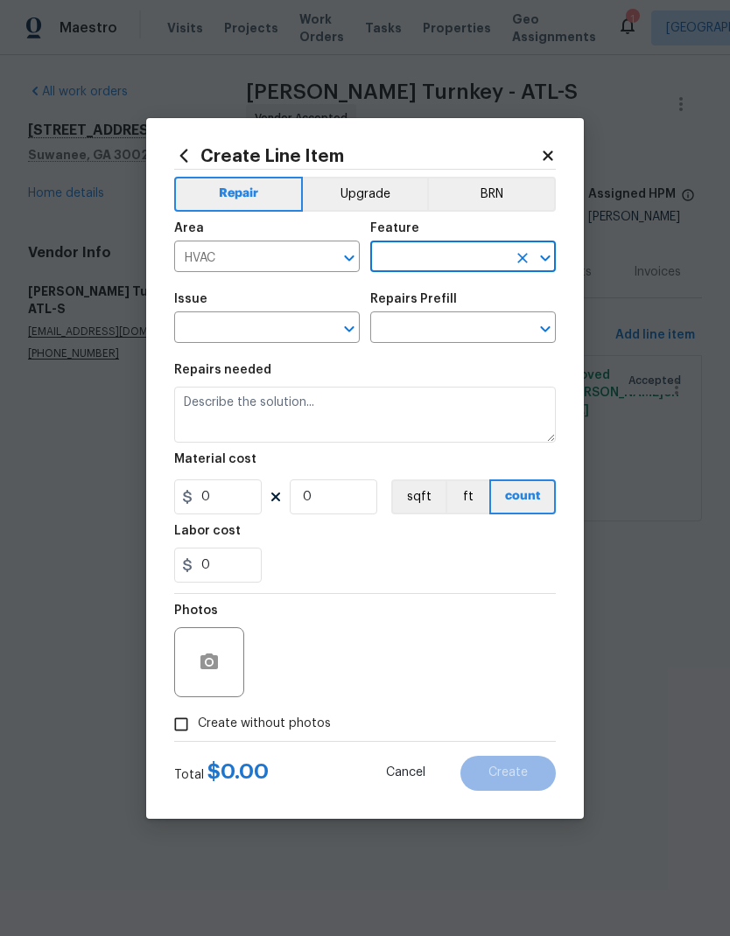
type input "HVAC"
click at [277, 323] on input "text" at bounding box center [242, 329] width 137 height 27
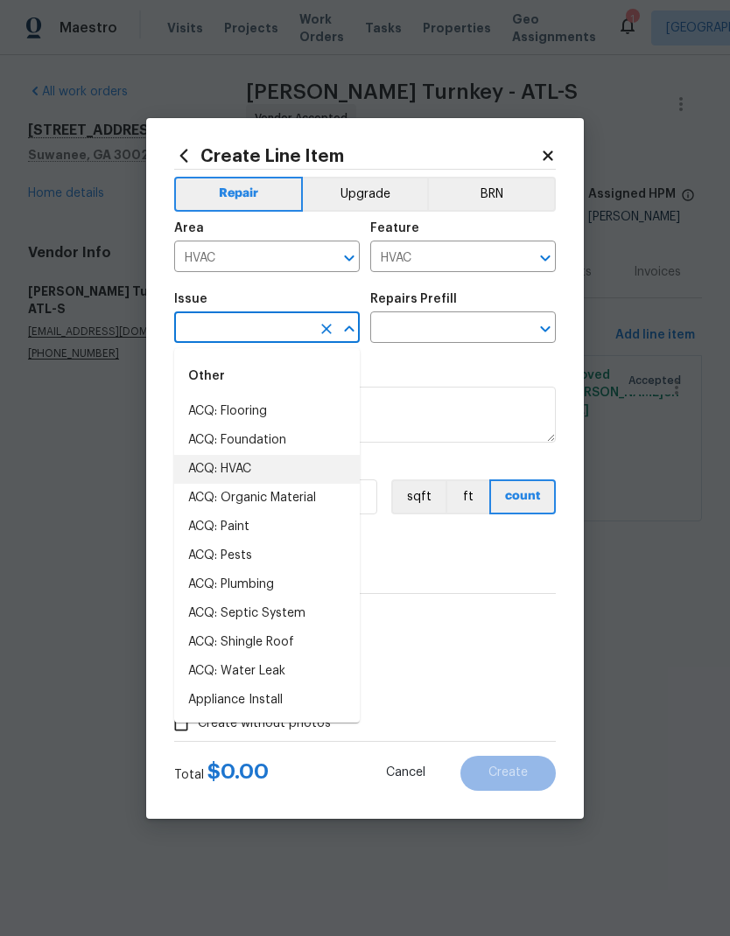
click at [248, 470] on li "ACQ: HVAC" at bounding box center [267, 469] width 186 height 29
type input "ACQ: HVAC"
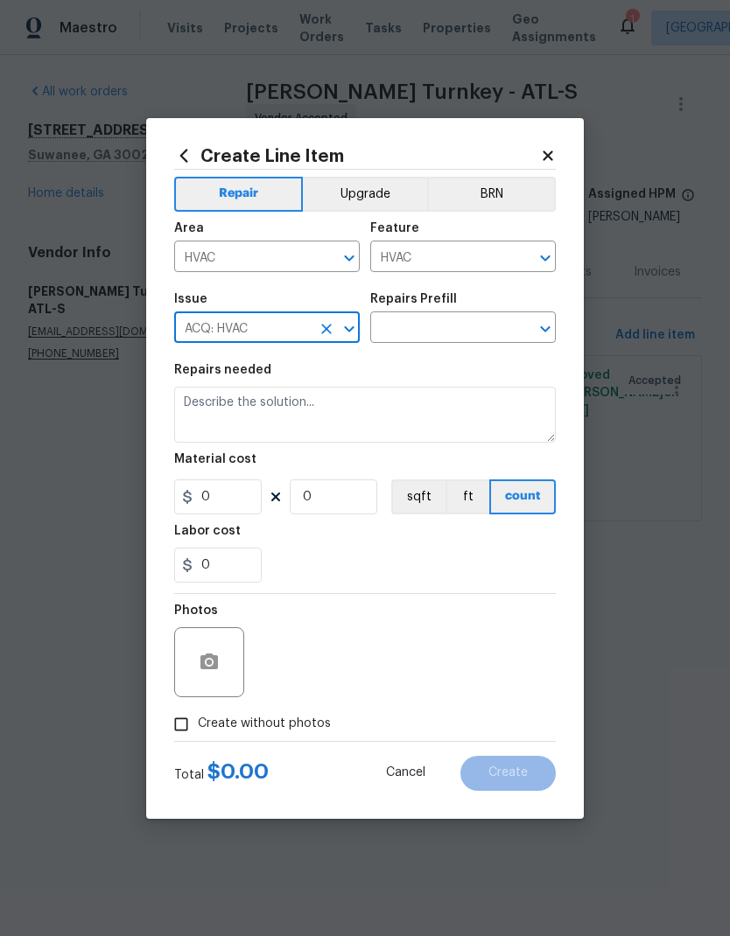
click at [454, 320] on input "text" at bounding box center [438, 329] width 137 height 27
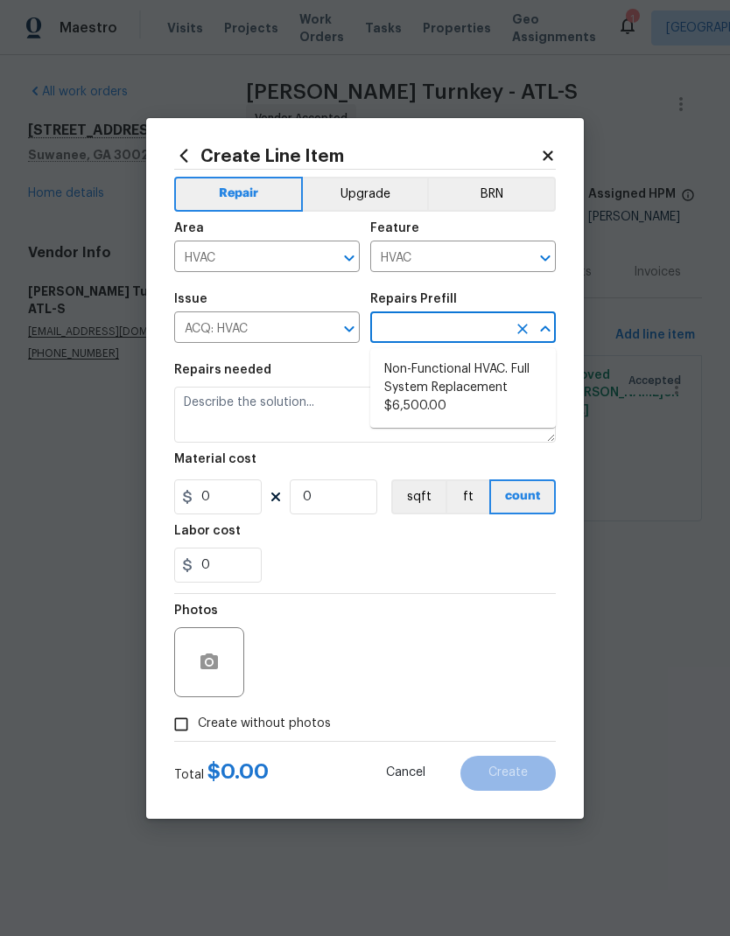
click at [457, 388] on li "Non-Functional HVAC. Full System Replacement $6,500.00" at bounding box center [463, 388] width 186 height 66
type input "Non-Functional HVAC. Full System Replacement $6,500.00"
type input "Acquisition"
type textarea "Acquisition Scope: Full System Replacement"
type input "1"
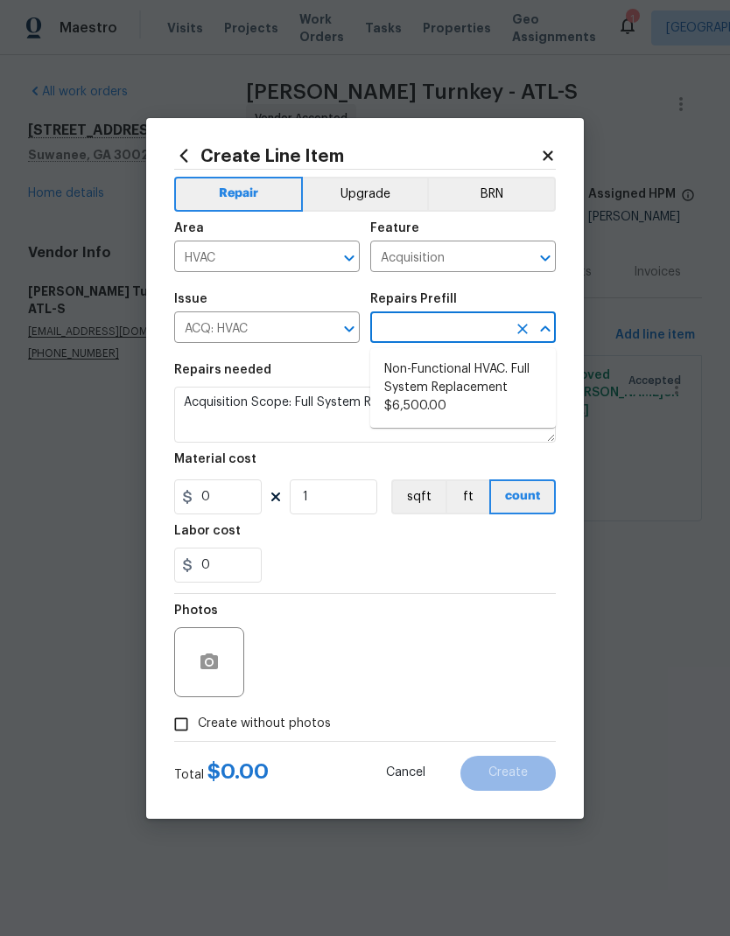
type input "Non-Functional HVAC. Full System Replacement $6,500.00"
type input "6500"
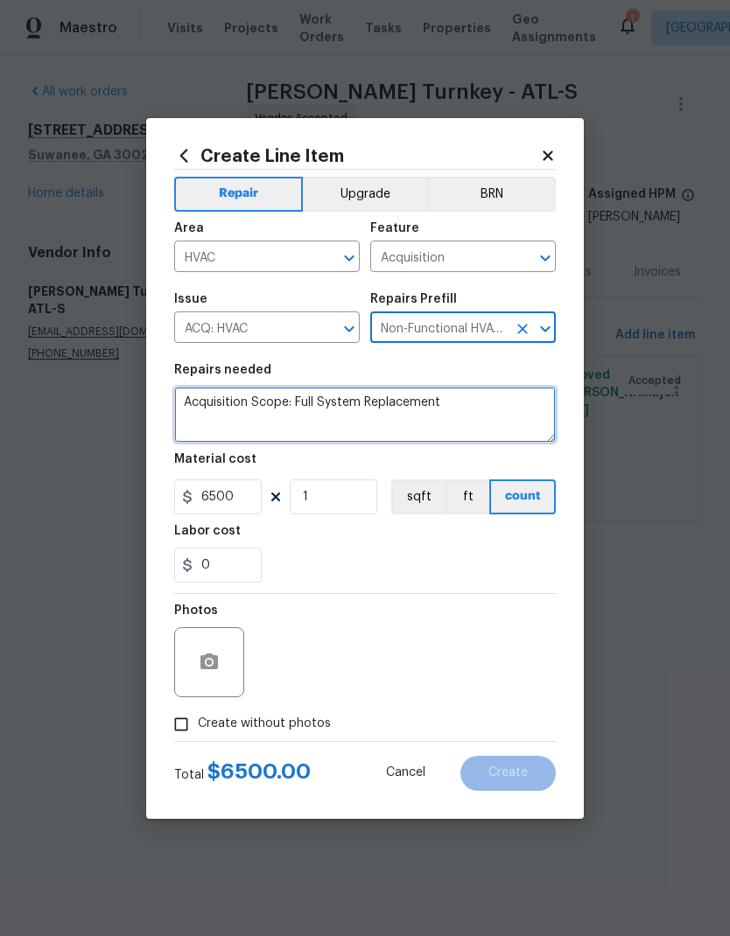
click at [305, 394] on textarea "Acquisition Scope: Full System Replacement" at bounding box center [365, 415] width 382 height 56
click at [296, 401] on textarea "Acquisition Scope: Full System Replacement" at bounding box center [365, 415] width 382 height 56
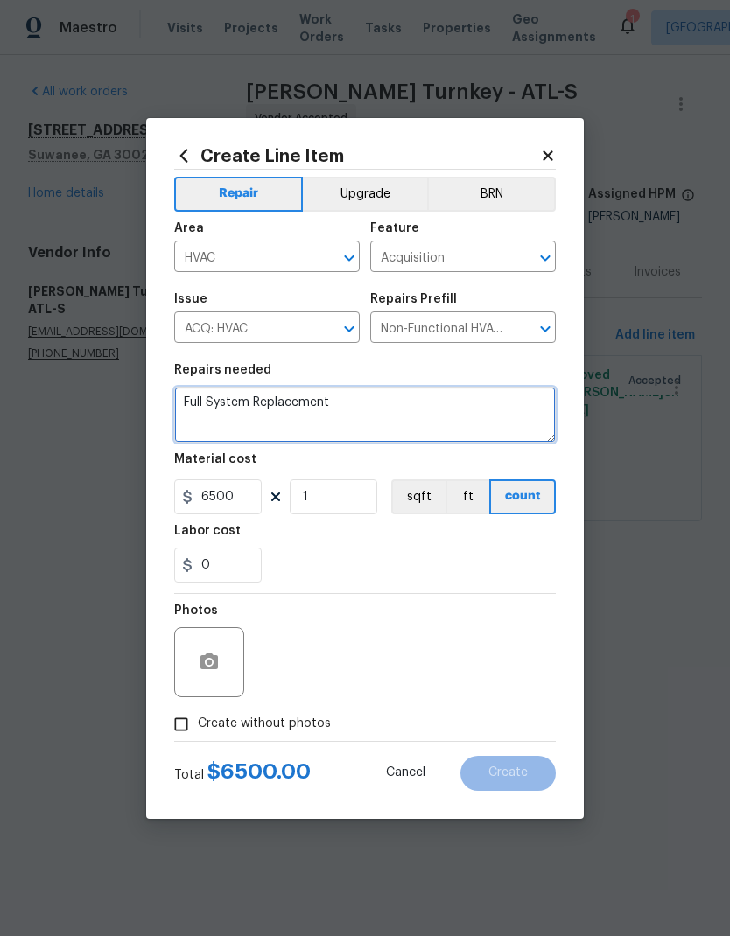
type textarea "Full System Replacement"
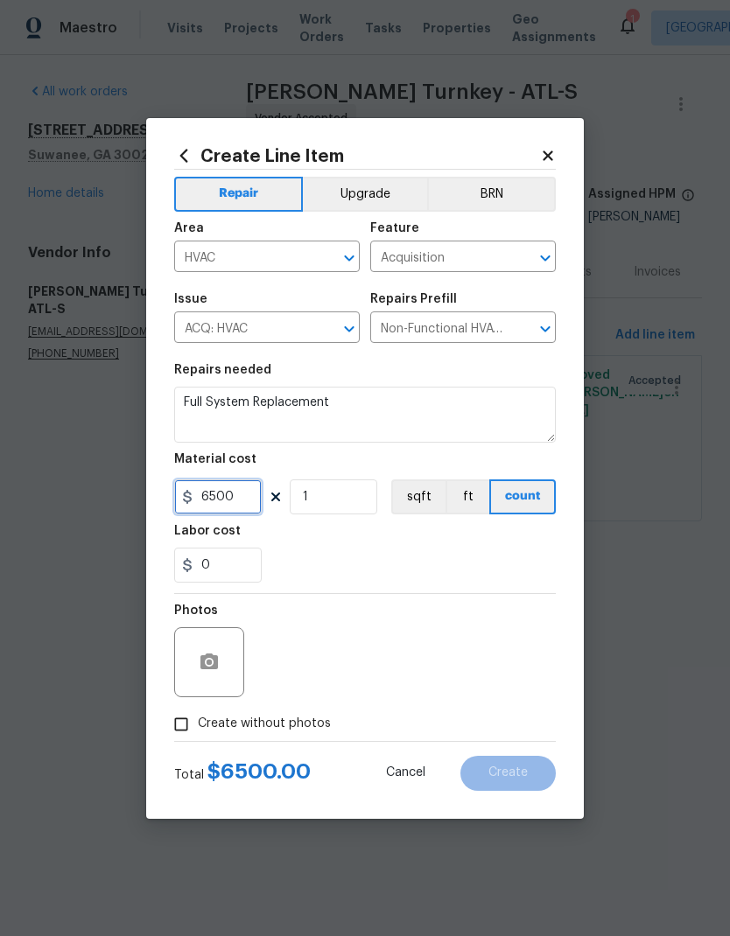
click at [242, 502] on input "6500" at bounding box center [218, 497] width 88 height 35
type input "4998"
click at [230, 558] on input "0" at bounding box center [218, 565] width 88 height 35
click at [328, 499] on input "1" at bounding box center [334, 497] width 88 height 35
type input "3"
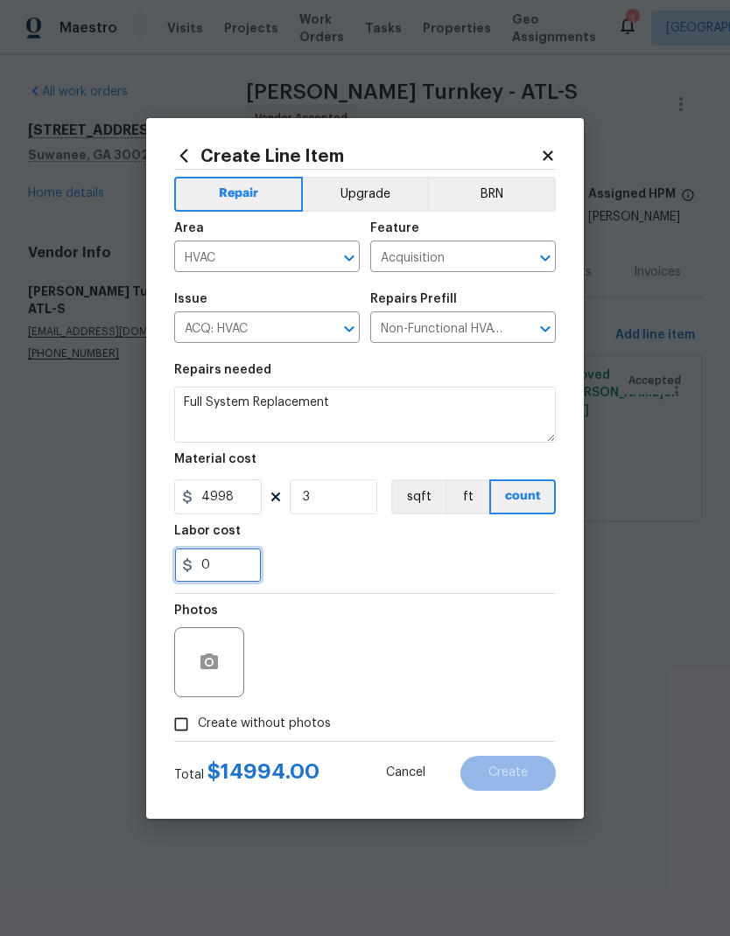
click at [230, 579] on input "0" at bounding box center [218, 565] width 88 height 35
type input "5"
click at [493, 656] on div "Photos" at bounding box center [365, 651] width 382 height 114
click at [226, 730] on span "Create without photos" at bounding box center [264, 724] width 133 height 18
click at [198, 730] on input "Create without photos" at bounding box center [181, 724] width 33 height 33
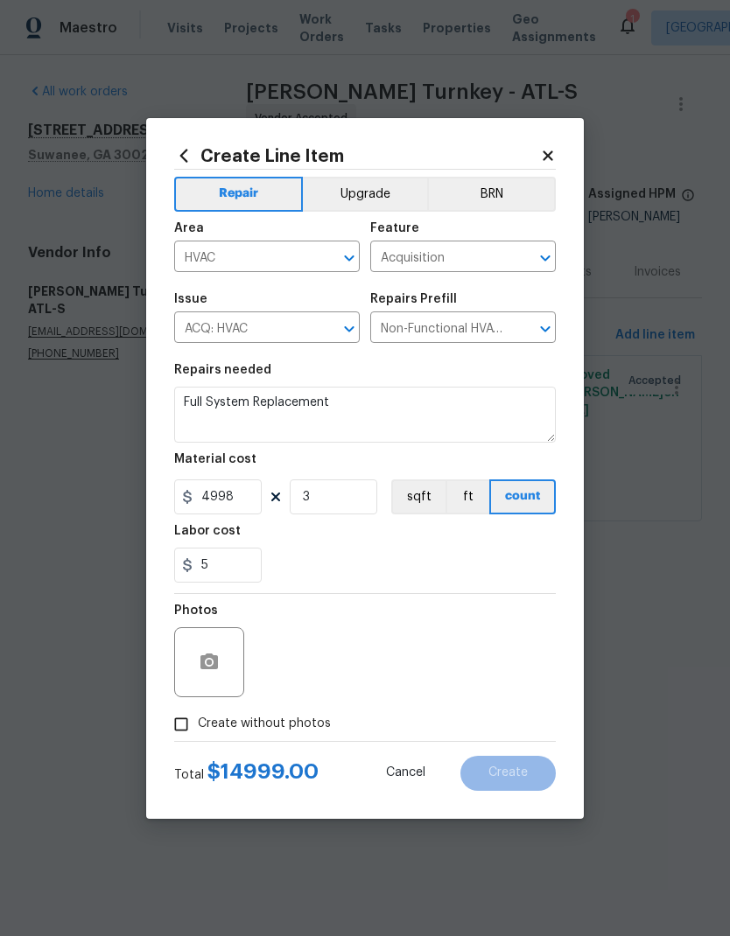
checkbox input "true"
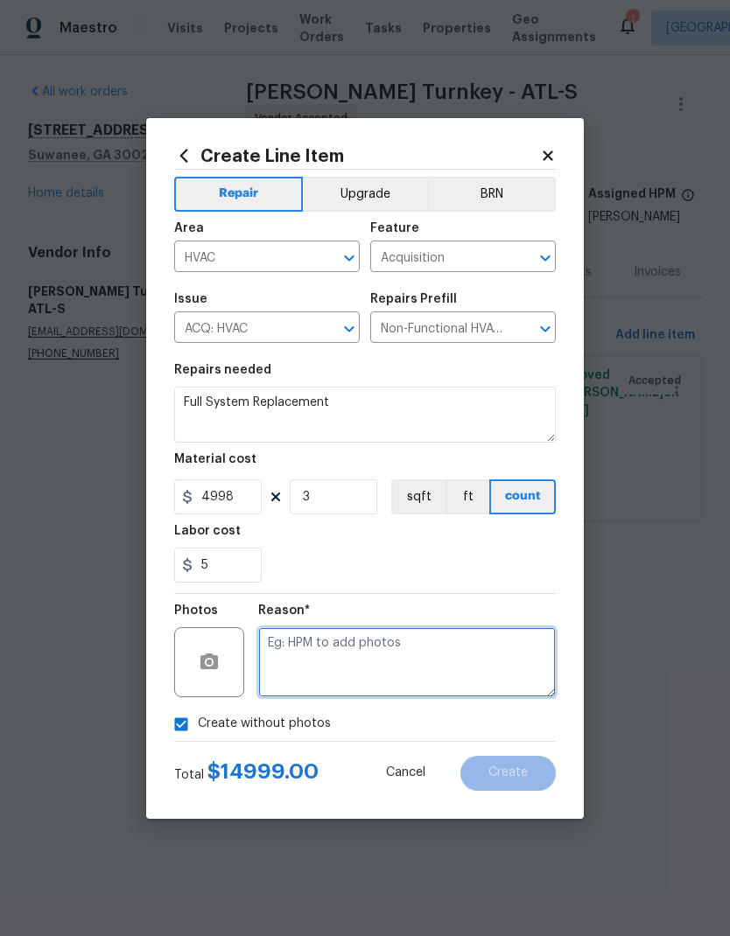
click at [380, 661] on textarea at bounding box center [407, 663] width 298 height 70
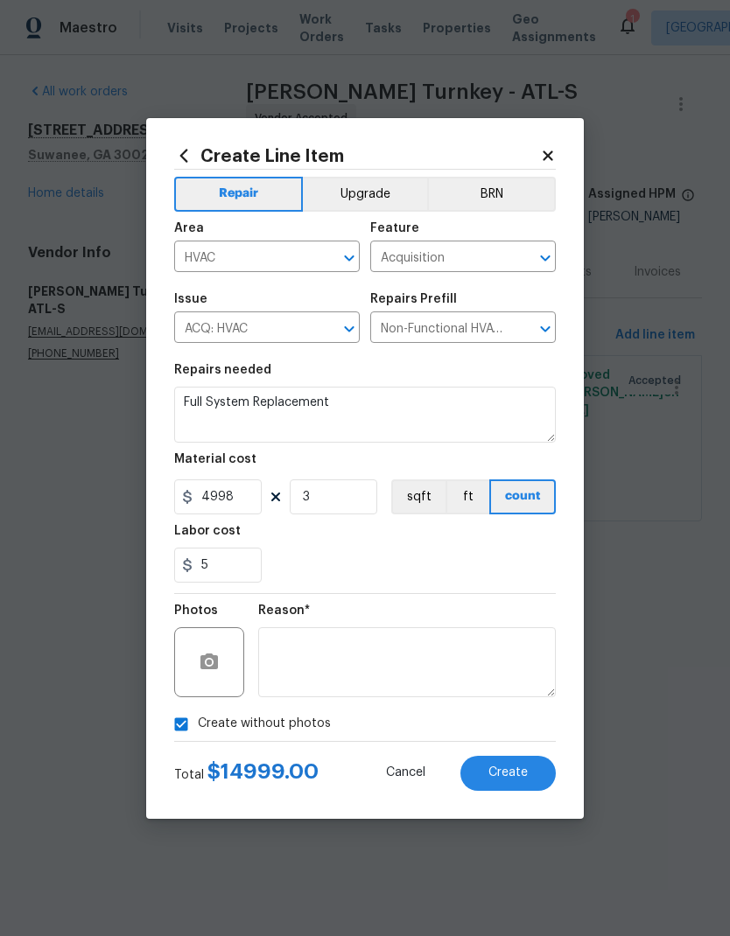
click at [507, 766] on button "Create" at bounding box center [507, 773] width 95 height 35
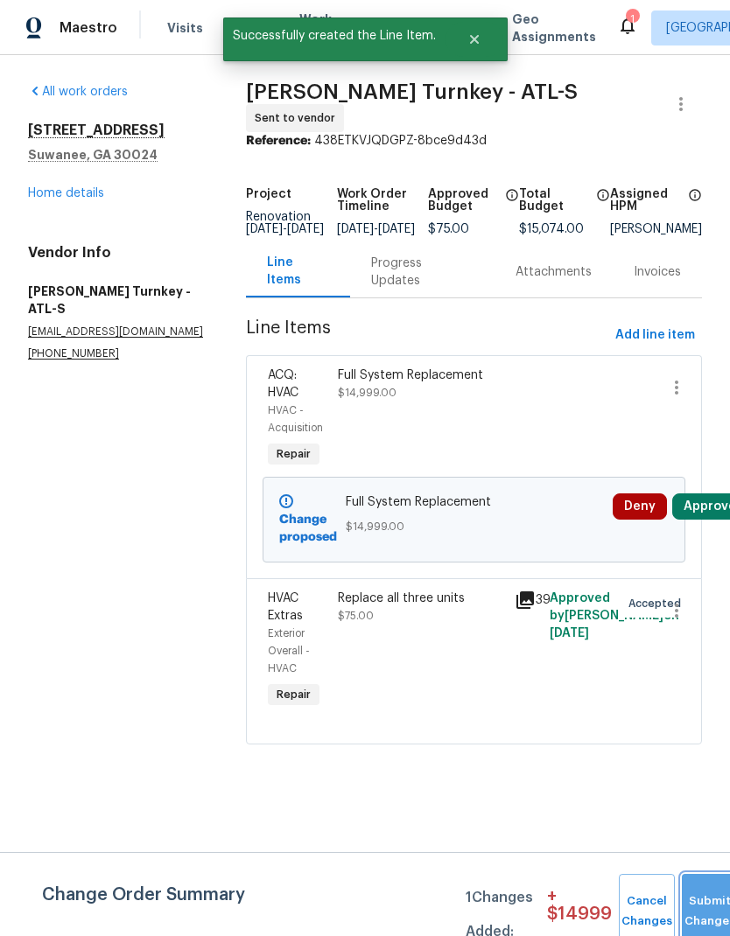
click at [705, 899] on button "Submit Changes" at bounding box center [710, 911] width 56 height 75
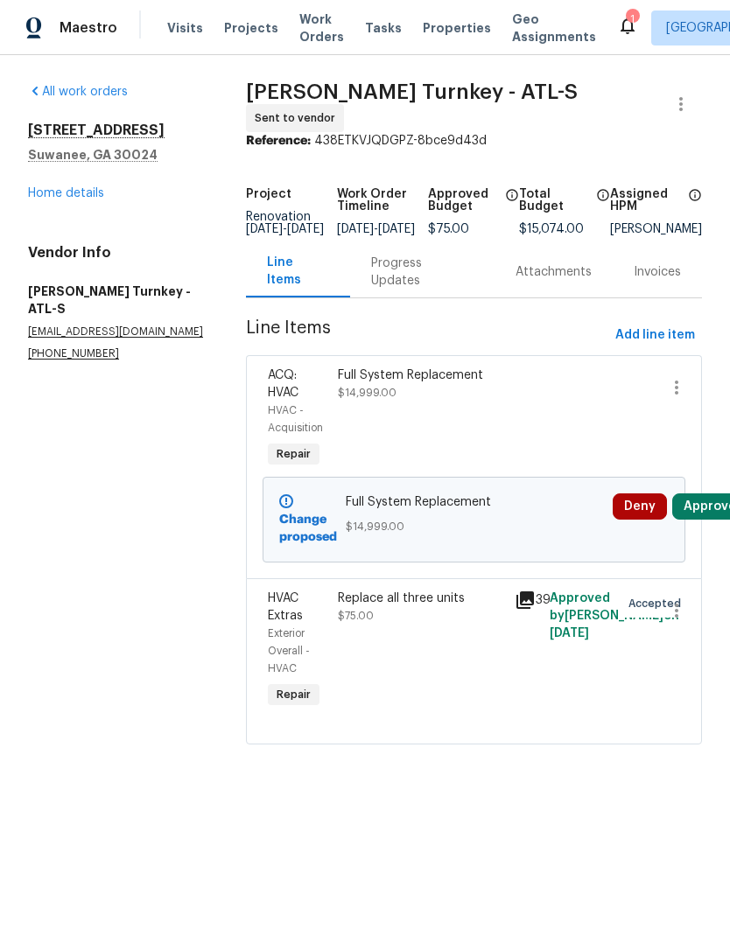
click at [406, 277] on div "Progress Updates" at bounding box center [422, 272] width 102 height 35
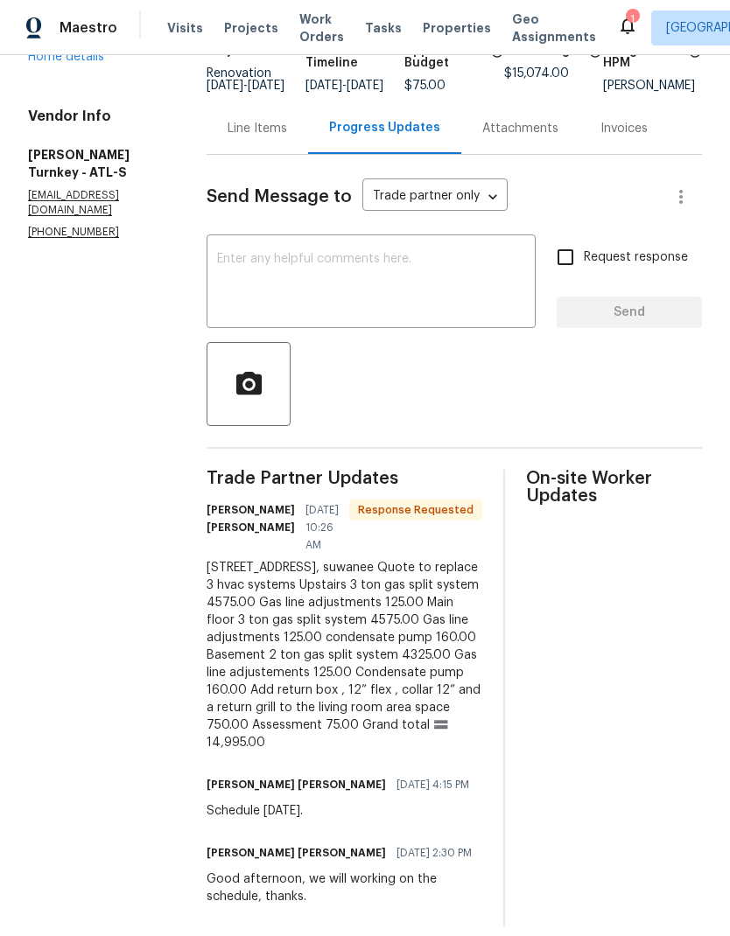
click at [572, 269] on input "Request response" at bounding box center [565, 257] width 37 height 37
checkbox input "true"
click at [383, 268] on textarea at bounding box center [371, 283] width 308 height 61
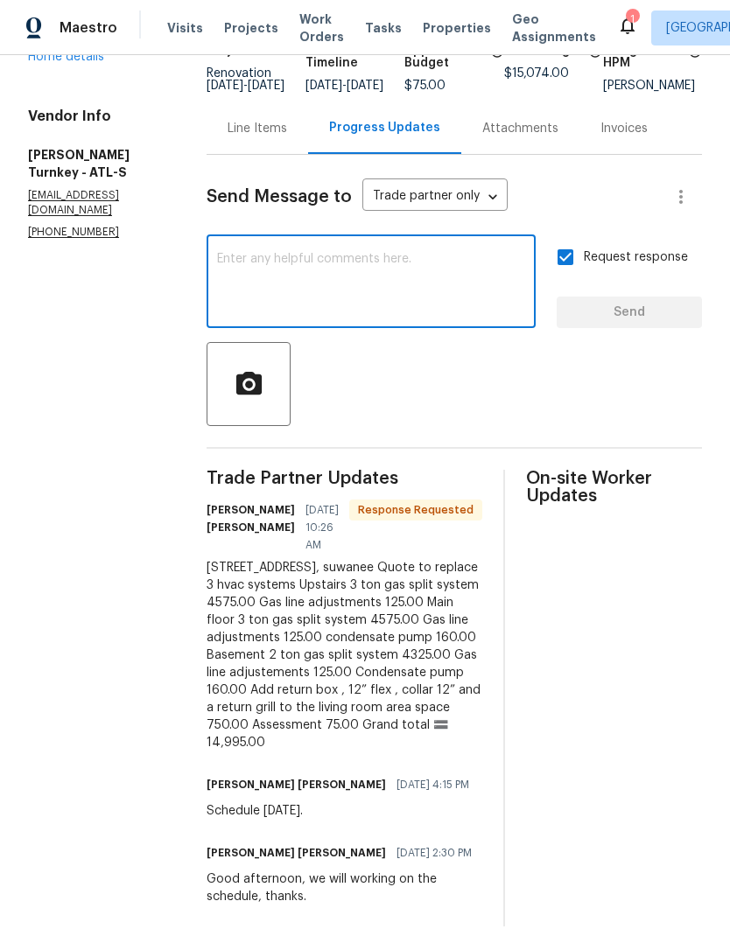
type textarea "Apprentice"
type textarea "Approved. Please proceed"
click at [635, 316] on span "Send" at bounding box center [629, 313] width 117 height 22
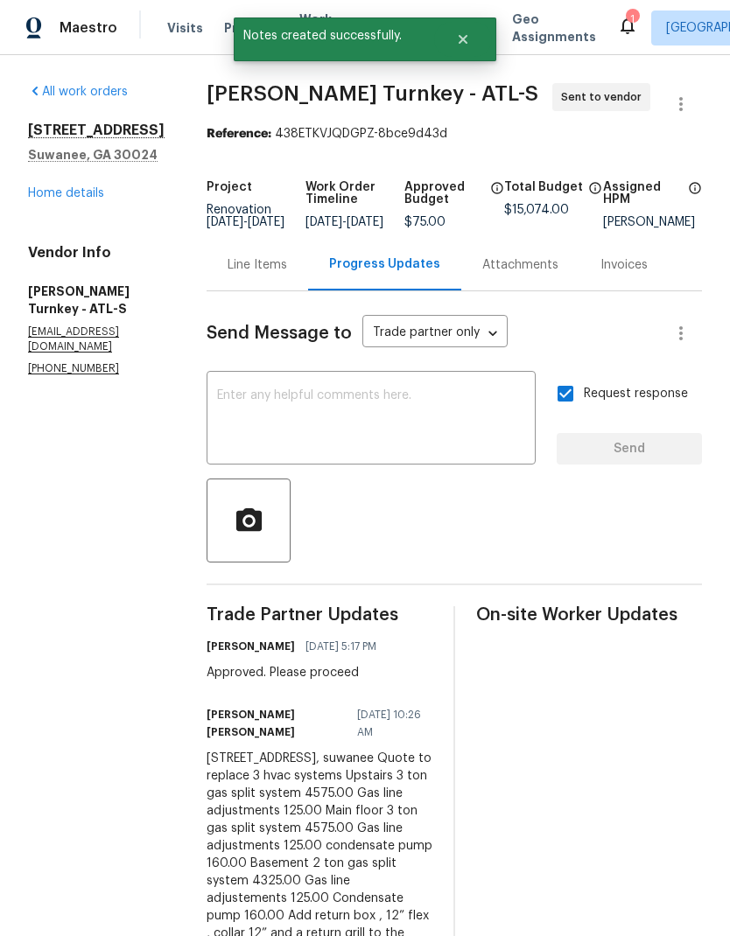
click at [232, 274] on div "Line Items" at bounding box center [258, 265] width 60 height 18
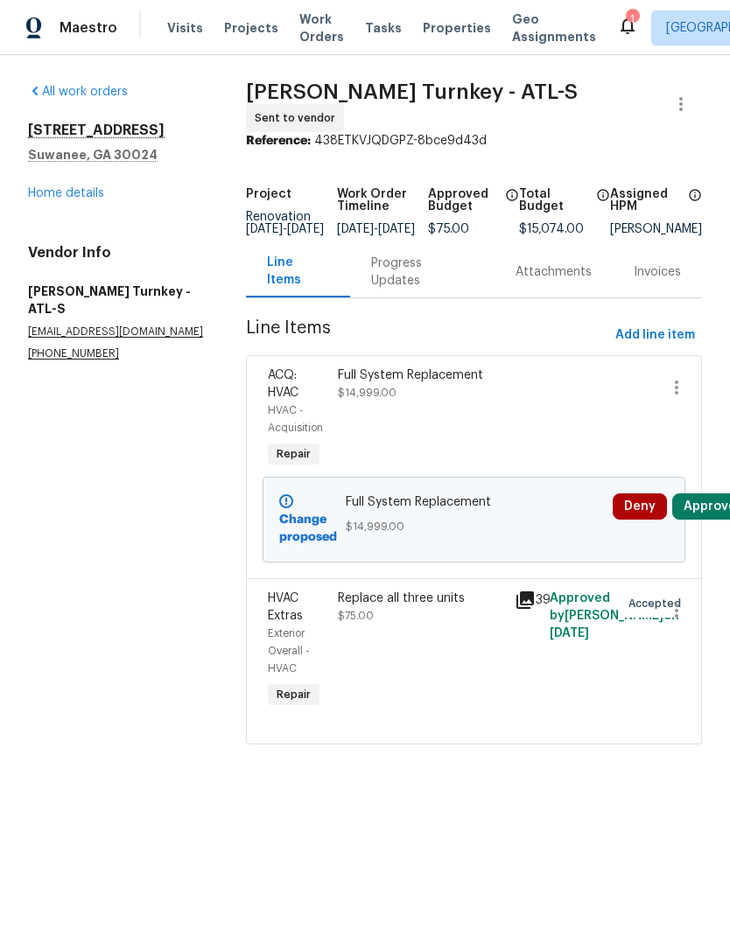
click at [63, 193] on link "Home details" at bounding box center [66, 193] width 76 height 12
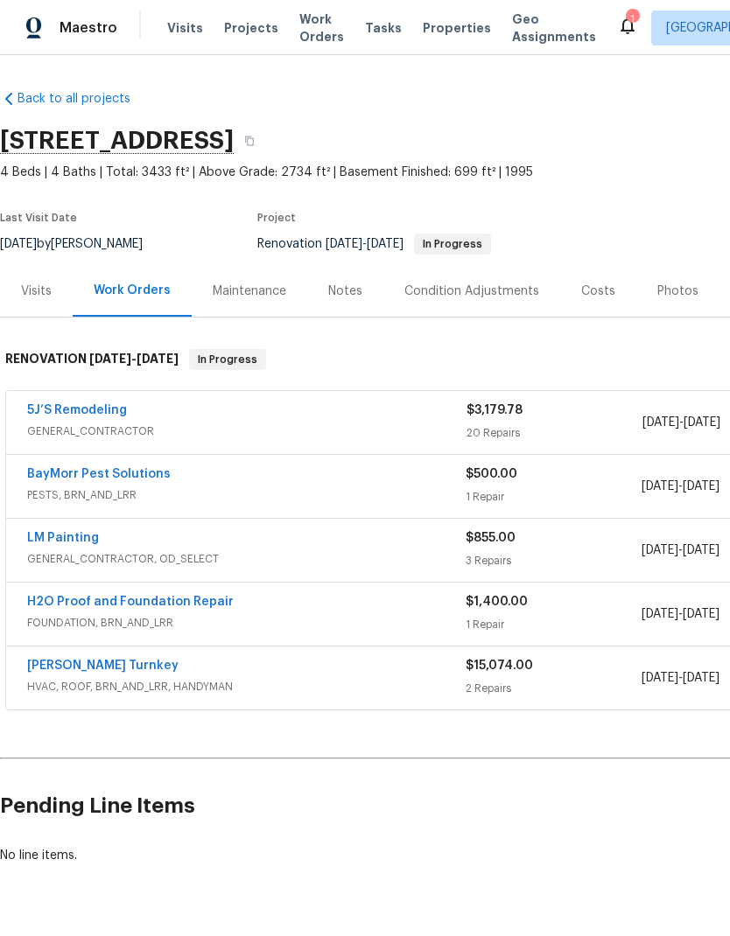
click at [123, 600] on link "H2O Proof and Foundation Repair" at bounding box center [130, 602] width 207 height 12
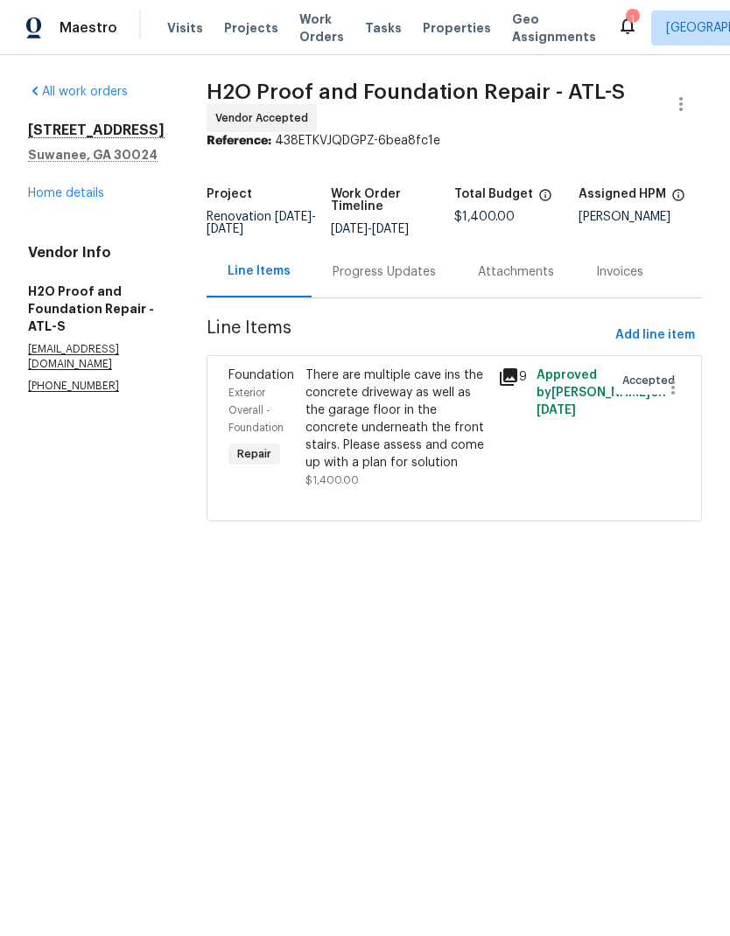
click at [353, 273] on div "Progress Updates" at bounding box center [384, 272] width 103 height 18
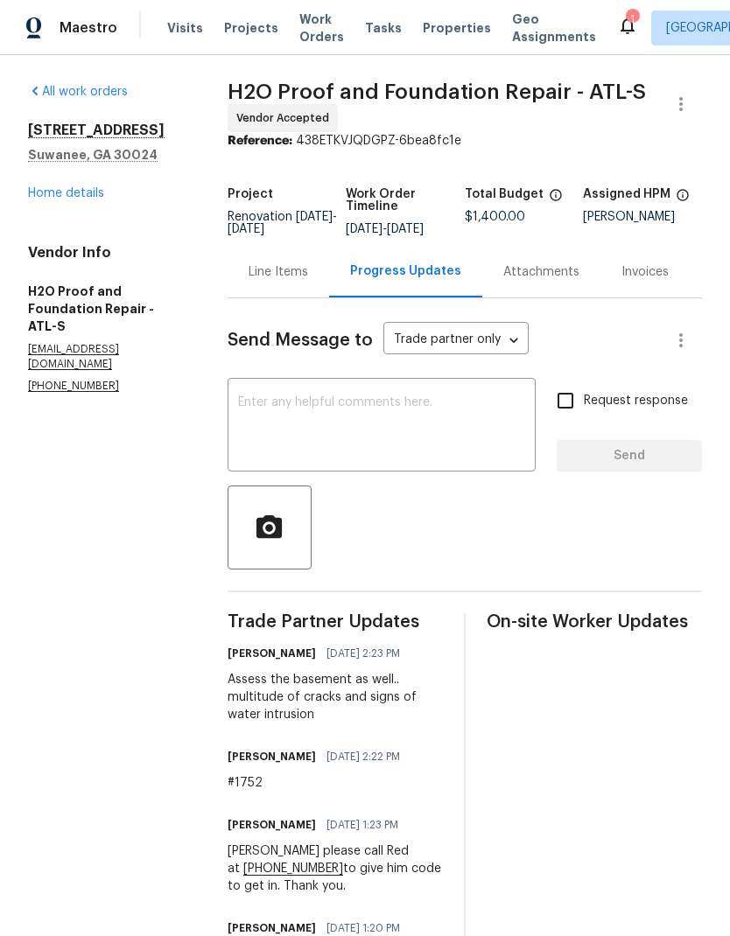
click at [68, 187] on link "Home details" at bounding box center [66, 193] width 76 height 12
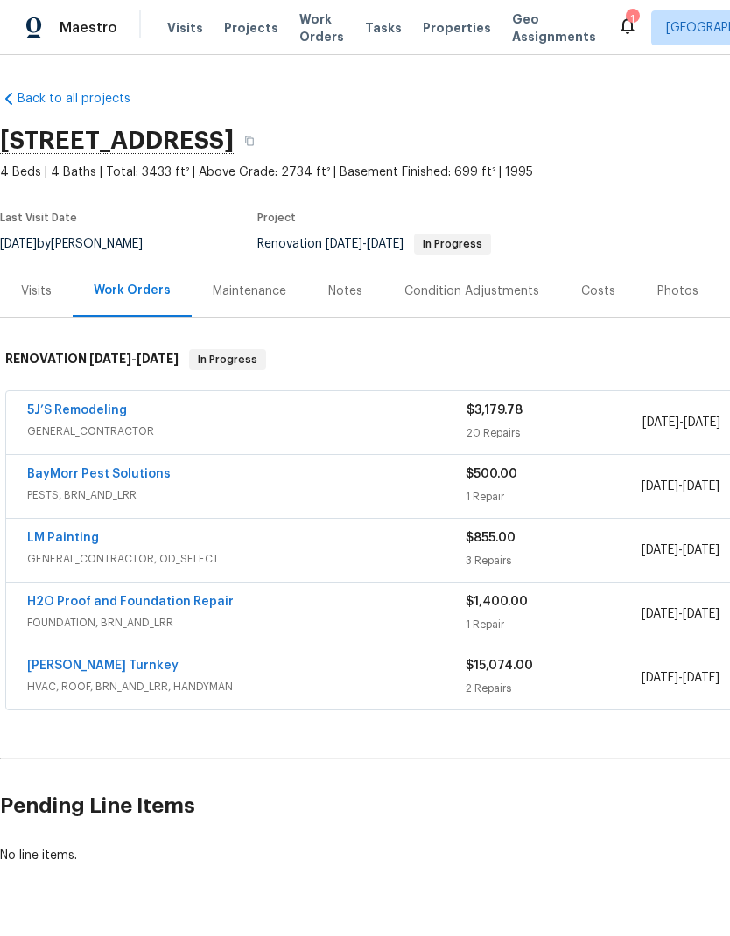
click at [589, 291] on div "Costs" at bounding box center [598, 292] width 34 height 18
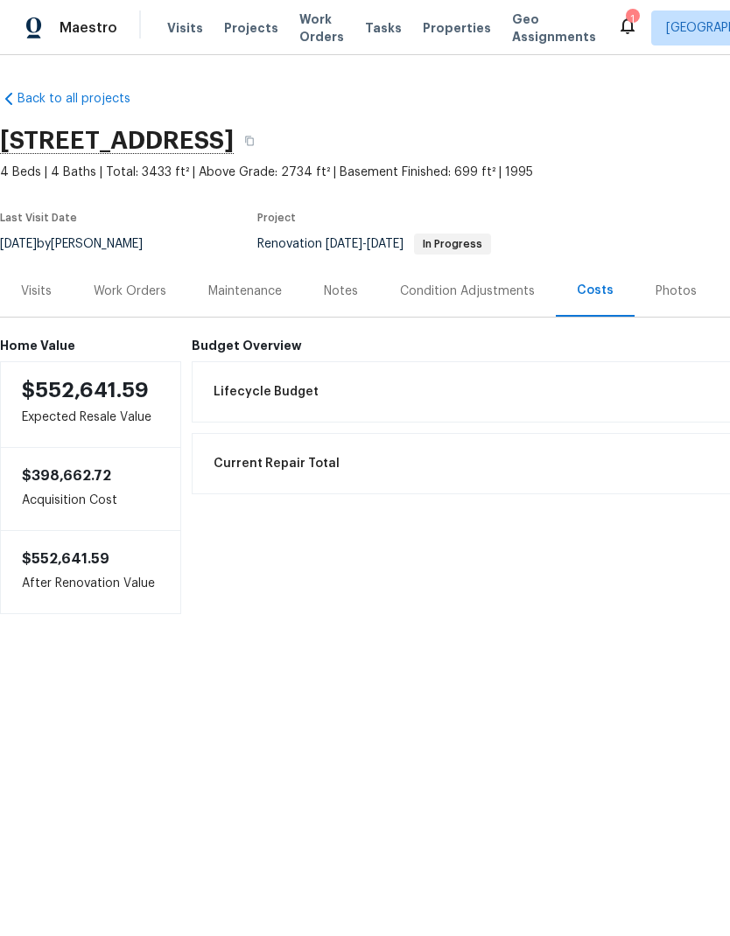
click at [481, 298] on div "Condition Adjustments" at bounding box center [467, 292] width 135 height 18
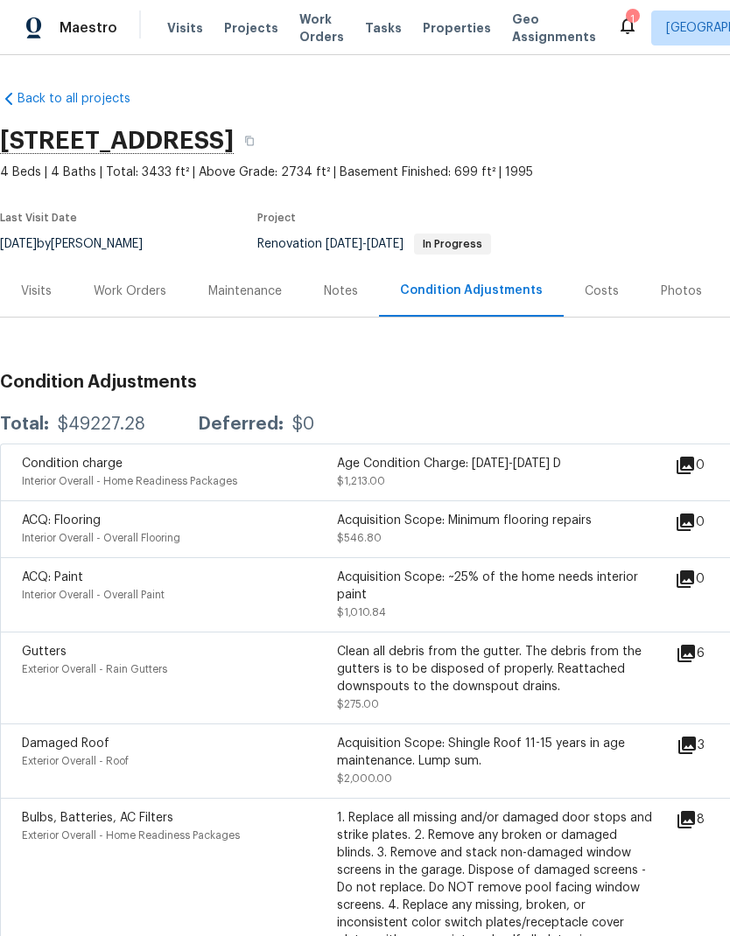
click at [138, 299] on div "Work Orders" at bounding box center [130, 292] width 73 height 18
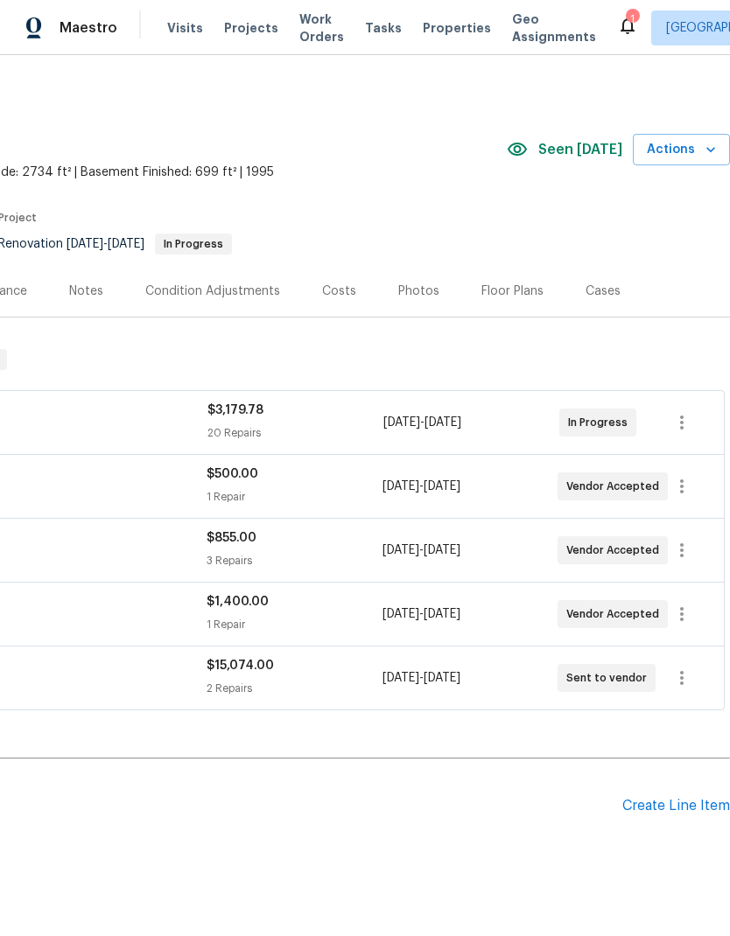
scroll to position [0, 259]
